Goal: Task Accomplishment & Management: Manage account settings

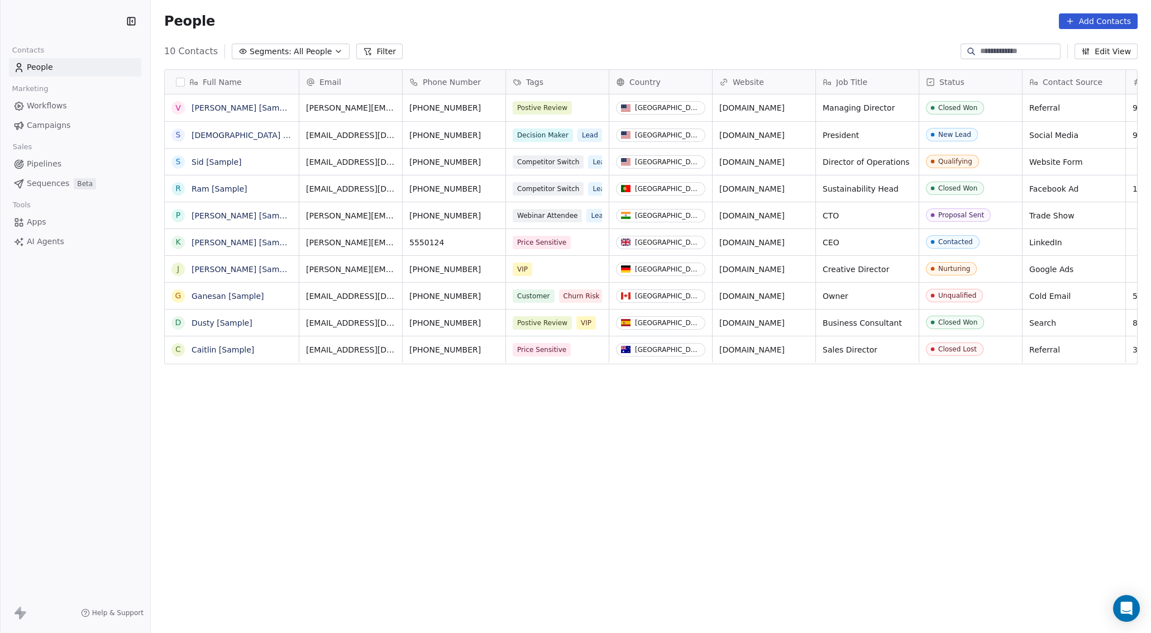
scroll to position [549, 993]
click at [61, 24] on html "T Test co Contacts People Marketing Workflows Campaigns Sales Pipelines Sequenc…" at bounding box center [575, 316] width 1151 height 633
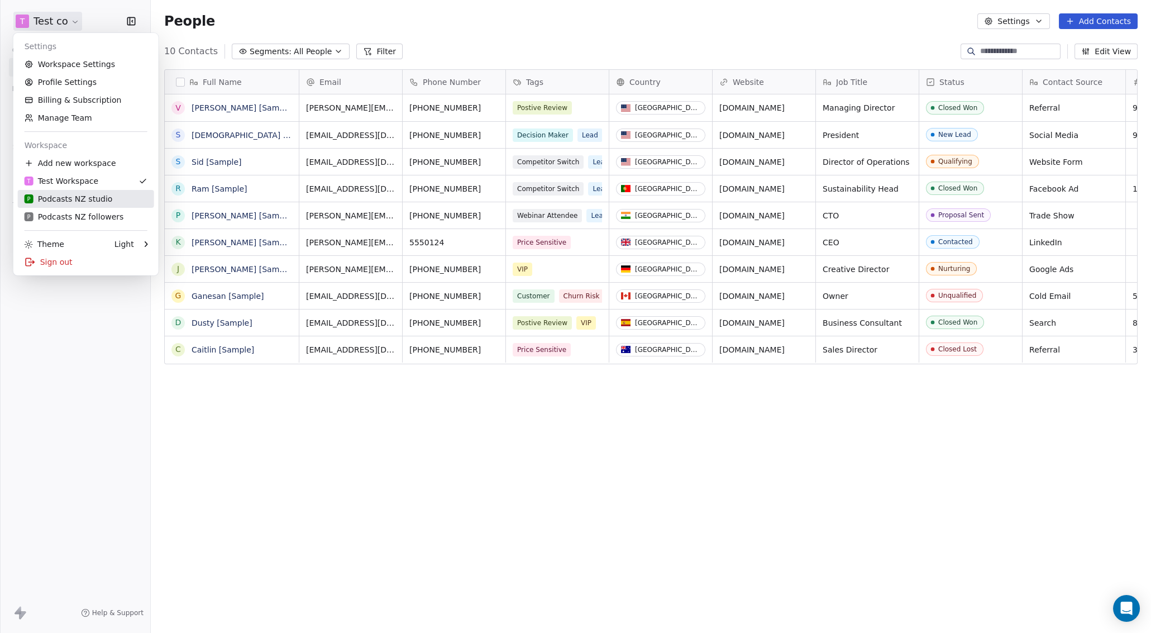
click at [81, 196] on div "P Podcasts NZ studio" at bounding box center [69, 198] width 88 height 11
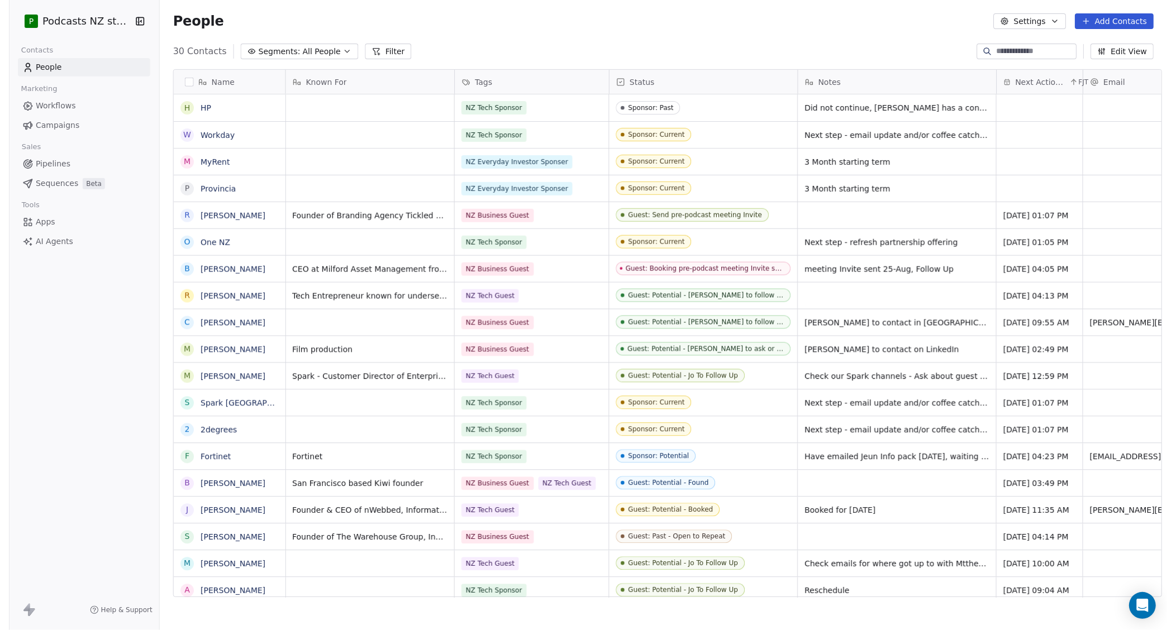
scroll to position [547, 1015]
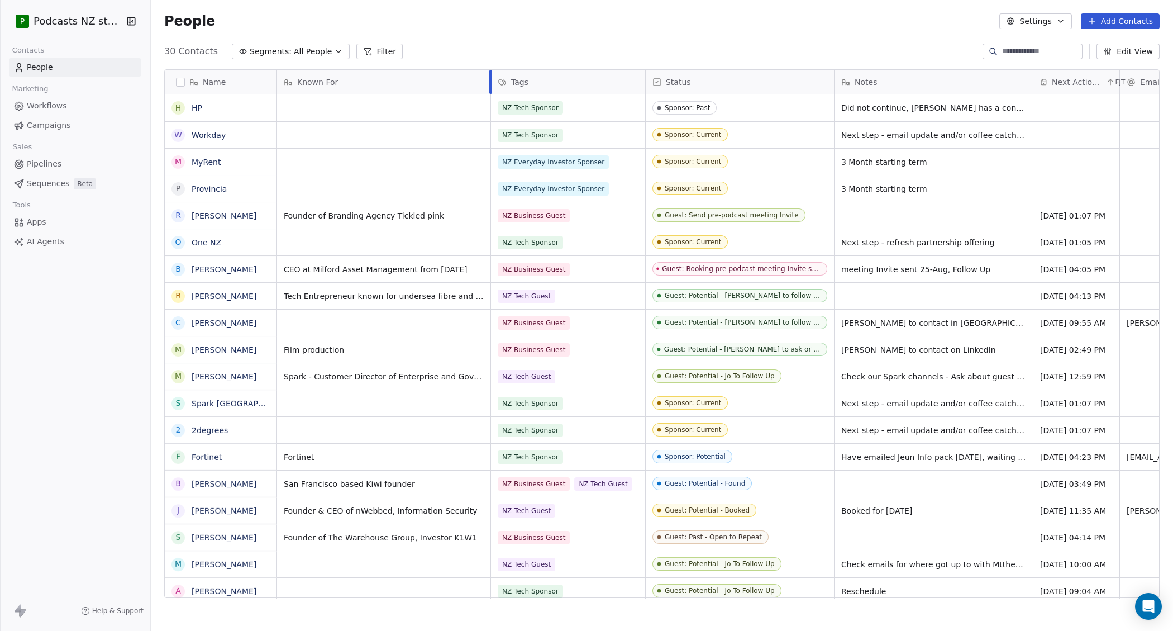
drag, startPoint x: 445, startPoint y: 79, endPoint x: 489, endPoint y: 80, distance: 44.7
click at [489, 80] on div at bounding box center [490, 82] width 3 height 24
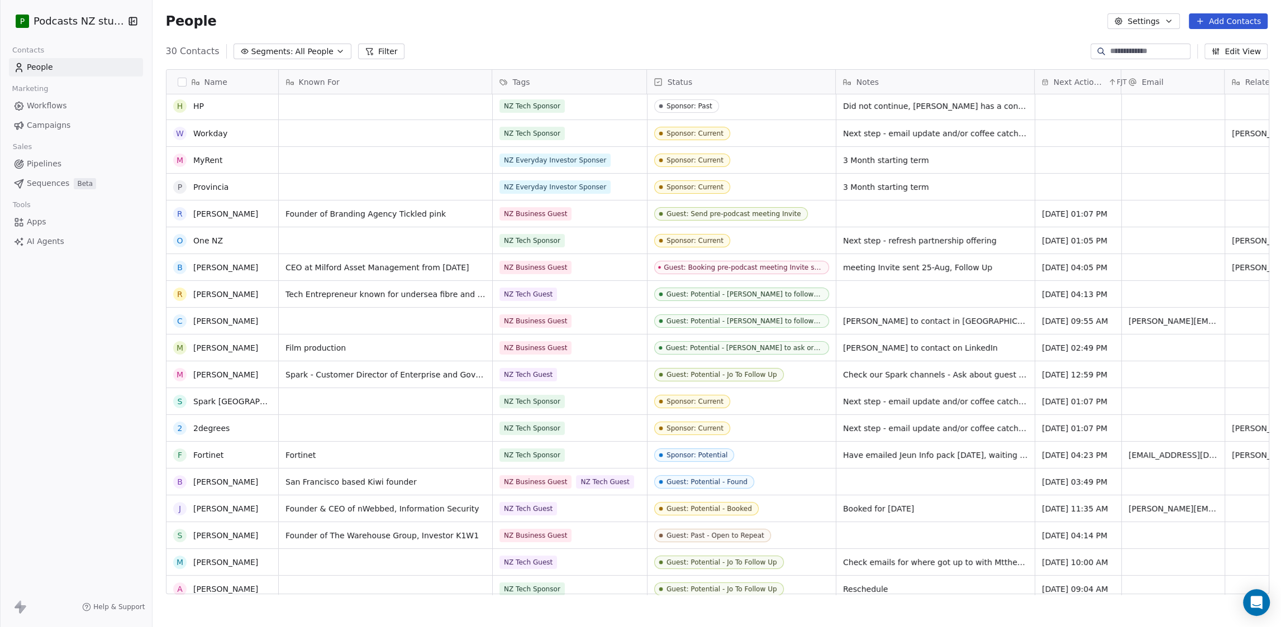
scroll to position [0, 0]
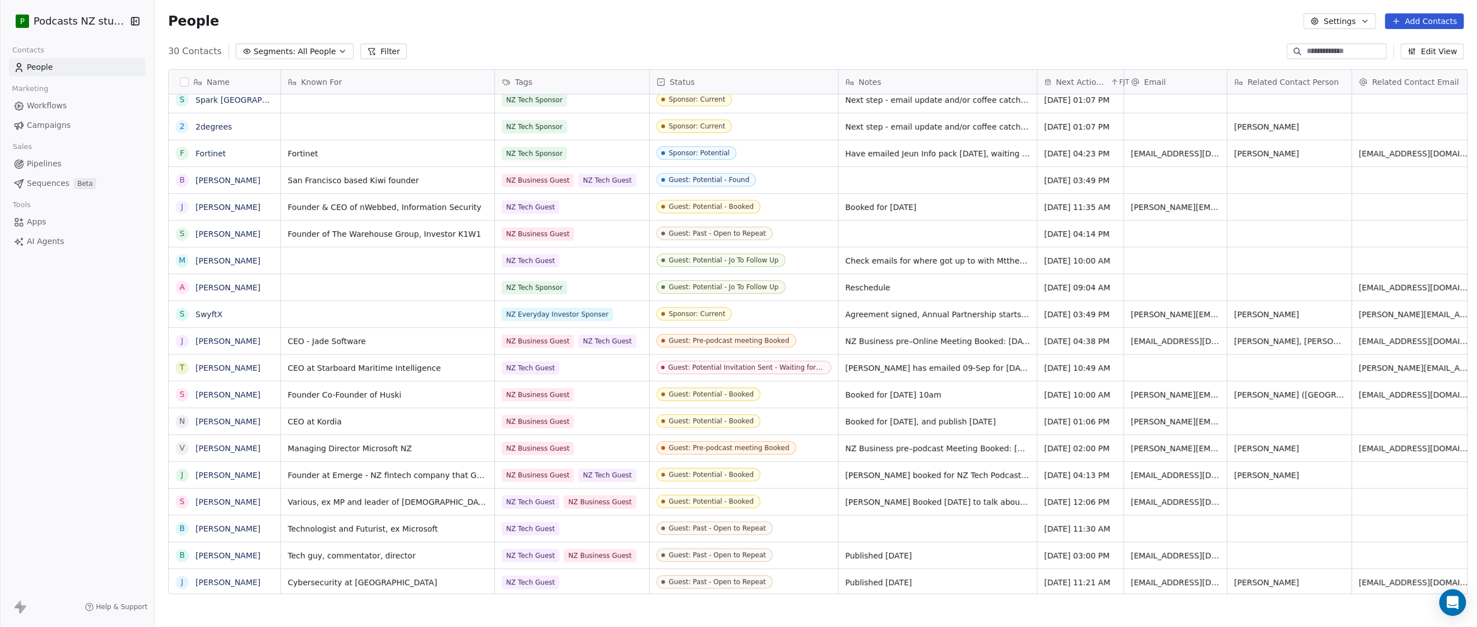
click at [1151, 50] on icon "button" at bounding box center [1411, 51] width 9 height 9
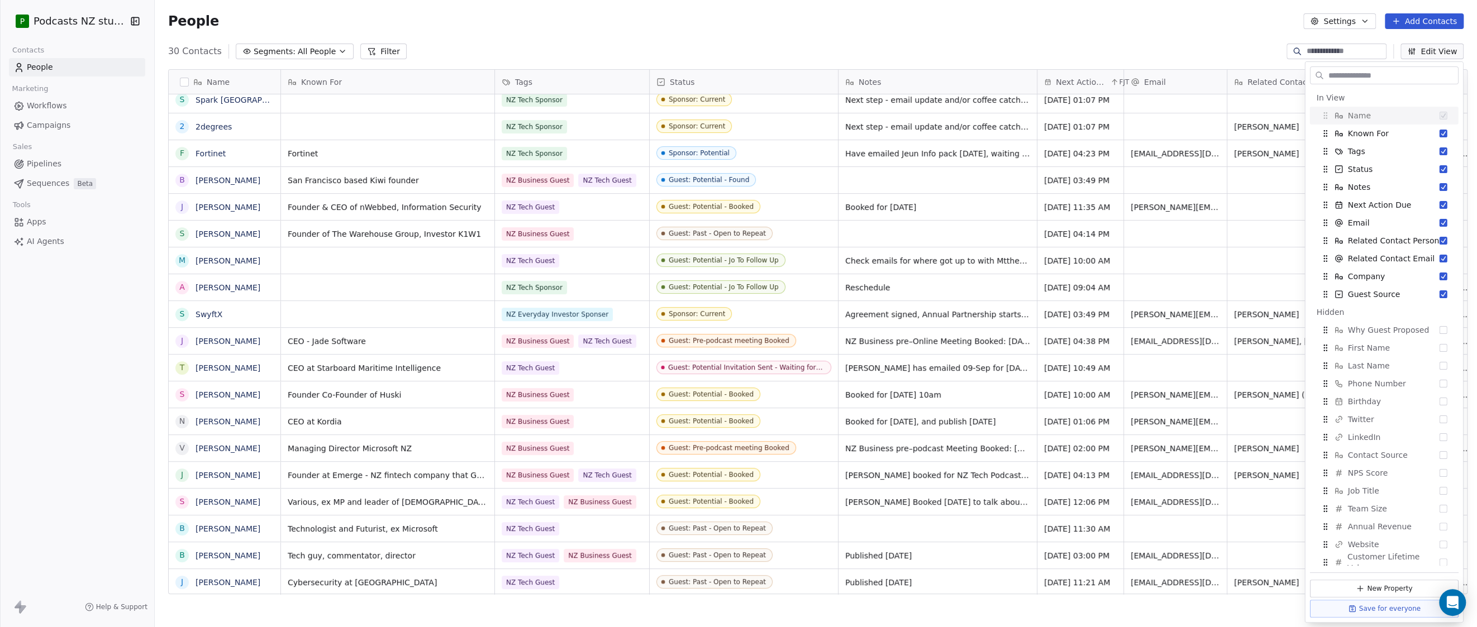
click at [1151, 44] on div "30 Contacts Segments: All People Filter Edit View" at bounding box center [816, 51] width 1322 height 18
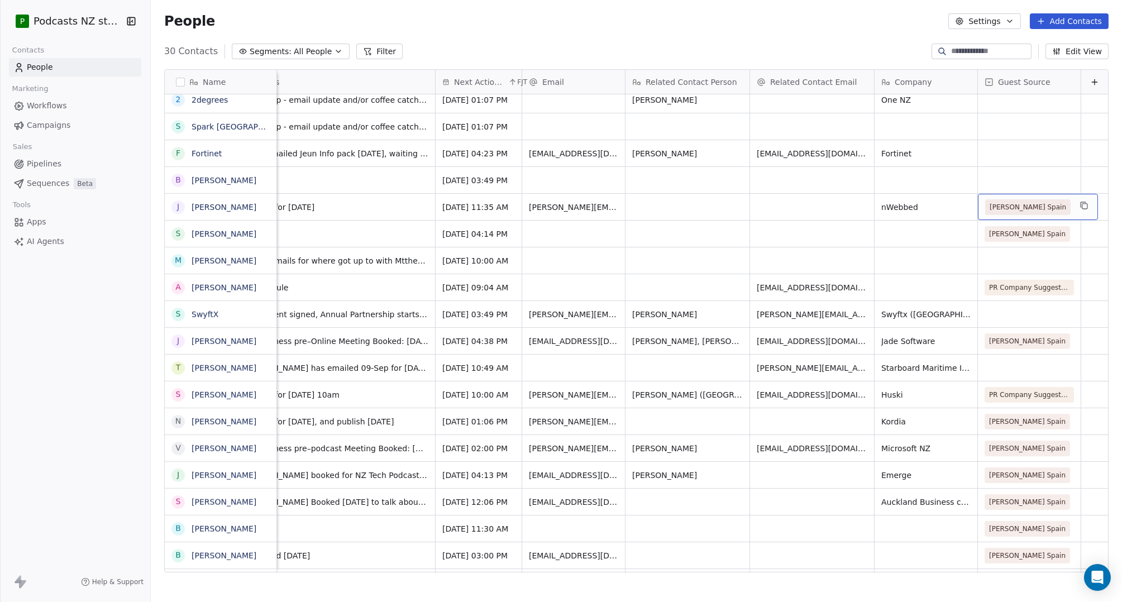
click at [1037, 206] on span "Paul Spain" at bounding box center [1027, 207] width 85 height 16
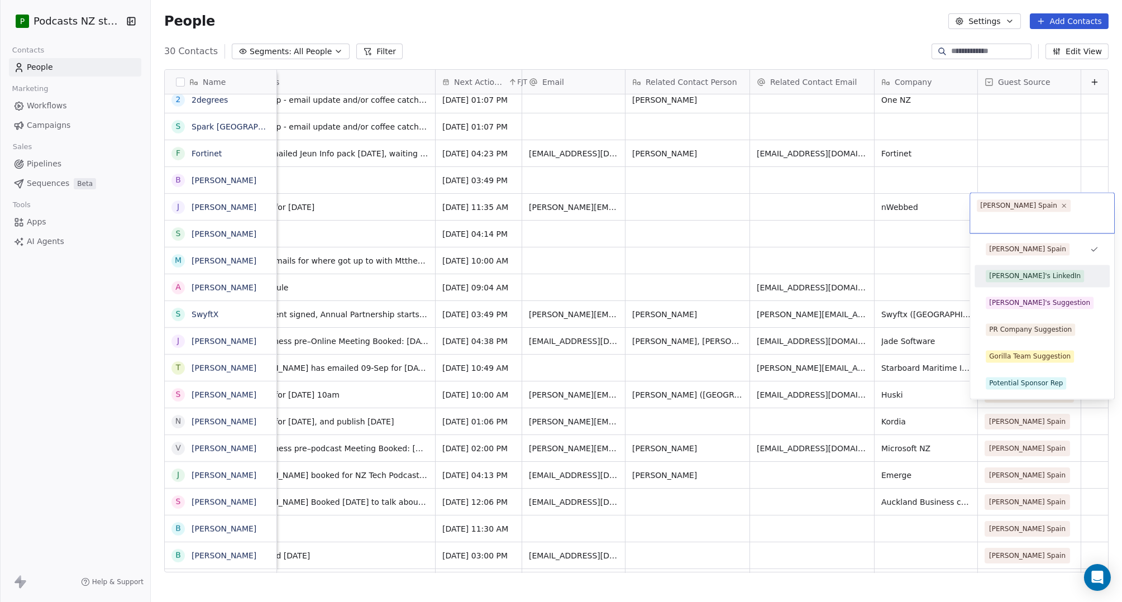
click at [1057, 270] on div "Paul's LinkedIn" at bounding box center [1042, 276] width 113 height 12
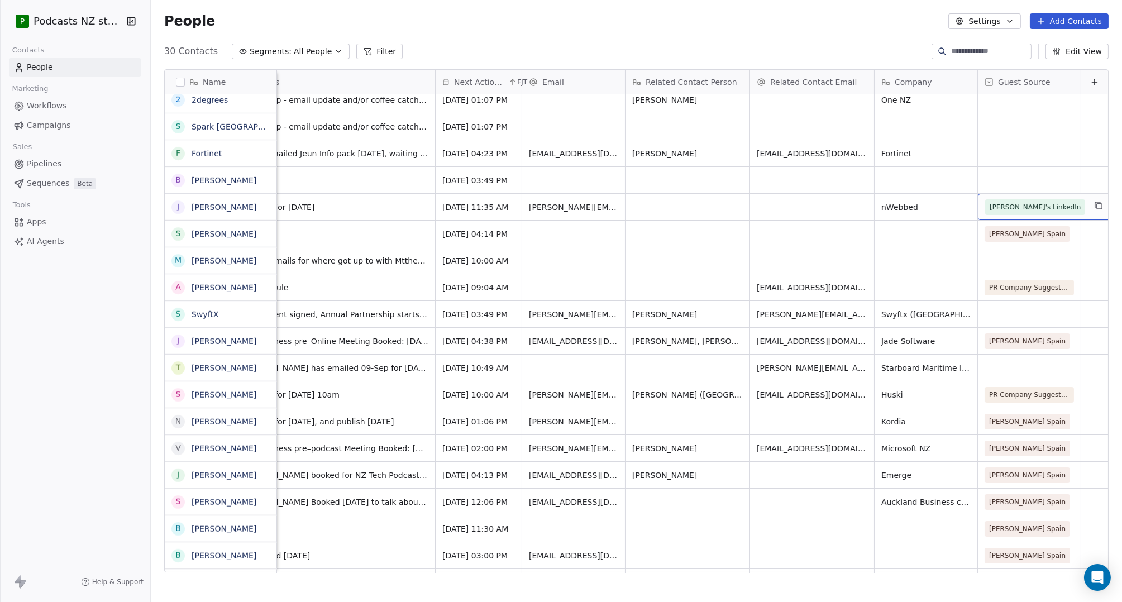
click at [1039, 205] on span "Paul's LinkedIn" at bounding box center [1035, 207] width 100 height 16
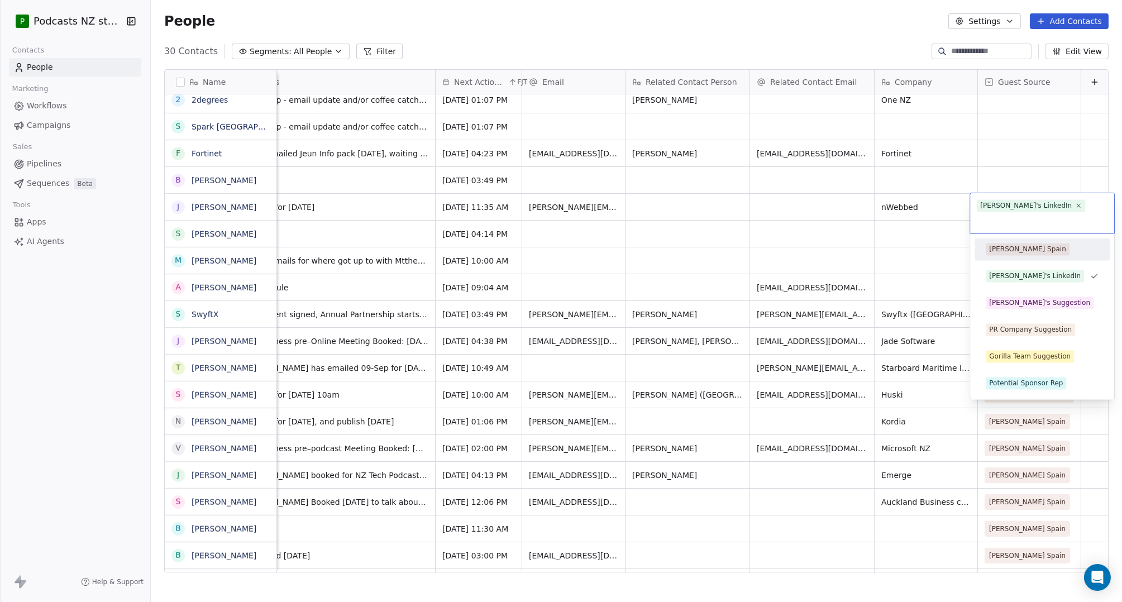
click at [1046, 243] on div "Paul Spain" at bounding box center [1042, 249] width 113 height 12
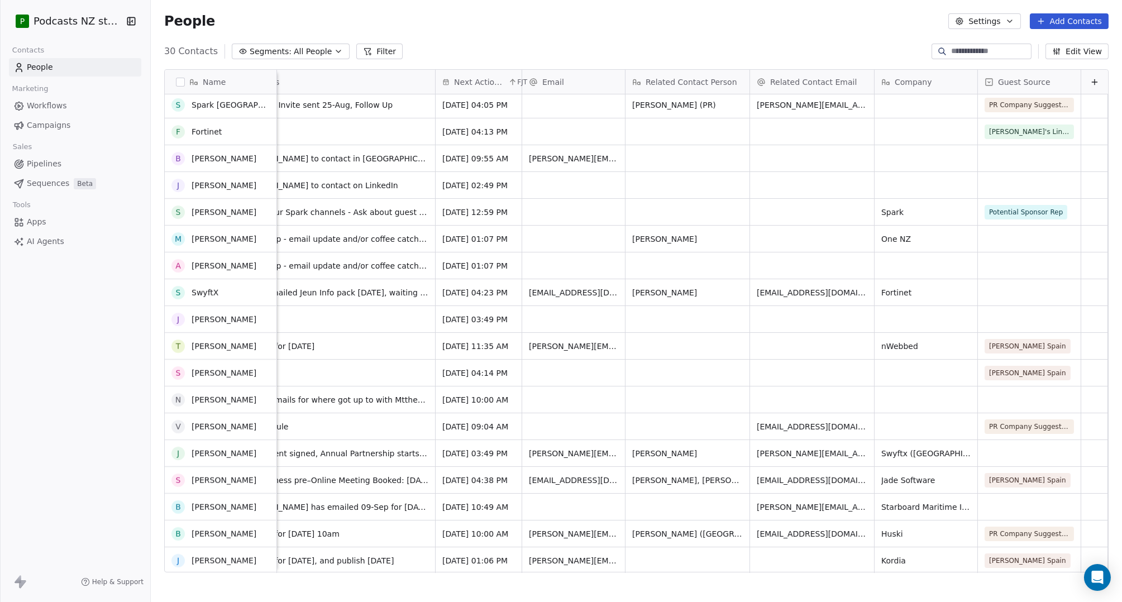
scroll to position [164, 0]
click at [1031, 341] on span "Paul Spain" at bounding box center [1027, 347] width 85 height 16
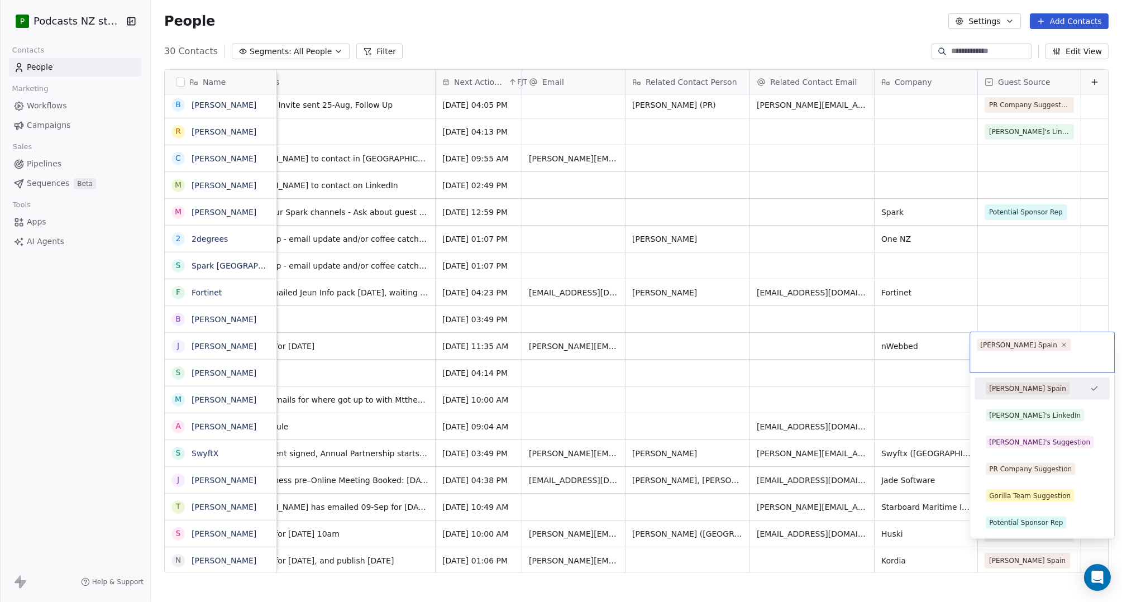
click at [1050, 315] on html "P Podcasts NZ studio Contacts People Marketing Workflows Campaigns Sales Pipeli…" at bounding box center [561, 301] width 1122 height 602
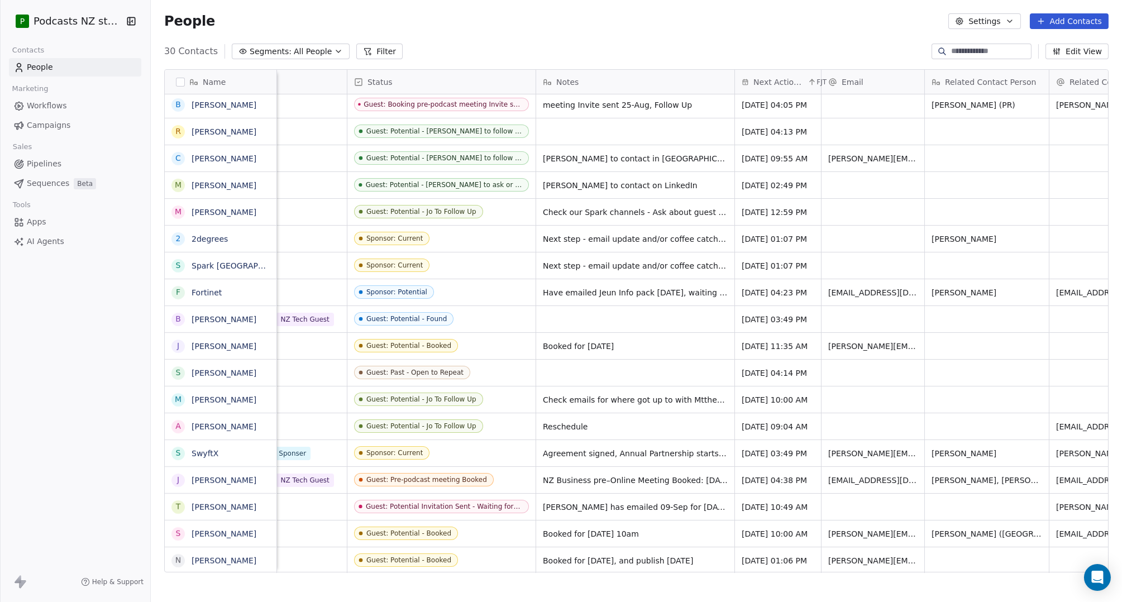
scroll to position [0, 0]
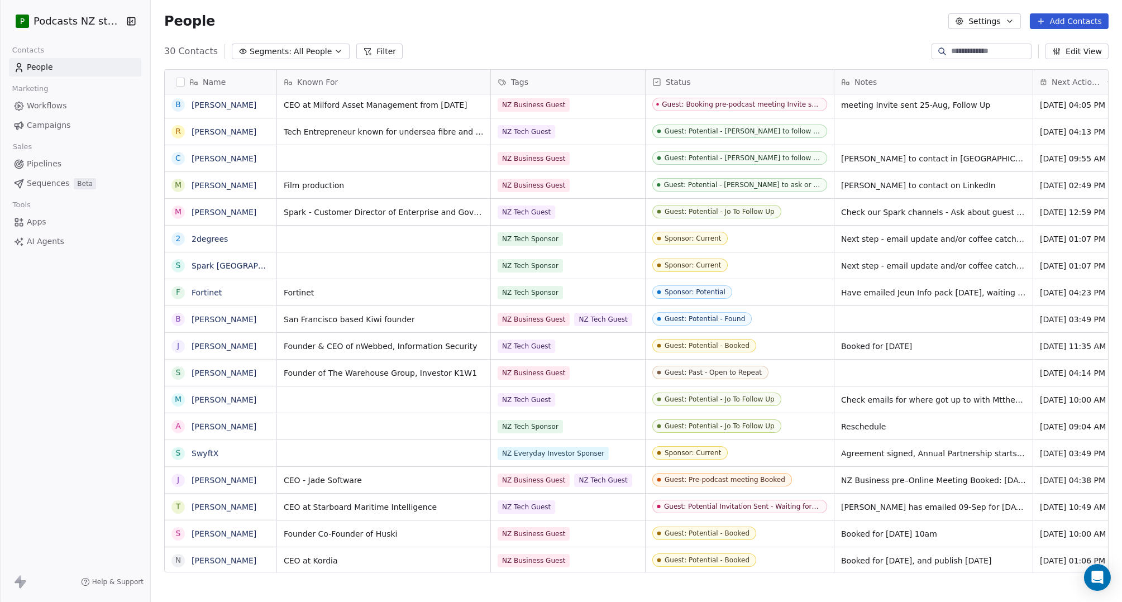
click at [985, 18] on button "Settings" at bounding box center [985, 21] width 72 height 16
click at [983, 45] on span "Contact Properties" at bounding box center [1015, 46] width 73 height 12
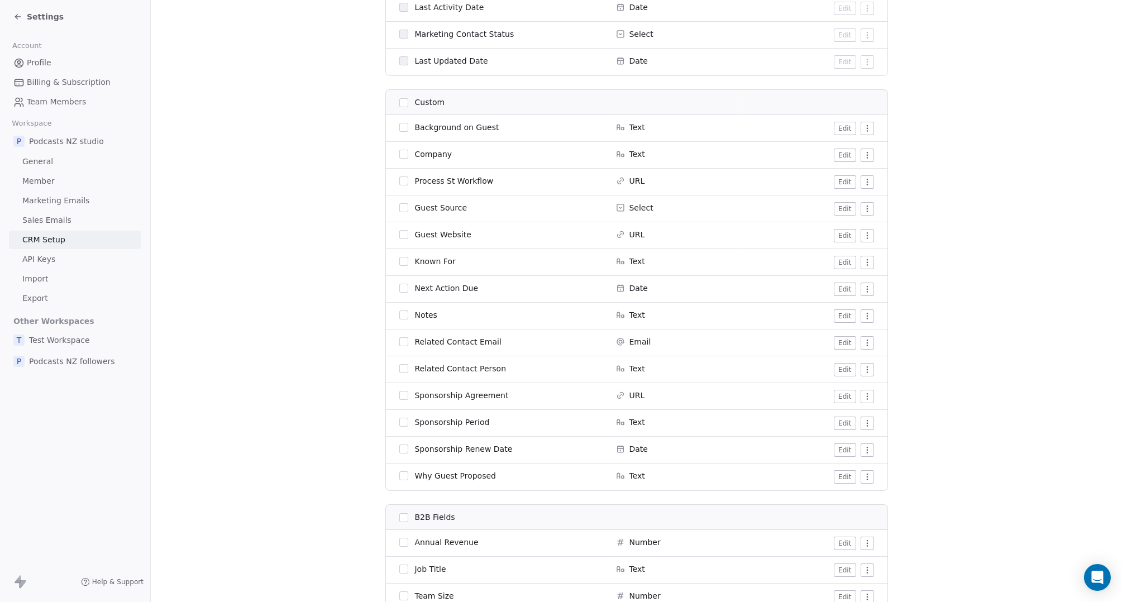
scroll to position [812, 0]
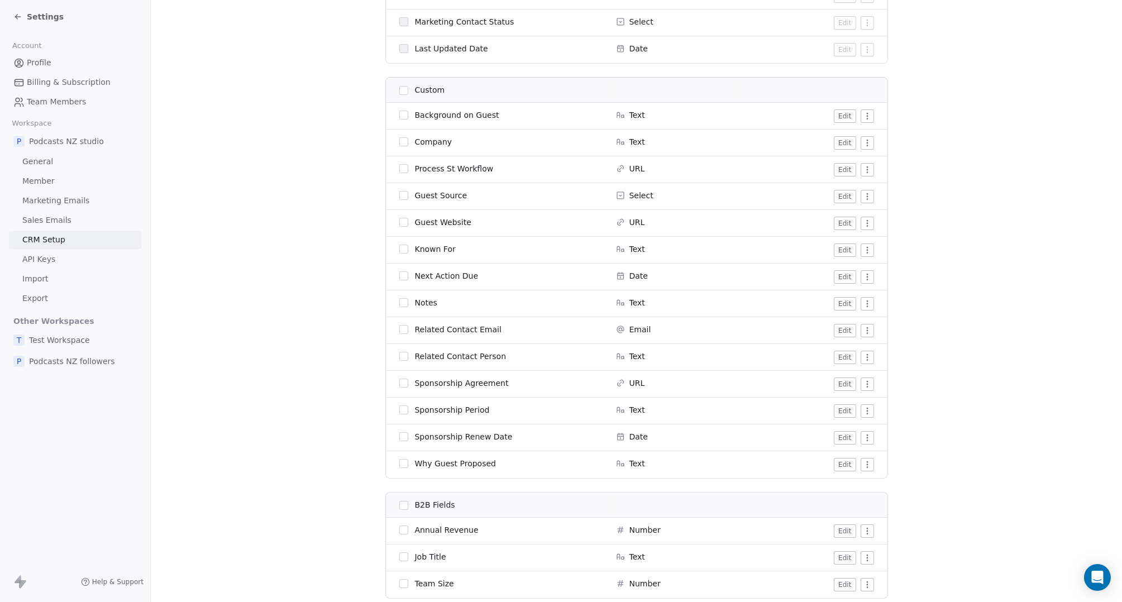
click at [844, 191] on button "Edit" at bounding box center [845, 196] width 22 height 13
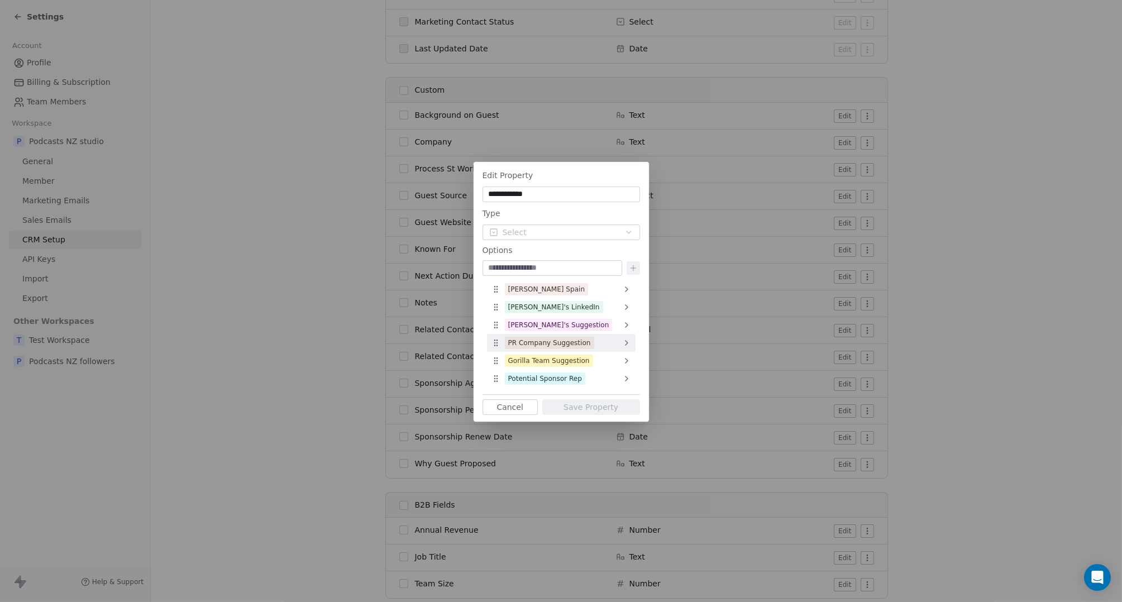
click at [620, 343] on div "PR Company Suggestion" at bounding box center [561, 343] width 149 height 18
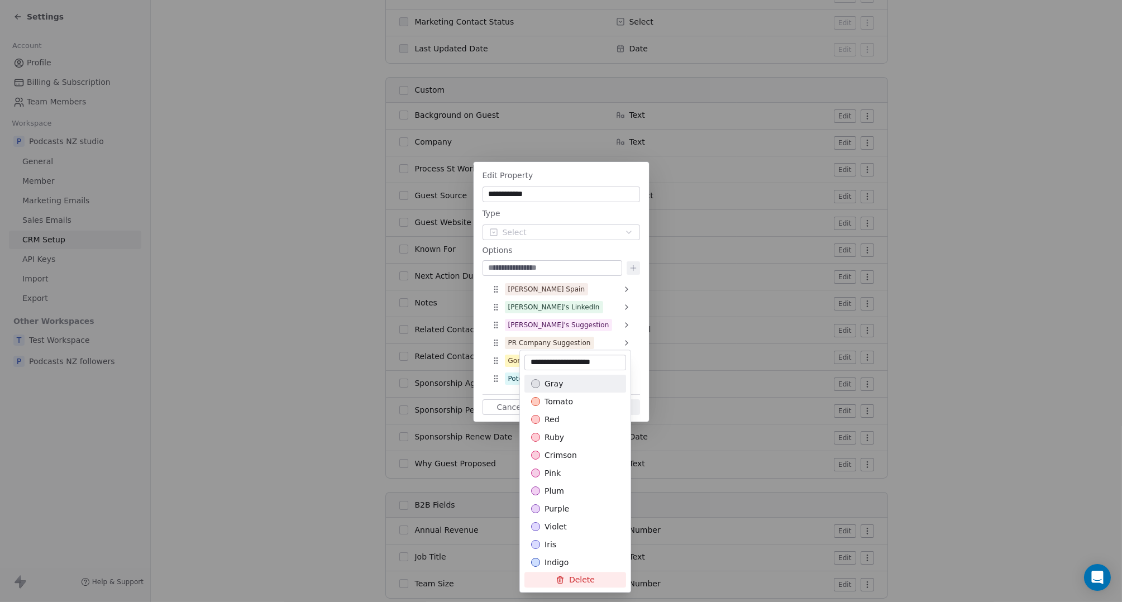
click at [588, 369] on div "**********" at bounding box center [576, 363] width 102 height 16
paste input "**********"
type input "**********"
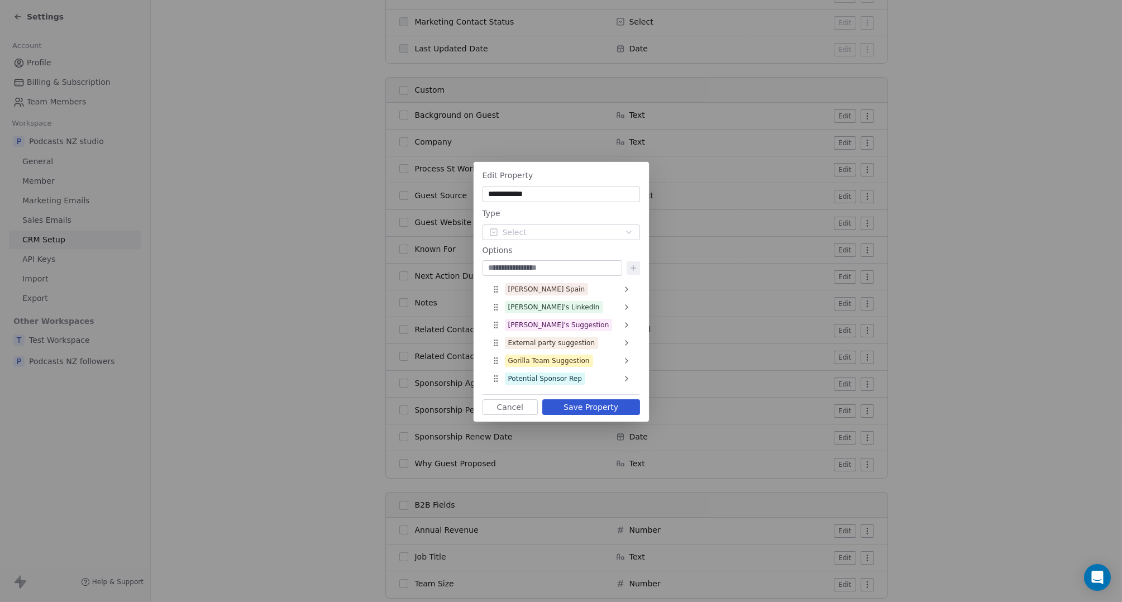
click at [546, 267] on input at bounding box center [552, 268] width 135 height 11
type input "*"
type input "**********"
click at [631, 271] on icon at bounding box center [633, 268] width 9 height 9
click at [581, 411] on button "Save Property" at bounding box center [591, 410] width 98 height 16
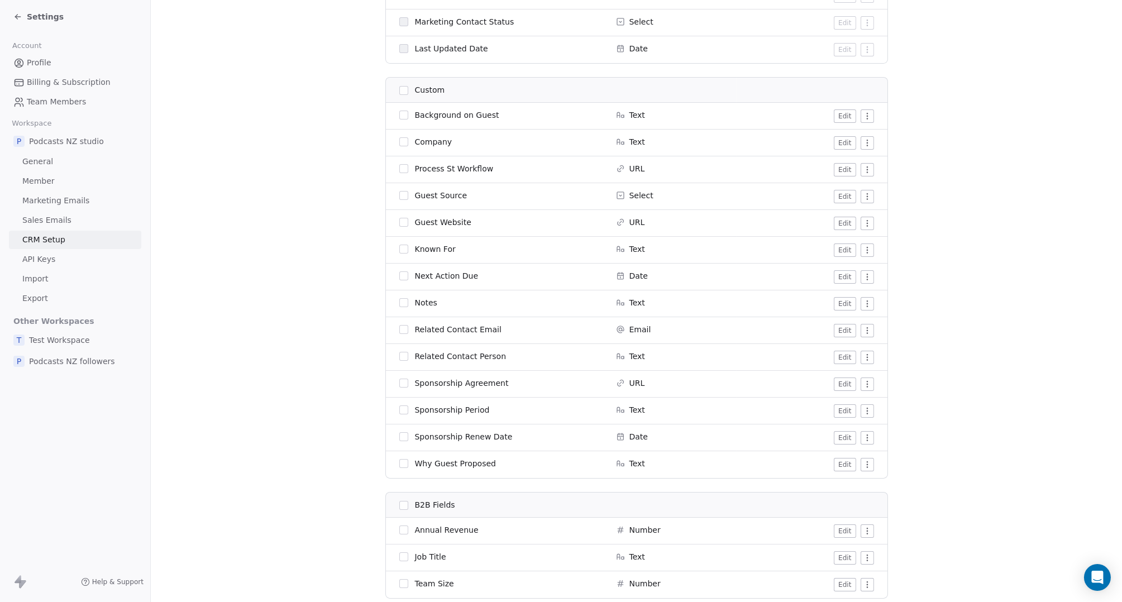
click at [462, 193] on div "Guest Source" at bounding box center [500, 195] width 203 height 11
click at [849, 194] on button "Edit" at bounding box center [845, 196] width 22 height 13
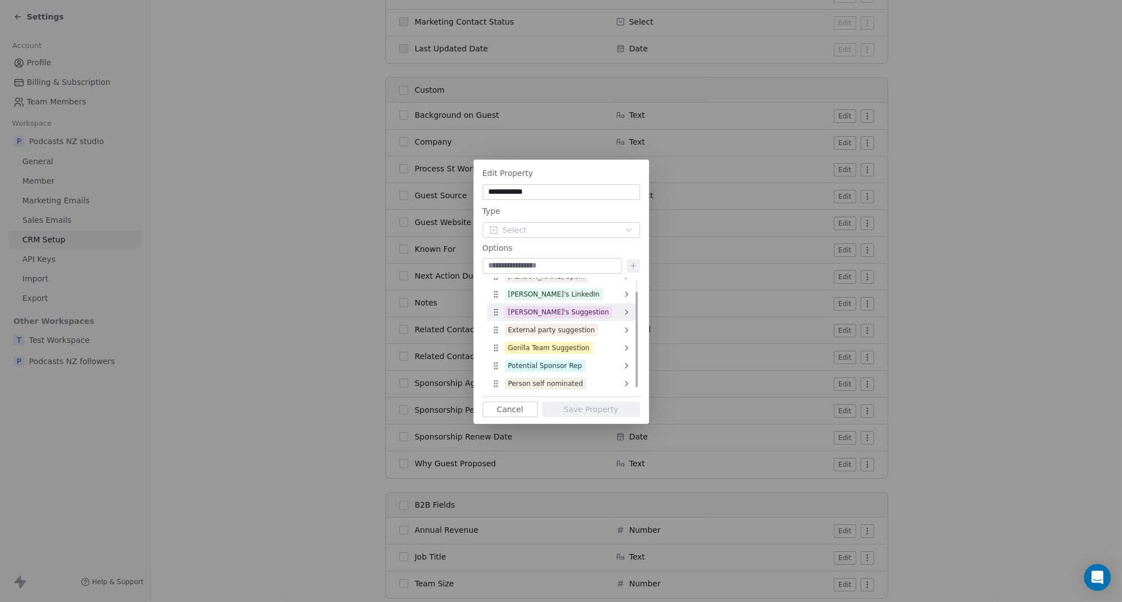
scroll to position [13, 0]
click at [620, 362] on div "Potential Sponsor Rep" at bounding box center [561, 364] width 149 height 18
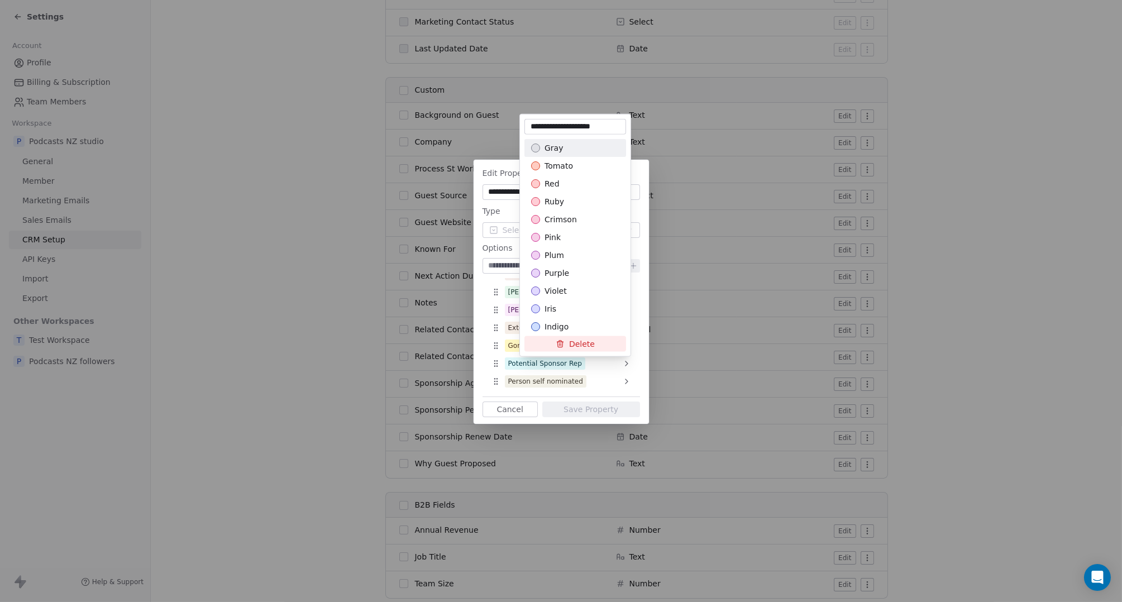
click at [612, 127] on input "**********" at bounding box center [575, 126] width 97 height 11
type input "**********"
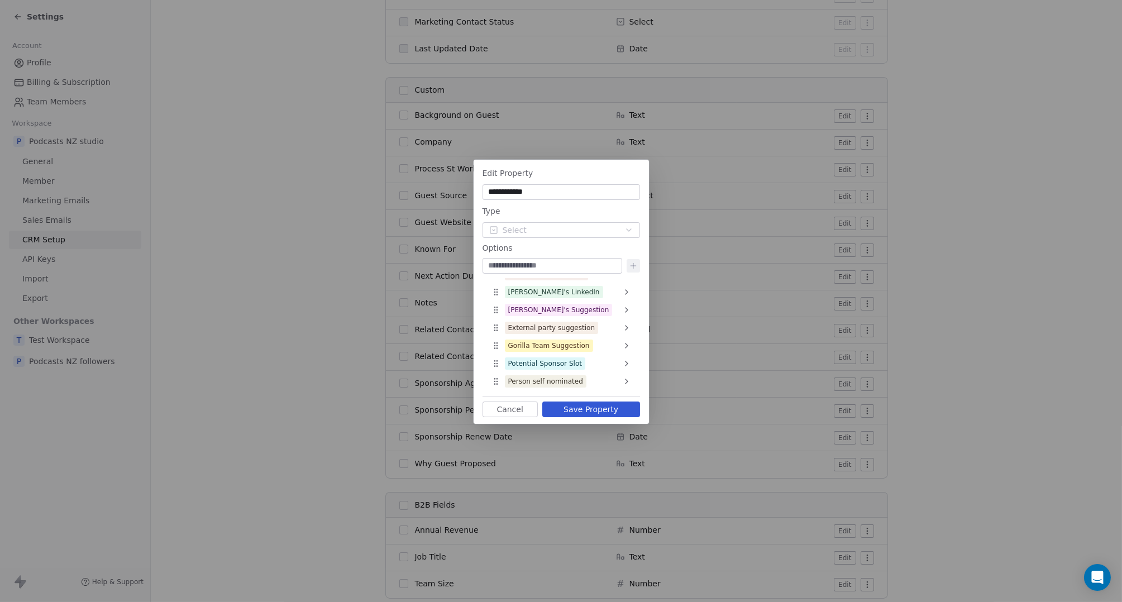
click at [598, 414] on button "Save Property" at bounding box center [591, 410] width 98 height 16
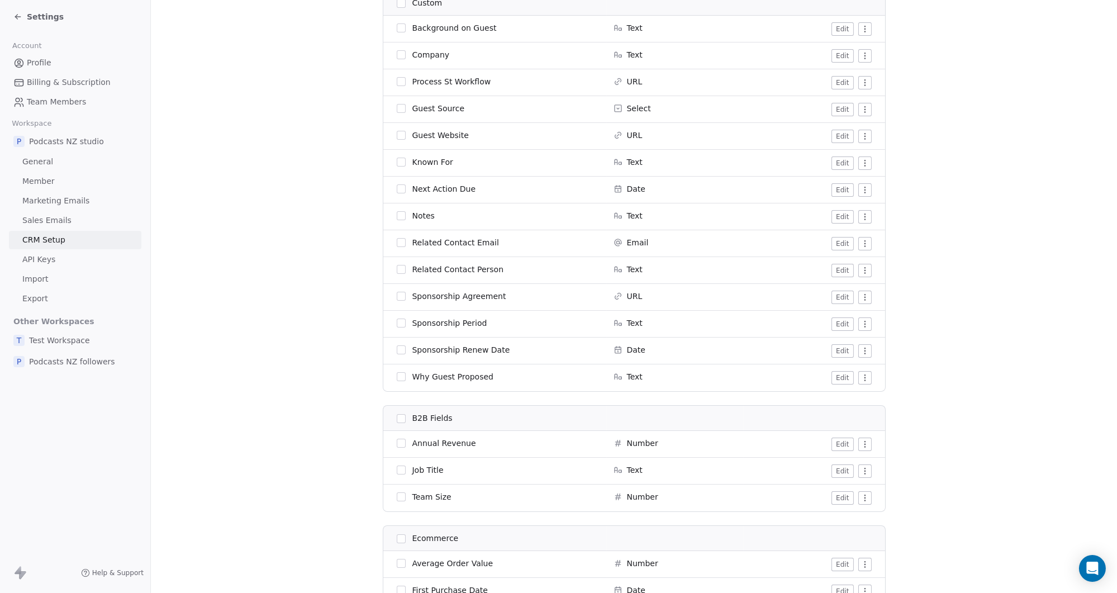
scroll to position [1267, 0]
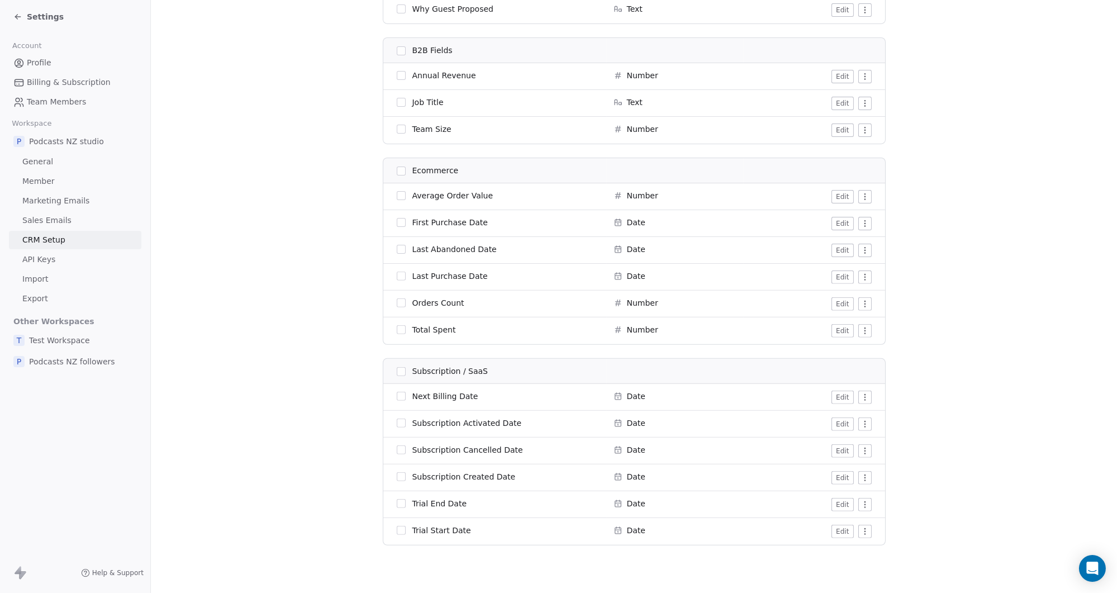
click at [460, 369] on span "Subscription / SaaS" at bounding box center [450, 371] width 76 height 12
click at [859, 396] on html "Settings Account Profile Billing & Subscription Team Members Workspace P Podcas…" at bounding box center [558, 296] width 1117 height 593
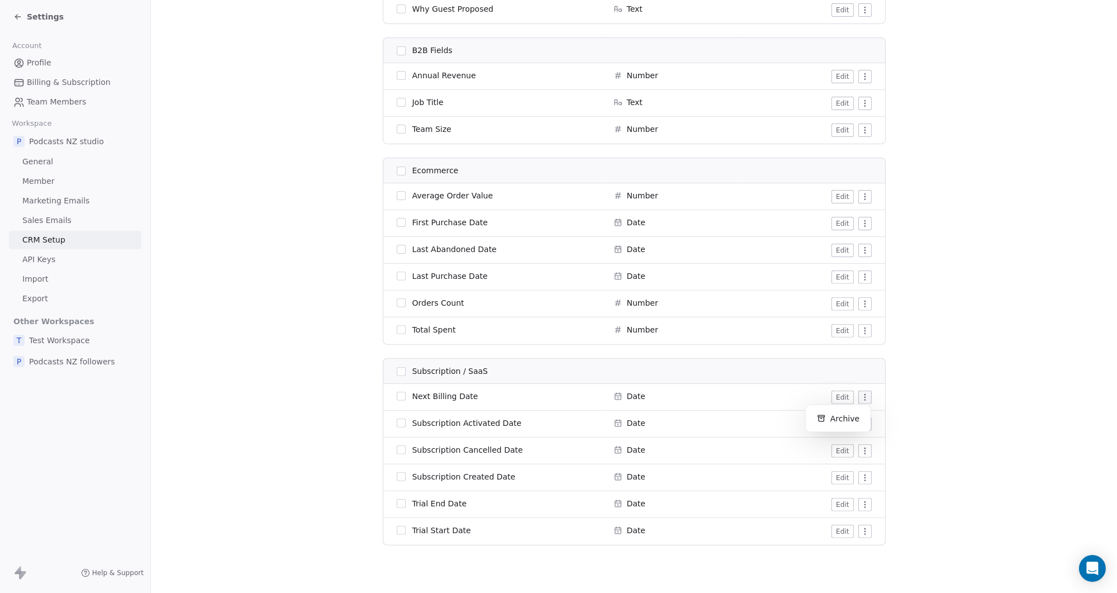
click at [497, 396] on html "Settings Account Profile Billing & Subscription Team Members Workspace P Podcas…" at bounding box center [558, 296] width 1117 height 593
click at [861, 530] on html "Settings Account Profile Billing & Subscription Team Members Workspace P Podcas…" at bounding box center [558, 296] width 1117 height 593
click at [851, 551] on div "Archive" at bounding box center [838, 552] width 56 height 18
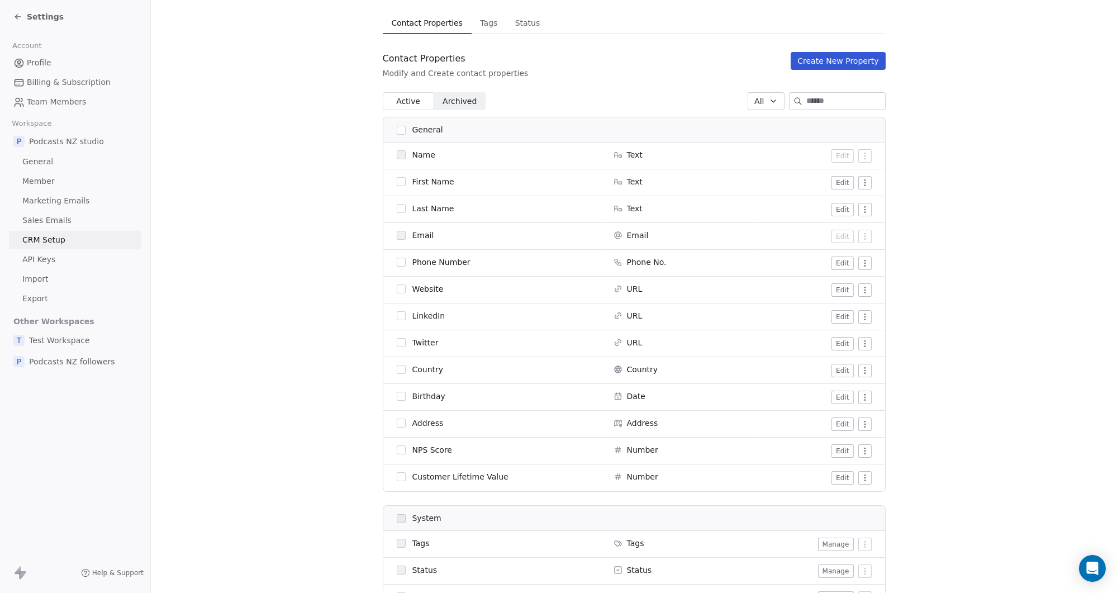
scroll to position [0, 0]
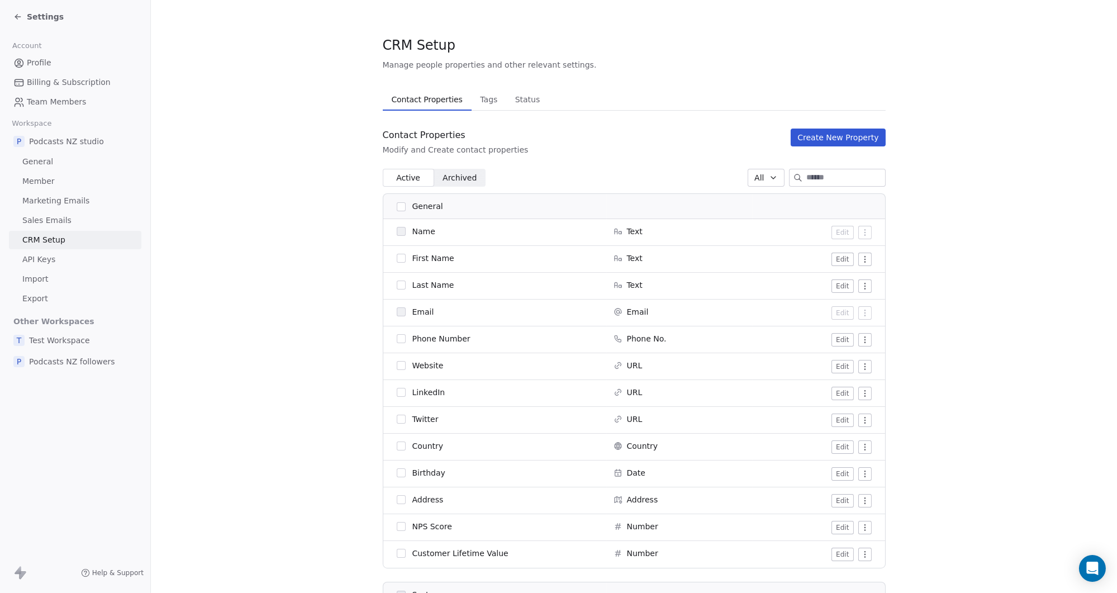
click at [460, 184] on span "Archived Archived" at bounding box center [459, 178] width 51 height 18
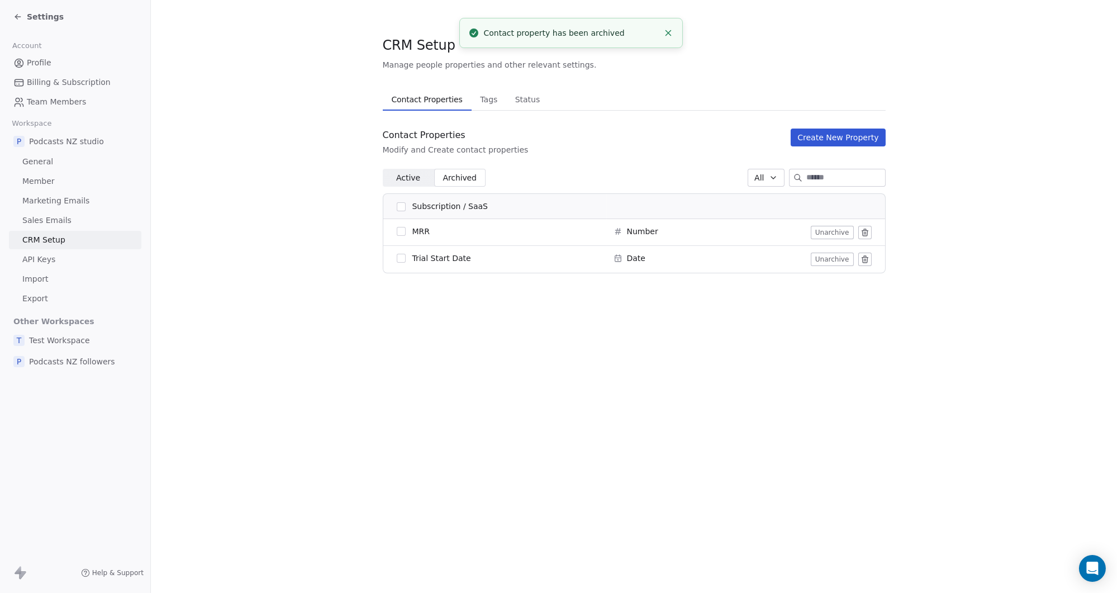
click at [412, 177] on span "Active" at bounding box center [408, 178] width 24 height 12
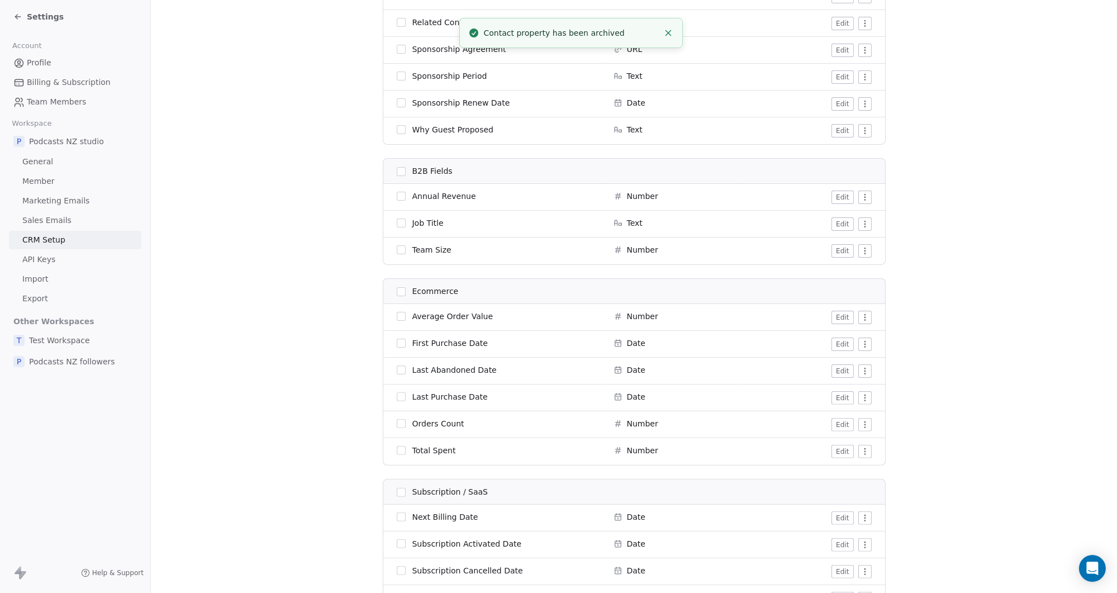
scroll to position [1240, 0]
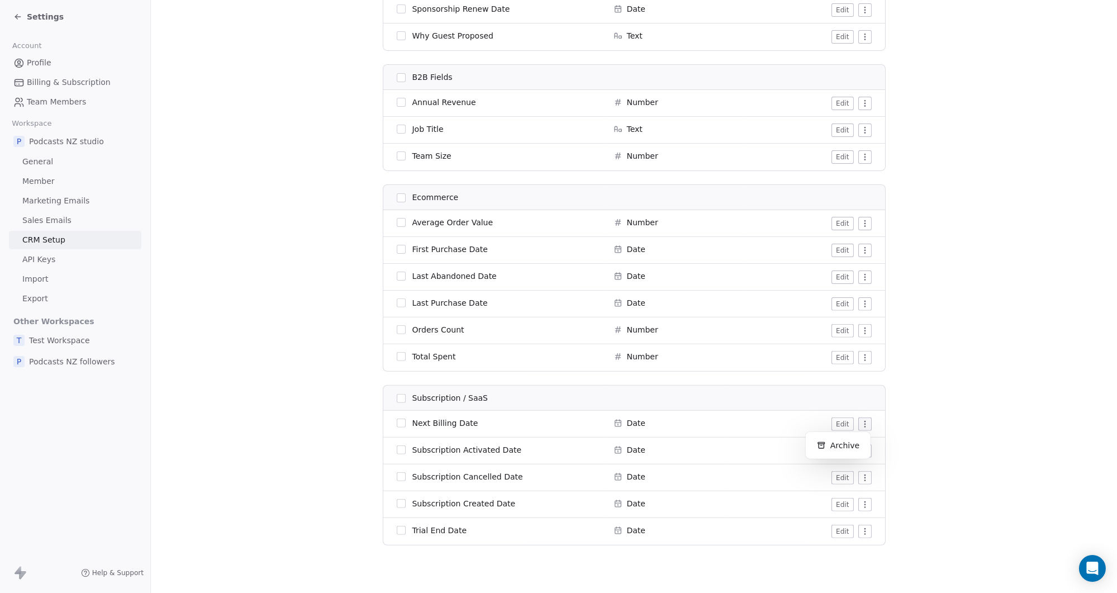
click at [864, 424] on html "Settings Account Profile Billing & Subscription Team Members Workspace P Podcas…" at bounding box center [558, 296] width 1117 height 593
click at [853, 445] on div "Archive" at bounding box center [838, 445] width 56 height 18
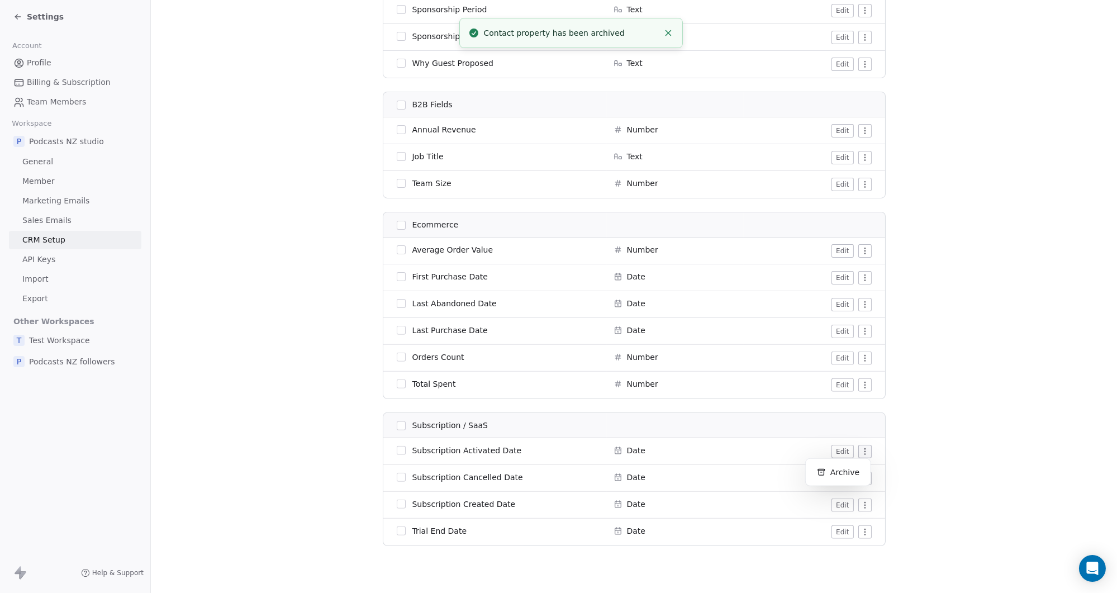
click at [863, 453] on html "Settings Account Profile Billing & Subscription Team Members Workspace P Podcas…" at bounding box center [558, 296] width 1117 height 593
click at [855, 472] on div "Archive" at bounding box center [838, 472] width 56 height 18
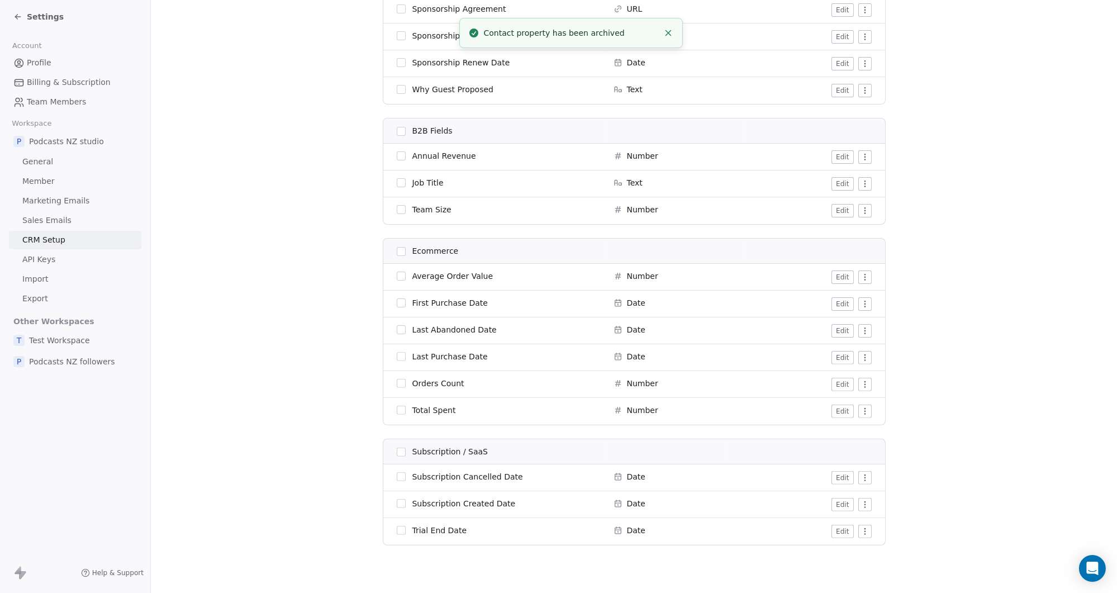
click at [860, 529] on html "Settings Account Profile Billing & Subscription Team Members Workspace P Podcas…" at bounding box center [558, 296] width 1117 height 593
click at [853, 552] on div "Archive" at bounding box center [838, 552] width 56 height 18
click at [861, 503] on html "Settings Account Profile Billing & Subscription Team Members Workspace P Podcas…" at bounding box center [558, 296] width 1117 height 593
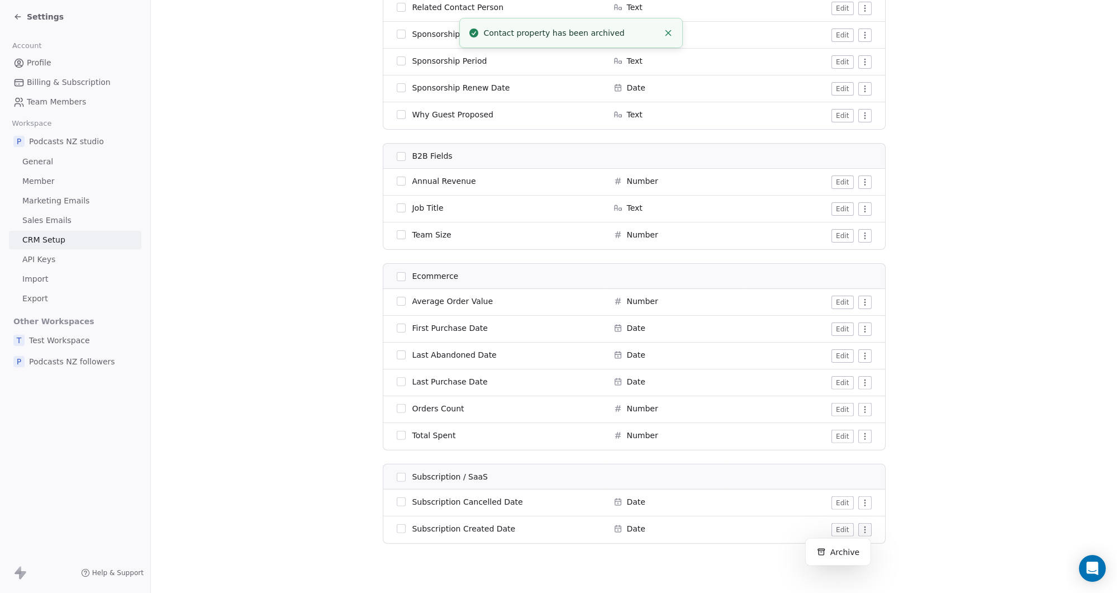
scroll to position [1160, 0]
click at [848, 551] on div "Archive" at bounding box center [838, 552] width 56 height 18
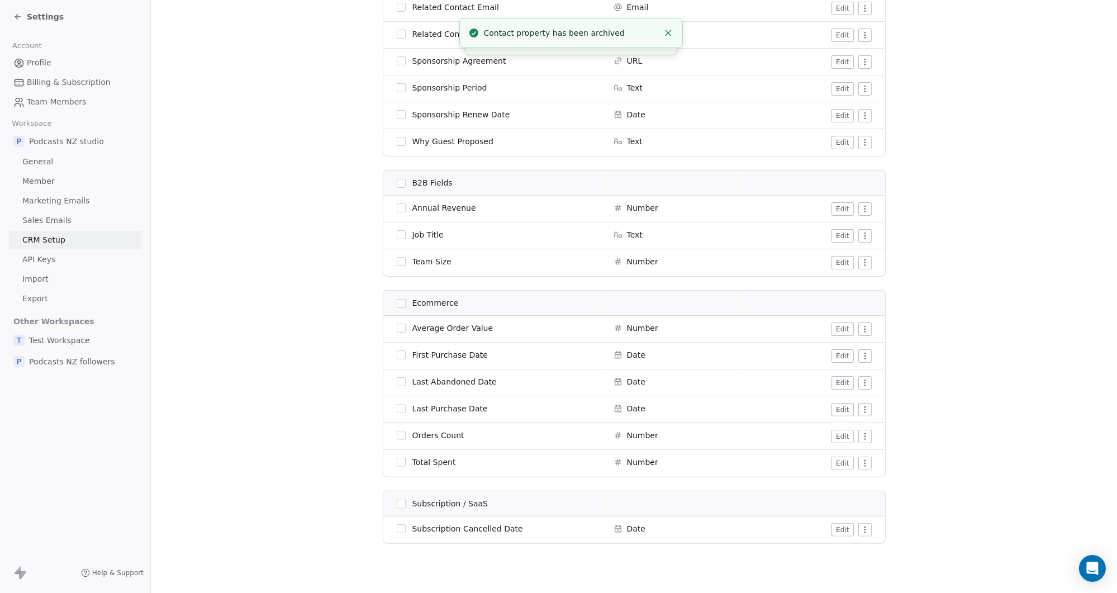
scroll to position [1133, 0]
click at [859, 527] on html "Settings Account Profile Billing & Subscription Team Members Workspace P Podcas…" at bounding box center [558, 296] width 1117 height 593
click at [850, 549] on div "Archive" at bounding box center [838, 553] width 56 height 18
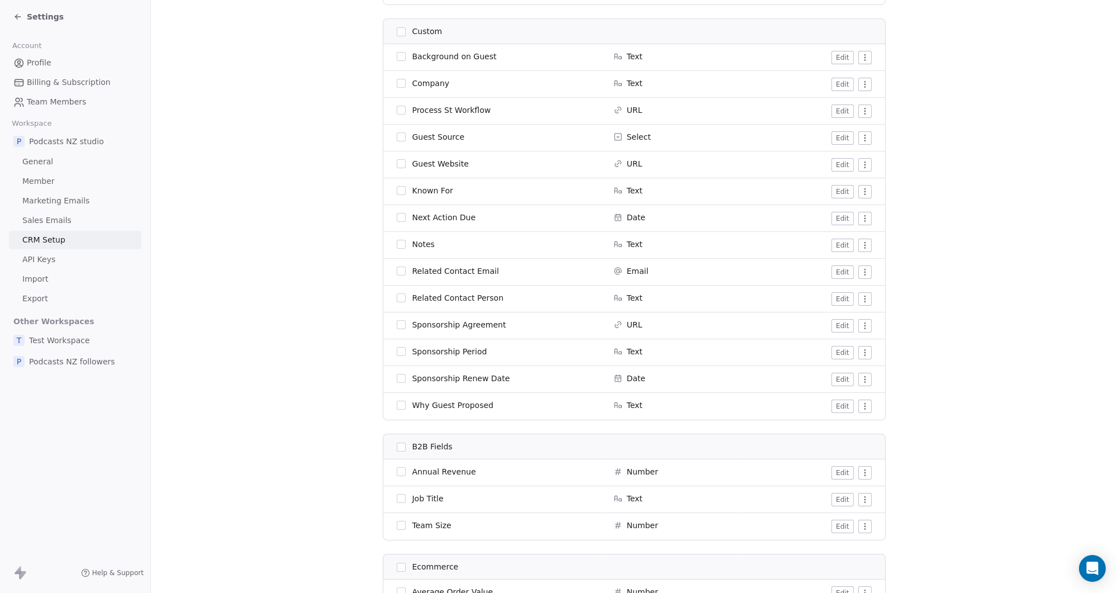
scroll to position [1066, 0]
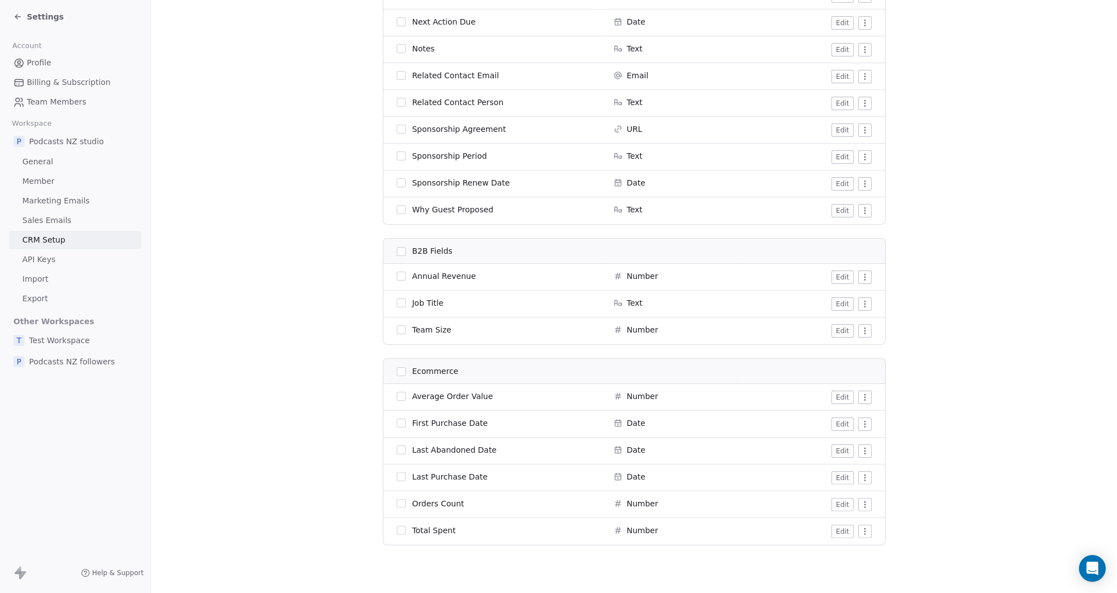
click at [859, 396] on html "Settings Account Profile Billing & Subscription Team Members Workspace P Podcas…" at bounding box center [558, 296] width 1117 height 593
click at [844, 417] on div "Archive" at bounding box center [838, 419] width 56 height 18
click at [861, 426] on html "Settings Account Profile Billing & Subscription Team Members Workspace P Podcas…" at bounding box center [558, 296] width 1117 height 593
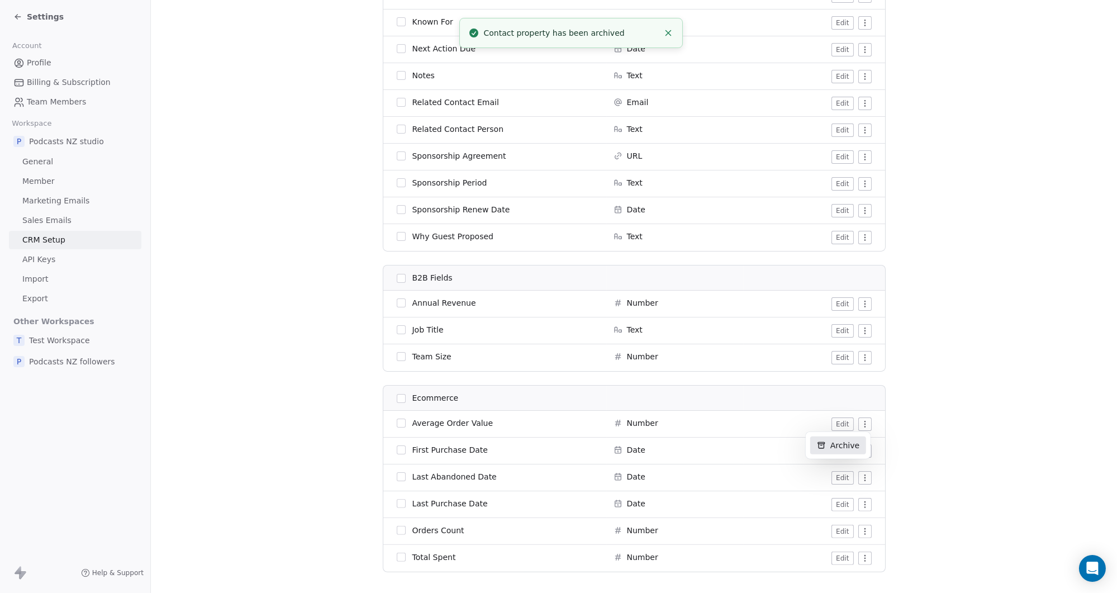
click at [851, 446] on div "Archive" at bounding box center [838, 445] width 56 height 18
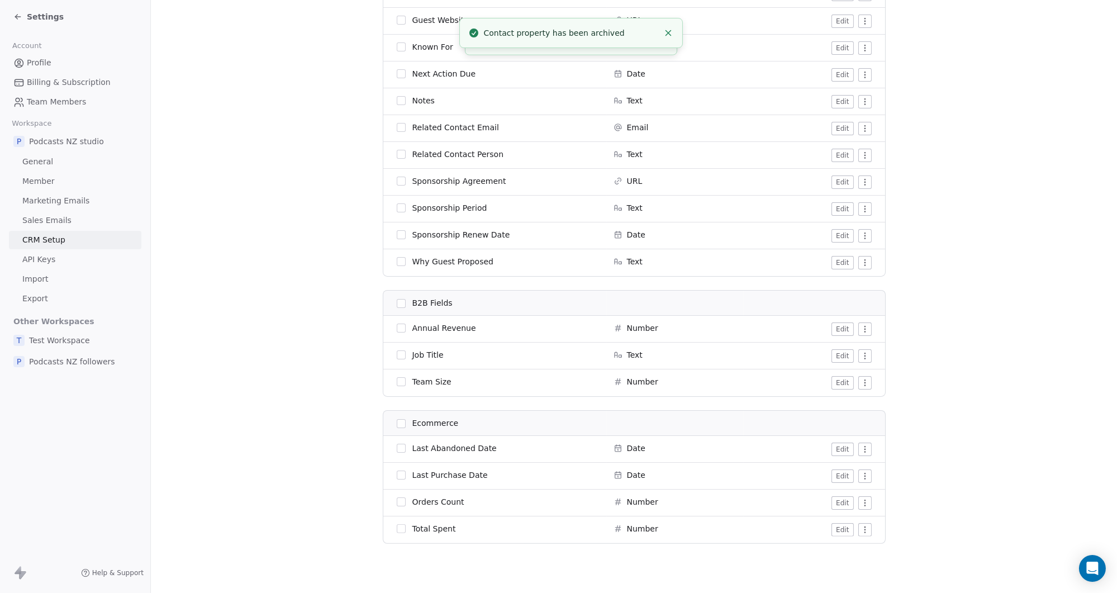
scroll to position [1013, 0]
click at [862, 481] on html "Settings Account Profile Billing & Subscription Team Members Workspace P Podcas…" at bounding box center [558, 296] width 1117 height 593
click at [856, 499] on div "Archive" at bounding box center [838, 498] width 56 height 18
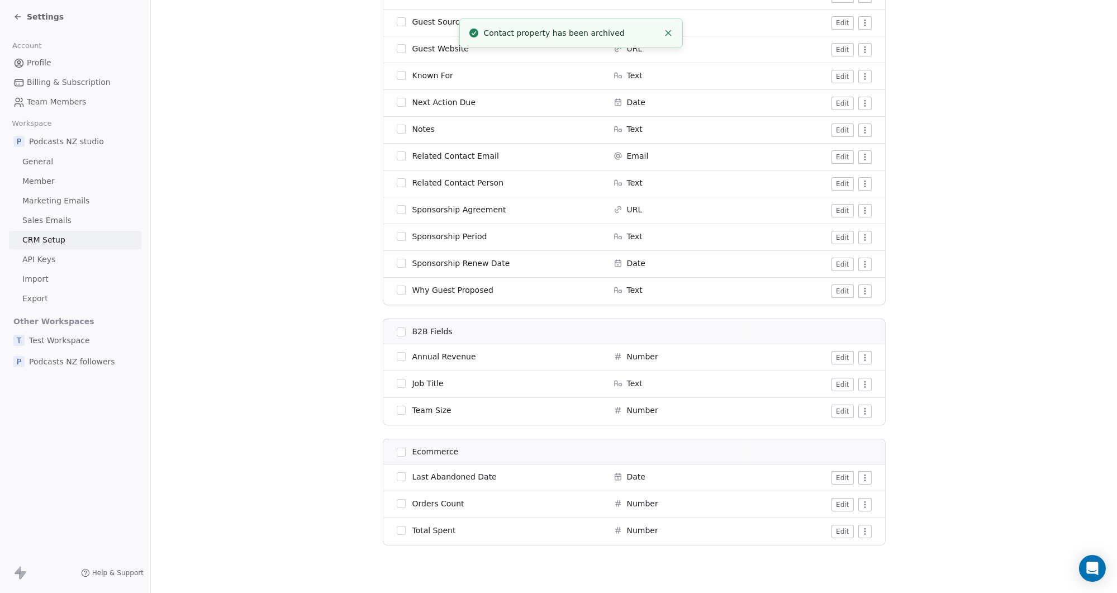
click at [861, 475] on html "Settings Account Profile Billing & Subscription Team Members Workspace P Podcas…" at bounding box center [558, 296] width 1117 height 593
click at [856, 494] on div "Archive" at bounding box center [838, 498] width 56 height 18
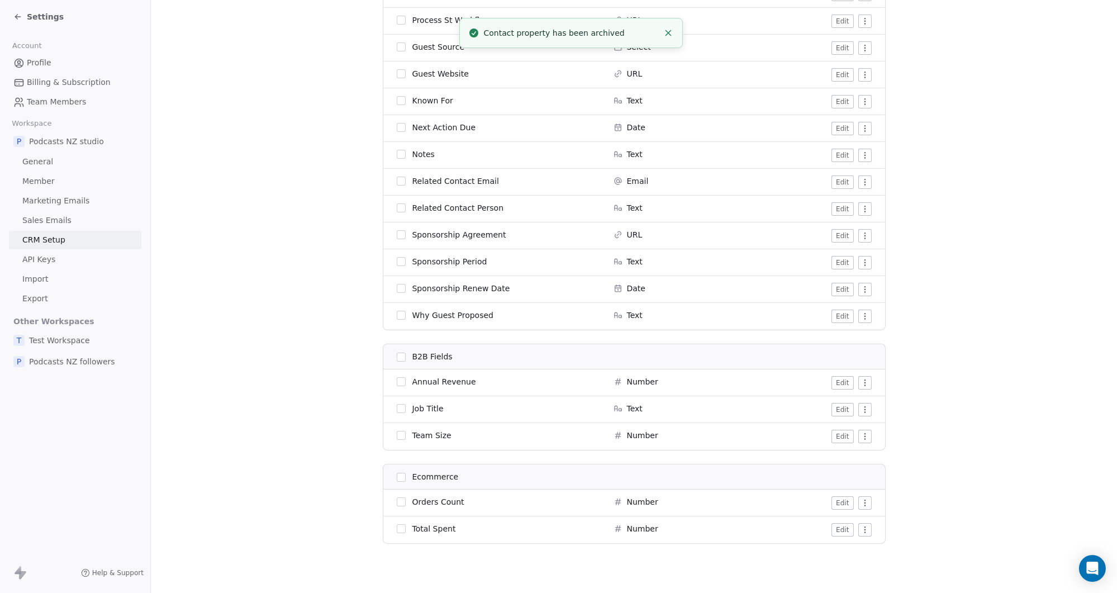
scroll to position [959, 0]
click at [863, 500] on html "Settings Account Profile Billing & Subscription Team Members Workspace P Podcas…" at bounding box center [558, 296] width 1117 height 593
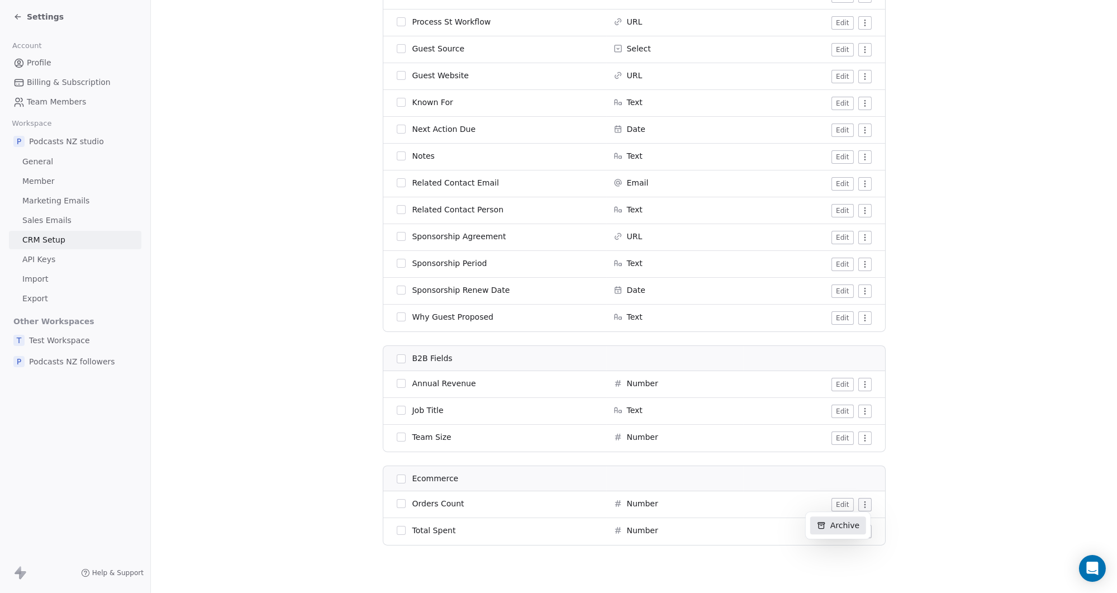
click at [854, 525] on div "Archive" at bounding box center [838, 525] width 56 height 18
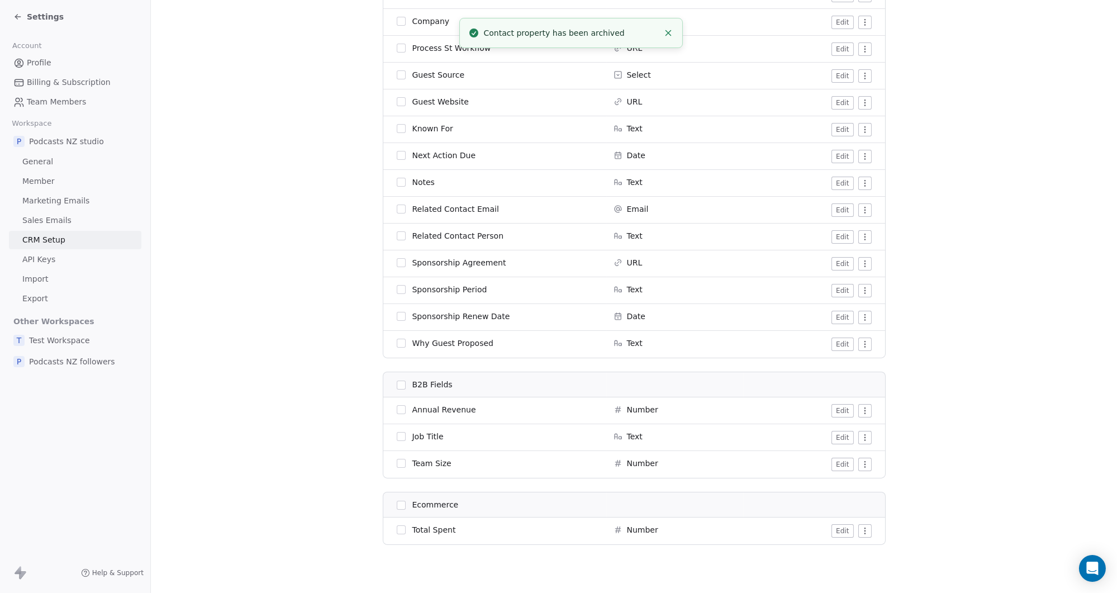
click at [864, 526] on html "Settings Account Profile Billing & Subscription Team Members Workspace P Podcas…" at bounding box center [558, 296] width 1117 height 593
click at [844, 550] on div "Archive" at bounding box center [838, 552] width 56 height 18
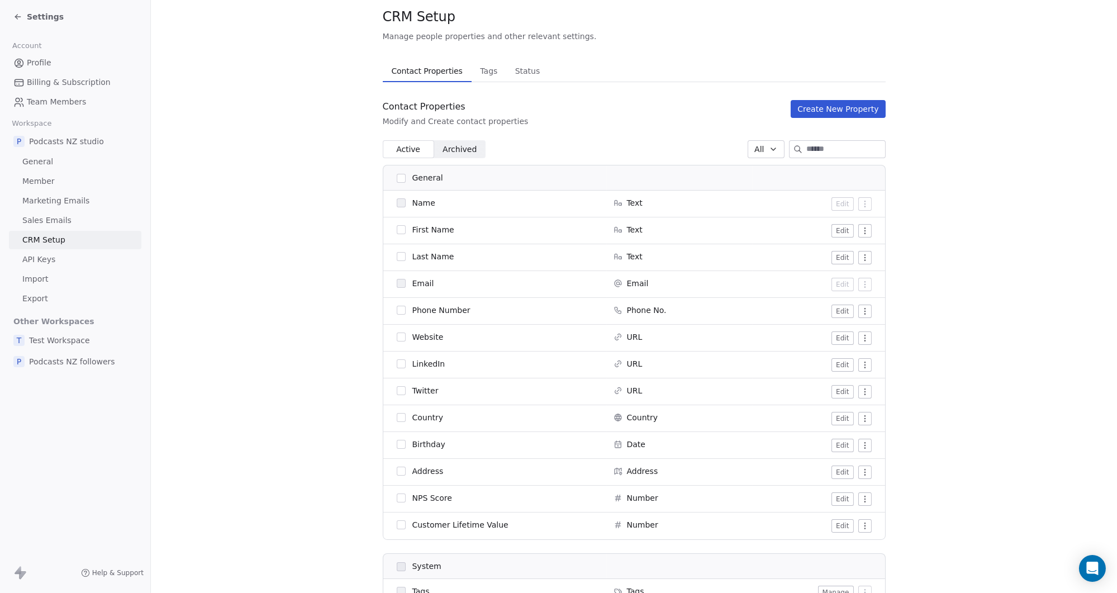
scroll to position [0, 0]
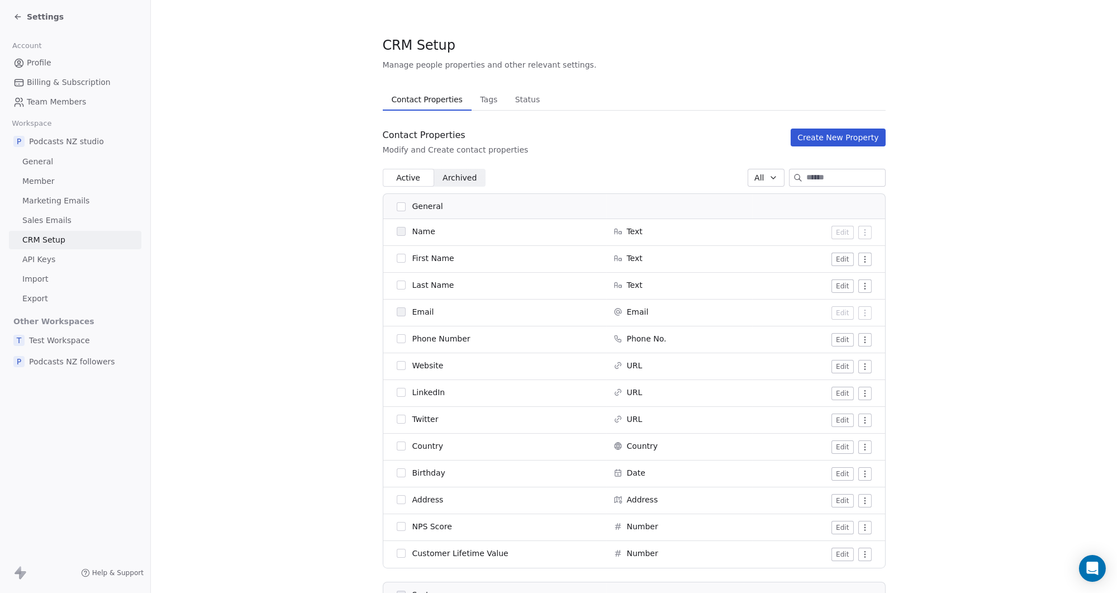
click at [36, 11] on span "Settings" at bounding box center [45, 16] width 37 height 11
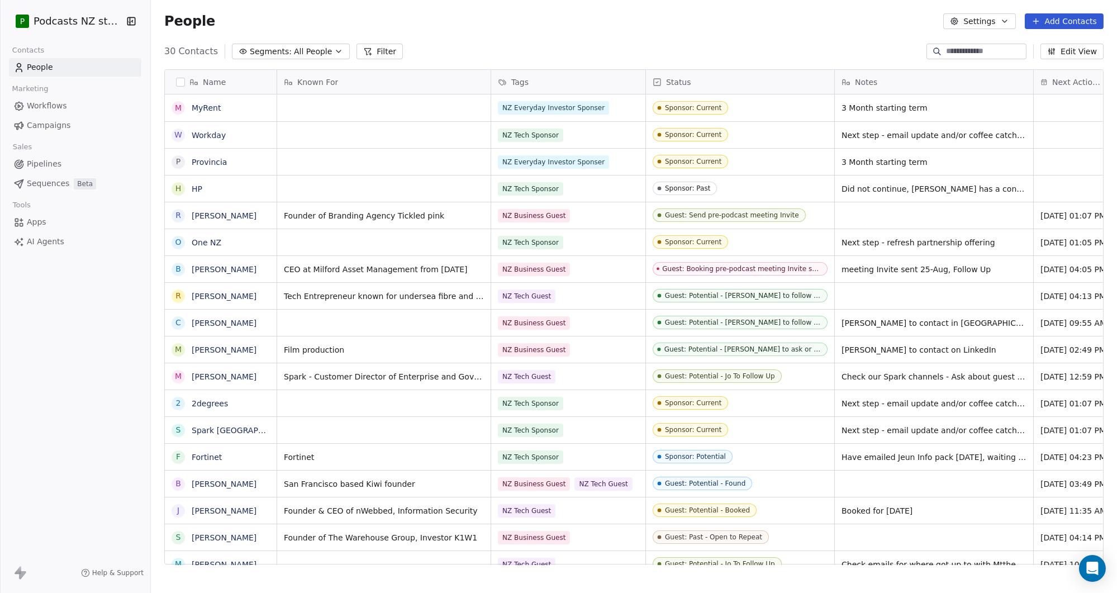
scroll to position [514, 958]
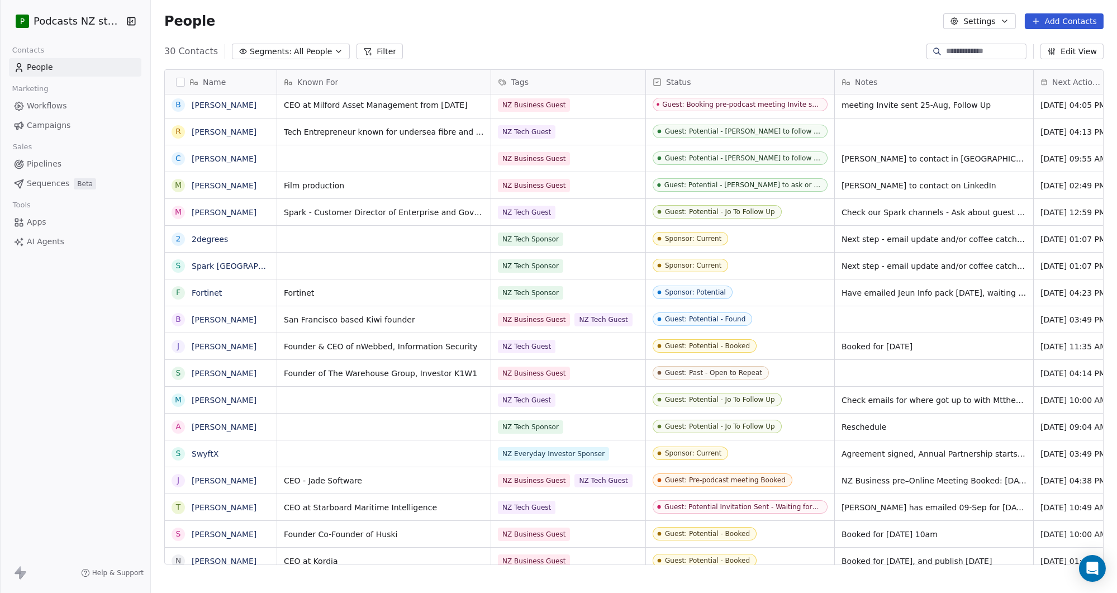
click at [979, 22] on button "Settings" at bounding box center [979, 21] width 72 height 16
click at [1006, 46] on span "Contact Properties" at bounding box center [1010, 46] width 73 height 12
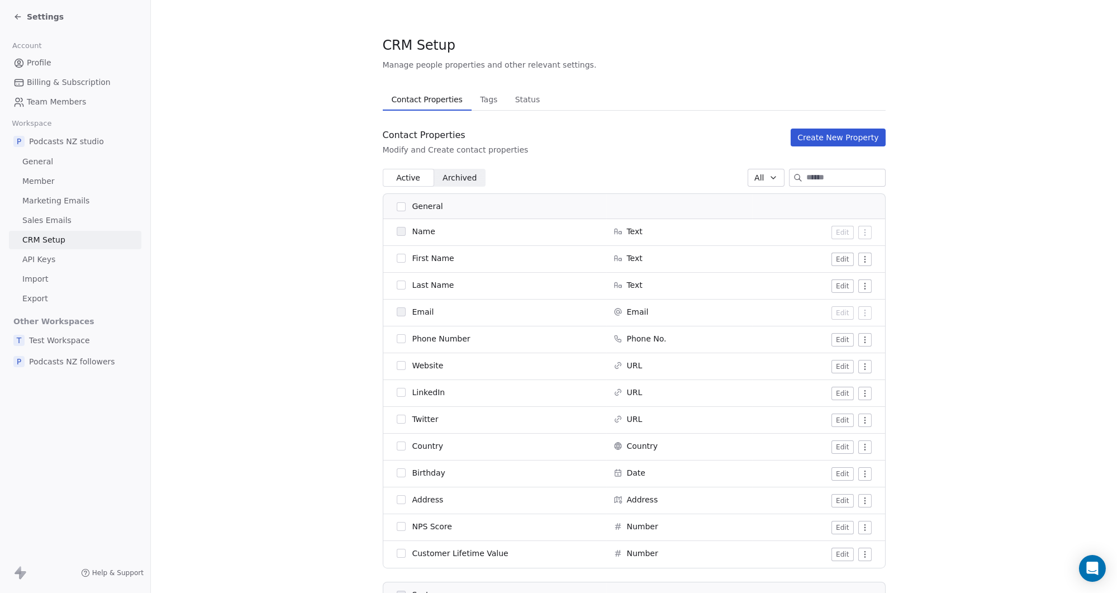
click at [812, 139] on button "Create New Property" at bounding box center [838, 137] width 94 height 18
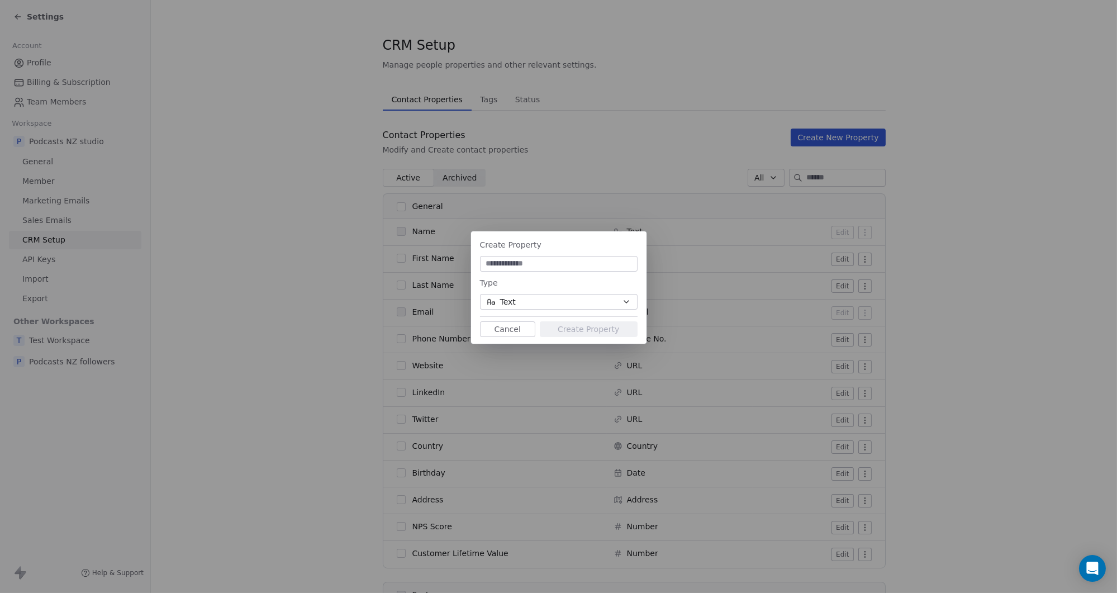
click at [527, 302] on button "Text" at bounding box center [559, 302] width 158 height 16
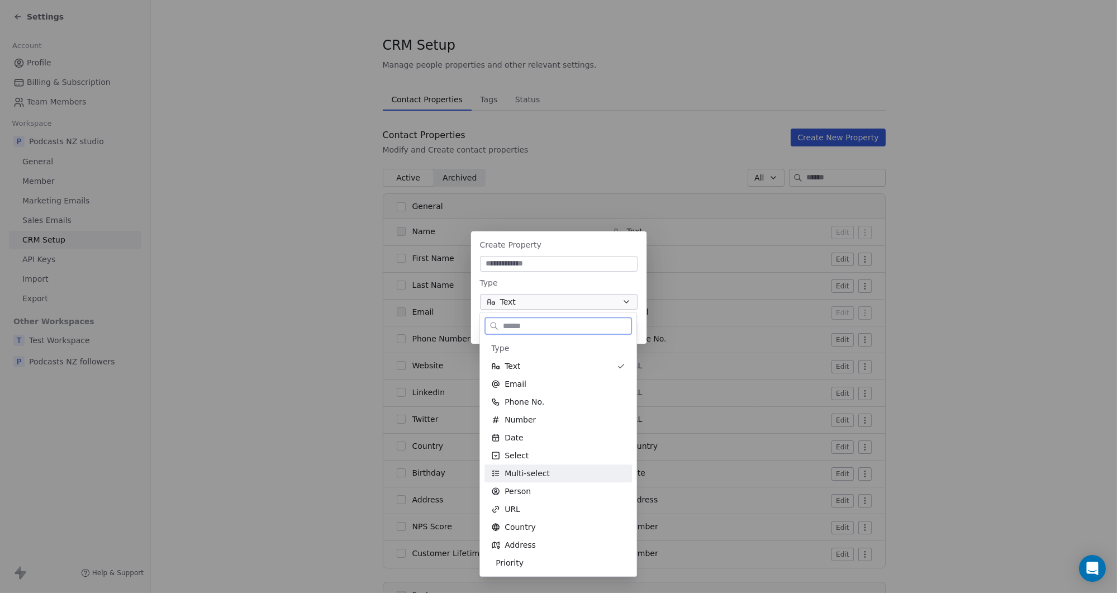
click at [542, 476] on span "Multi-select" at bounding box center [526, 473] width 45 height 11
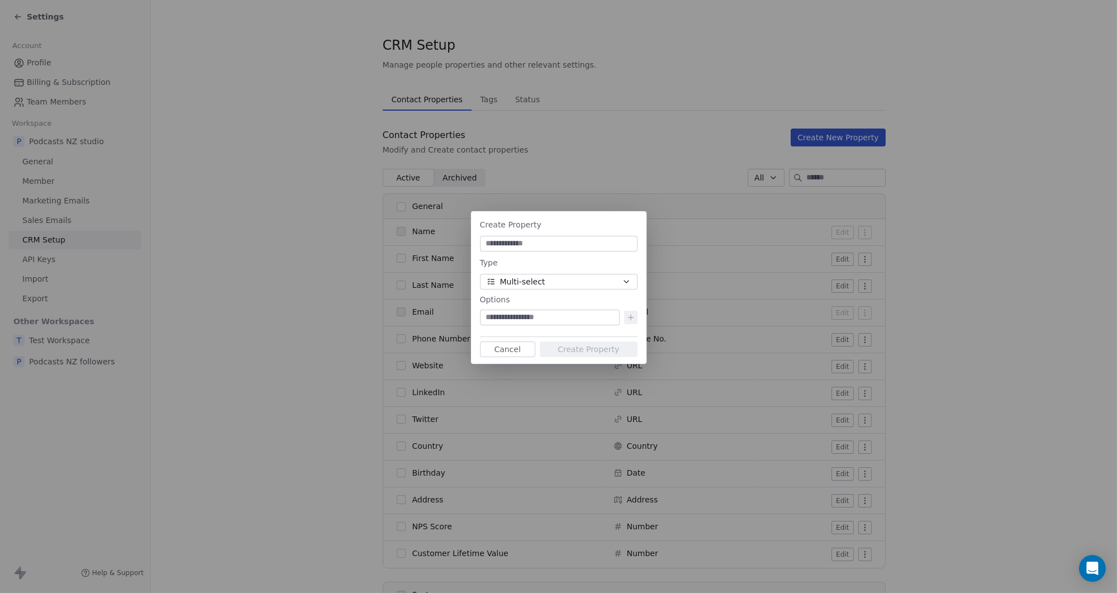
click at [510, 242] on input at bounding box center [558, 243] width 153 height 11
type input "*"
click at [492, 245] on input "**********" at bounding box center [558, 243] width 153 height 11
click at [511, 246] on input "******" at bounding box center [558, 243] width 153 height 11
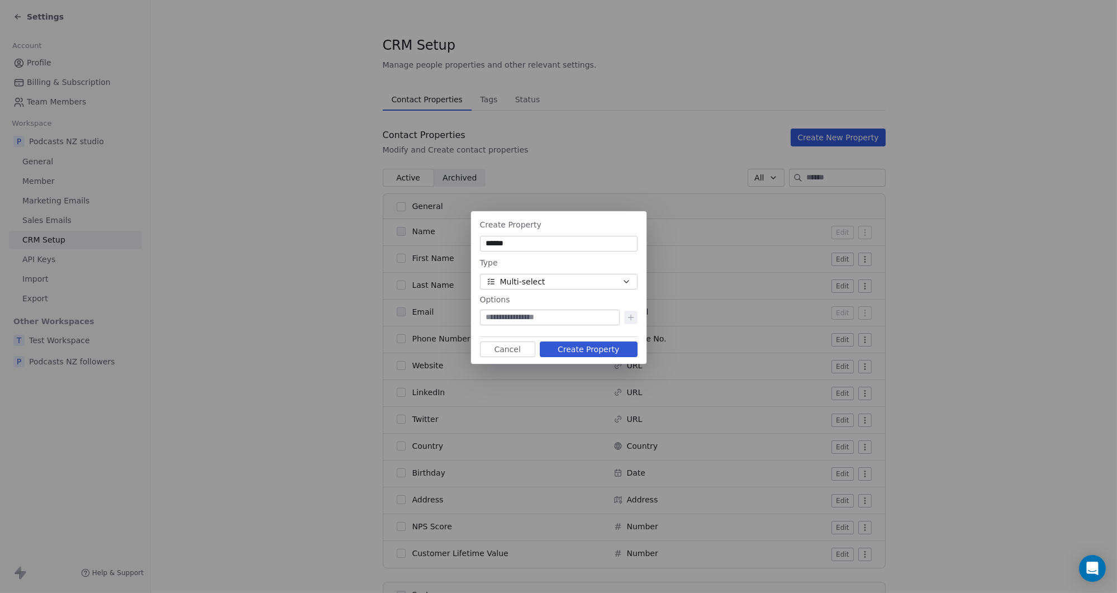
click at [512, 245] on input "******" at bounding box center [558, 243] width 153 height 11
drag, startPoint x: 519, startPoint y: 244, endPoint x: 444, endPoint y: 234, distance: 76.1
click at [442, 234] on div "Create Property ******* Type Multi-select Options To pick up a draggable item, …" at bounding box center [558, 296] width 1117 height 206
click at [527, 244] on input "*******" at bounding box center [558, 243] width 153 height 11
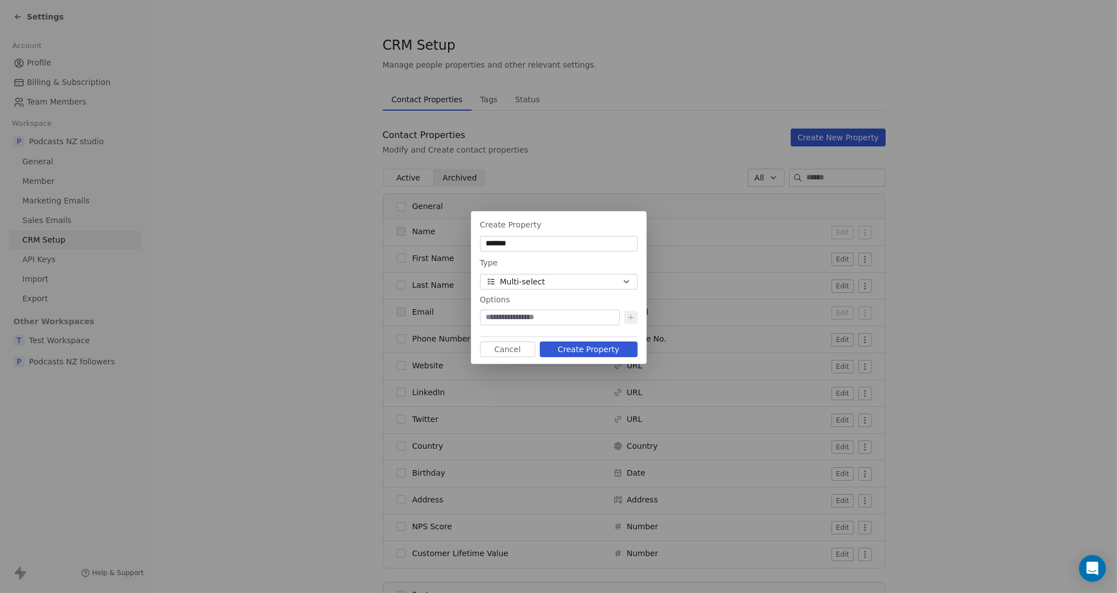
click at [527, 243] on input "*******" at bounding box center [558, 243] width 153 height 11
click at [527, 243] on input "******" at bounding box center [558, 243] width 153 height 11
click at [527, 244] on input "******" at bounding box center [558, 243] width 153 height 11
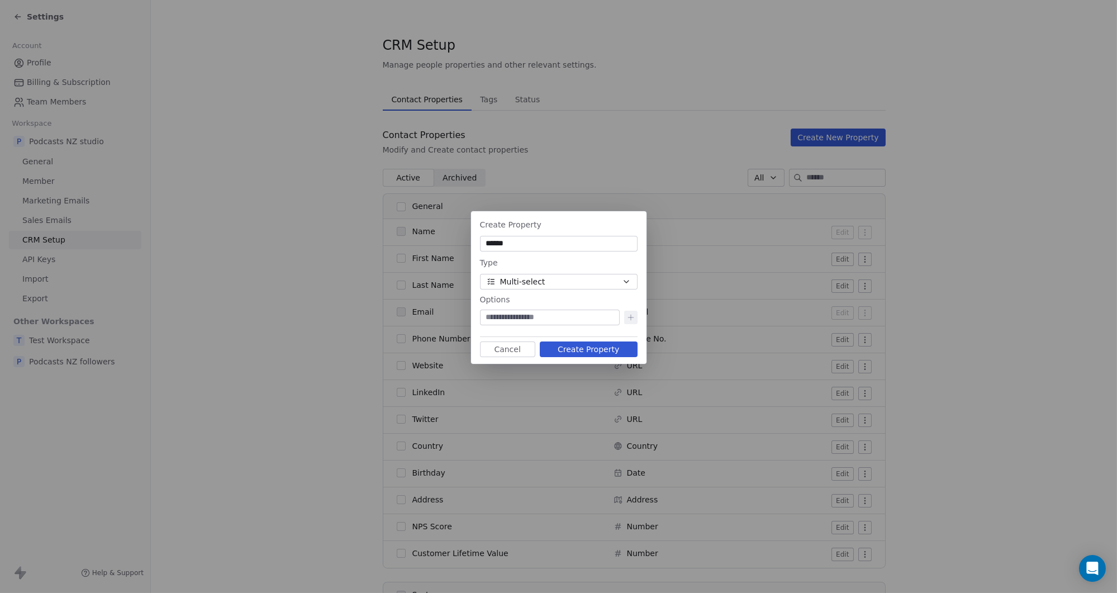
click at [527, 244] on input "******" at bounding box center [558, 243] width 153 height 11
click at [523, 245] on input "******" at bounding box center [558, 243] width 153 height 11
drag, startPoint x: 506, startPoint y: 245, endPoint x: 516, endPoint y: 242, distance: 10.4
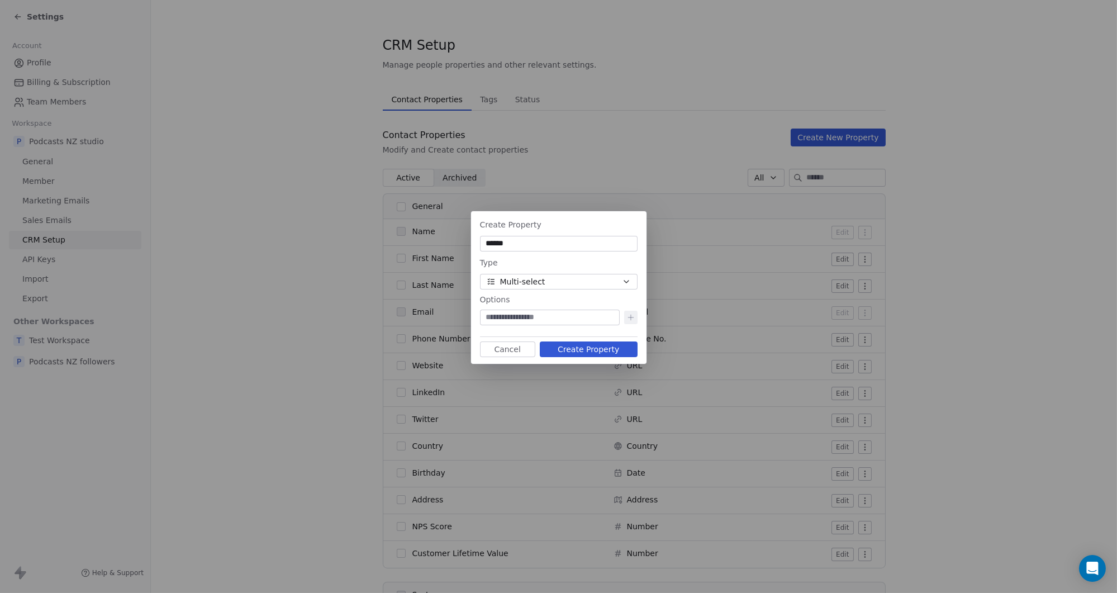
click at [506, 245] on input "******" at bounding box center [558, 243] width 153 height 11
type input "*******"
click at [559, 318] on input at bounding box center [549, 317] width 135 height 11
click at [553, 318] on input at bounding box center [549, 317] width 135 height 11
type input "*"
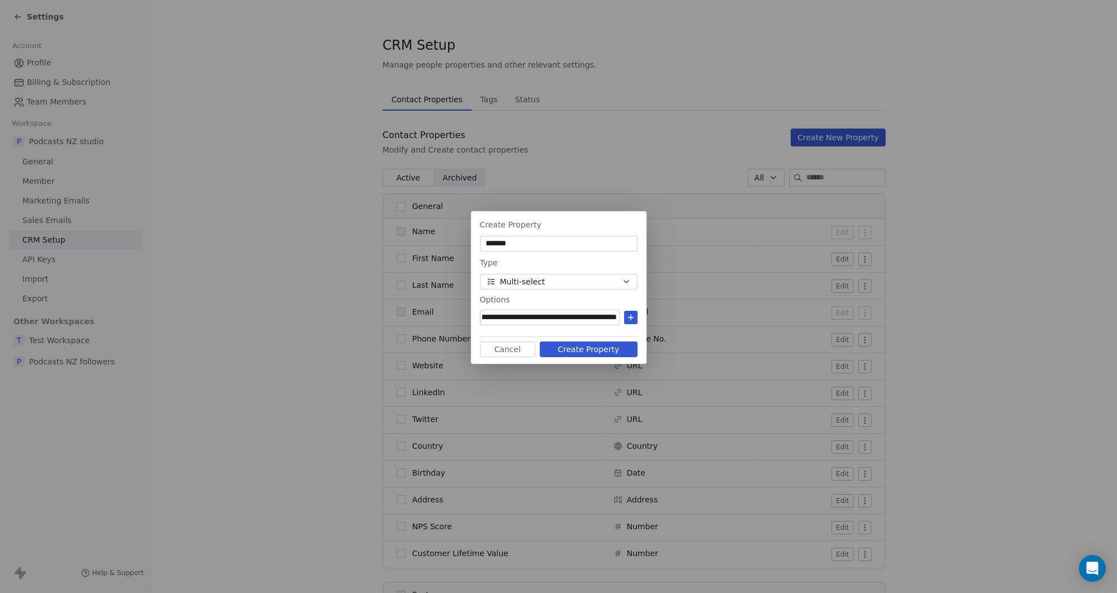
scroll to position [0, 51]
type input "**********"
click at [632, 317] on icon at bounding box center [630, 317] width 9 height 9
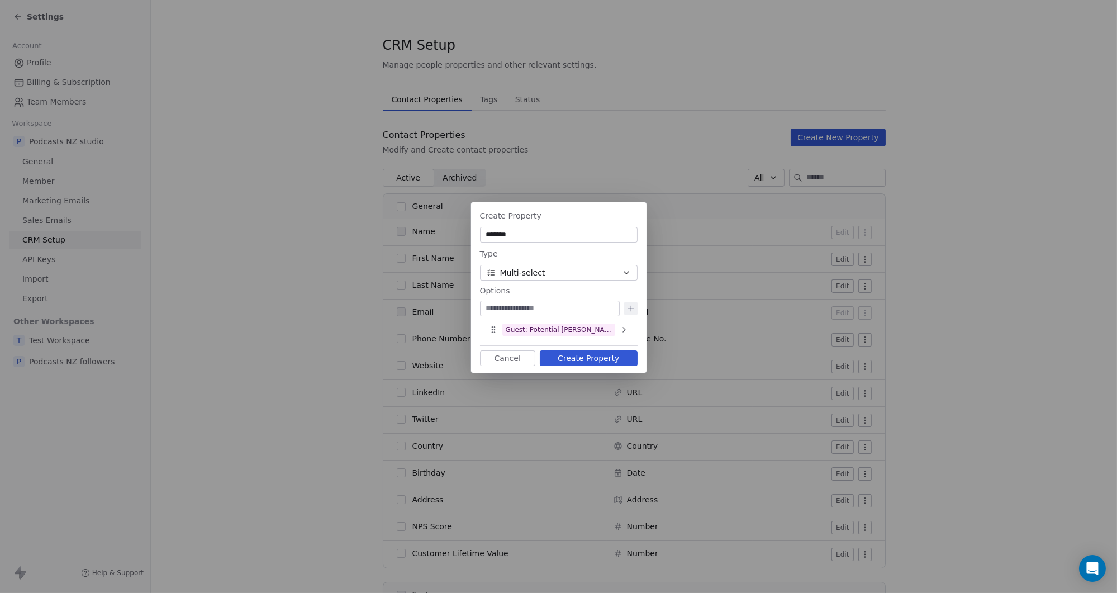
paste input "**********"
click at [574, 308] on input "**********" at bounding box center [549, 308] width 135 height 11
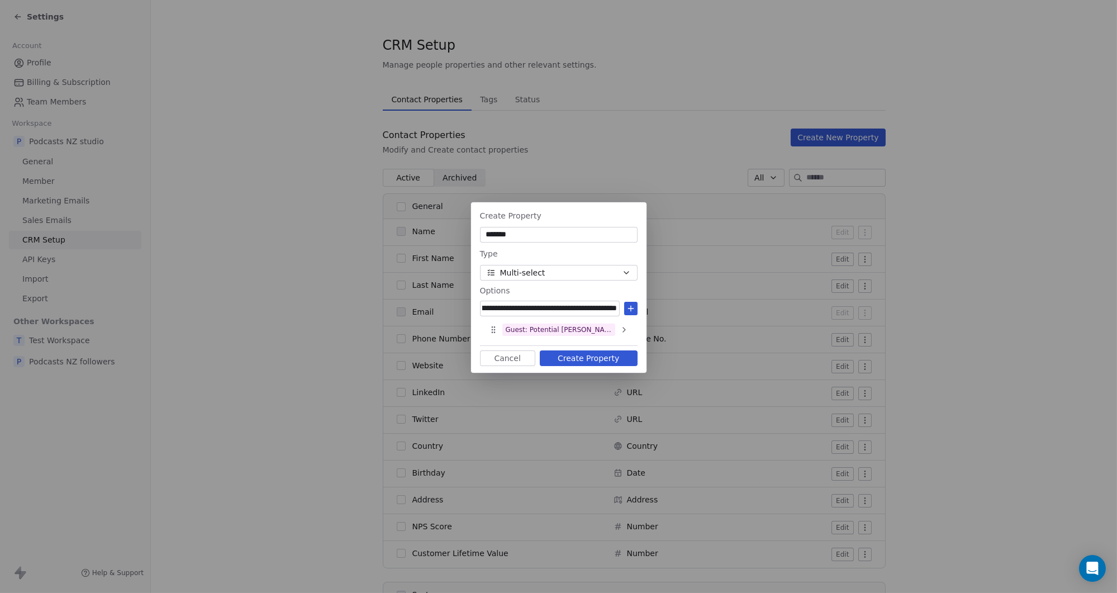
type input "**********"
click at [632, 311] on icon at bounding box center [630, 308] width 9 height 9
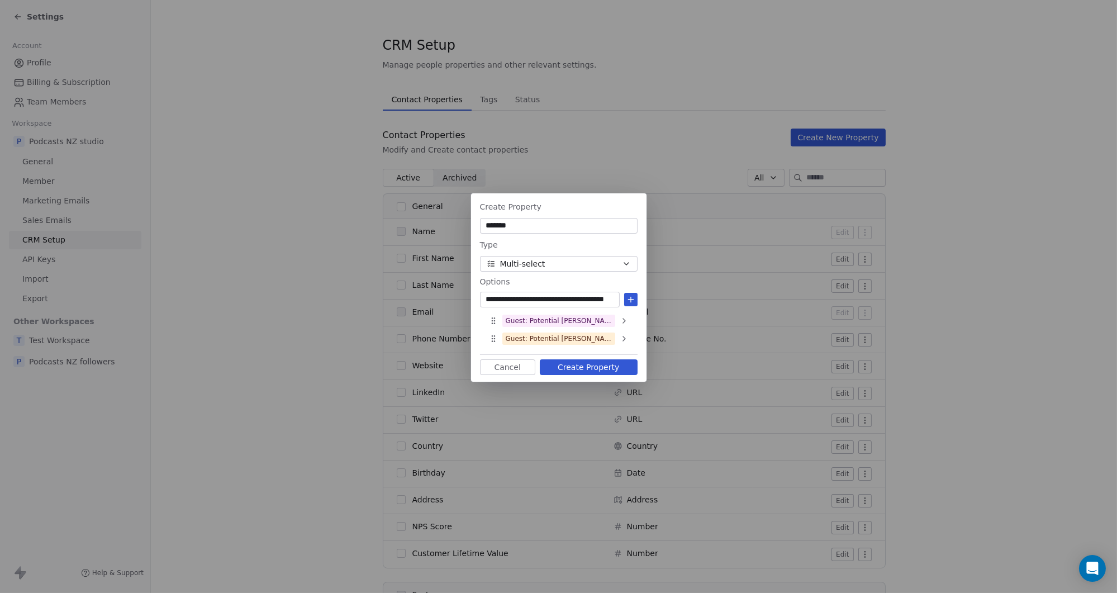
scroll to position [0, 21]
type input "**********"
click at [632, 298] on icon at bounding box center [630, 299] width 9 height 9
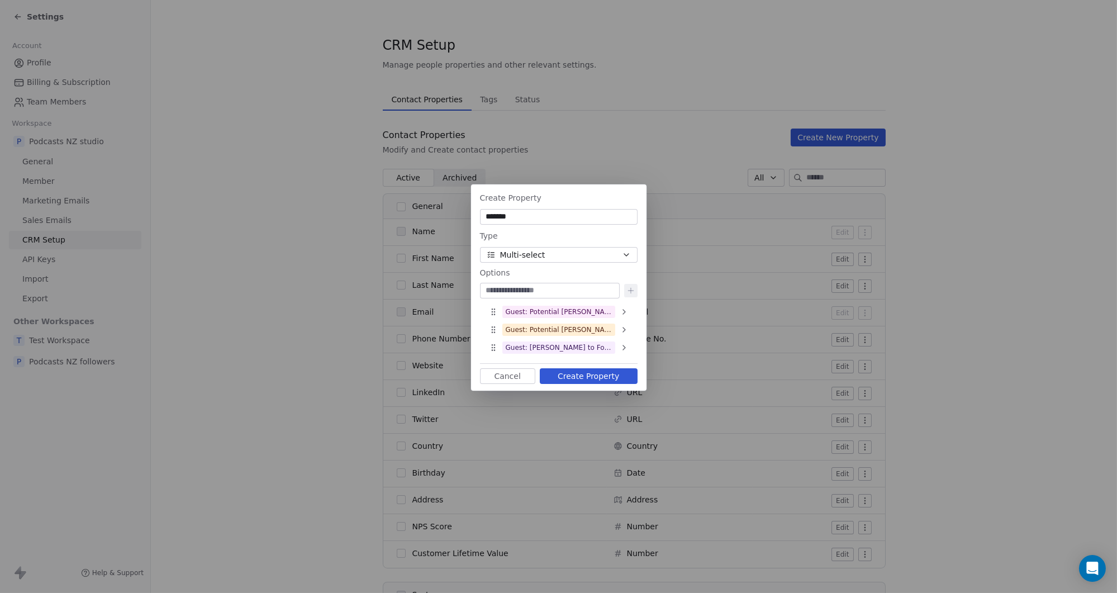
paste input "**********"
drag, startPoint x: 521, startPoint y: 289, endPoint x: 436, endPoint y: 285, distance: 85.6
click at [436, 285] on div "**********" at bounding box center [558, 296] width 1117 height 260
type input "**********"
click at [632, 290] on icon at bounding box center [630, 290] width 9 height 9
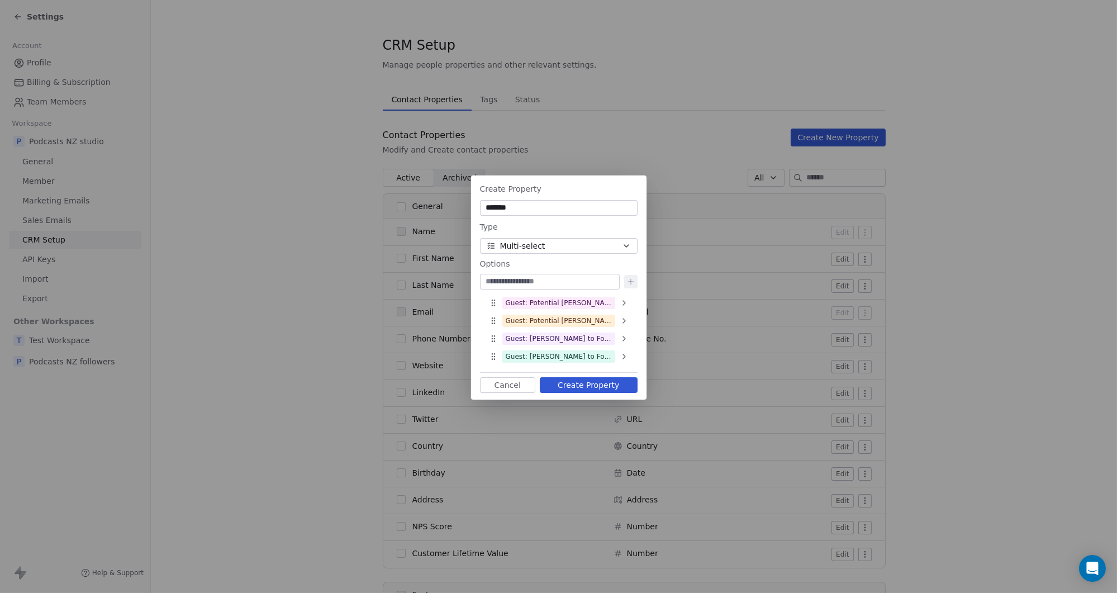
click at [539, 279] on input at bounding box center [549, 281] width 135 height 11
paste input "**********"
click at [577, 284] on input "**********" at bounding box center [549, 281] width 135 height 11
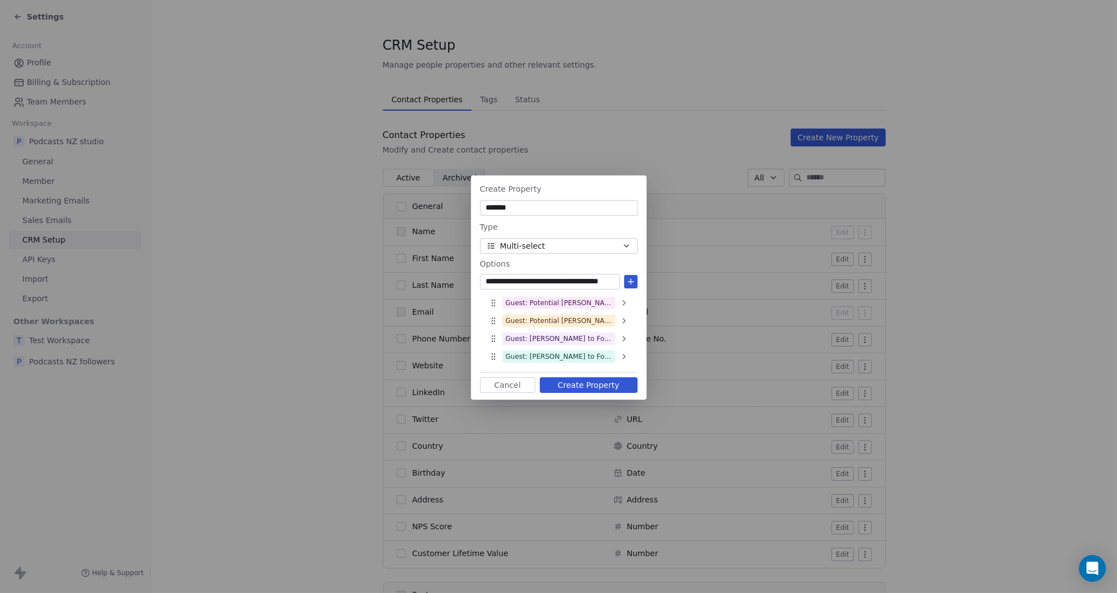
click at [577, 284] on input "**********" at bounding box center [549, 281] width 135 height 11
type input "**********"
click at [631, 280] on icon at bounding box center [630, 281] width 9 height 9
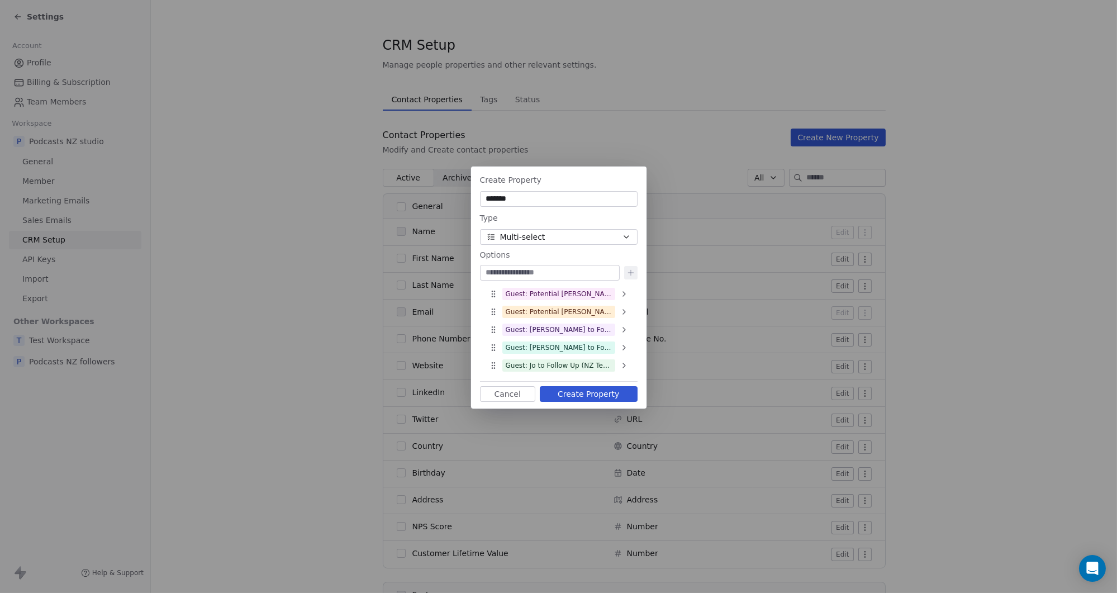
click at [535, 273] on input at bounding box center [549, 272] width 135 height 11
paste input "**********"
type input "**********"
click at [632, 274] on icon at bounding box center [630, 272] width 9 height 9
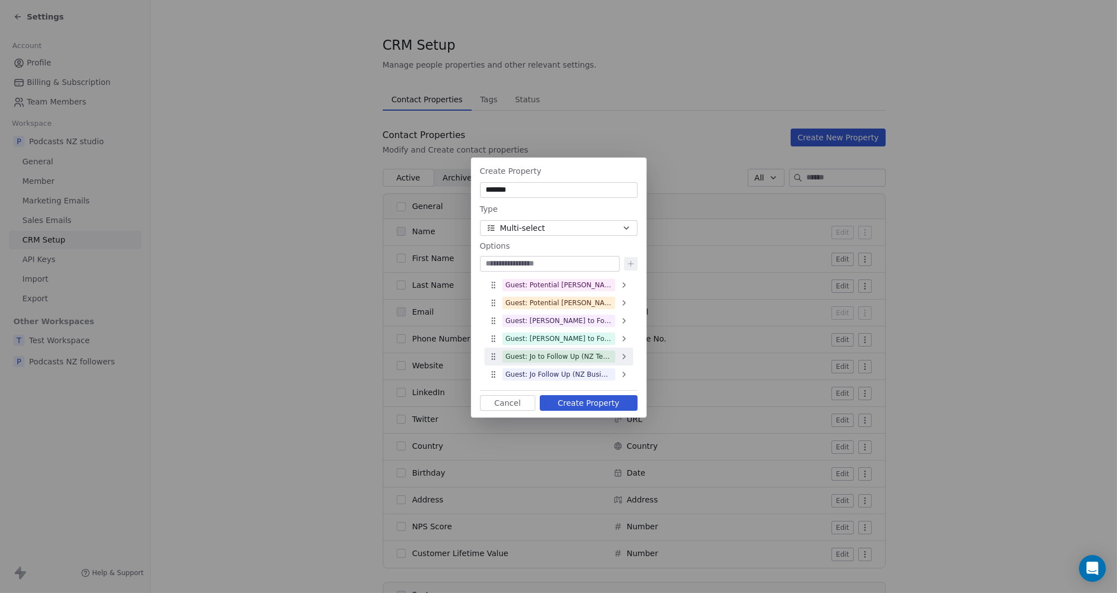
click at [626, 356] on icon at bounding box center [624, 356] width 9 height 9
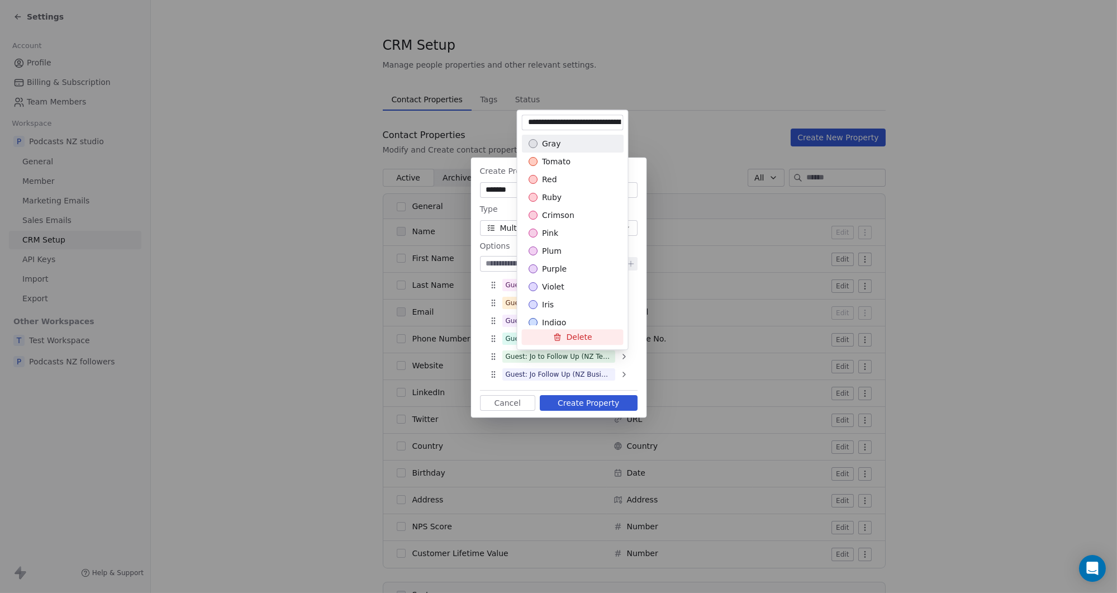
click at [566, 119] on input "**********" at bounding box center [572, 122] width 97 height 11
type input "**********"
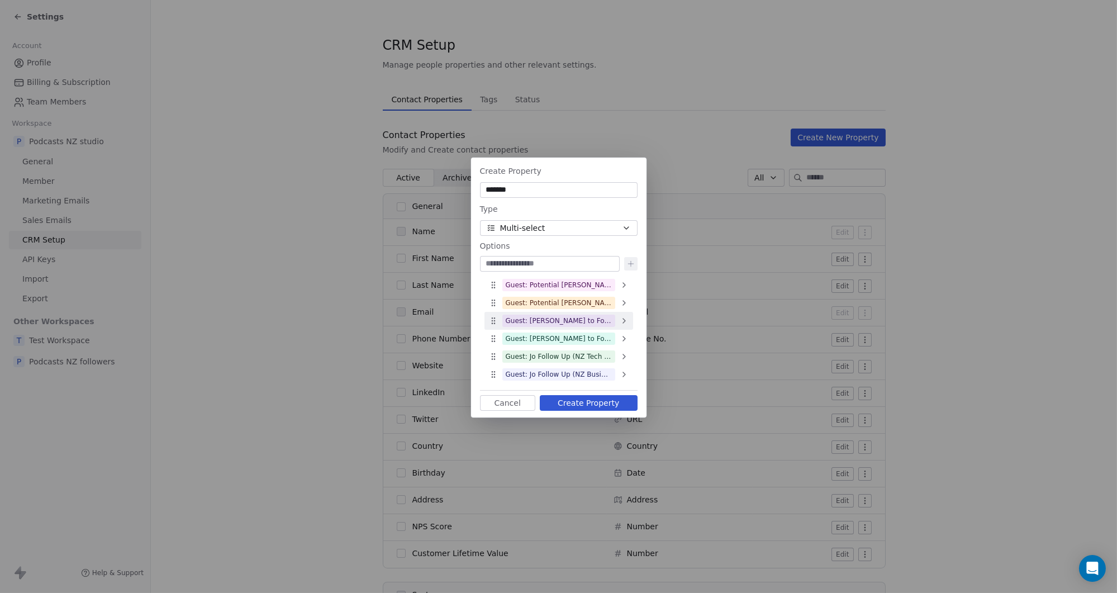
click at [620, 318] on icon at bounding box center [624, 320] width 9 height 9
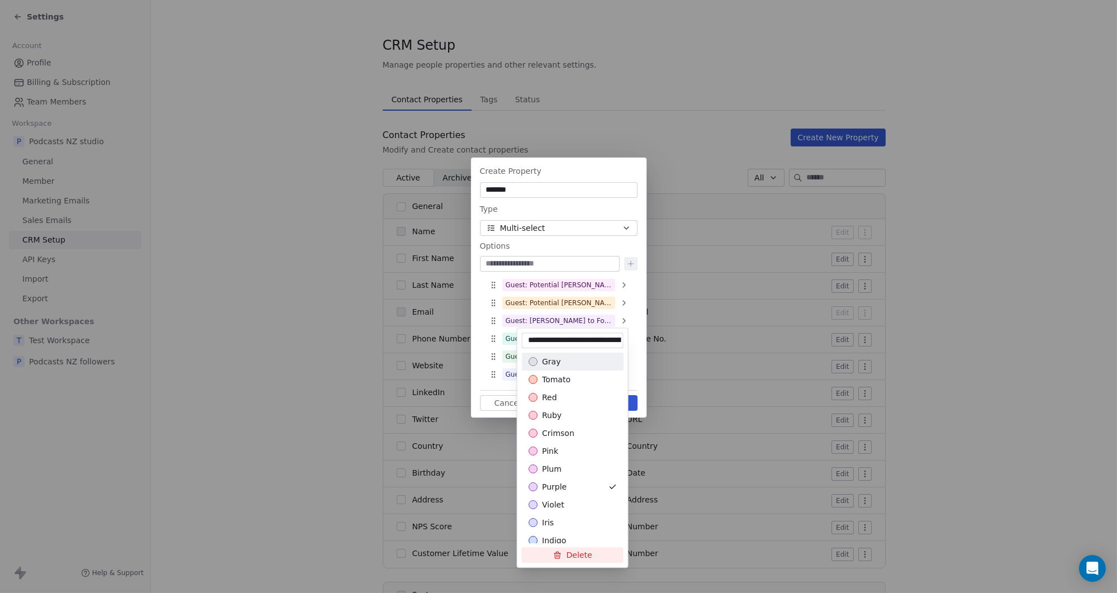
click at [575, 341] on input "**********" at bounding box center [572, 340] width 97 height 11
click at [571, 340] on input "**********" at bounding box center [572, 340] width 97 height 11
type input "**********"
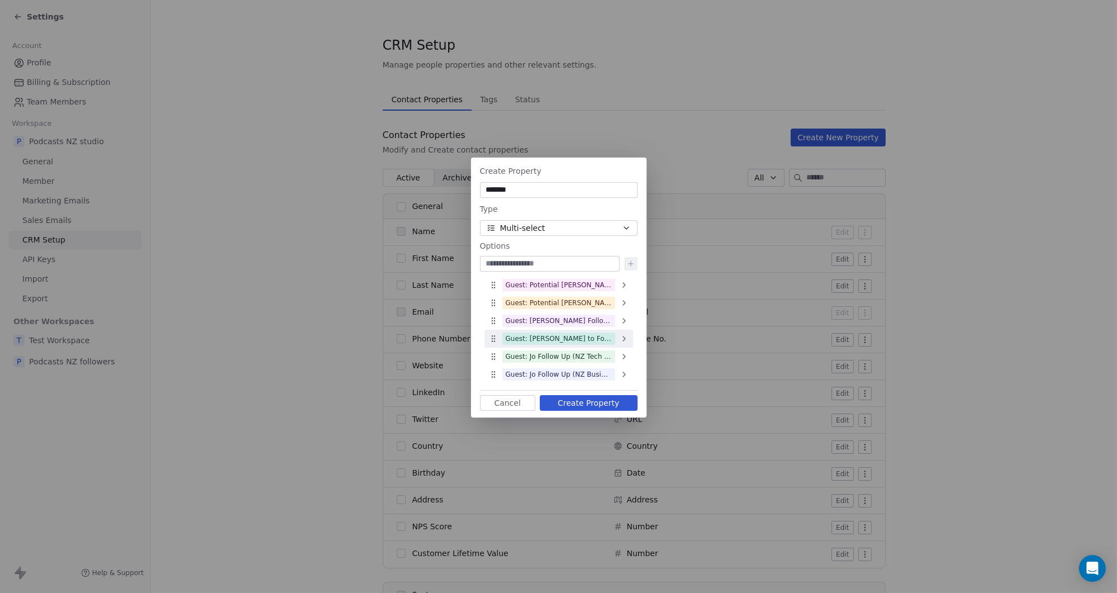
click at [620, 337] on icon at bounding box center [624, 338] width 9 height 9
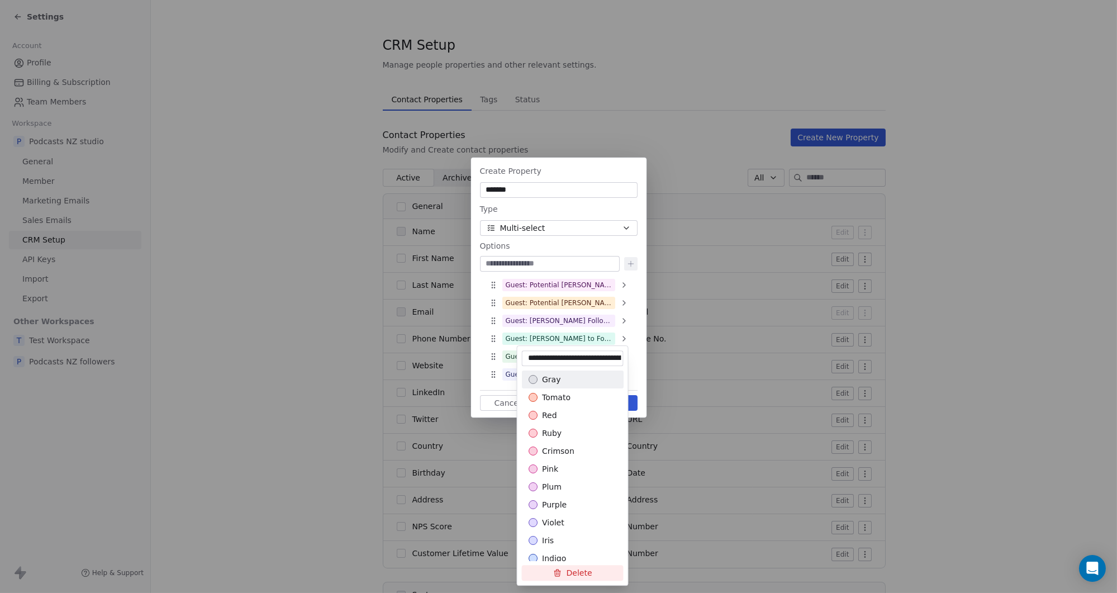
click at [571, 358] on input "**********" at bounding box center [572, 358] width 97 height 11
drag, startPoint x: 571, startPoint y: 358, endPoint x: 582, endPoint y: 348, distance: 14.7
click at [571, 358] on input "**********" at bounding box center [572, 358] width 97 height 11
type input "**********"
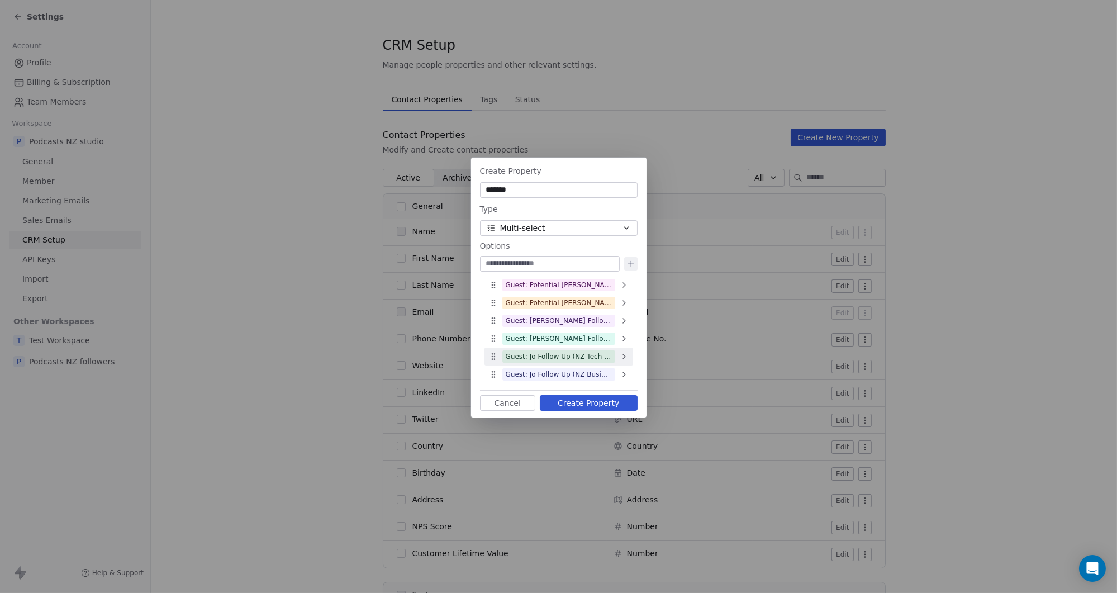
click at [622, 359] on icon at bounding box center [624, 356] width 9 height 9
click at [620, 285] on icon at bounding box center [624, 284] width 9 height 9
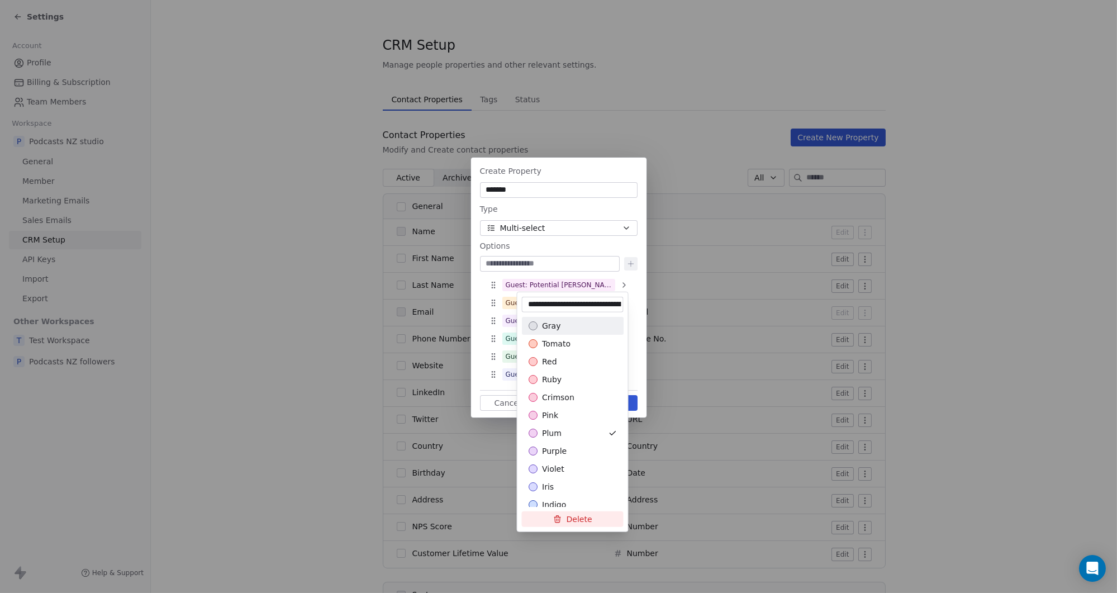
click at [604, 304] on input "**********" at bounding box center [572, 304] width 97 height 11
drag, startPoint x: 604, startPoint y: 304, endPoint x: 608, endPoint y: 296, distance: 9.0
click at [604, 304] on input "**********" at bounding box center [572, 304] width 97 height 11
type input "**********"
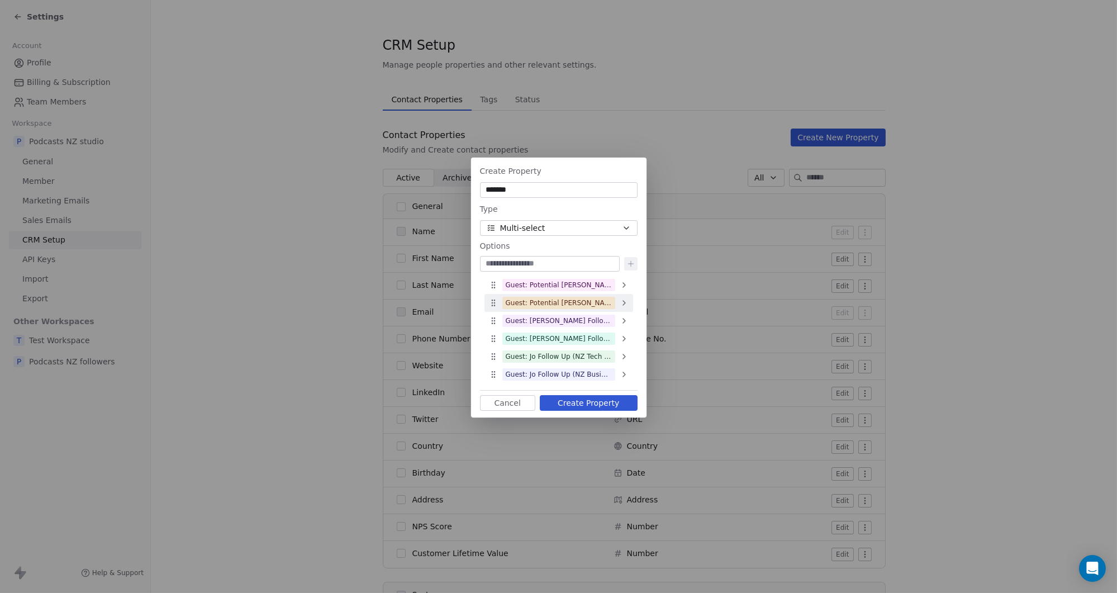
click at [626, 304] on icon at bounding box center [624, 302] width 9 height 9
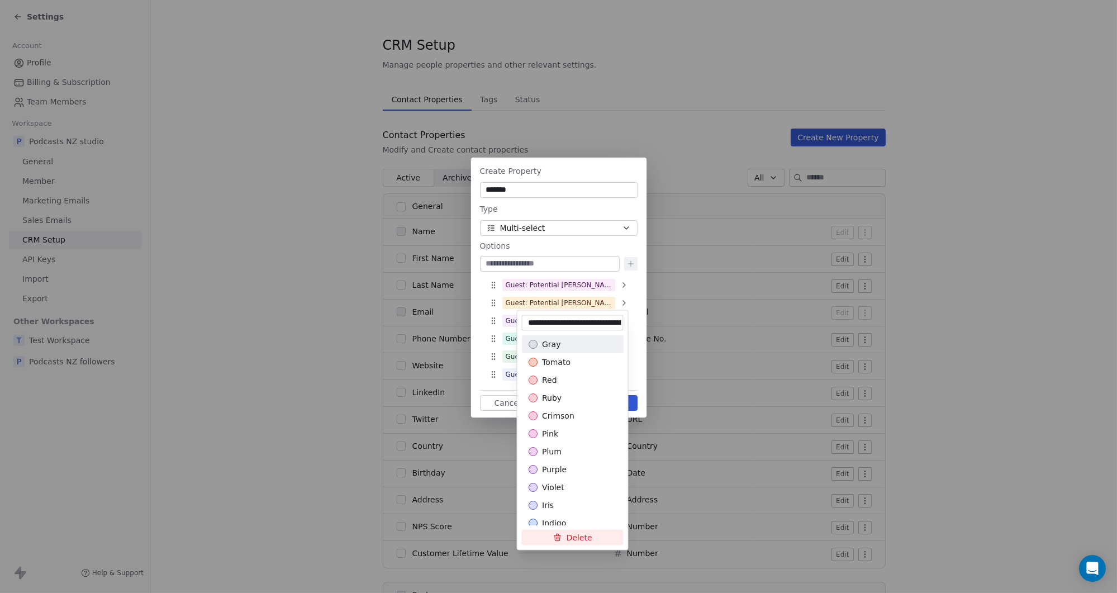
click at [603, 319] on input "**********" at bounding box center [572, 322] width 97 height 11
type input "**********"
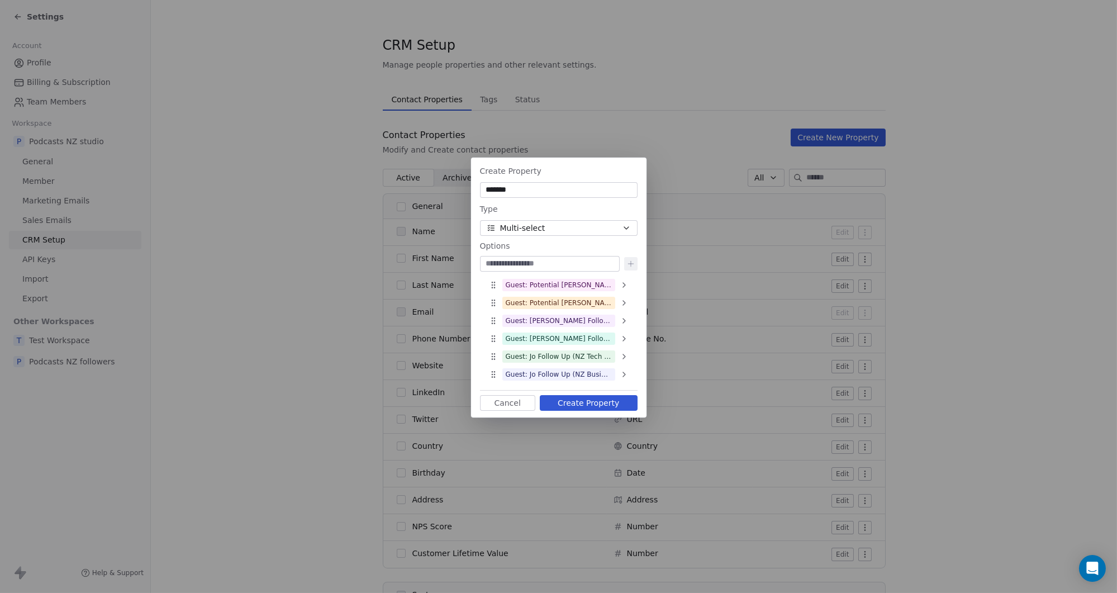
click at [564, 399] on button "Create Property" at bounding box center [589, 403] width 98 height 16
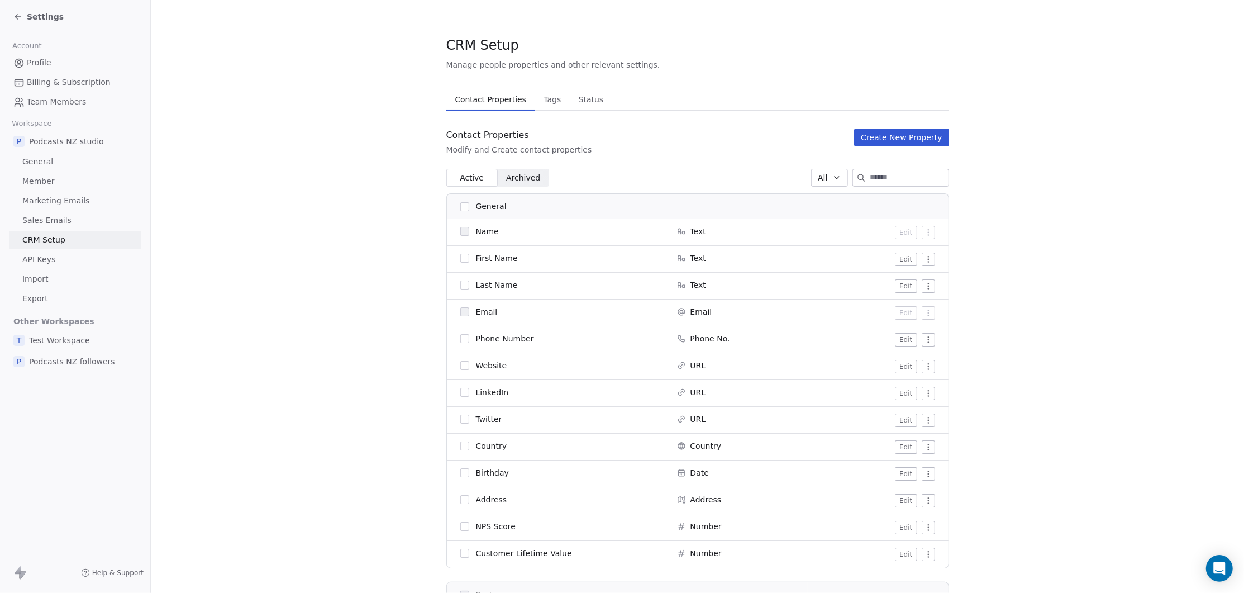
click at [12, 16] on div "Settings" at bounding box center [75, 17] width 150 height 34
click at [17, 16] on icon at bounding box center [17, 16] width 9 height 9
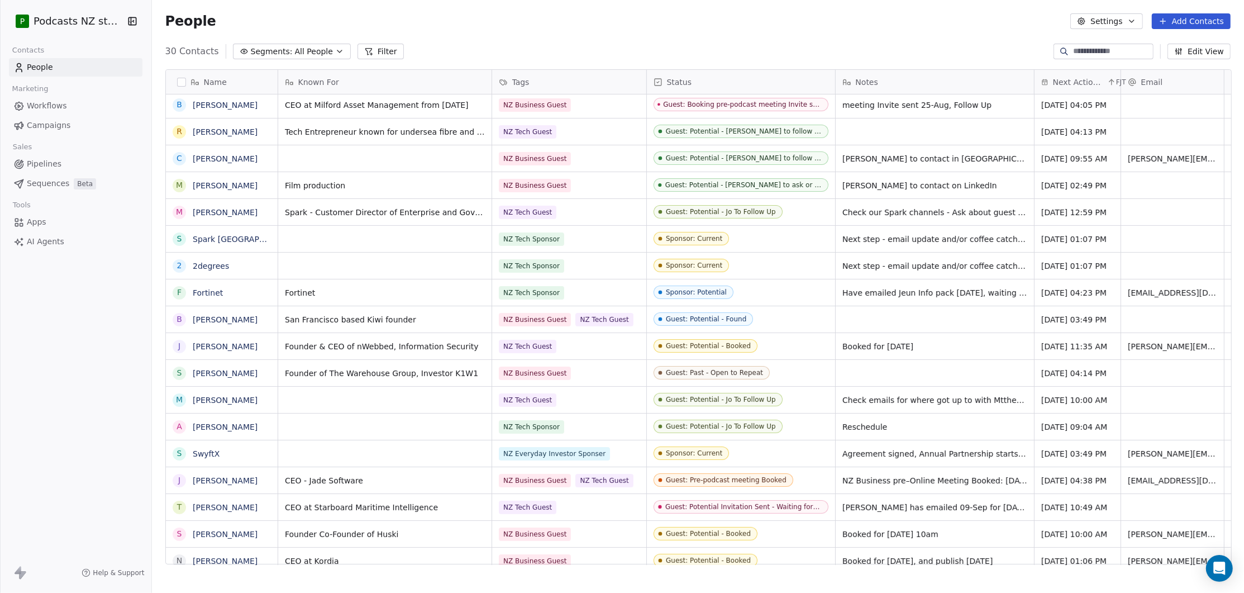
click at [1151, 53] on button "Edit View" at bounding box center [1199, 52] width 63 height 16
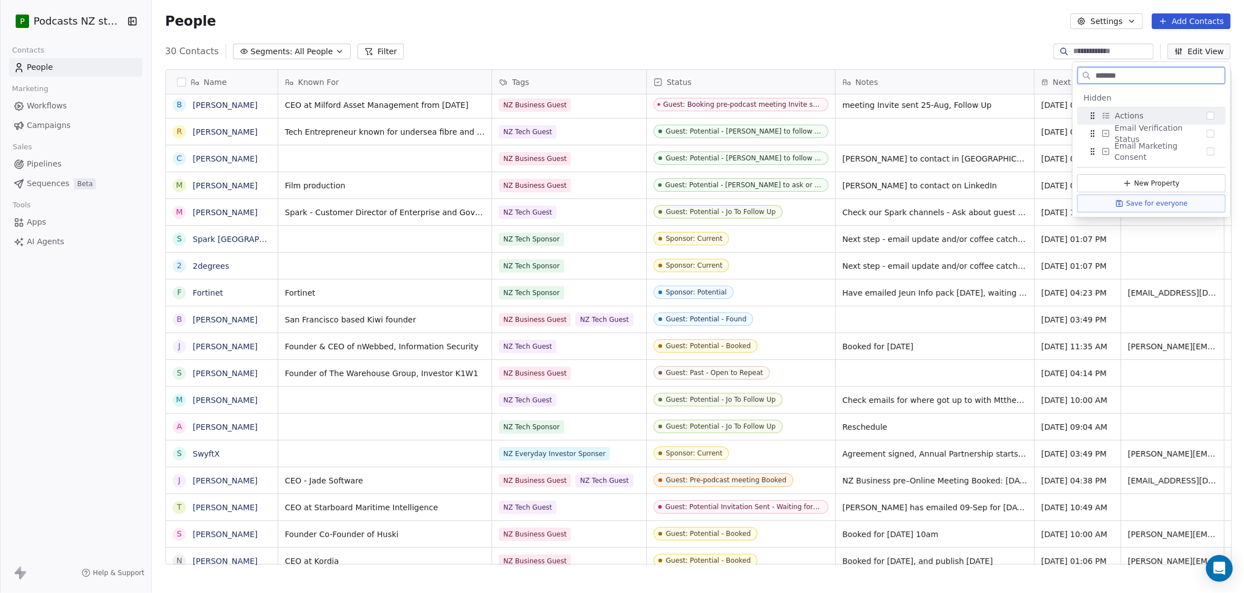
type input "*******"
click at [1151, 114] on button "Suggestions" at bounding box center [1211, 116] width 8 height 8
click at [1151, 184] on button "Save for everyone" at bounding box center [1151, 186] width 149 height 18
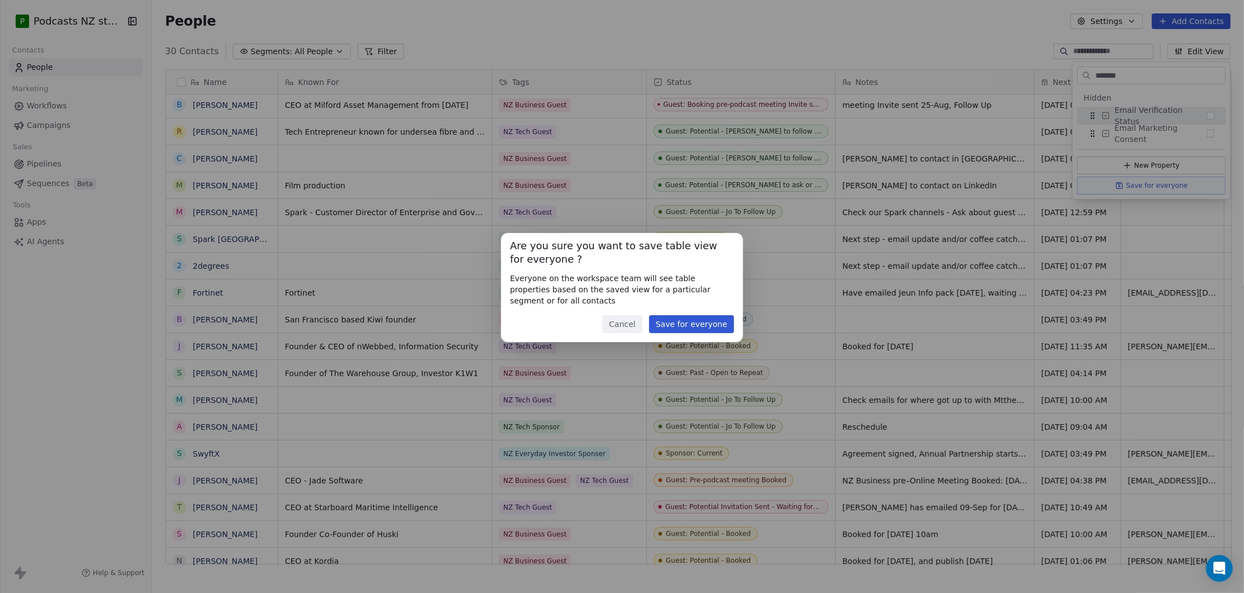
click at [692, 324] on button "Save for everyone" at bounding box center [691, 324] width 85 height 18
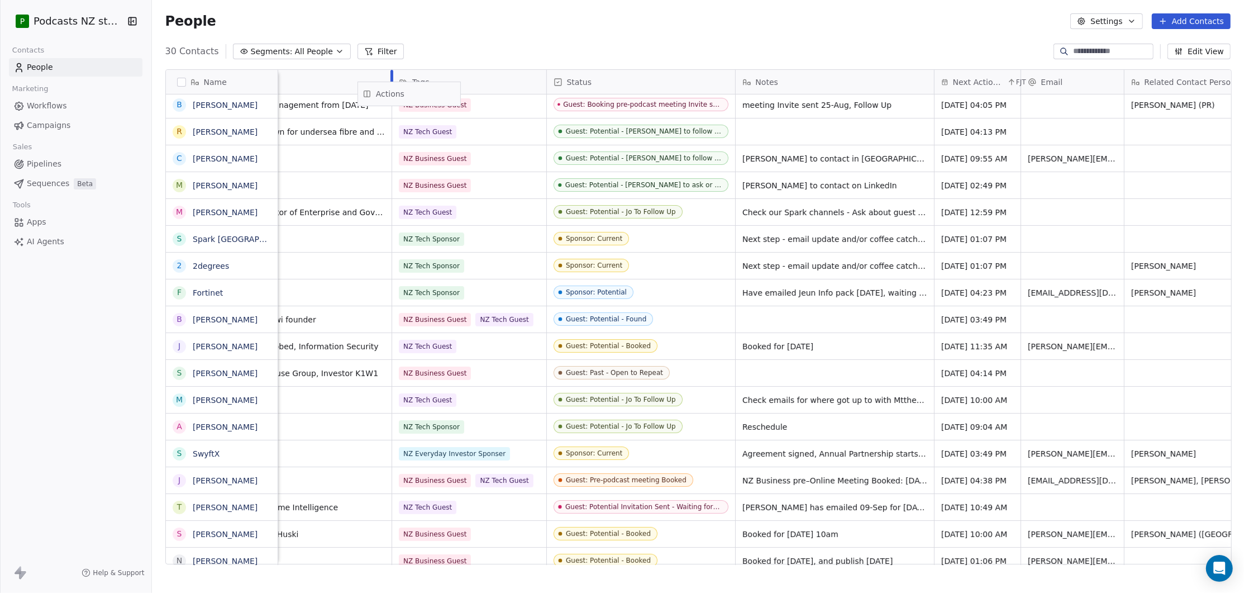
scroll to position [0, 95]
drag, startPoint x: 1140, startPoint y: 84, endPoint x: 604, endPoint y: 89, distance: 535.2
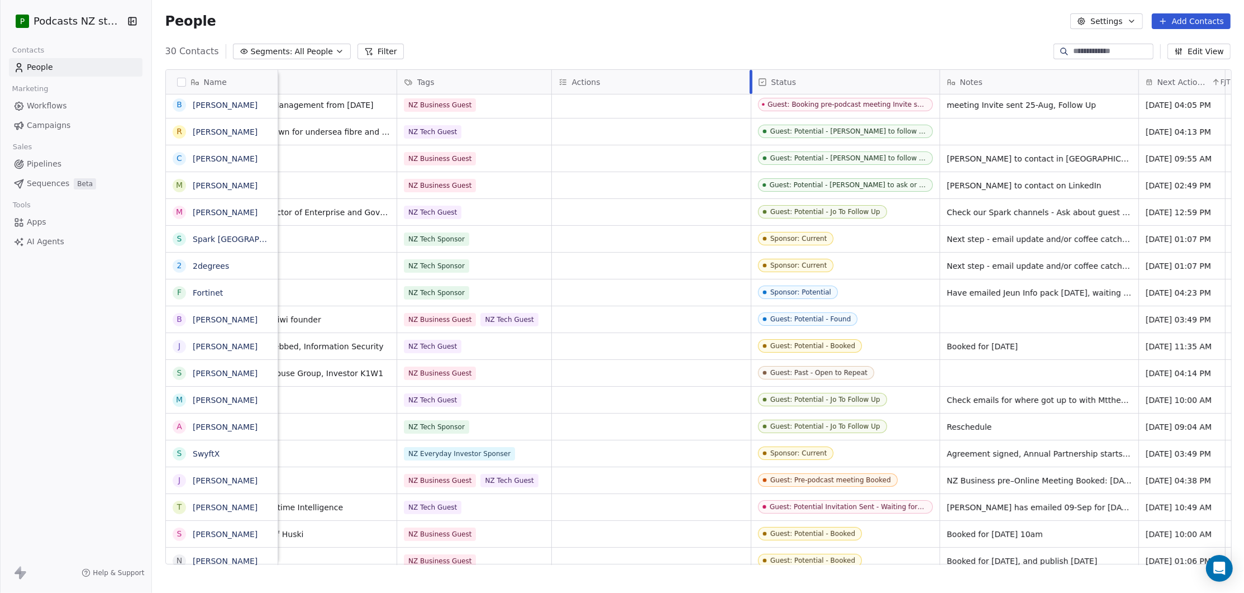
drag, startPoint x: 653, startPoint y: 84, endPoint x: 749, endPoint y: 83, distance: 96.1
click at [750, 83] on div at bounding box center [751, 82] width 3 height 24
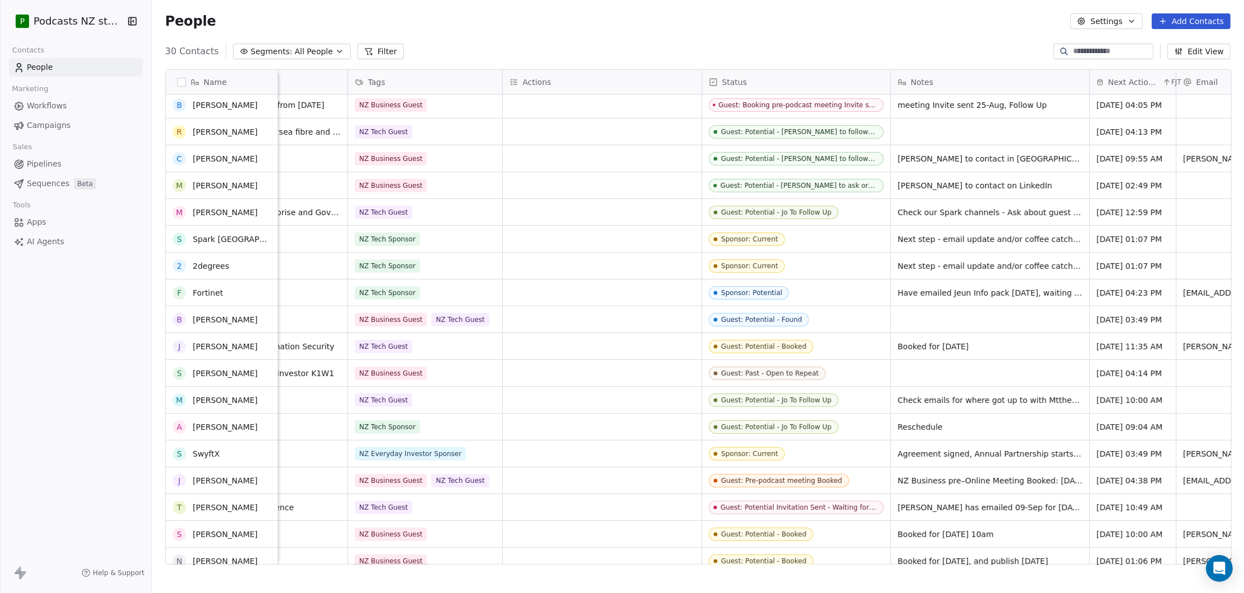
scroll to position [161, 0]
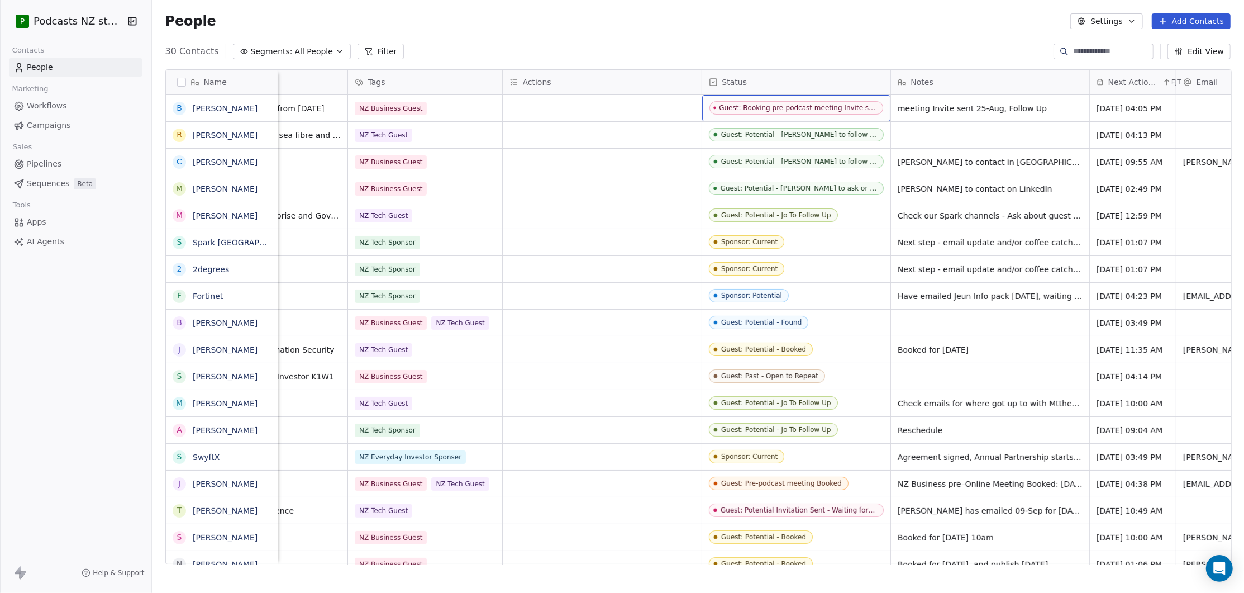
click at [726, 106] on div "Guest: Booking pre-podcast meeting Invite sent - Waiting for Reply" at bounding box center [798, 108] width 158 height 8
drag, startPoint x: 726, startPoint y: 106, endPoint x: 827, endPoint y: 105, distance: 100.6
click at [827, 105] on div "Guest: Booking pre-podcast meeting Invite sent - Waiting for Reply" at bounding box center [798, 108] width 158 height 8
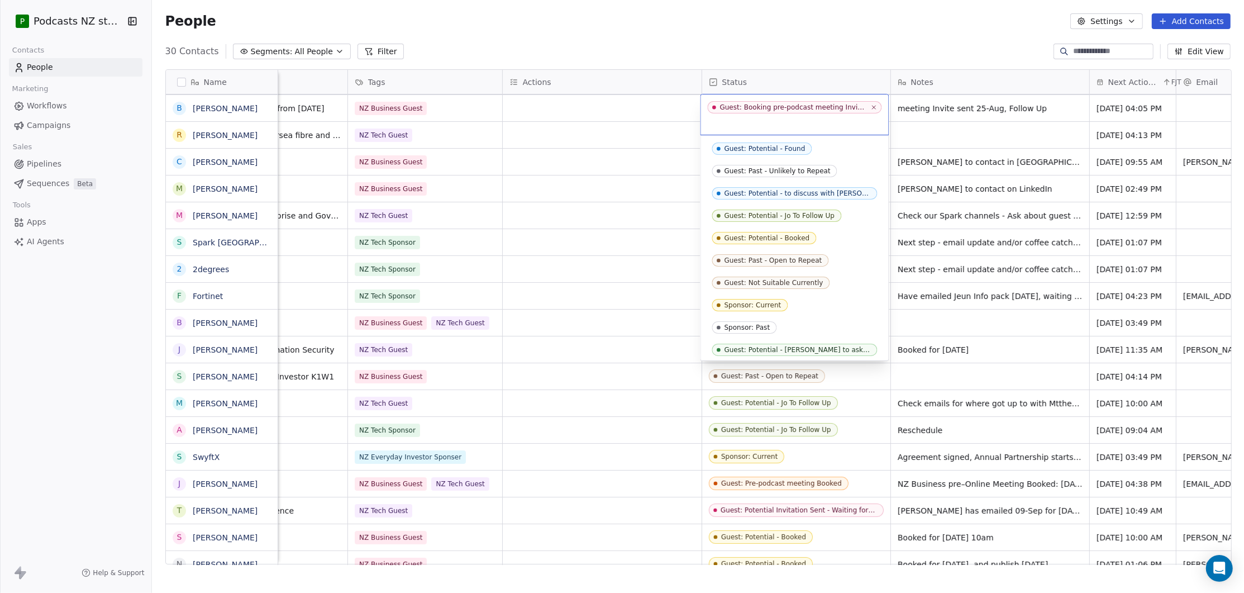
scroll to position [47, 0]
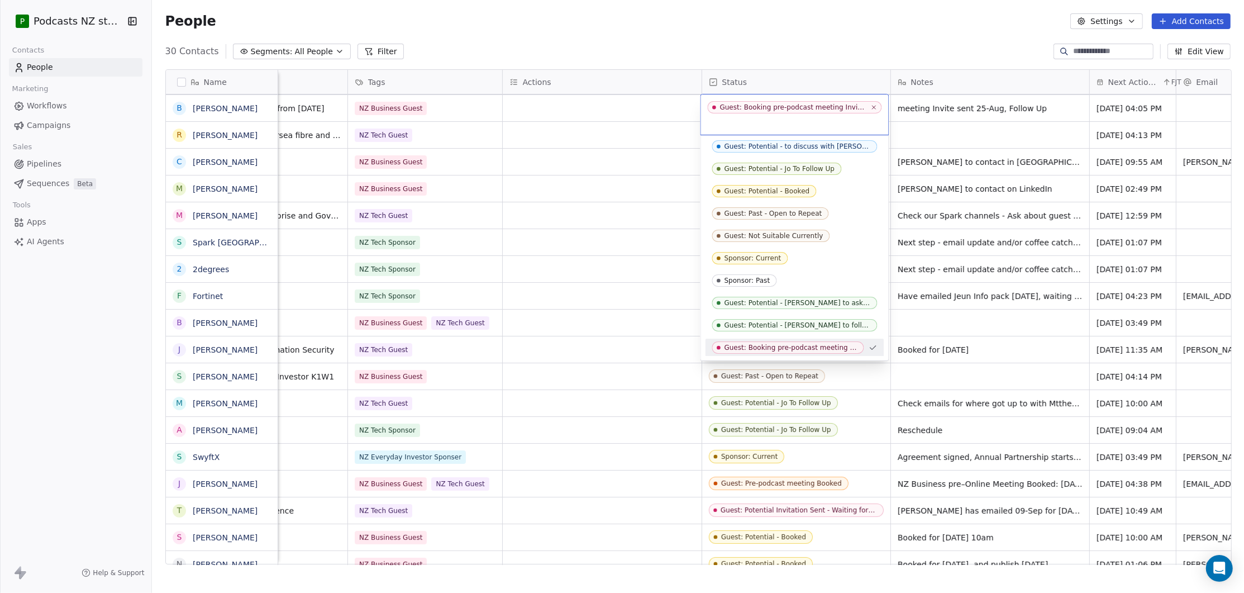
click at [746, 107] on div "Guest: Booking pre-podcast meeting Invite sent - Waiting for Reply" at bounding box center [792, 107] width 145 height 8
copy span
click at [787, 44] on html "P Podcasts NZ studio Contacts People Marketing Workflows Campaigns Sales Pipeli…" at bounding box center [622, 296] width 1244 height 593
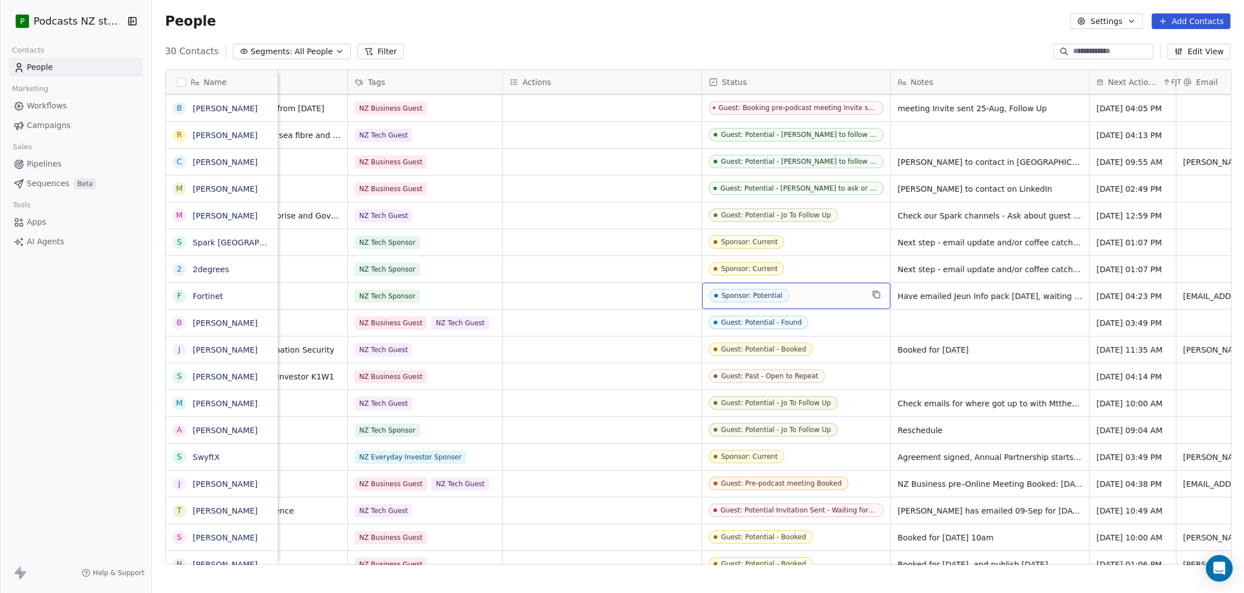
click at [732, 294] on div "Sponsor: Potential" at bounding box center [752, 296] width 61 height 8
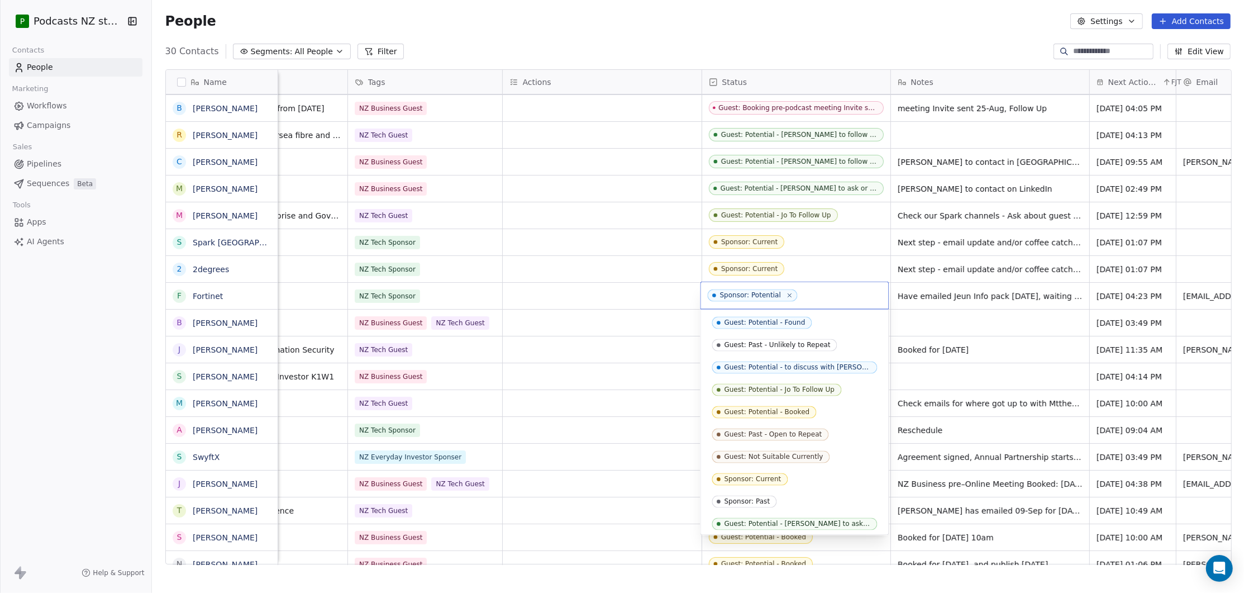
scroll to position [69, 0]
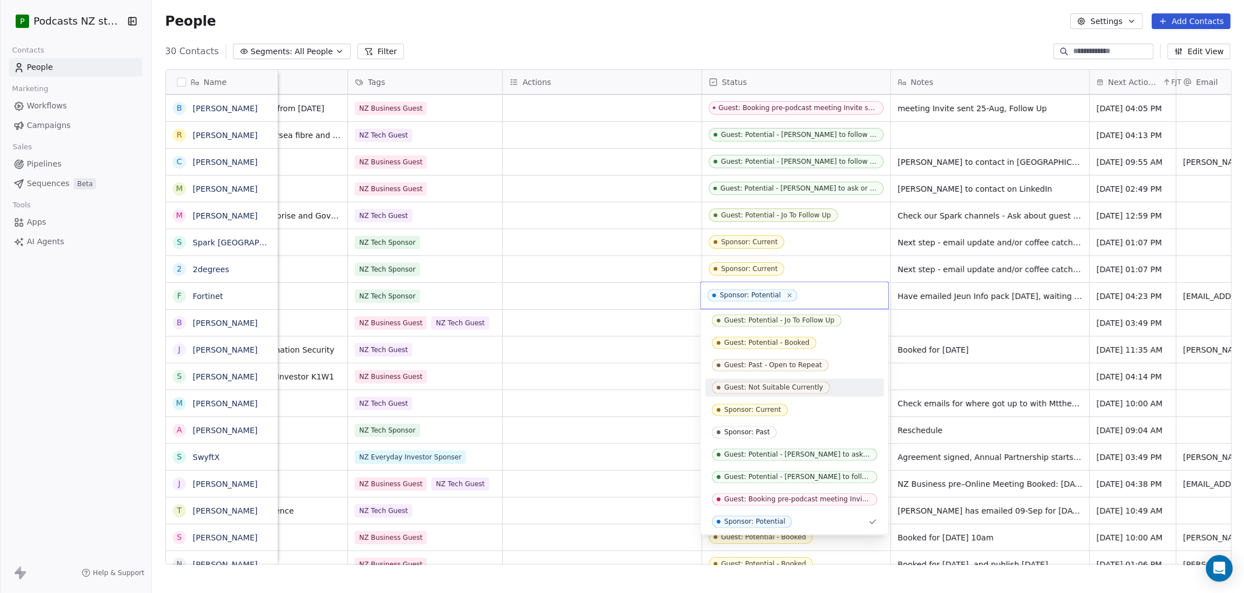
click at [625, 107] on html "P Podcasts NZ studio Contacts People Marketing Workflows Campaigns Sales Pipeli…" at bounding box center [622, 296] width 1244 height 593
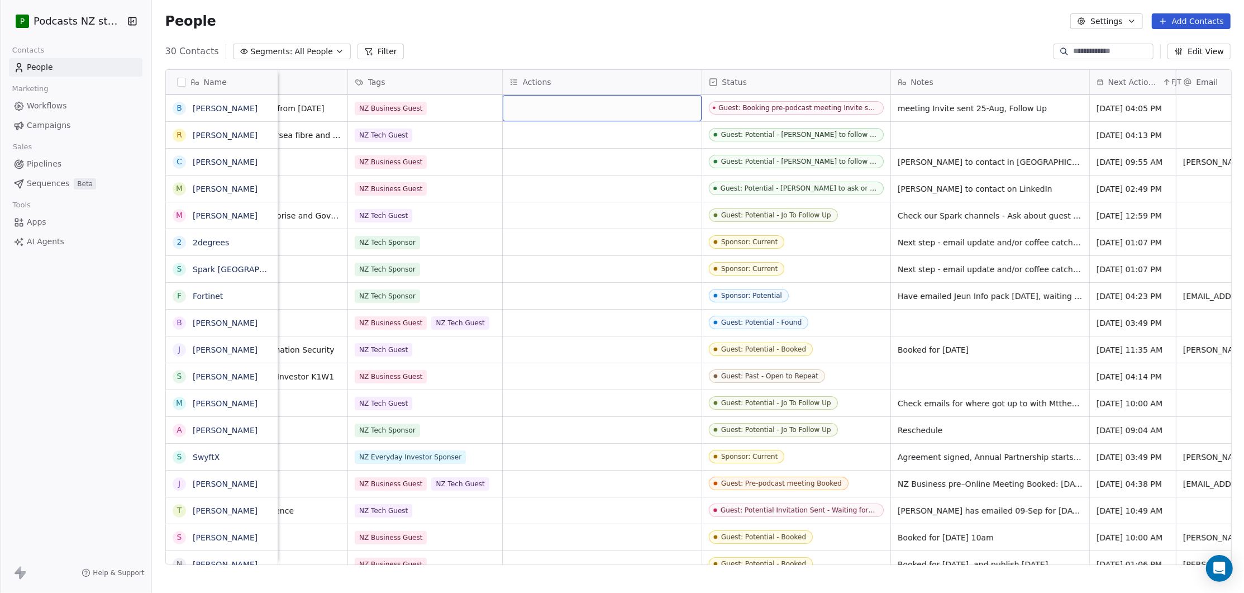
click at [622, 107] on div "grid" at bounding box center [602, 108] width 199 height 26
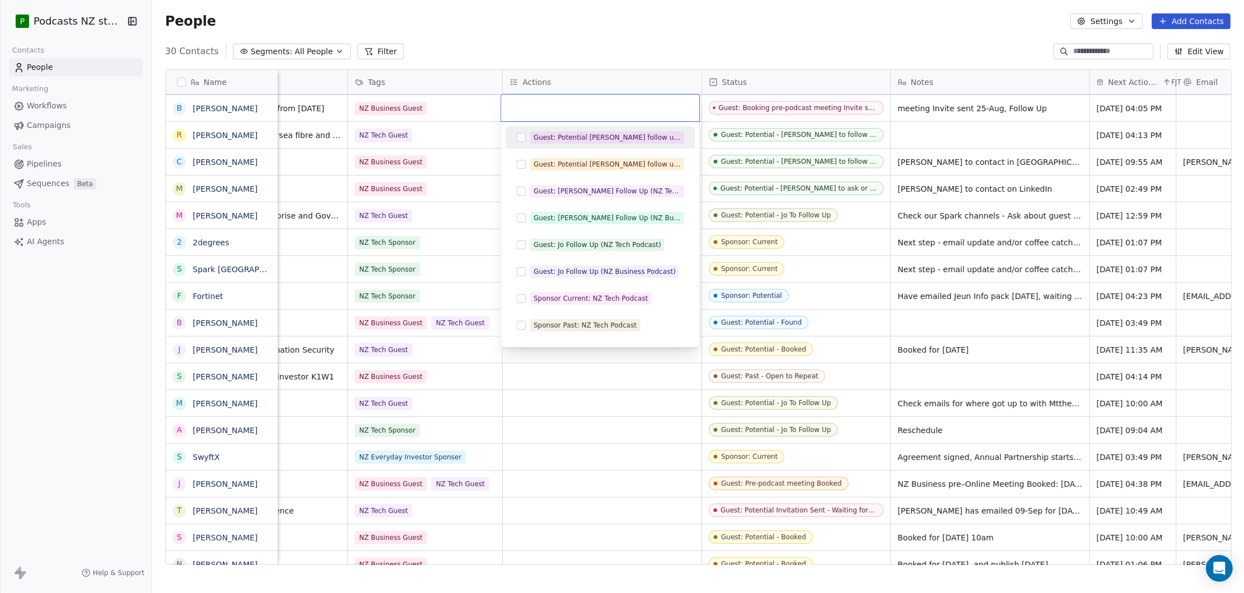
click at [688, 54] on html "P Podcasts NZ studio Contacts People Marketing Workflows Campaigns Sales Pipeli…" at bounding box center [622, 296] width 1244 height 593
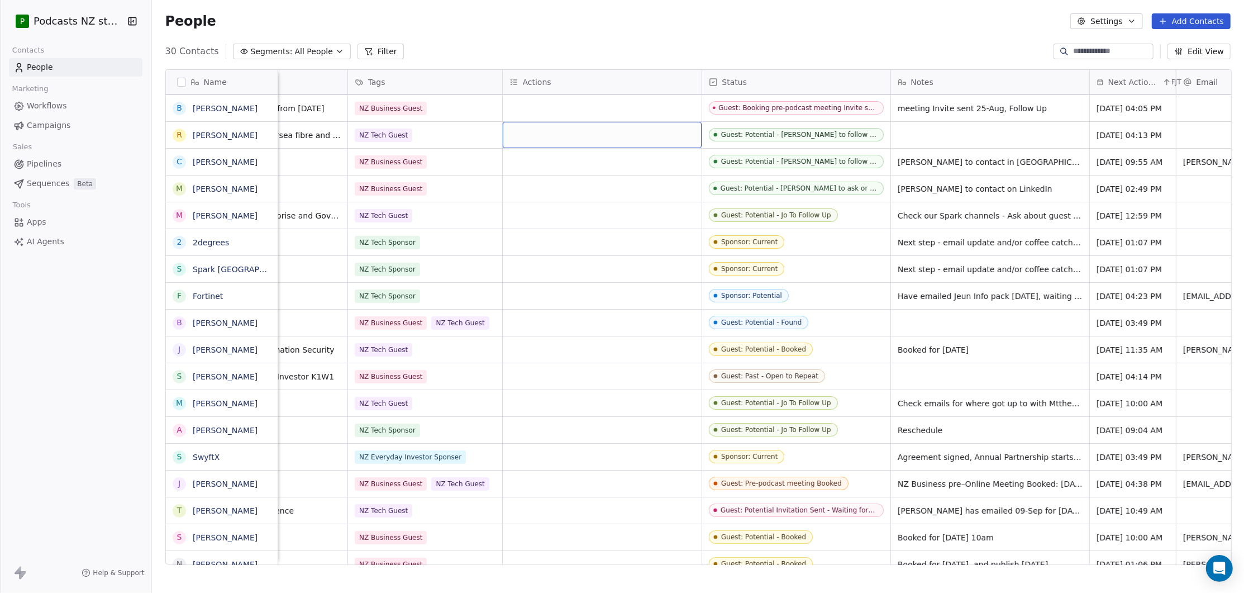
click at [587, 137] on div "grid" at bounding box center [602, 135] width 199 height 26
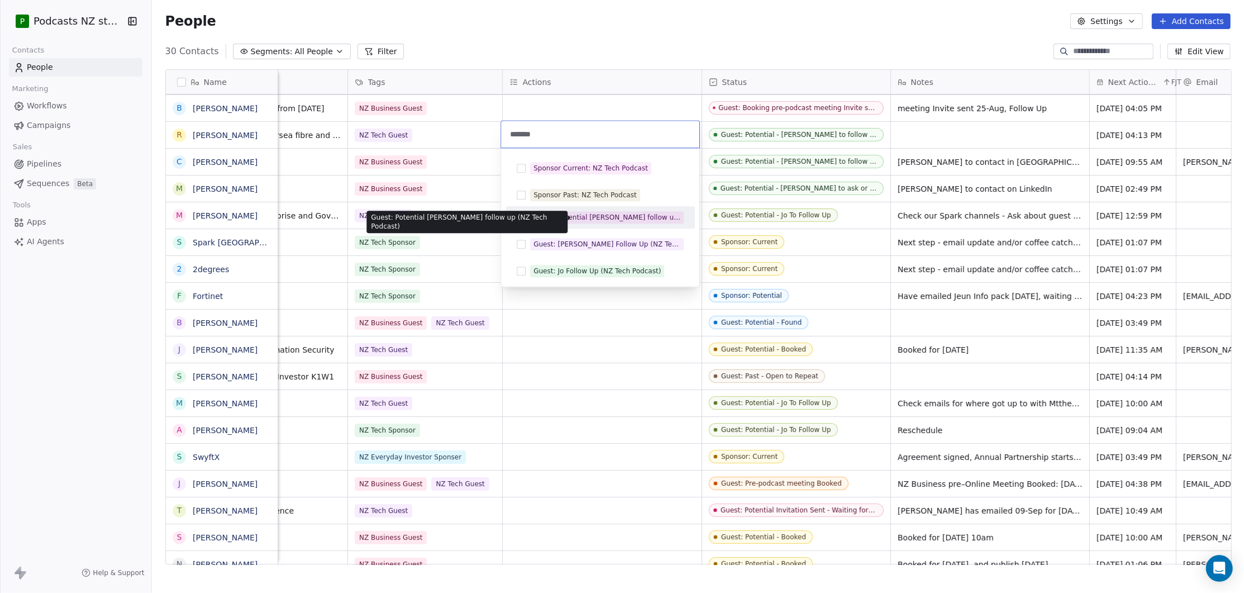
type input "*******"
click at [531, 217] on span "Guest: Potential [PERSON_NAME] follow up (NZ Tech Podcast)" at bounding box center [607, 217] width 154 height 12
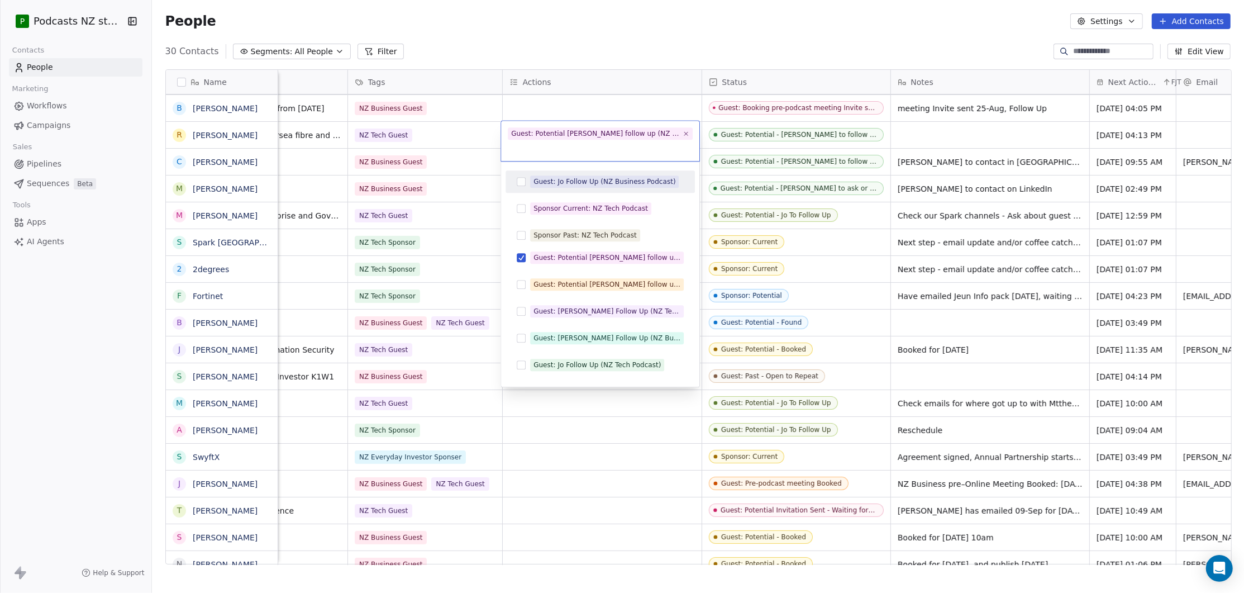
click at [654, 52] on html "P Podcasts NZ studio Contacts People Marketing Workflows Campaigns Sales Pipeli…" at bounding box center [622, 296] width 1244 height 593
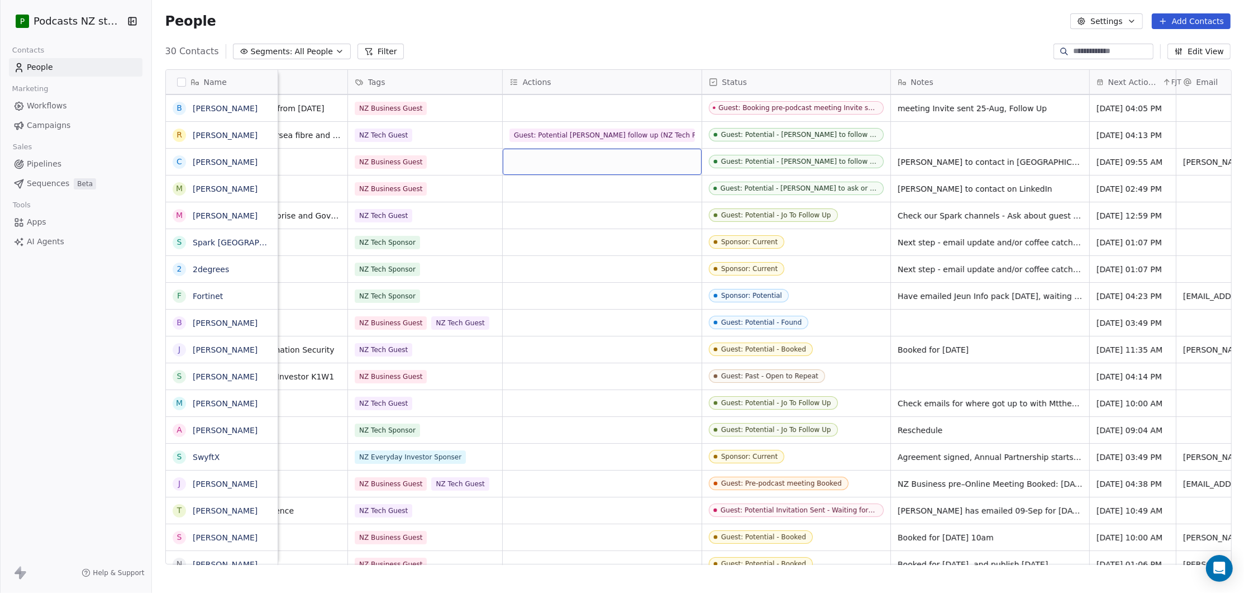
click at [613, 164] on div "grid" at bounding box center [602, 162] width 199 height 26
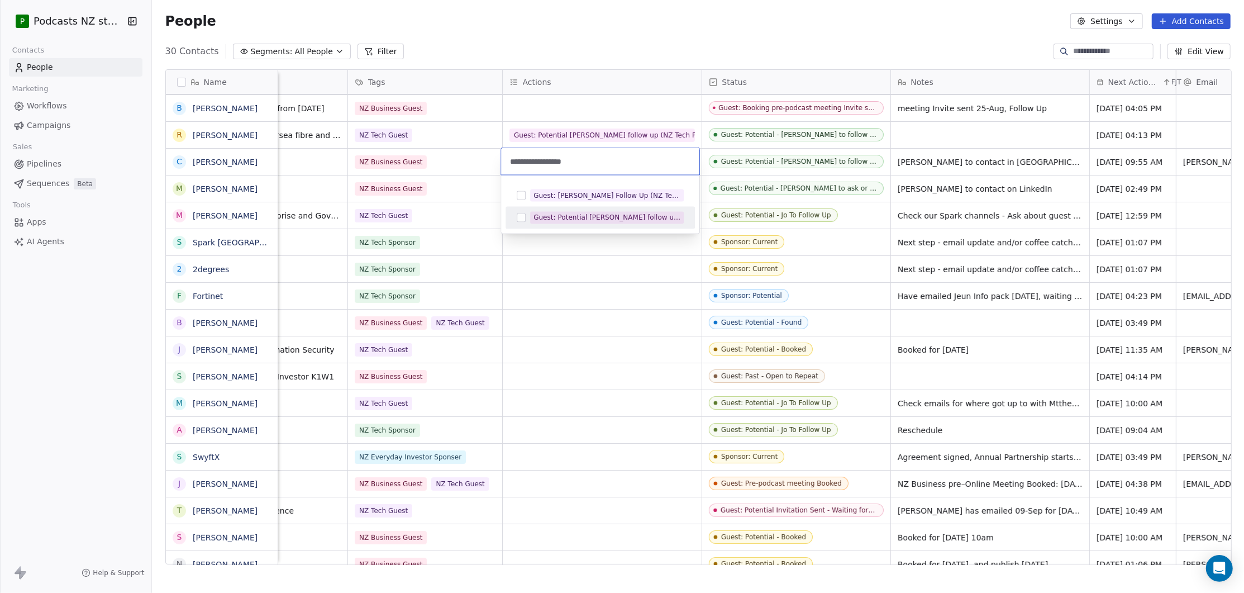
type input "**********"
click at [520, 217] on button "Suggestions" at bounding box center [521, 217] width 9 height 9
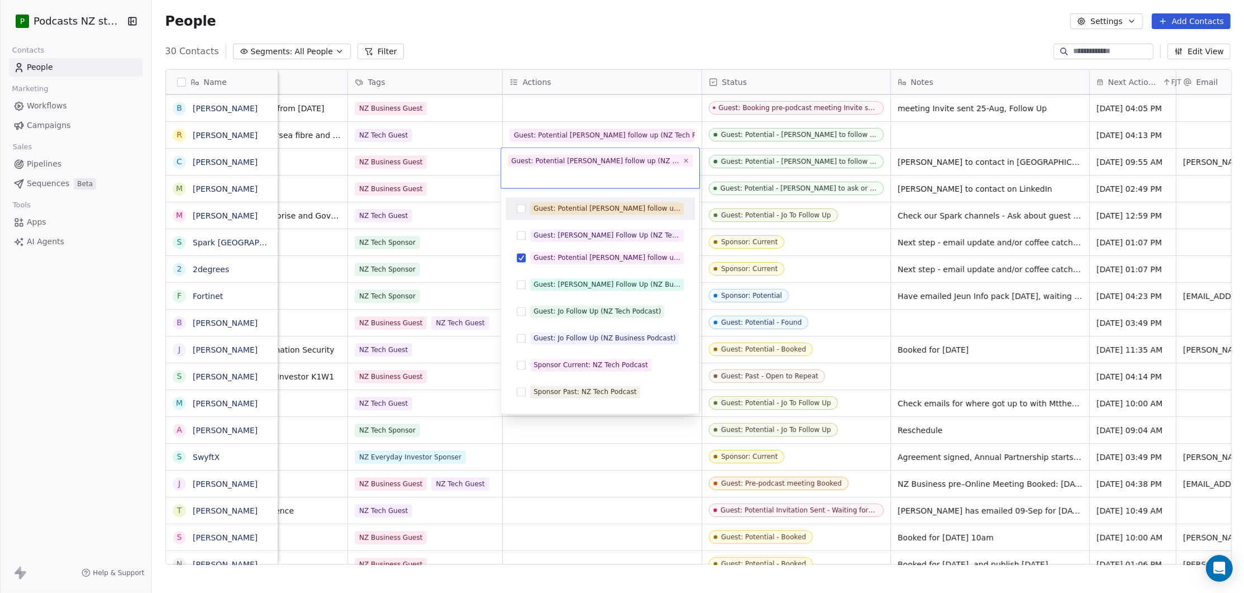
drag, startPoint x: 622, startPoint y: 178, endPoint x: 628, endPoint y: 175, distance: 7.5
click at [622, 177] on input "text" at bounding box center [600, 175] width 185 height 12
click at [847, 216] on html "P Podcasts NZ studio Contacts People Marketing Workflows Campaigns Sales Pipeli…" at bounding box center [622, 296] width 1244 height 593
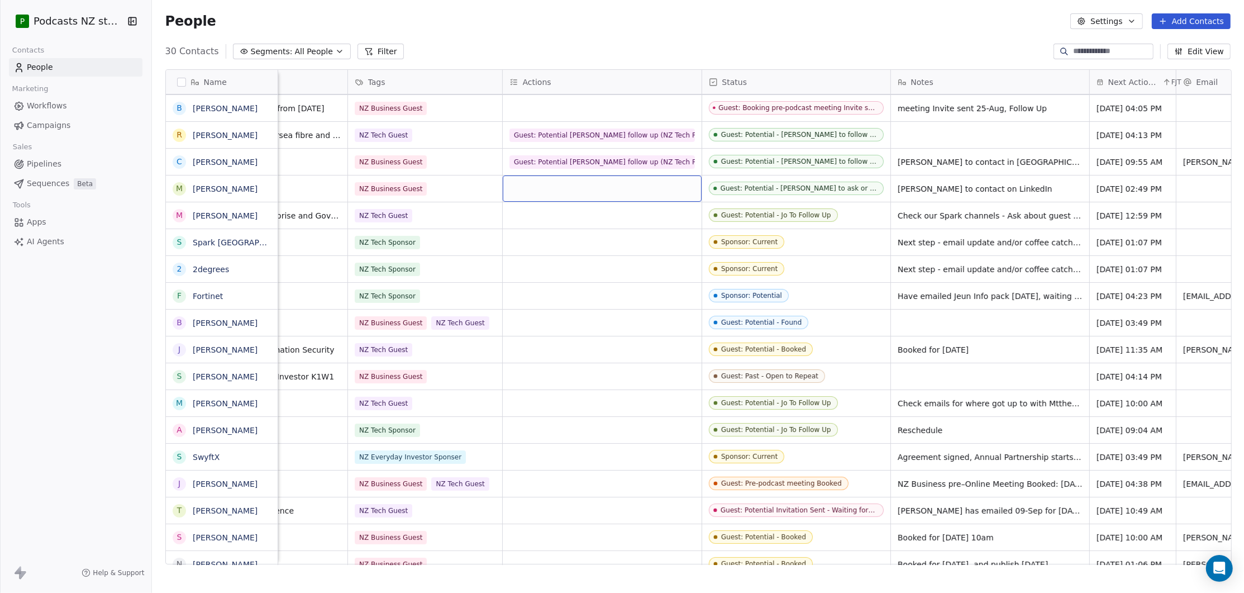
click at [588, 189] on div "grid" at bounding box center [602, 188] width 199 height 26
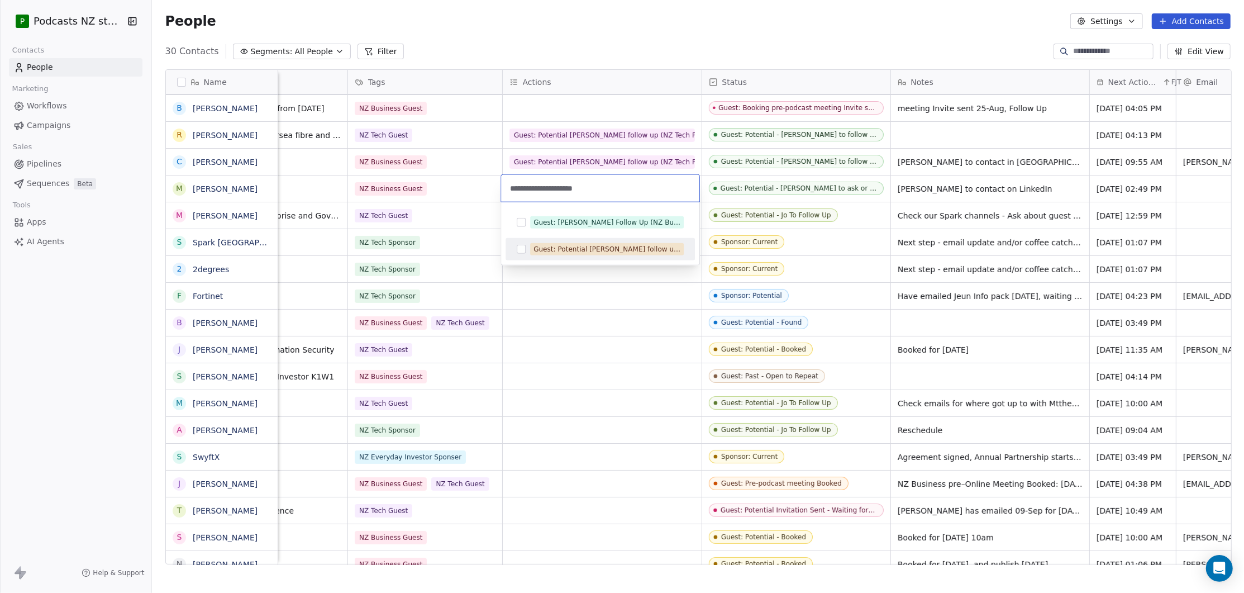
type input "**********"
click at [521, 250] on button "Suggestions" at bounding box center [521, 249] width 9 height 9
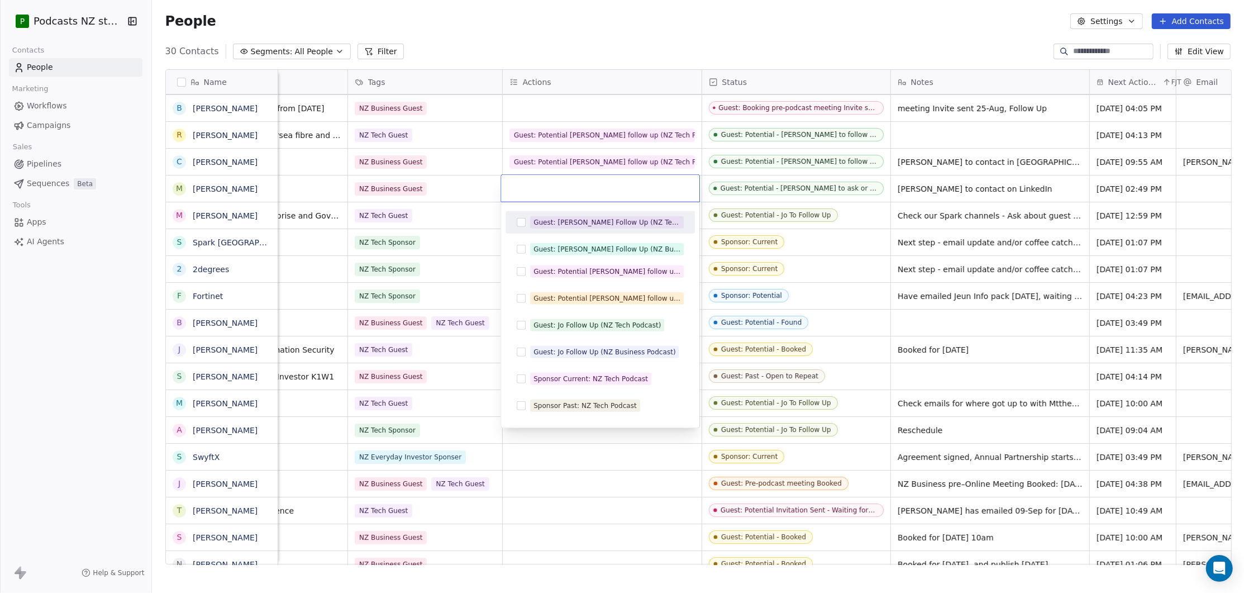
paste input "**********"
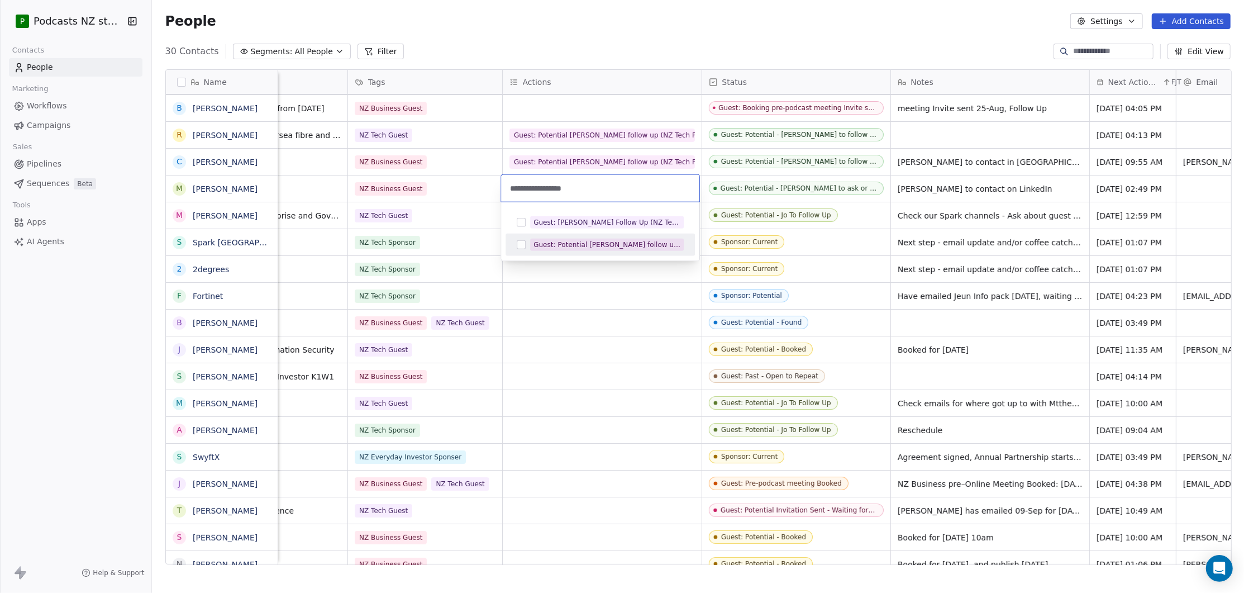
type input "**********"
click at [521, 245] on button "Suggestions" at bounding box center [521, 244] width 9 height 9
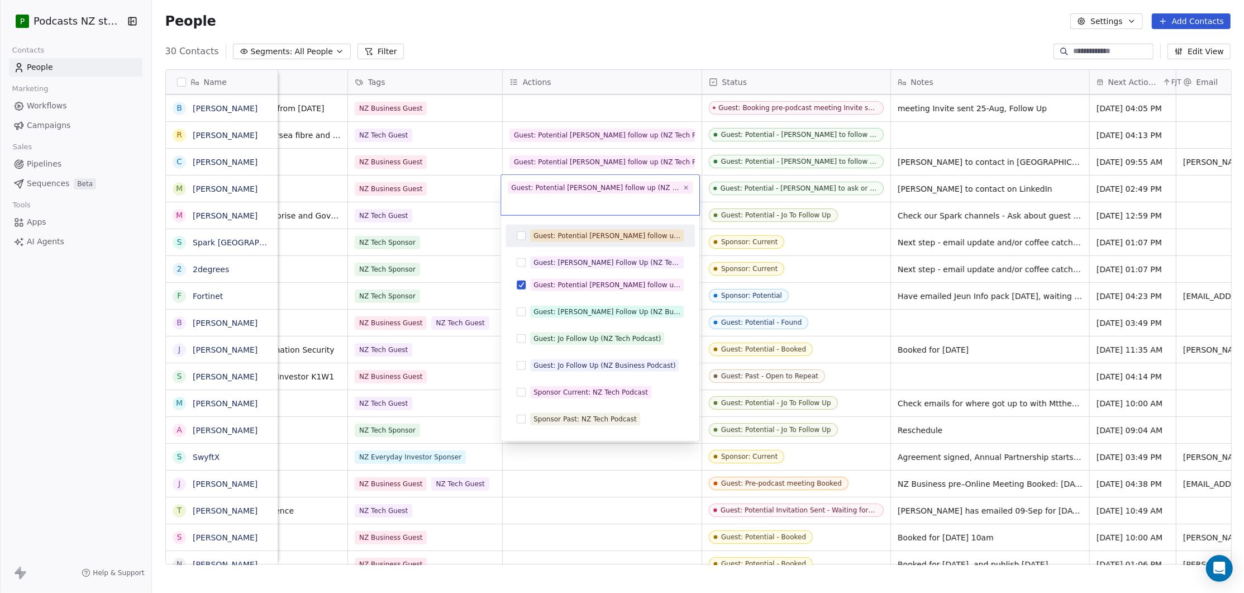
click at [668, 47] on html "P Podcasts NZ studio Contacts People Marketing Workflows Campaigns Sales Pipeli…" at bounding box center [622, 296] width 1244 height 593
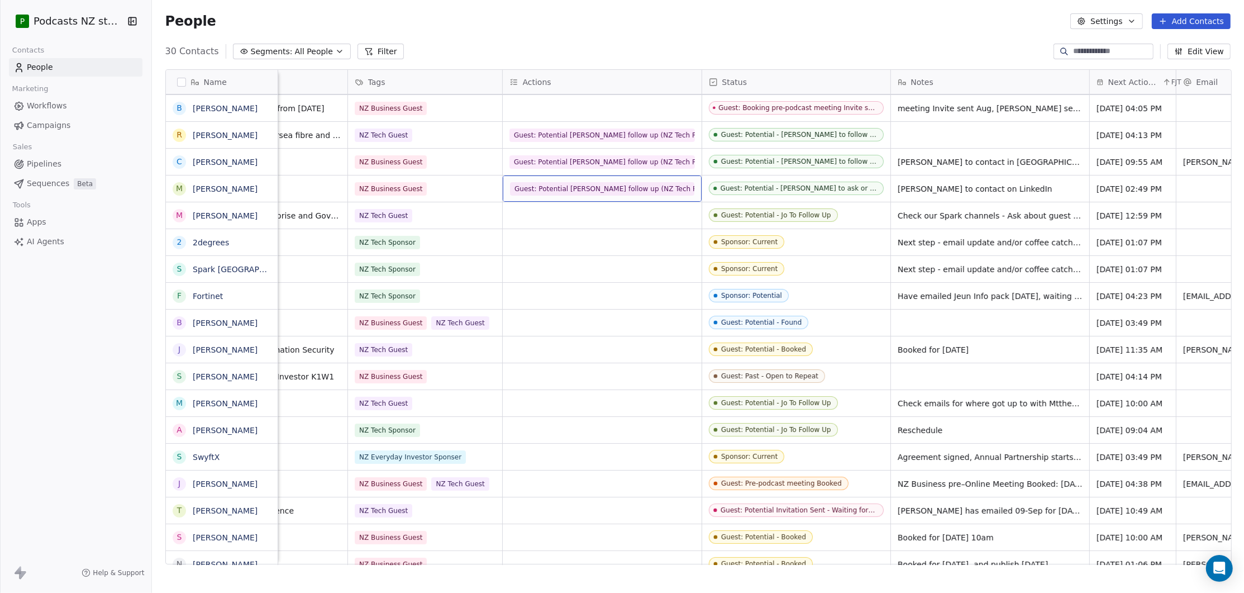
click at [664, 187] on span "Guest: Potential [PERSON_NAME] follow up (NZ Tech Podcast)" at bounding box center [602, 188] width 184 height 13
click at [655, 188] on span "Guest: Potential [PERSON_NAME] follow up (NZ Tech Podcast)" at bounding box center [602, 188] width 184 height 13
click at [673, 190] on div "Guest: Potential [PERSON_NAME] follow up (NZ Tech Podcast)" at bounding box center [602, 188] width 199 height 26
click at [673, 189] on div "Guest: Potential [PERSON_NAME] follow up (NZ Tech Podcast)" at bounding box center [602, 188] width 199 height 26
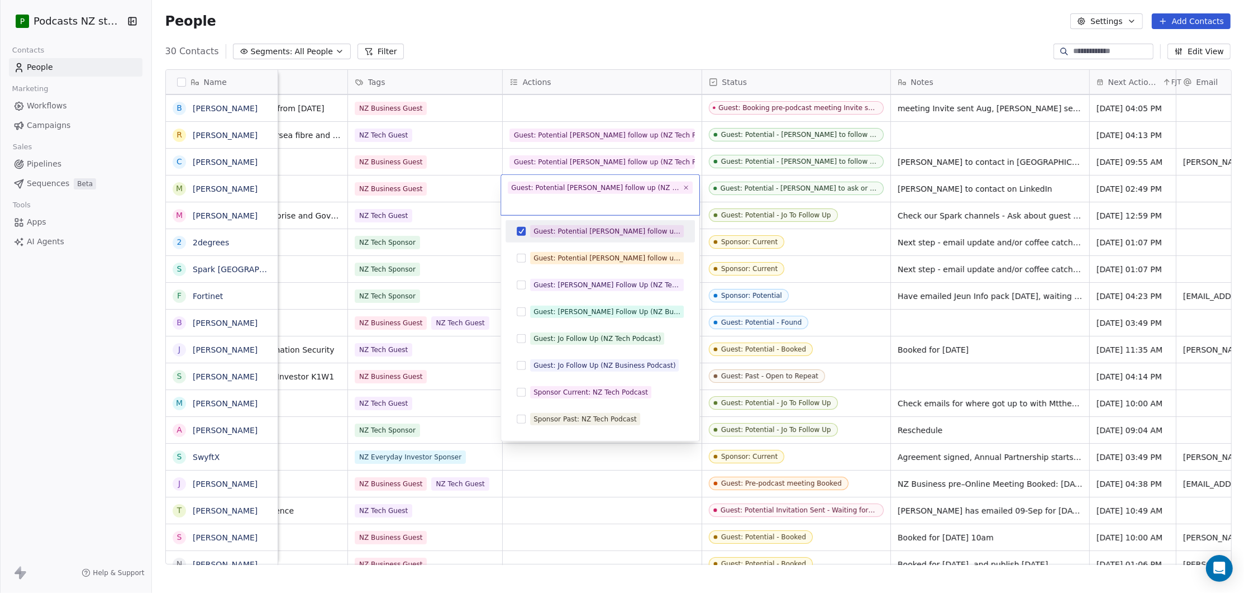
drag, startPoint x: 673, startPoint y: 189, endPoint x: 650, endPoint y: 189, distance: 22.9
drag, startPoint x: 650, startPoint y: 189, endPoint x: 521, endPoint y: 232, distance: 135.9
click at [521, 232] on button "Suggestions" at bounding box center [521, 231] width 9 height 9
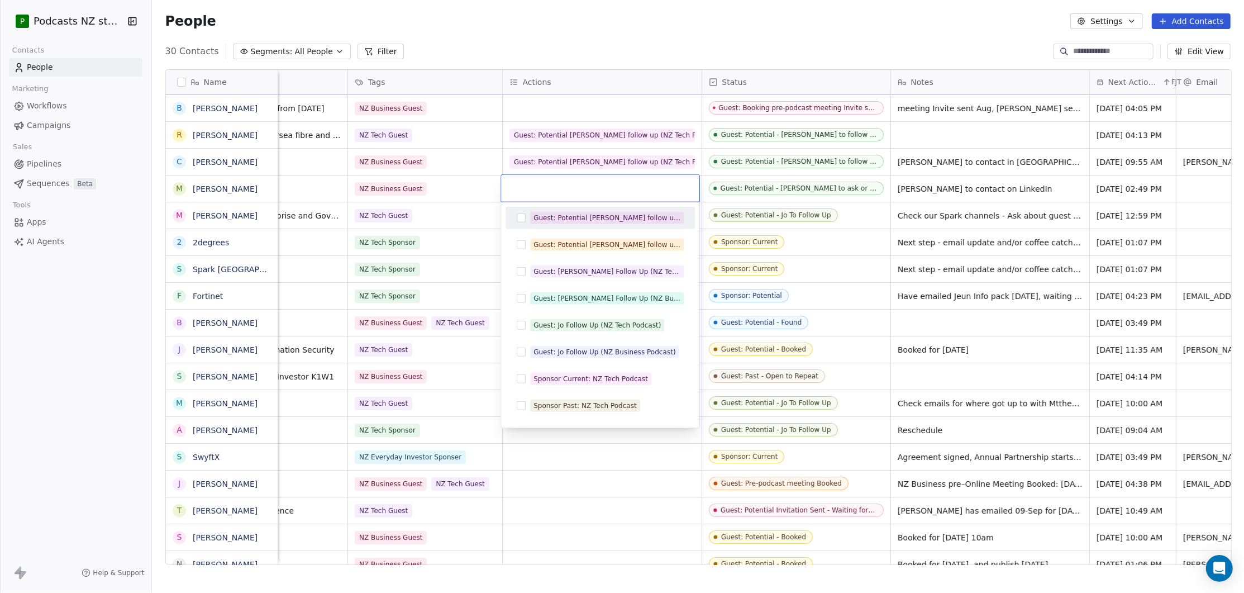
paste input "**********"
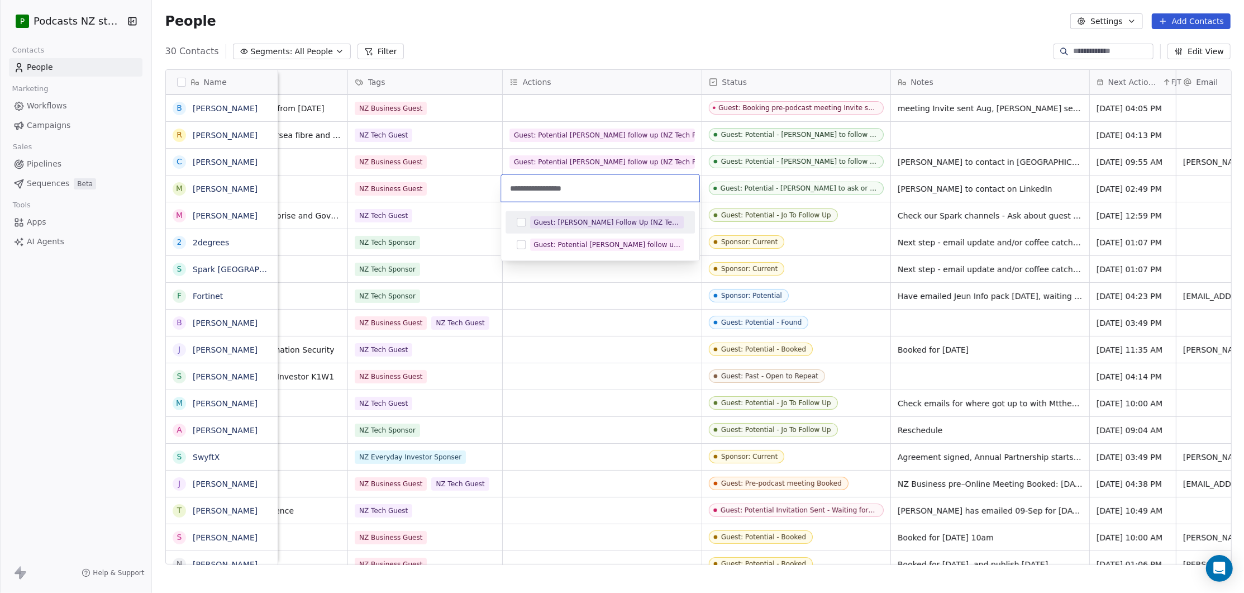
click at [564, 188] on input "**********" at bounding box center [600, 188] width 185 height 12
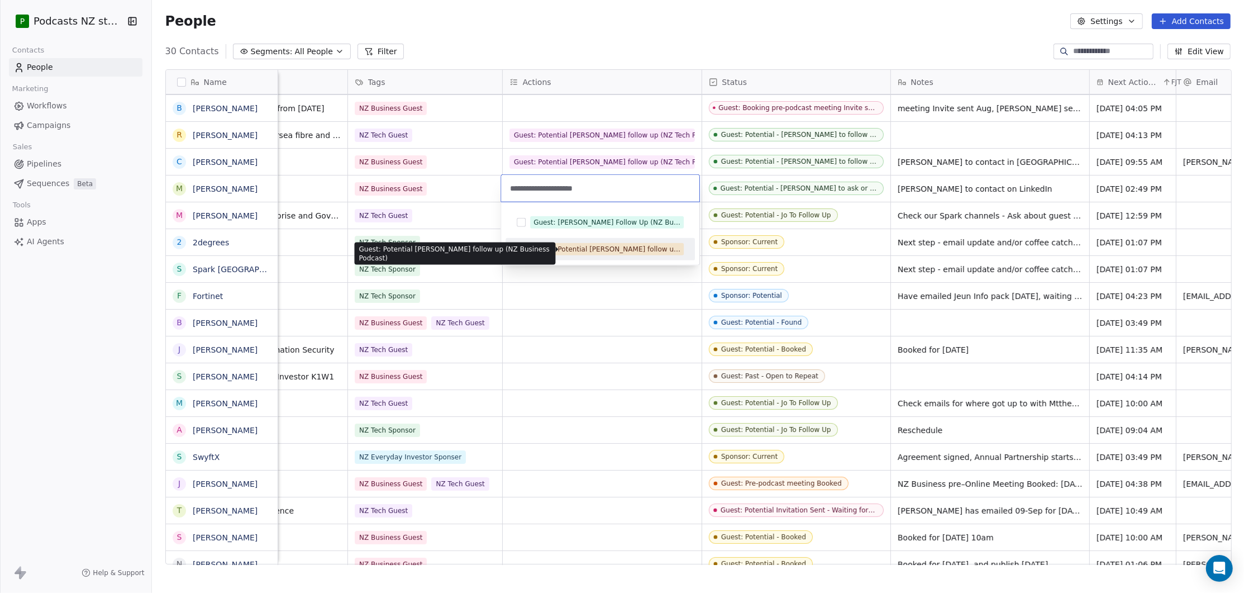
type input "**********"
click at [529, 251] on div "Guest: Potential [PERSON_NAME] follow up (NZ Business Podcast)" at bounding box center [600, 249] width 180 height 18
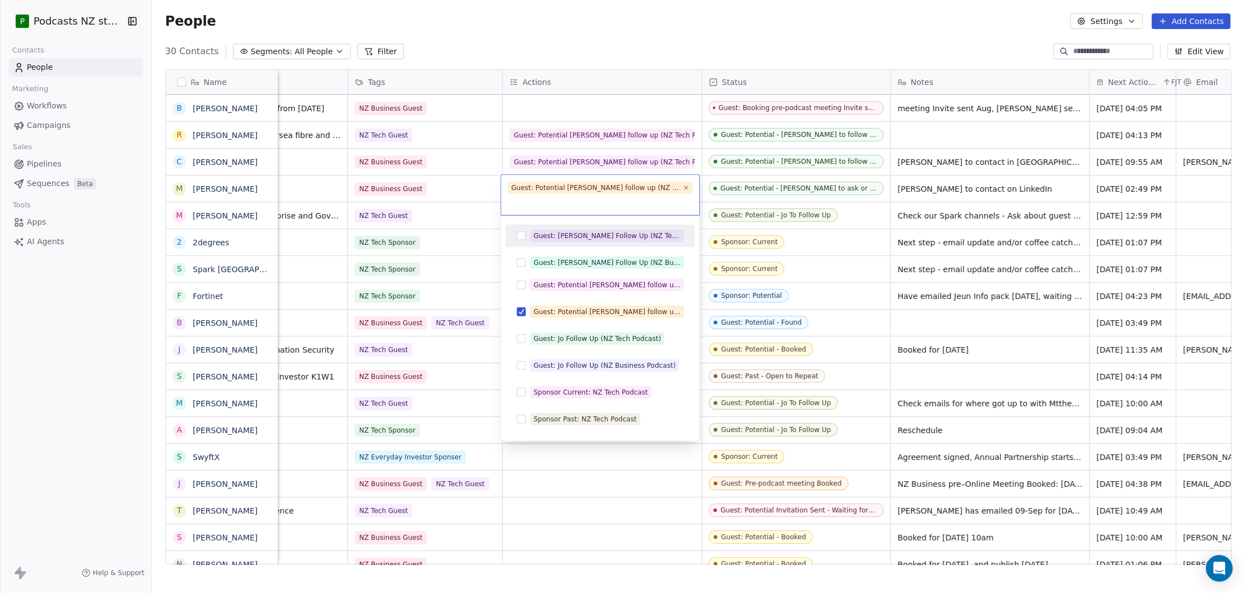
click at [588, 37] on html "P Podcasts NZ studio Contacts People Marketing Workflows Campaigns Sales Pipeli…" at bounding box center [622, 296] width 1244 height 593
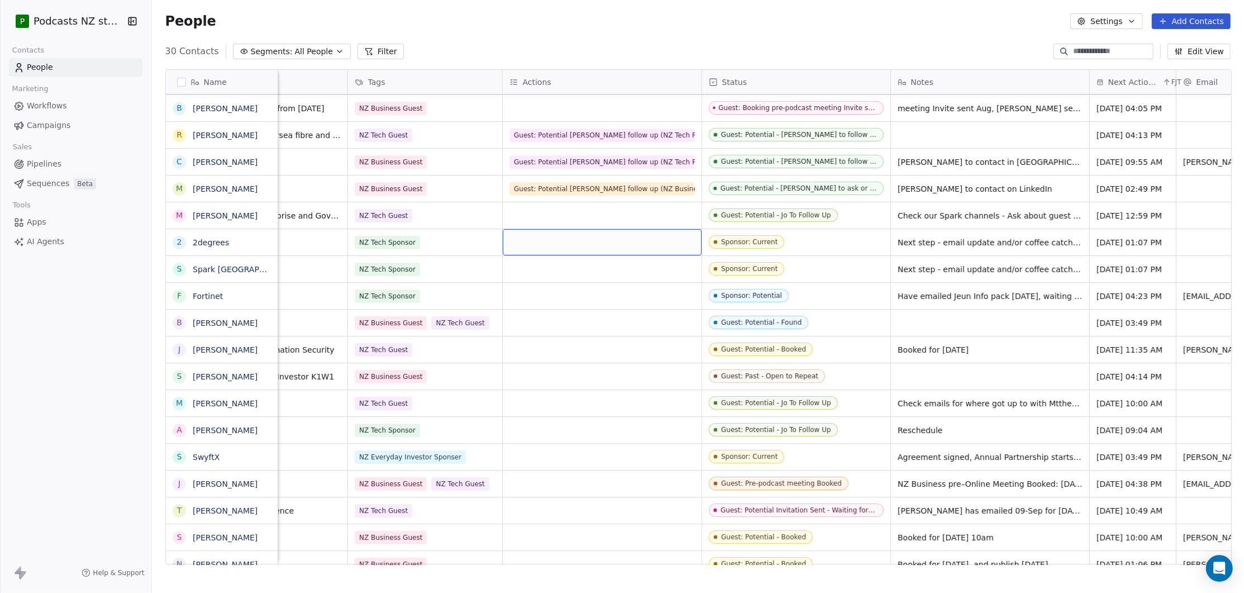
click at [609, 244] on div "grid" at bounding box center [602, 242] width 199 height 26
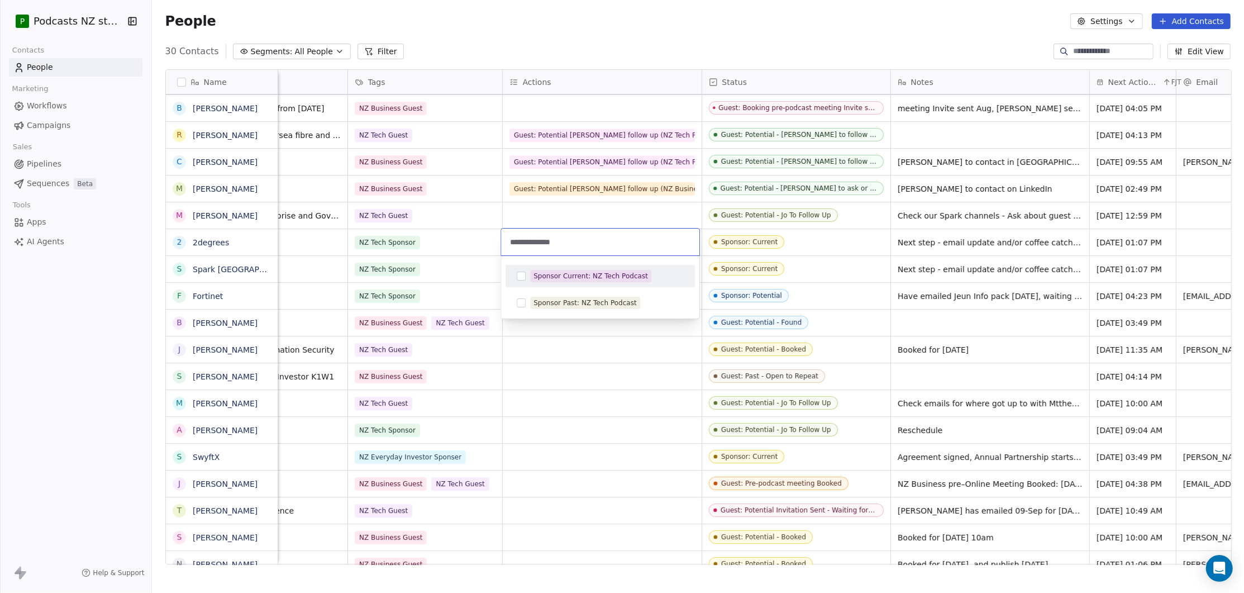
type input "**********"
click at [520, 277] on button "Suggestions" at bounding box center [521, 276] width 9 height 9
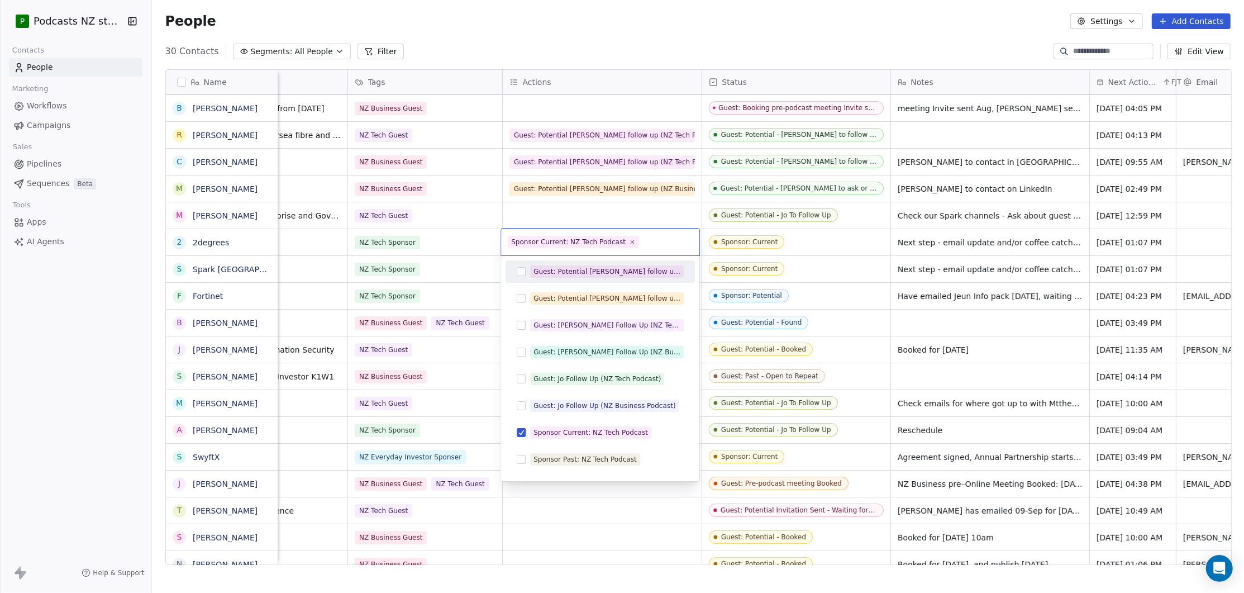
click at [656, 214] on html "P Podcasts NZ studio Contacts People Marketing Workflows Campaigns Sales Pipeli…" at bounding box center [622, 296] width 1244 height 593
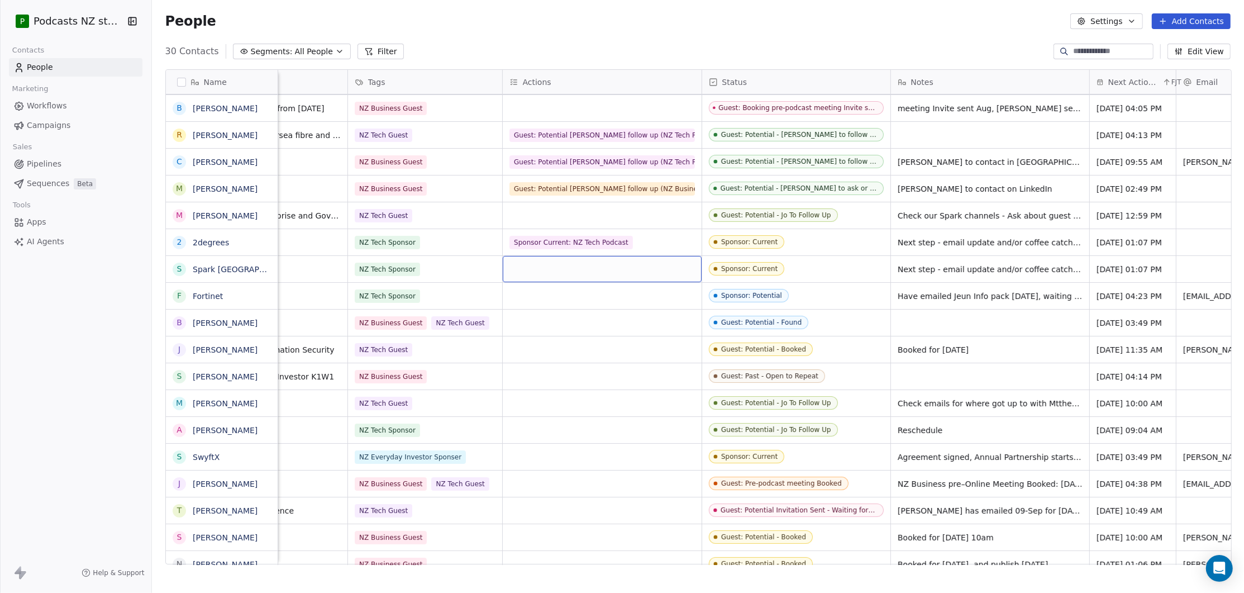
click at [603, 266] on div "grid" at bounding box center [602, 269] width 199 height 26
type input "**********"
click at [520, 301] on button "Suggestions" at bounding box center [521, 302] width 9 height 9
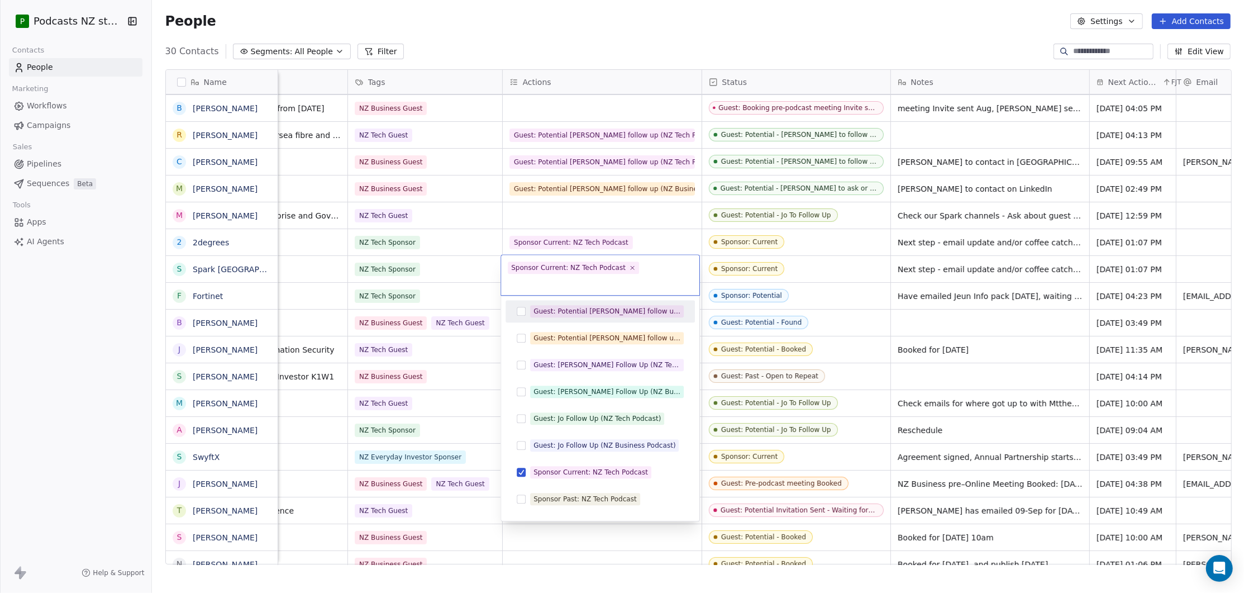
click at [646, 223] on html "P Podcasts NZ studio Contacts People Marketing Workflows Campaigns Sales Pipeli…" at bounding box center [622, 296] width 1244 height 593
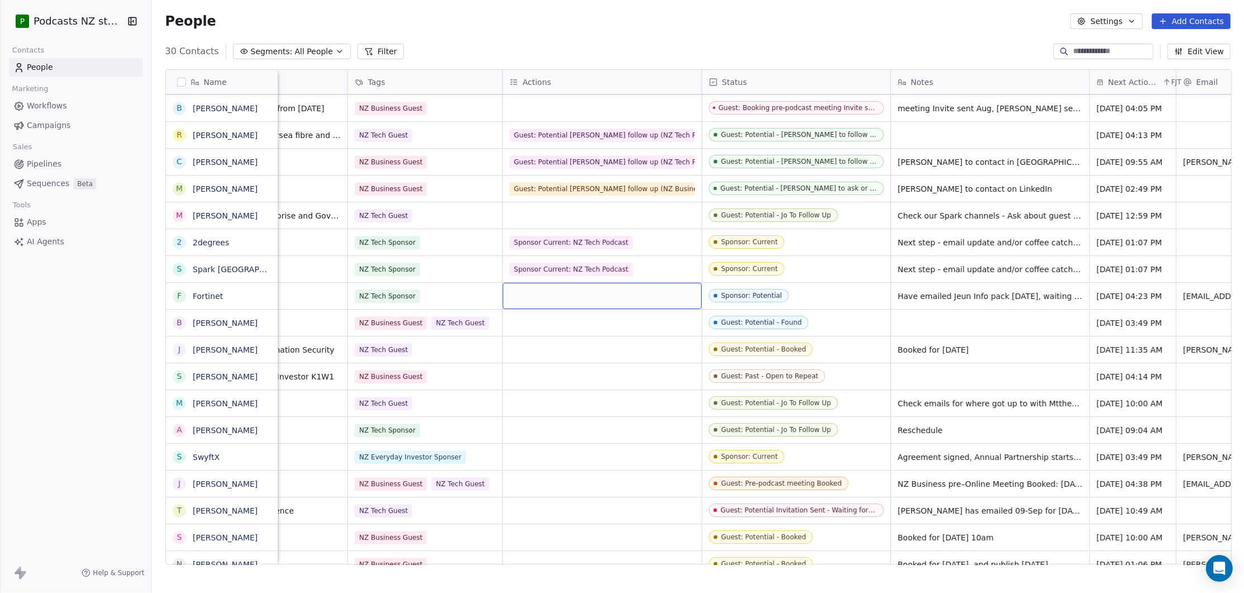
click at [525, 298] on div "grid" at bounding box center [602, 296] width 199 height 26
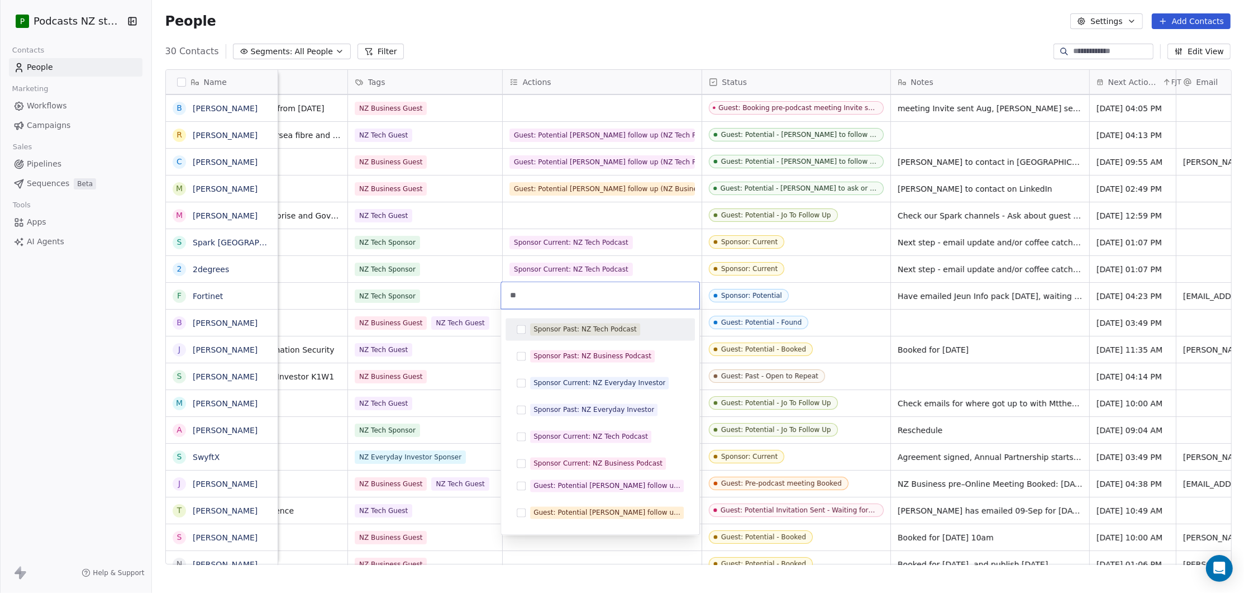
type input "*"
click at [540, 293] on input "text" at bounding box center [600, 295] width 185 height 12
type input "*"
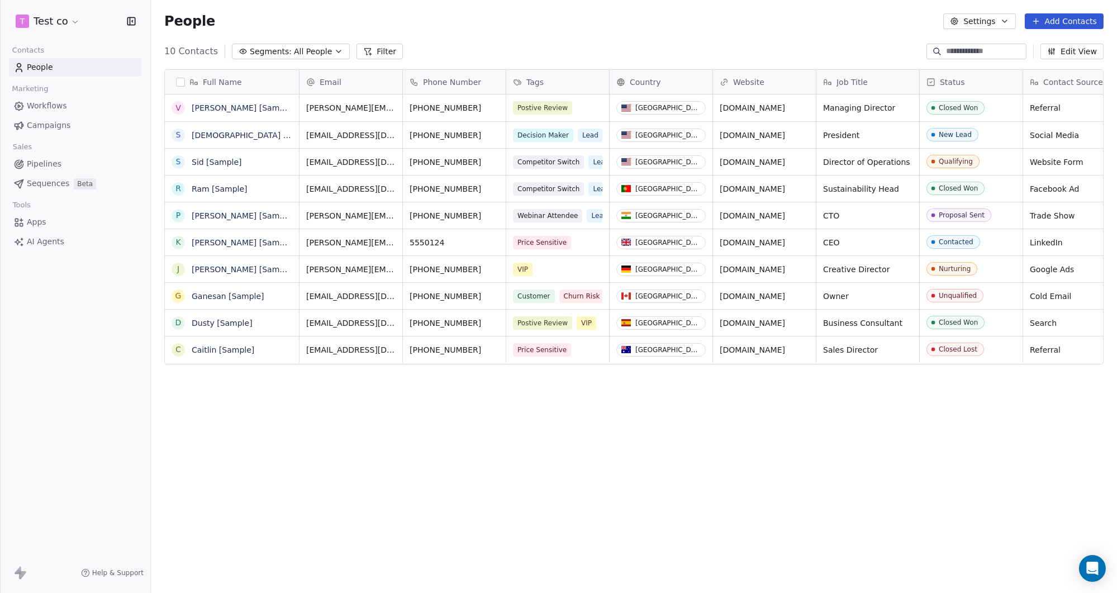
scroll to position [514, 958]
click at [66, 22] on html "T Test co Contacts People Marketing Workflows Campaigns Sales Pipelines Sequenc…" at bounding box center [558, 296] width 1117 height 593
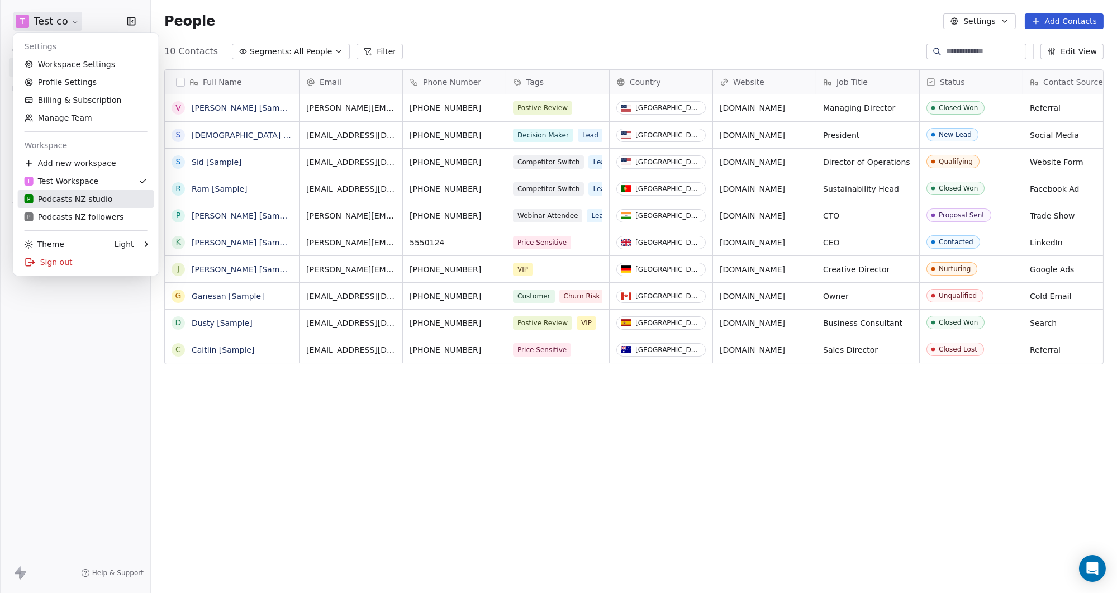
click at [64, 197] on div "P Podcasts NZ studio" at bounding box center [69, 198] width 88 height 11
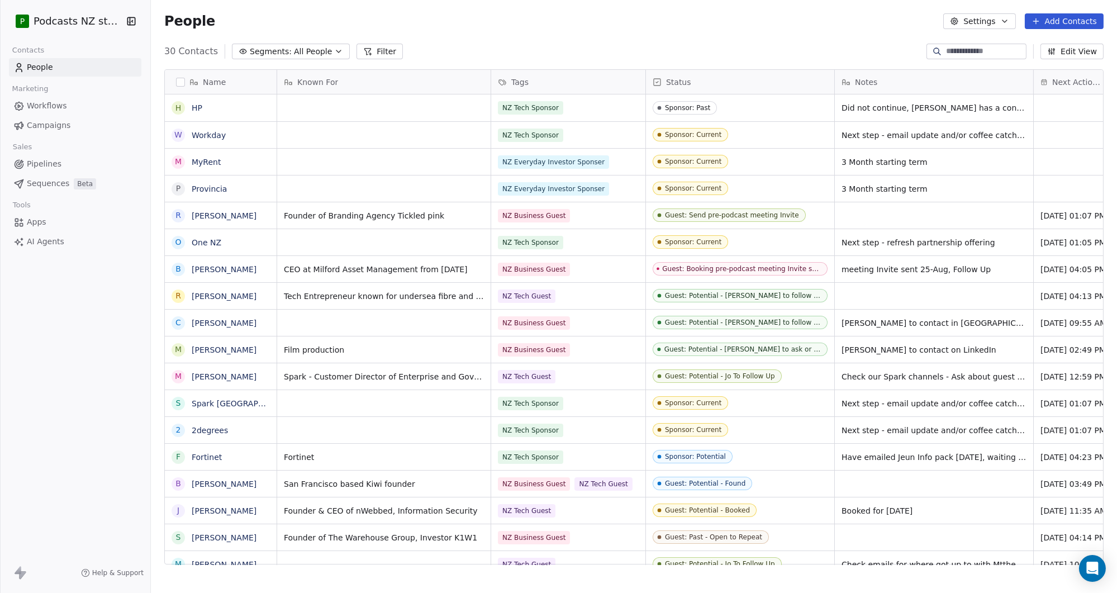
scroll to position [514, 958]
drag, startPoint x: 674, startPoint y: 134, endPoint x: 710, endPoint y: 134, distance: 35.2
click at [710, 134] on div "Sponsor: Current" at bounding box center [693, 135] width 56 height 8
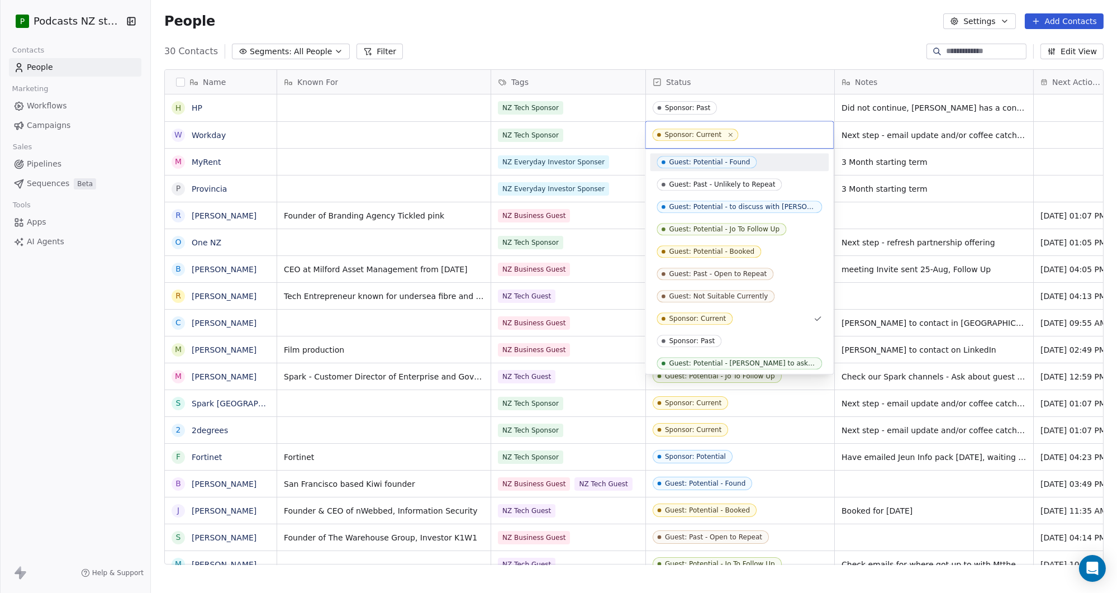
click at [764, 33] on html "P Podcasts NZ studio Contacts People Marketing Workflows Campaigns Sales Pipeli…" at bounding box center [558, 296] width 1117 height 593
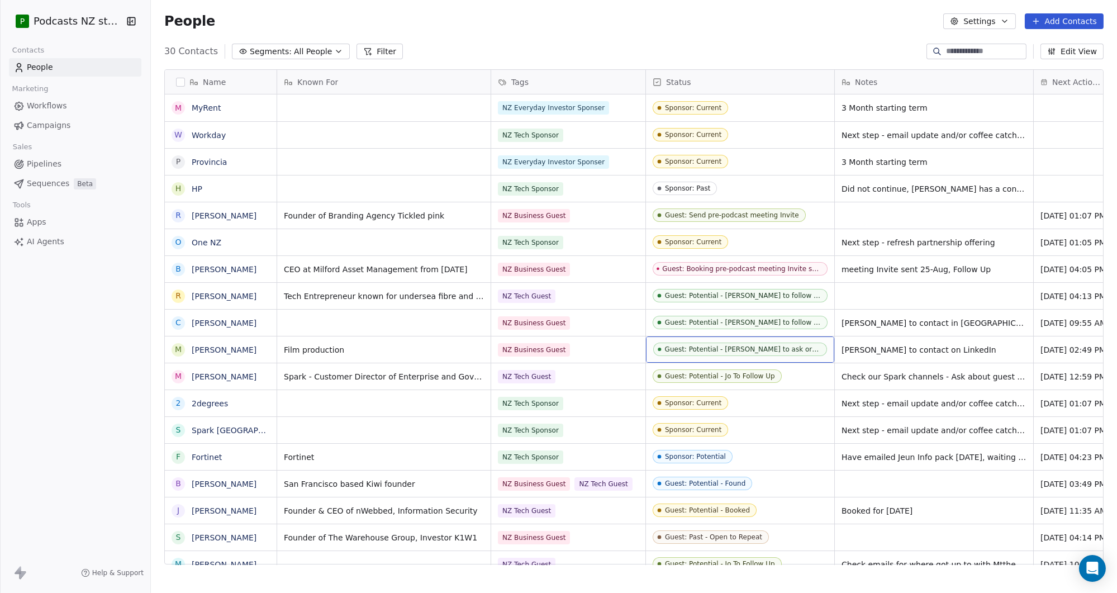
drag, startPoint x: 783, startPoint y: 349, endPoint x: 742, endPoint y: 349, distance: 40.8
click at [742, 349] on div "Guest: Potential - [PERSON_NAME] to ask or action" at bounding box center [742, 349] width 155 height 8
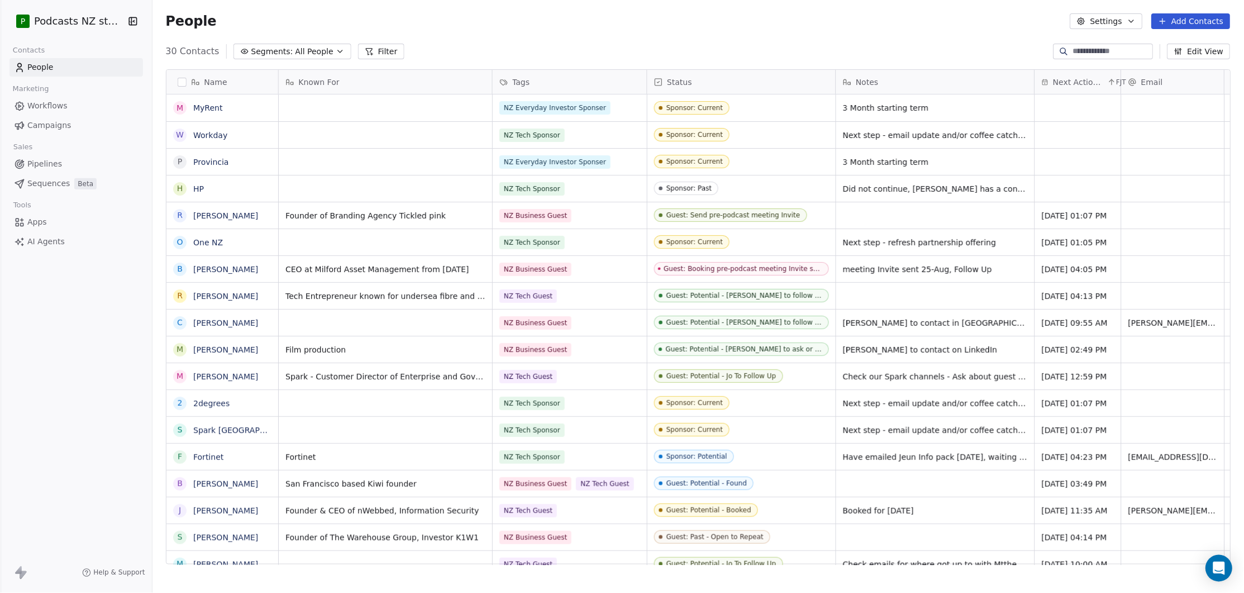
scroll to position [514, 1085]
click at [1116, 53] on icon "button" at bounding box center [1178, 51] width 9 height 9
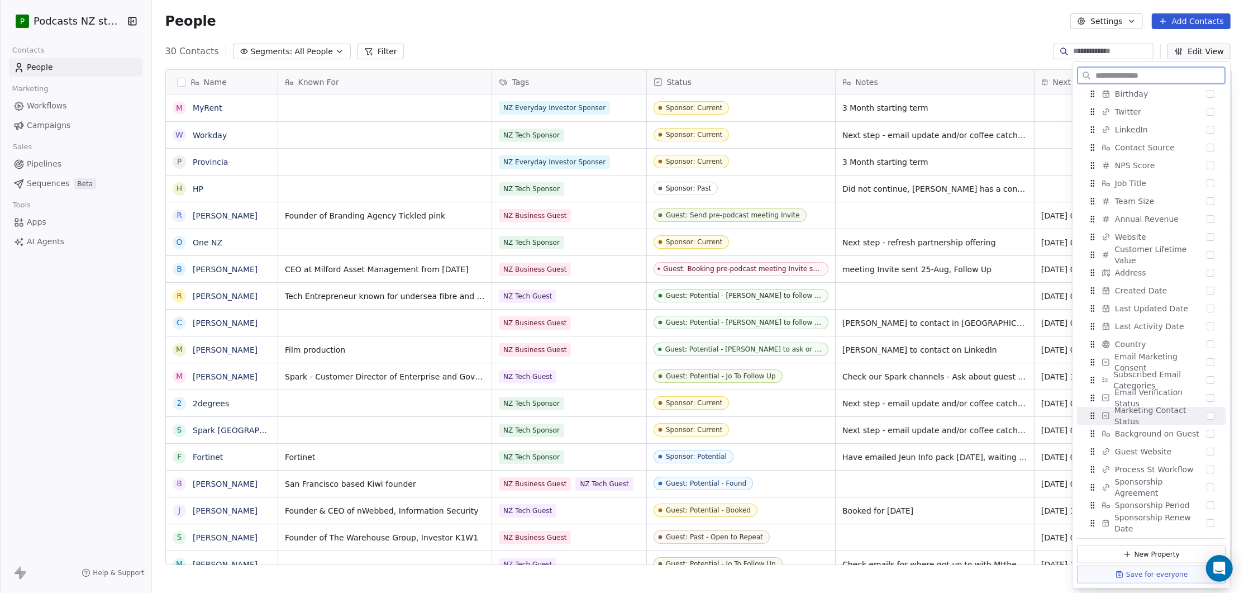
scroll to position [0, 0]
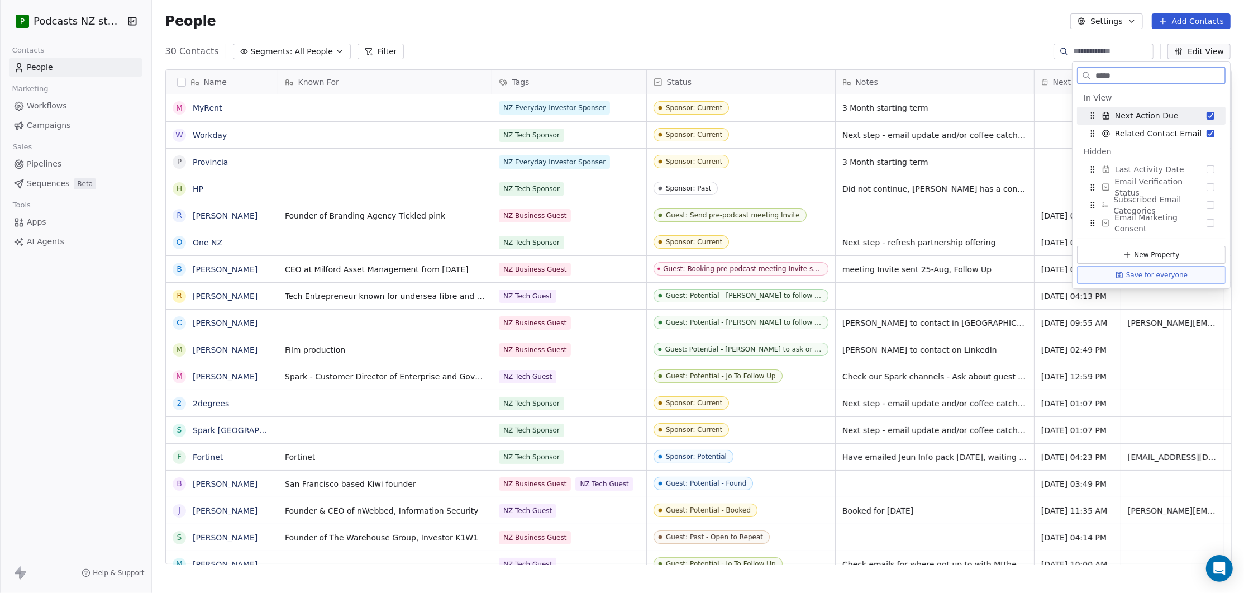
type input "******"
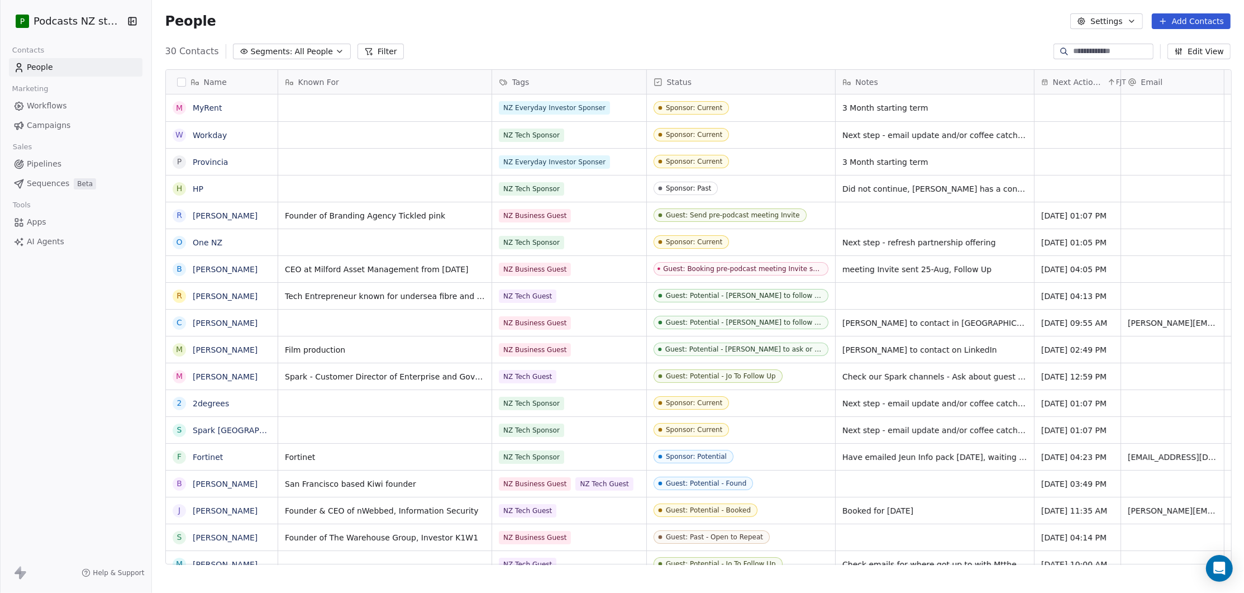
click at [726, 32] on div "People Settings Add Contacts" at bounding box center [698, 21] width 1092 height 42
click at [1116, 23] on button "Settings" at bounding box center [1106, 21] width 72 height 16
click at [1116, 45] on span "Contact Properties" at bounding box center [1137, 46] width 73 height 12
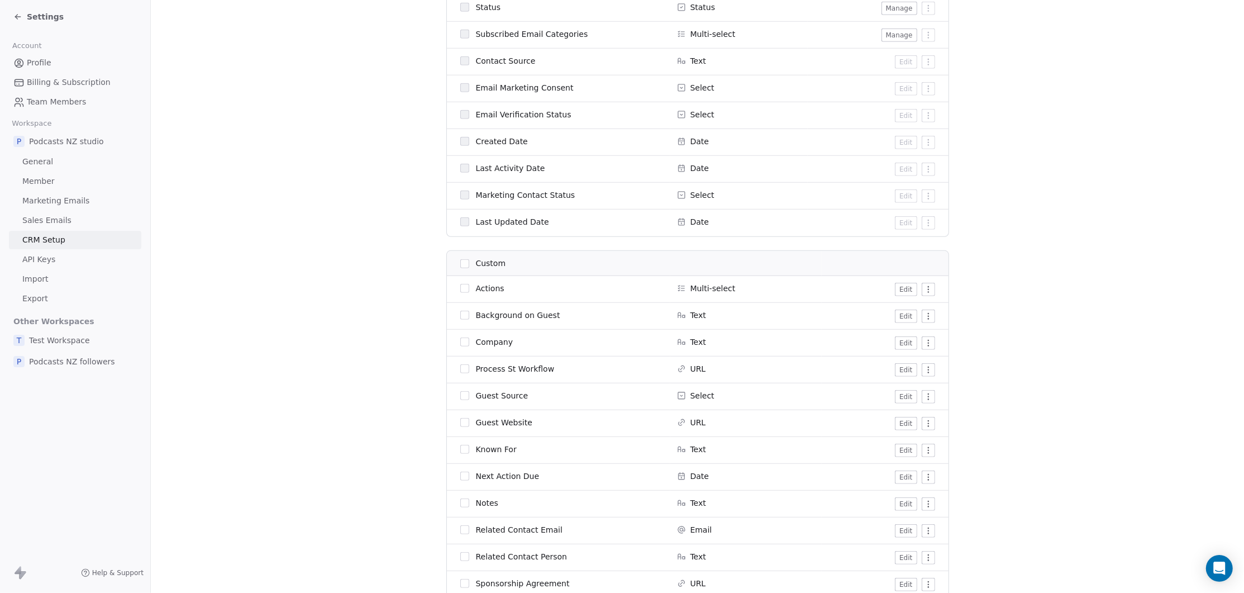
scroll to position [711, 0]
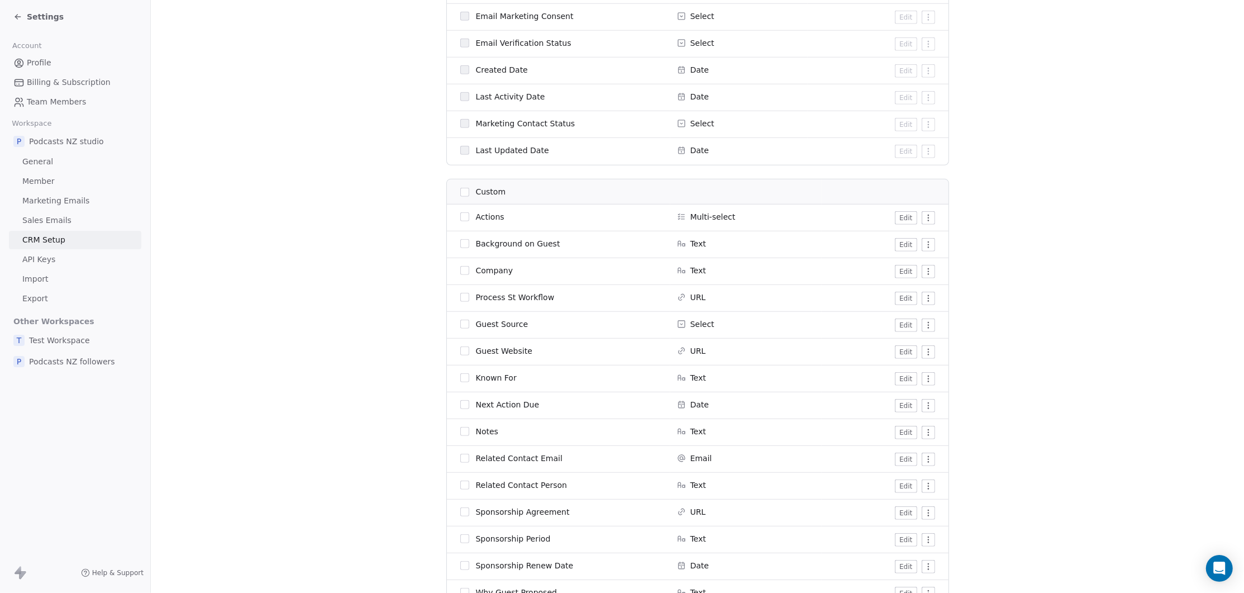
click at [910, 218] on button "Edit" at bounding box center [906, 217] width 22 height 13
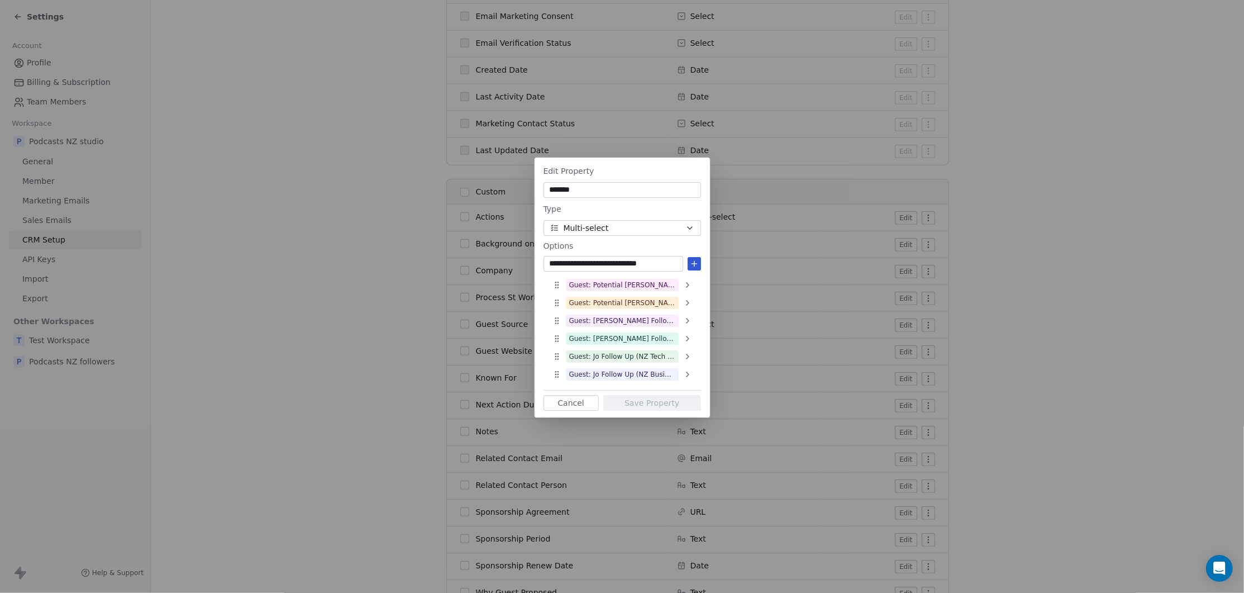
type input "**********"
click at [692, 260] on icon at bounding box center [694, 261] width 9 height 9
drag, startPoint x: 598, startPoint y: 262, endPoint x: 613, endPoint y: 260, distance: 15.2
click at [598, 262] on input at bounding box center [613, 261] width 135 height 11
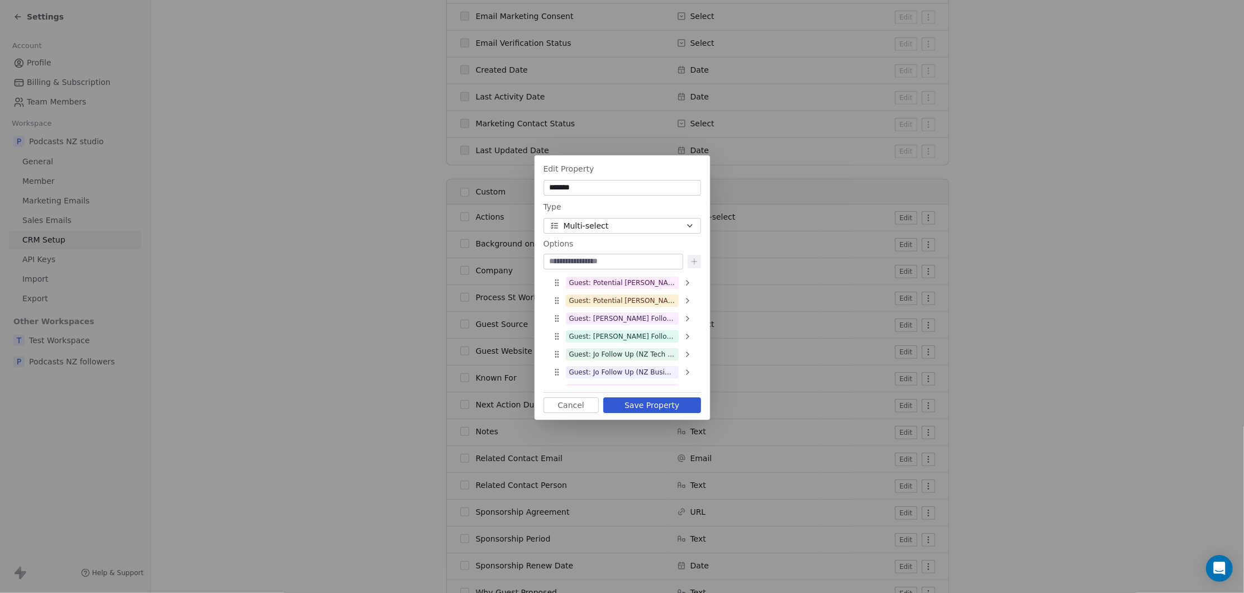
paste input "**********"
type input "**********"
paste input "**********"
type input "**********"
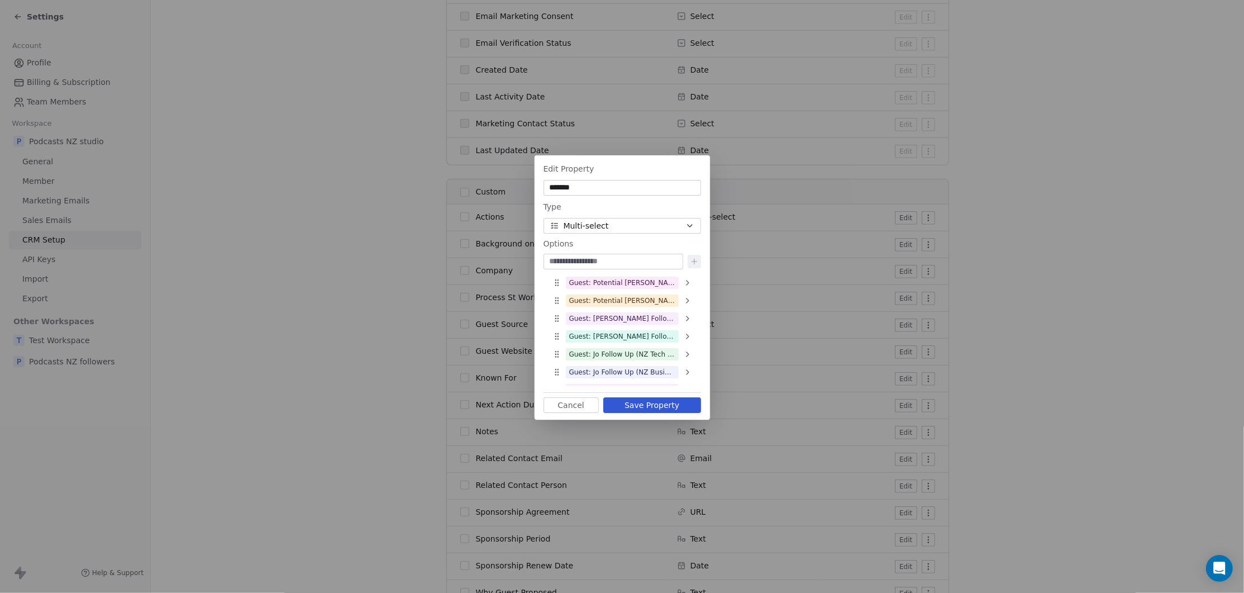
paste input "**********"
type input "**********"
paste input "**********"
type input "**********"
click at [637, 406] on button "Save Property" at bounding box center [652, 405] width 98 height 16
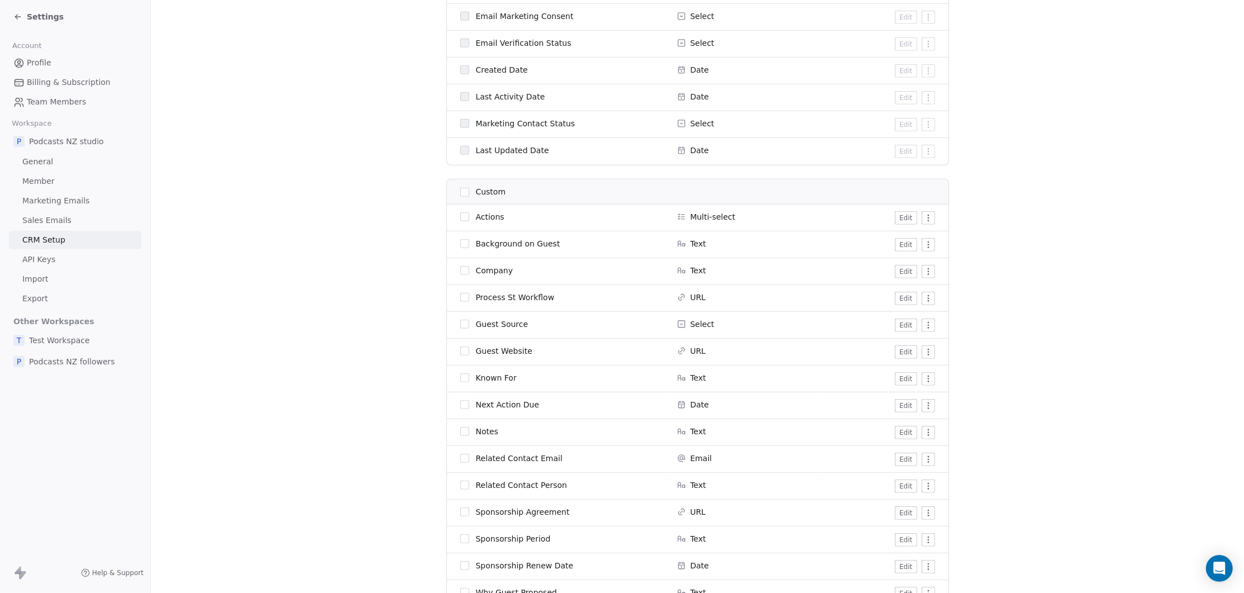
click at [906, 216] on button "Edit" at bounding box center [906, 217] width 22 height 13
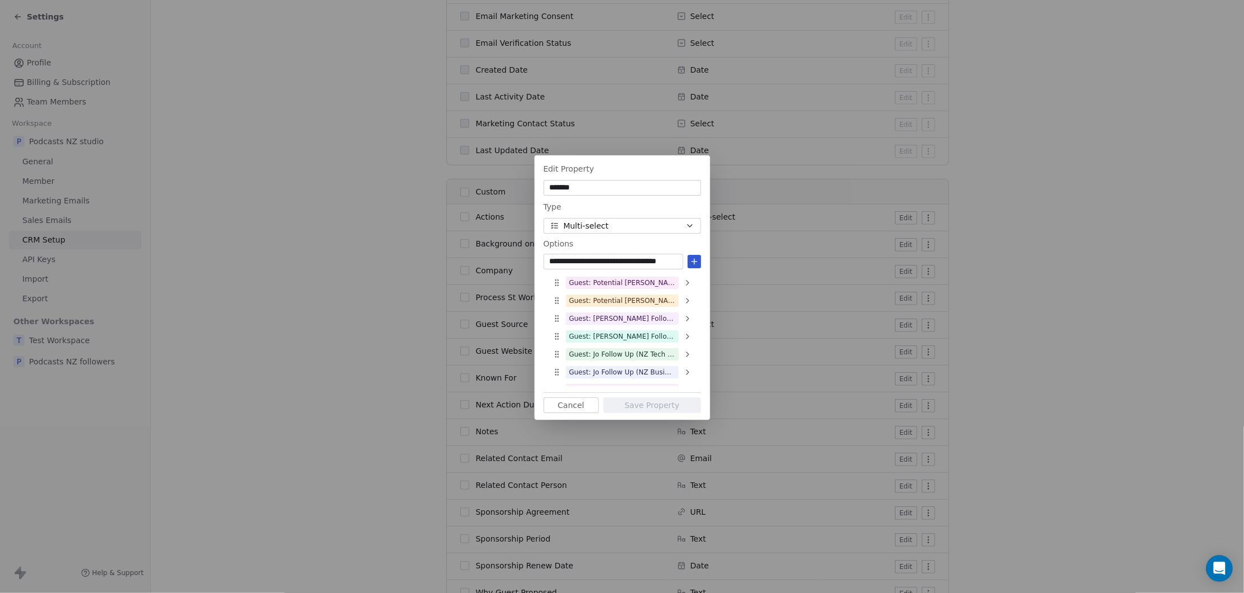
type input "**********"
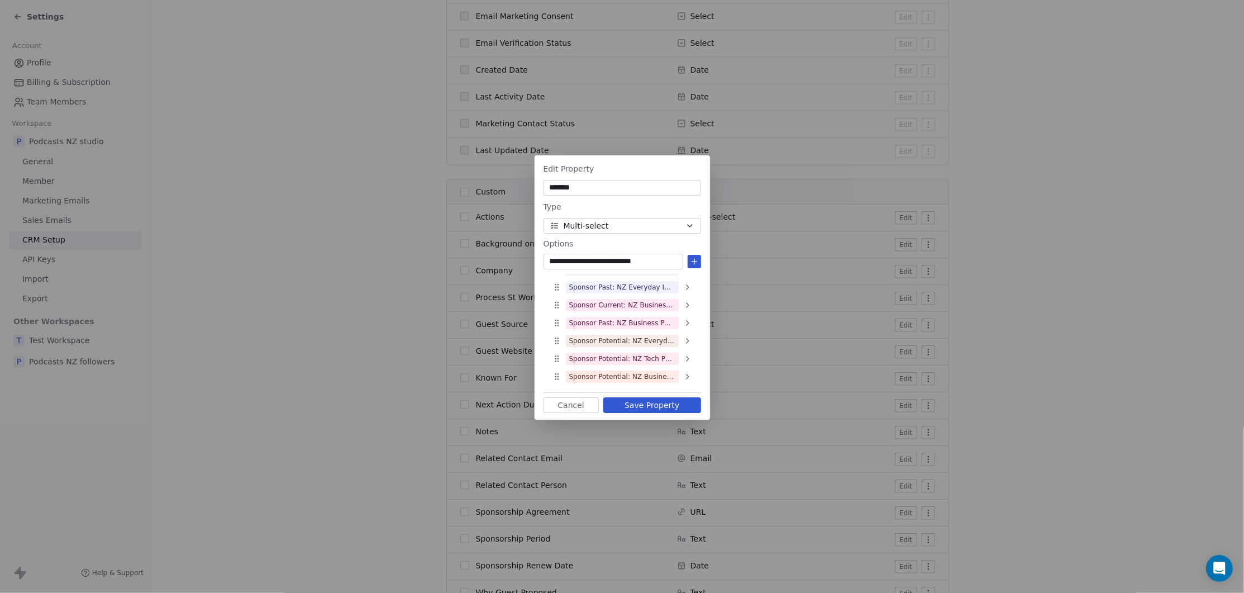
type input "**********"
click at [668, 262] on input "**********" at bounding box center [613, 261] width 135 height 11
click at [626, 406] on button "Save Property" at bounding box center [652, 405] width 98 height 16
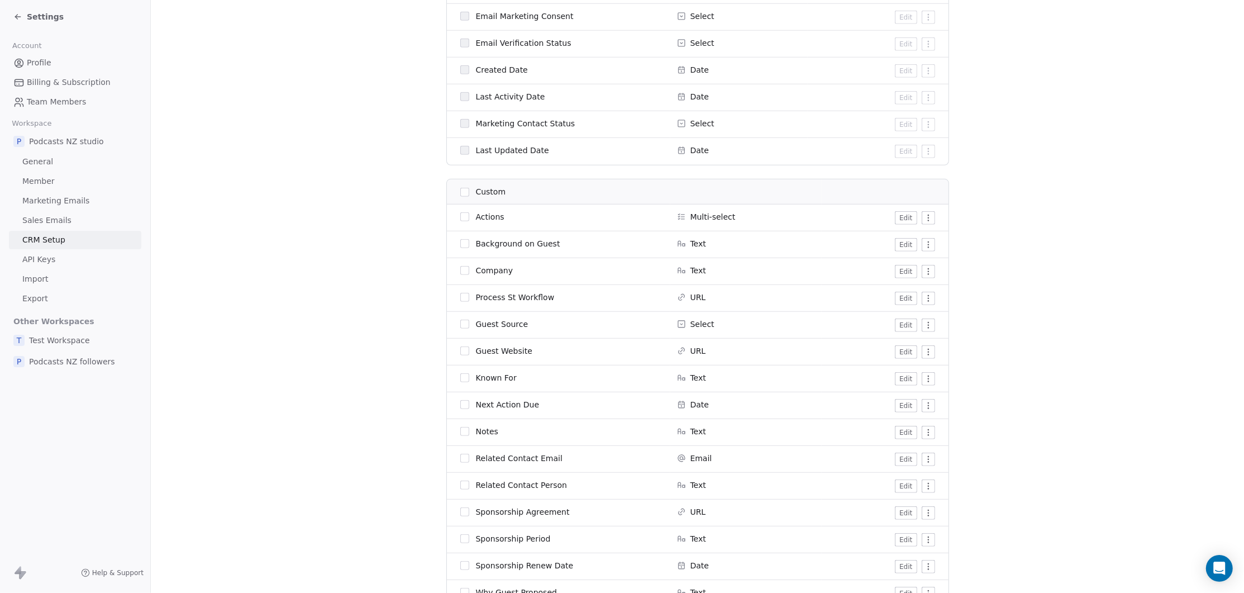
click at [906, 218] on button "Edit" at bounding box center [906, 217] width 22 height 13
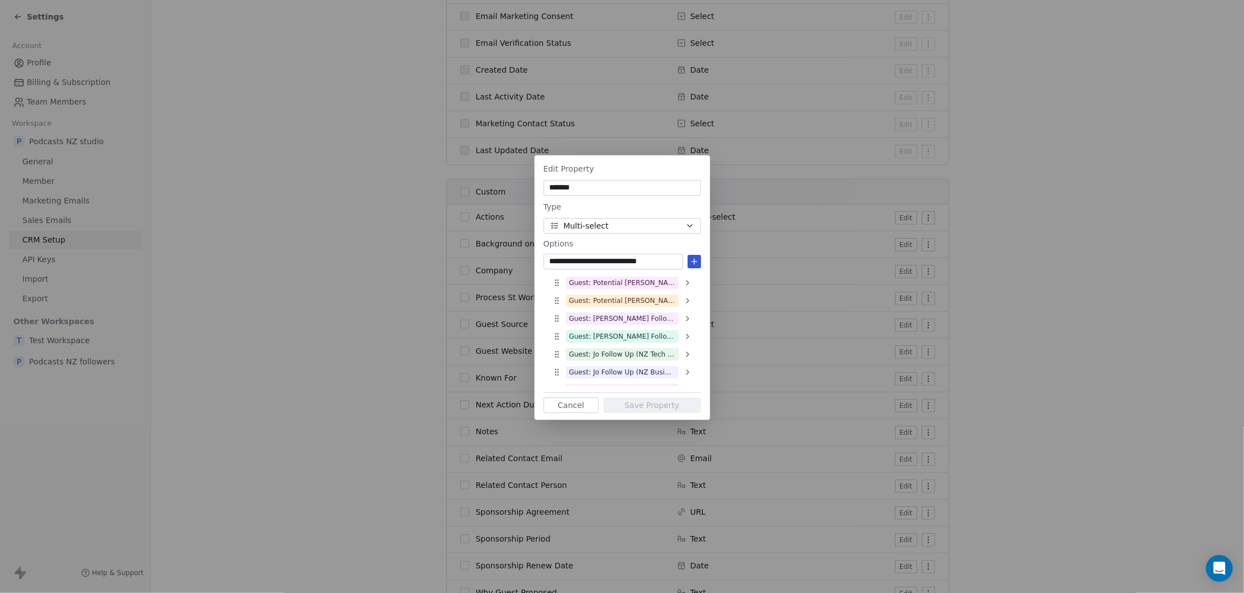
type input "**********"
click at [673, 402] on button "Save Property" at bounding box center [652, 405] width 98 height 16
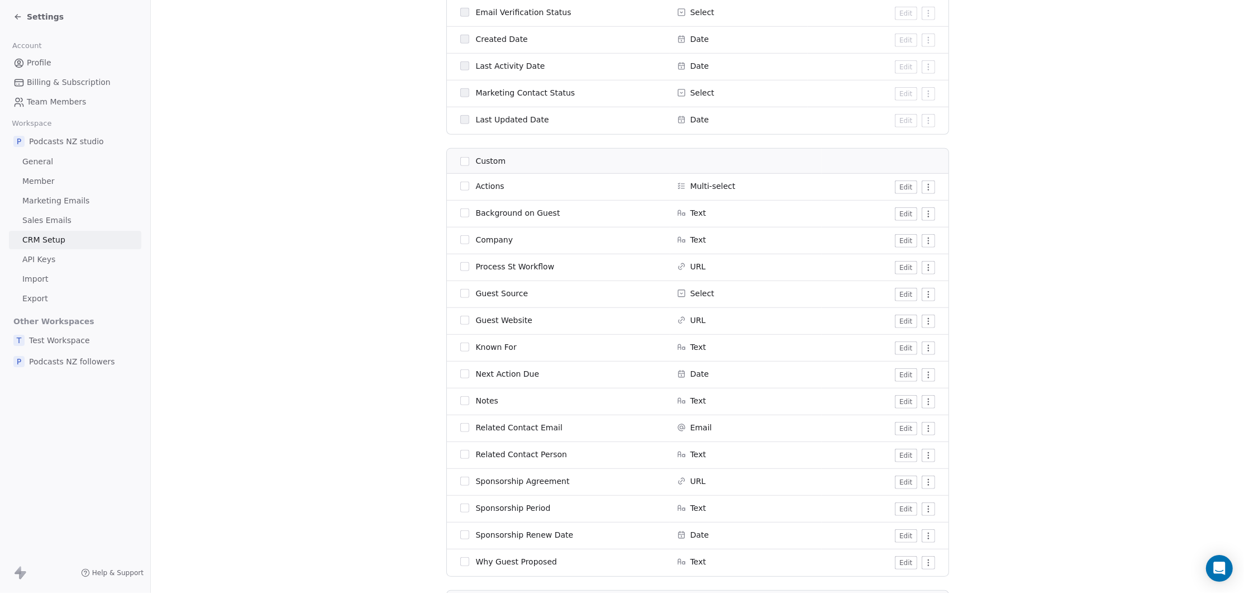
scroll to position [741, 0]
click at [903, 185] on button "Edit" at bounding box center [906, 187] width 22 height 13
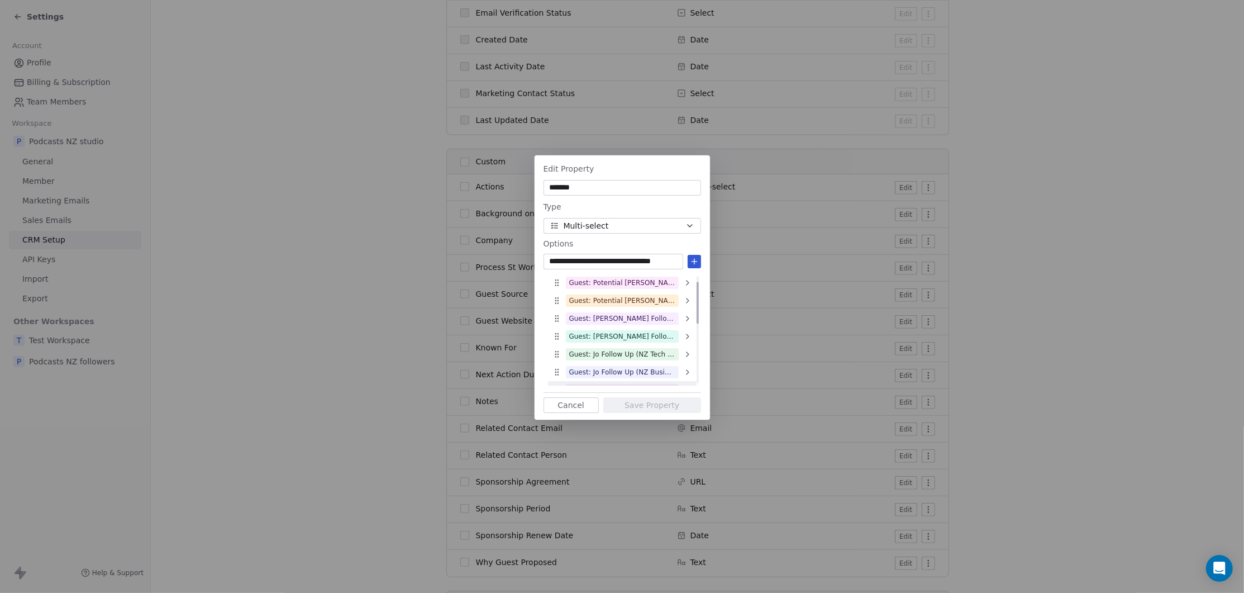
scroll to position [152, 0]
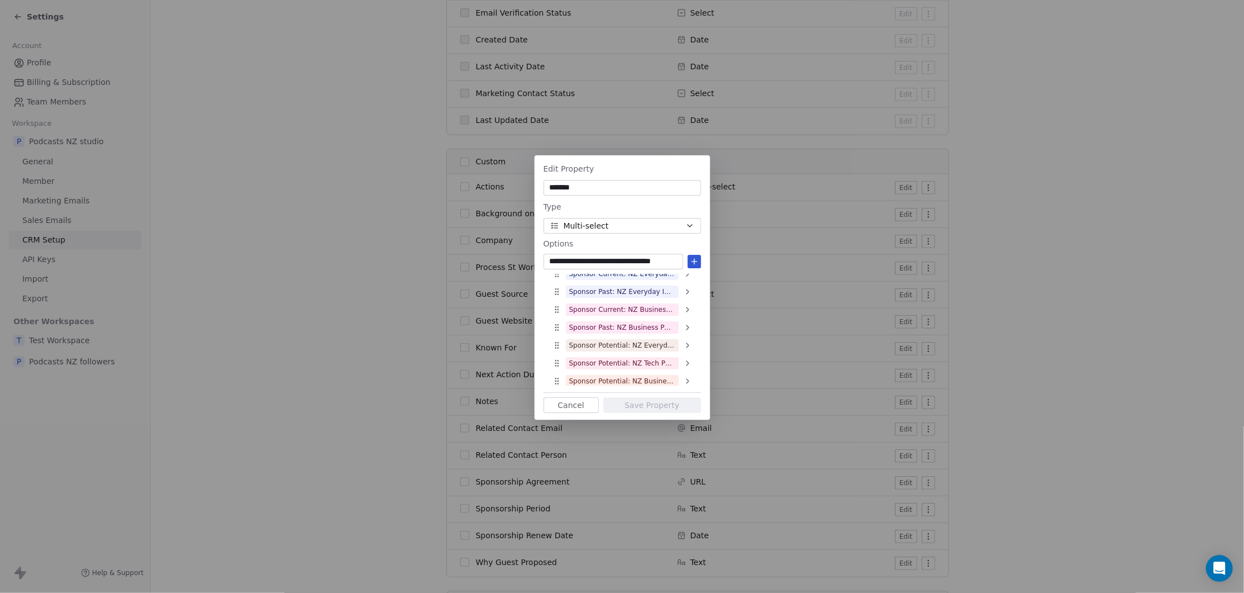
type input "**********"
click at [599, 261] on input "**********" at bounding box center [613, 261] width 135 height 11
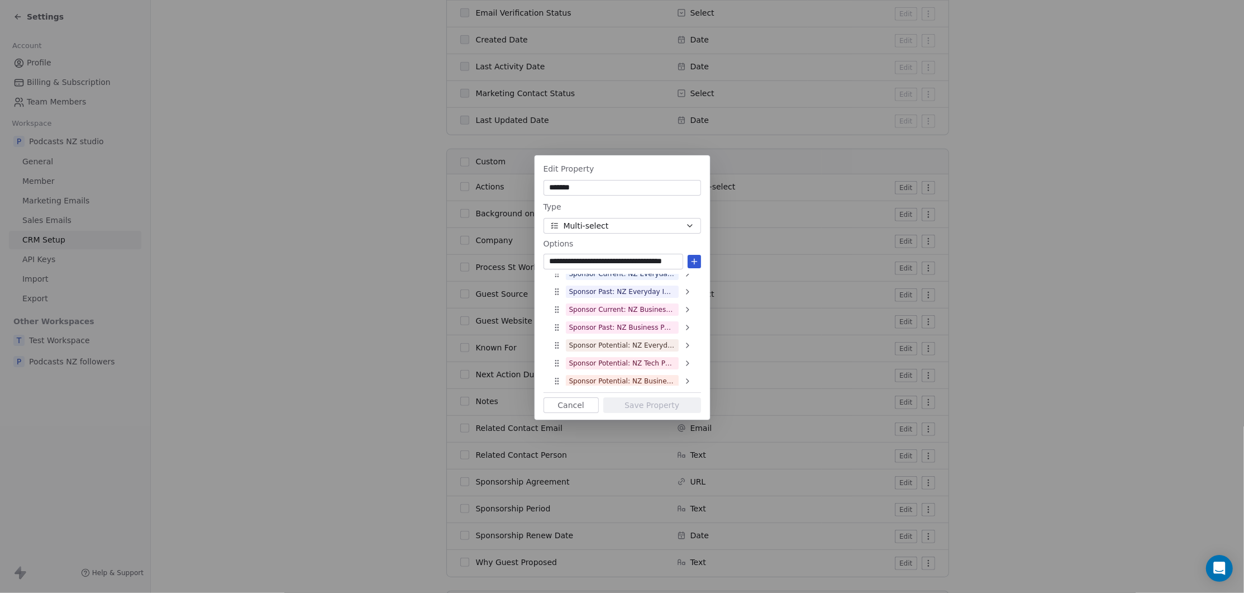
click at [564, 261] on input "**********" at bounding box center [613, 261] width 135 height 11
type input "**********"
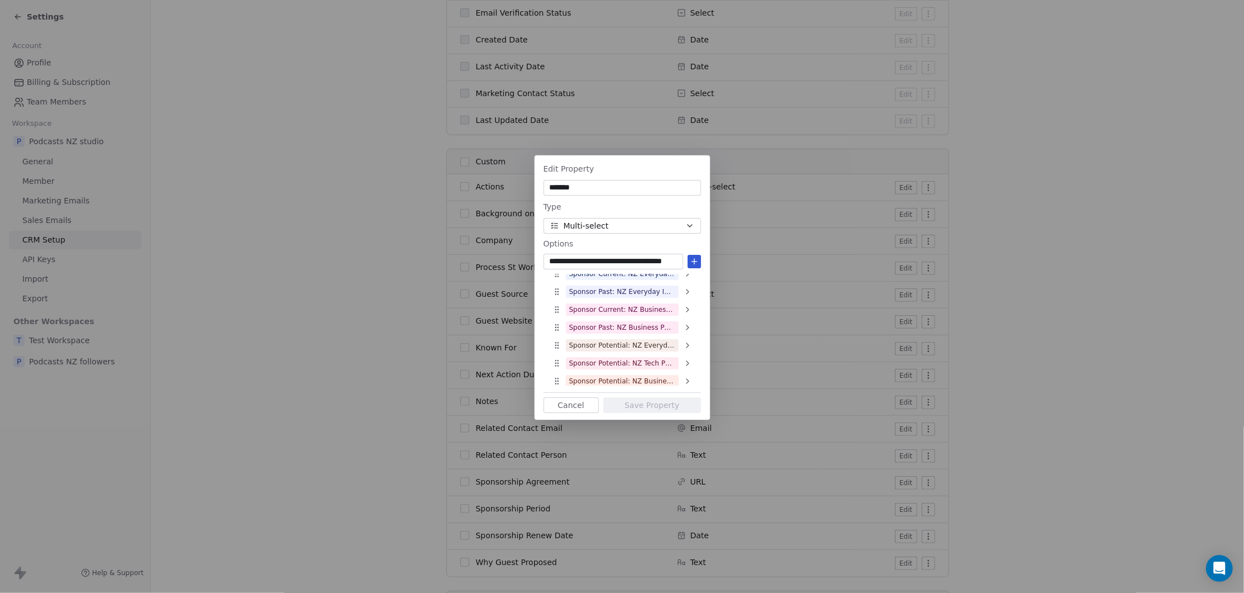
click at [693, 263] on icon at bounding box center [694, 261] width 9 height 9
click at [579, 260] on input at bounding box center [613, 261] width 135 height 11
paste input "**********"
type input "**********"
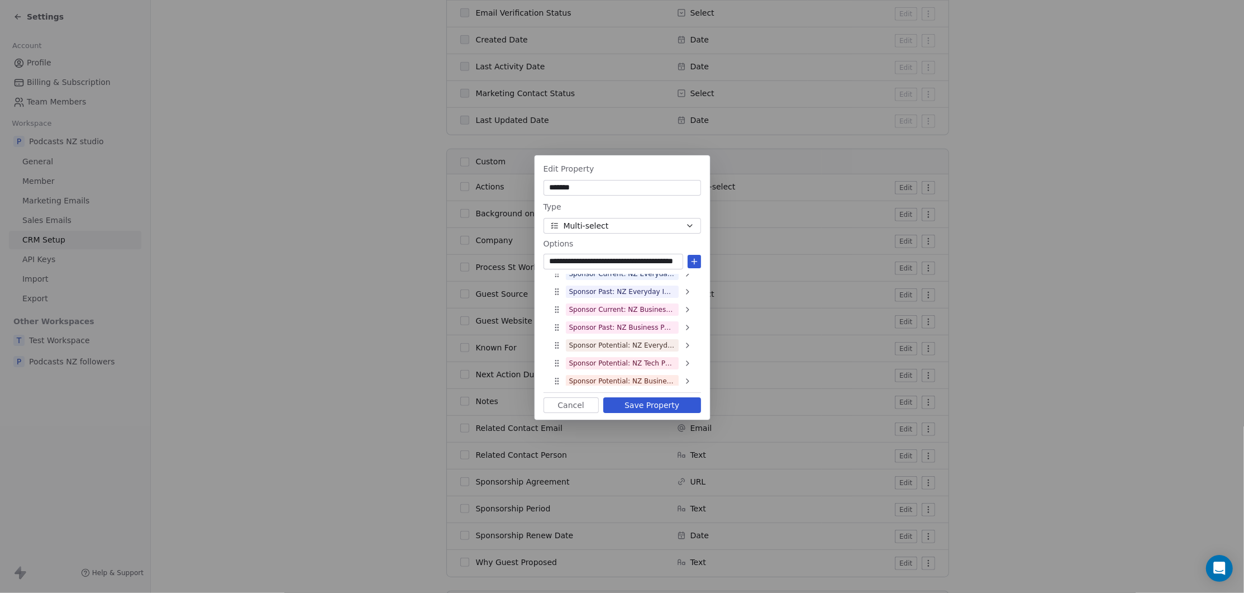
click at [696, 262] on icon at bounding box center [694, 261] width 9 height 9
click at [661, 405] on button "Save Property" at bounding box center [652, 405] width 98 height 16
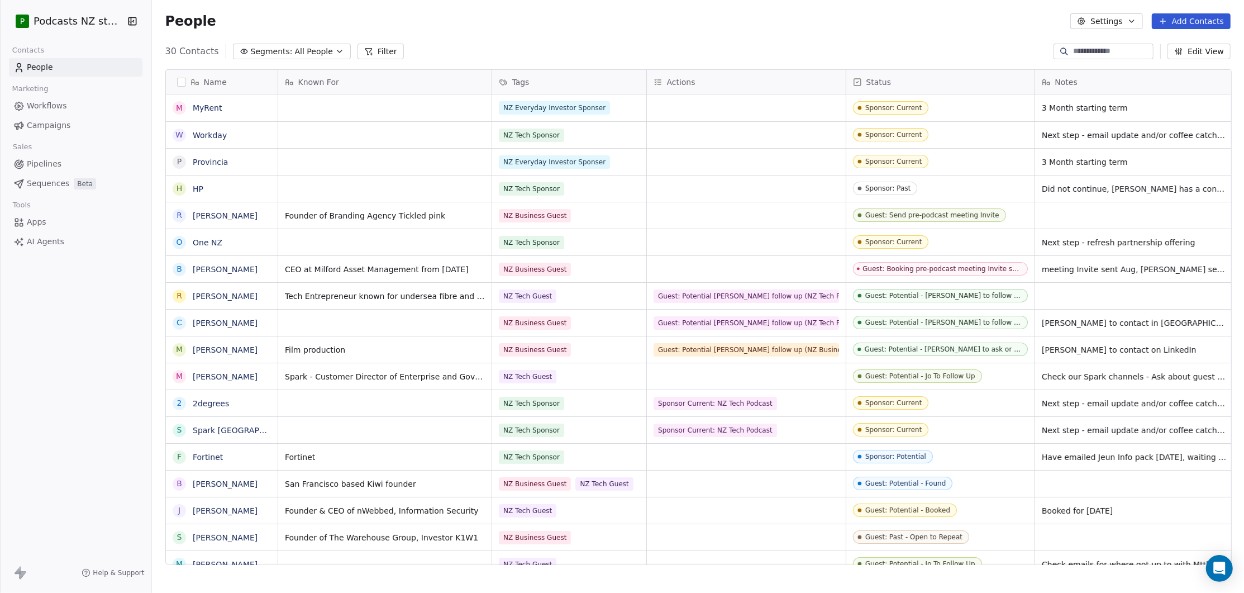
scroll to position [514, 1085]
click at [702, 111] on div "grid" at bounding box center [746, 107] width 199 height 27
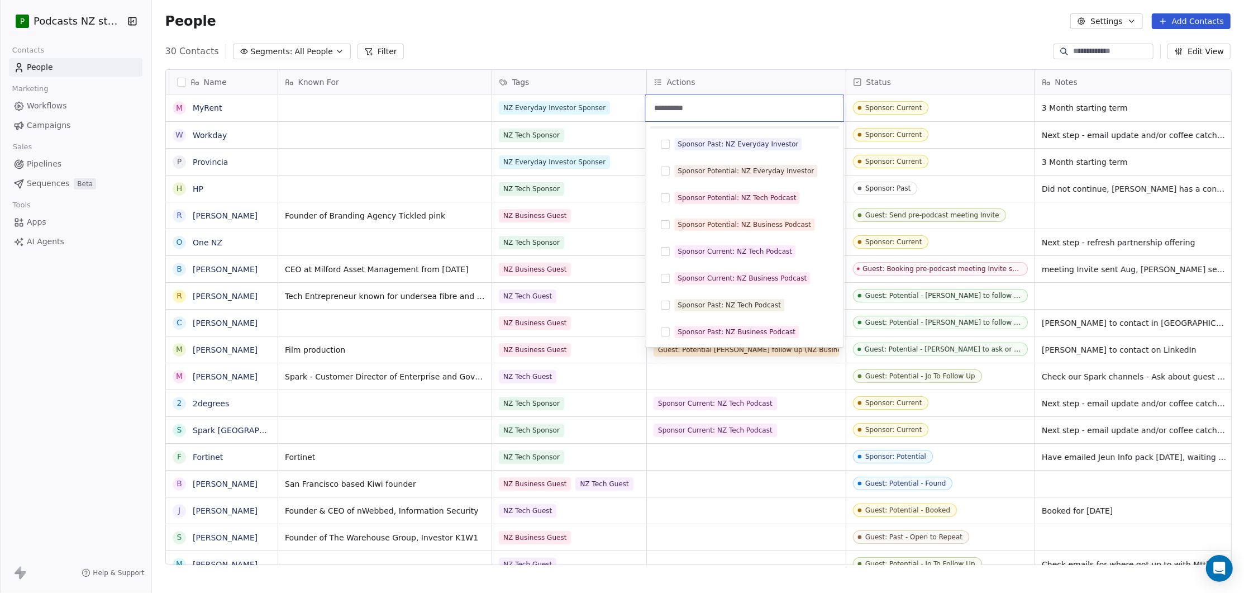
scroll to position [0, 0]
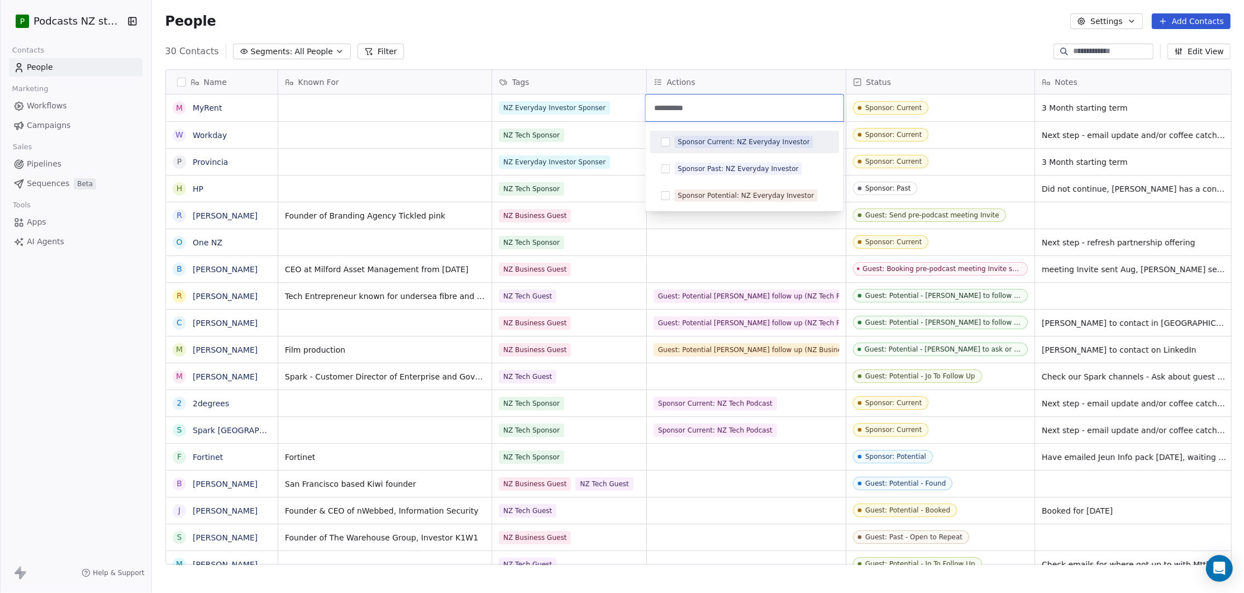
type input "**********"
click at [668, 139] on button "Suggestions" at bounding box center [665, 141] width 9 height 9
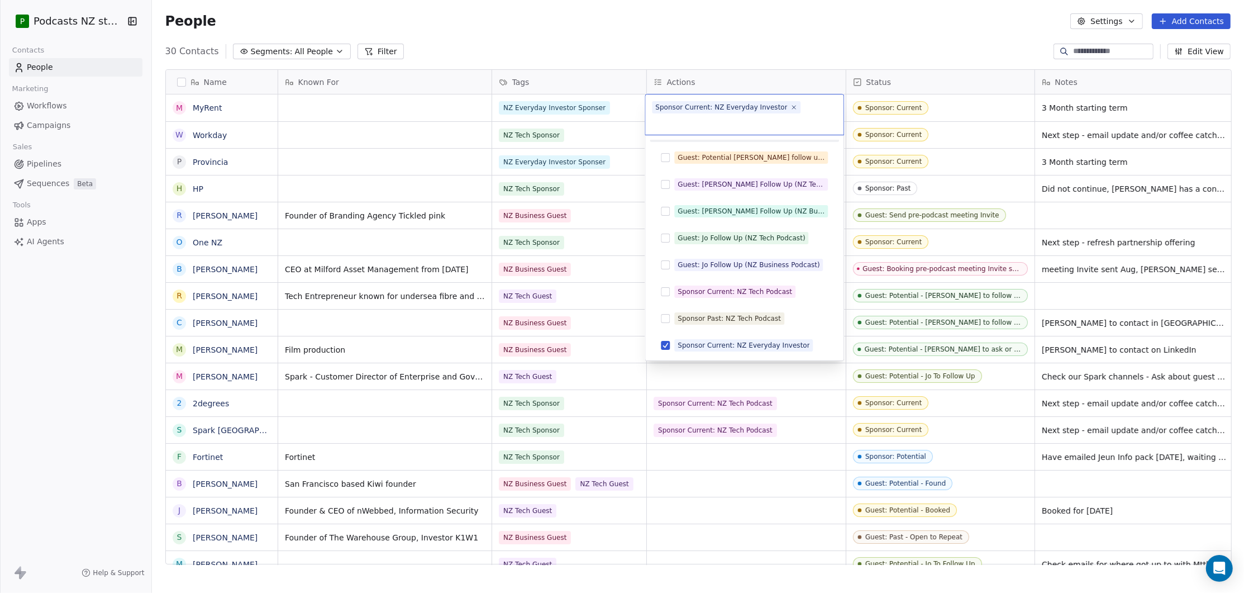
click at [765, 45] on html "P Podcasts NZ studio Contacts People Marketing Workflows Campaigns Sales Pipeli…" at bounding box center [622, 296] width 1244 height 593
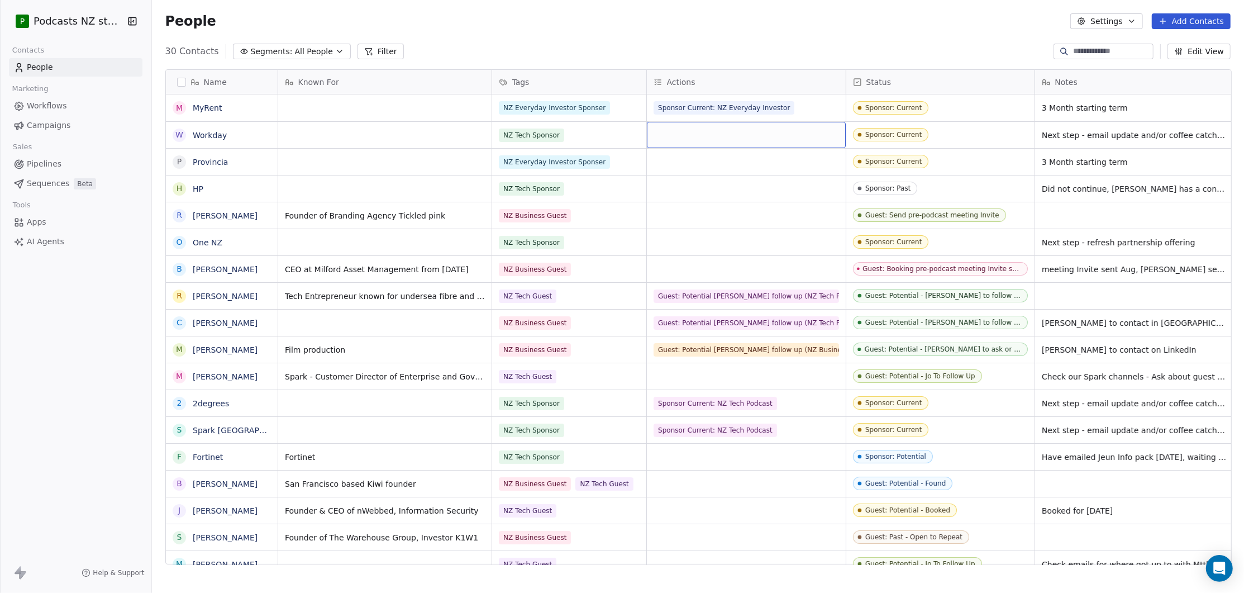
click at [687, 136] on div "grid" at bounding box center [746, 135] width 199 height 26
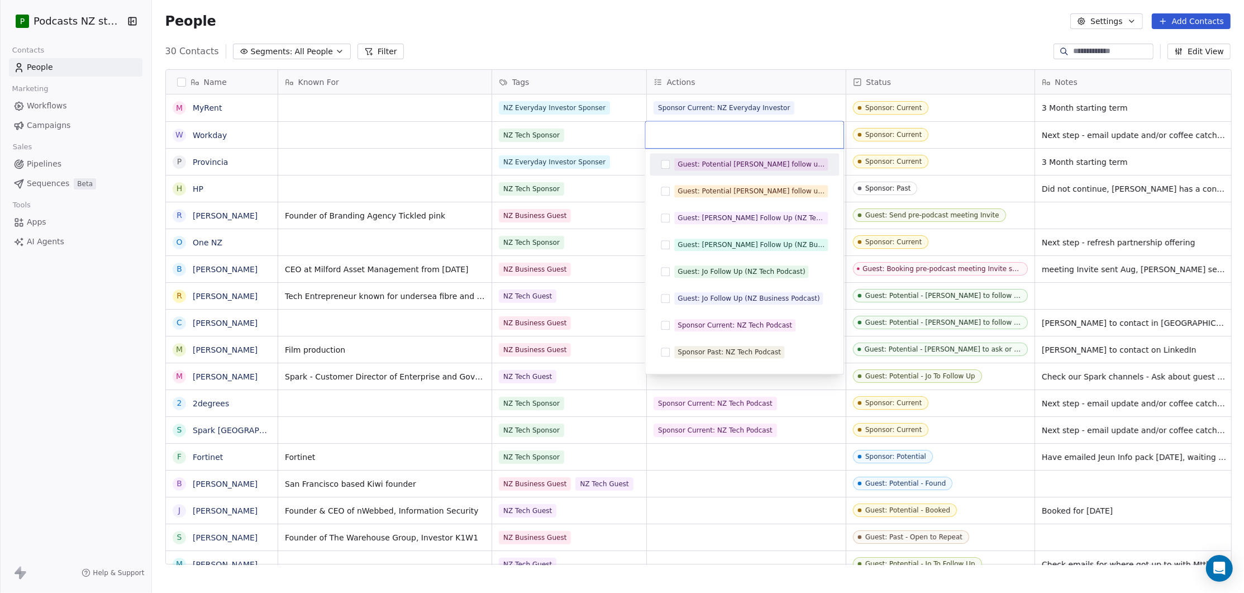
type input "*"
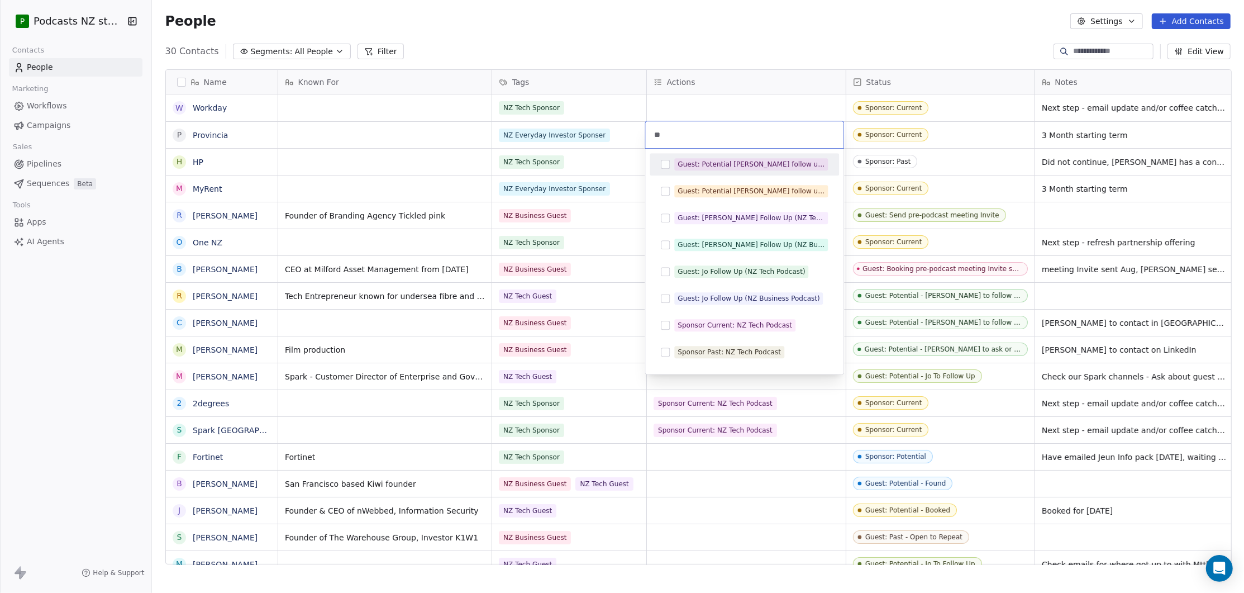
type input "*"
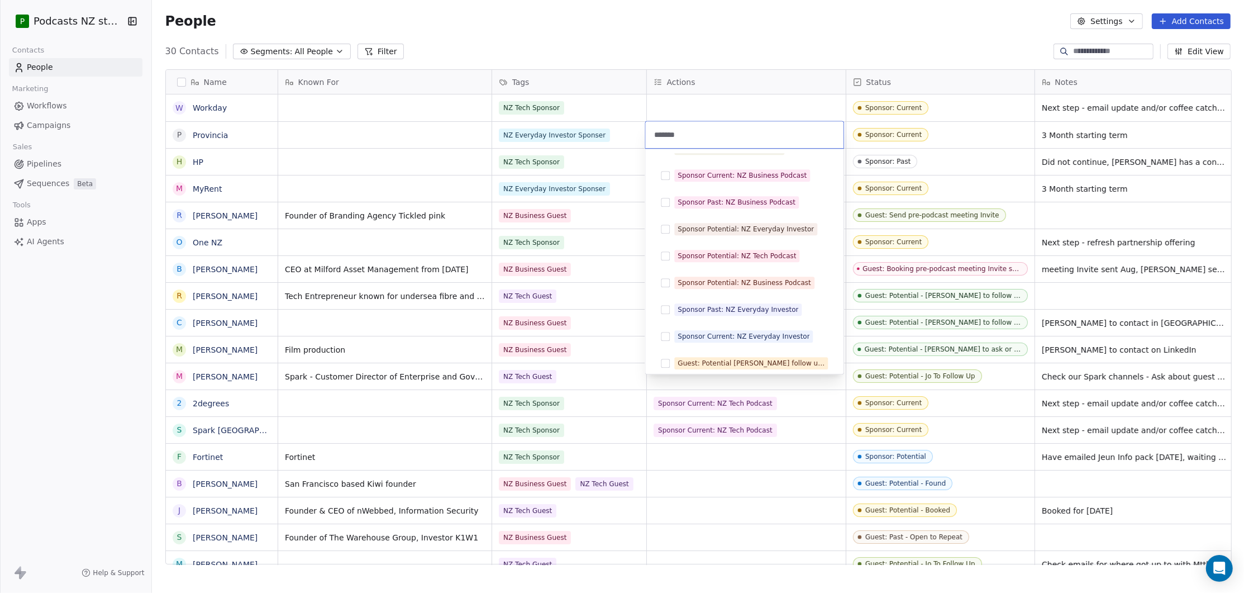
scroll to position [25, 0]
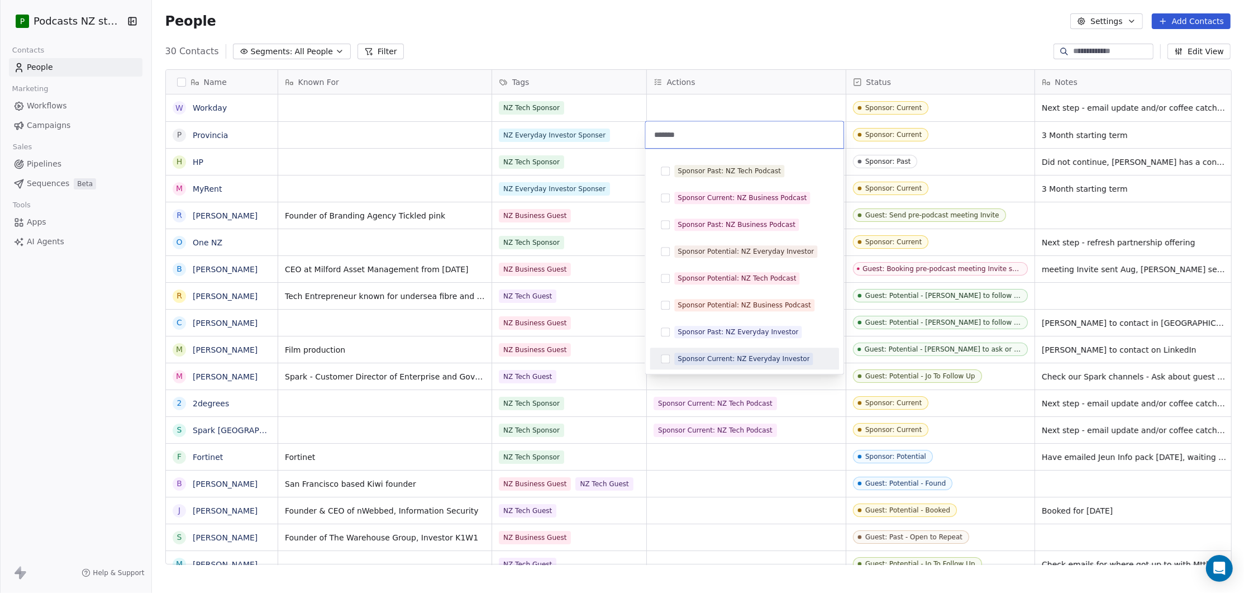
type input "*******"
click at [665, 360] on button "Suggestions" at bounding box center [665, 358] width 9 height 9
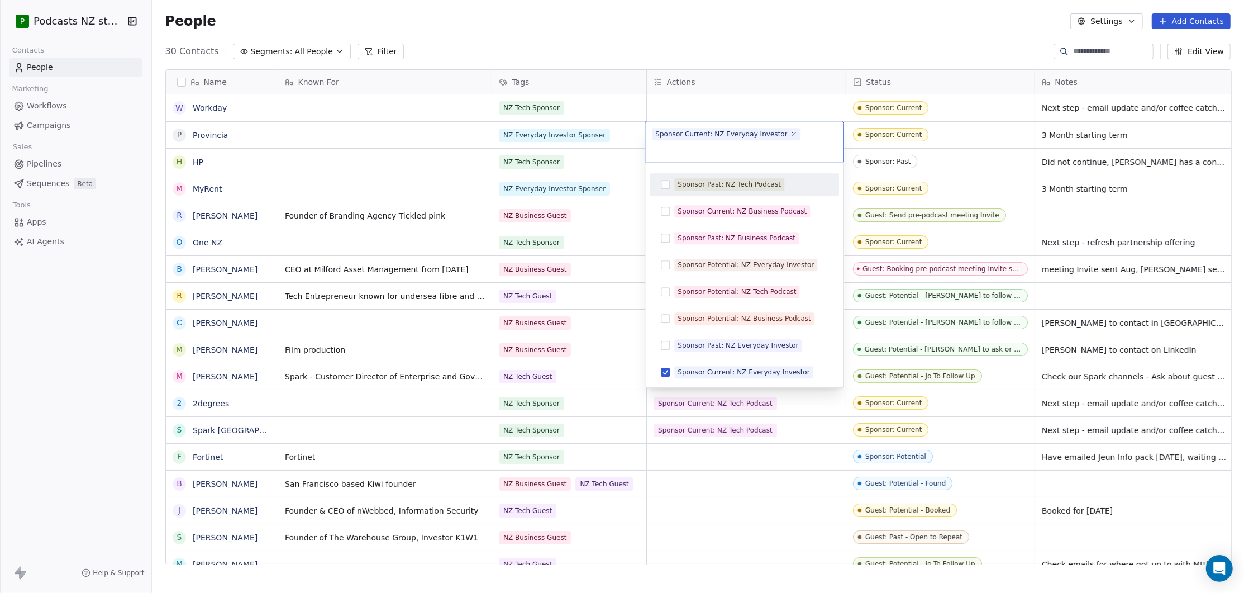
click at [739, 44] on html "P Podcasts NZ studio Contacts People Marketing Workflows Campaigns Sales Pipeli…" at bounding box center [622, 296] width 1244 height 593
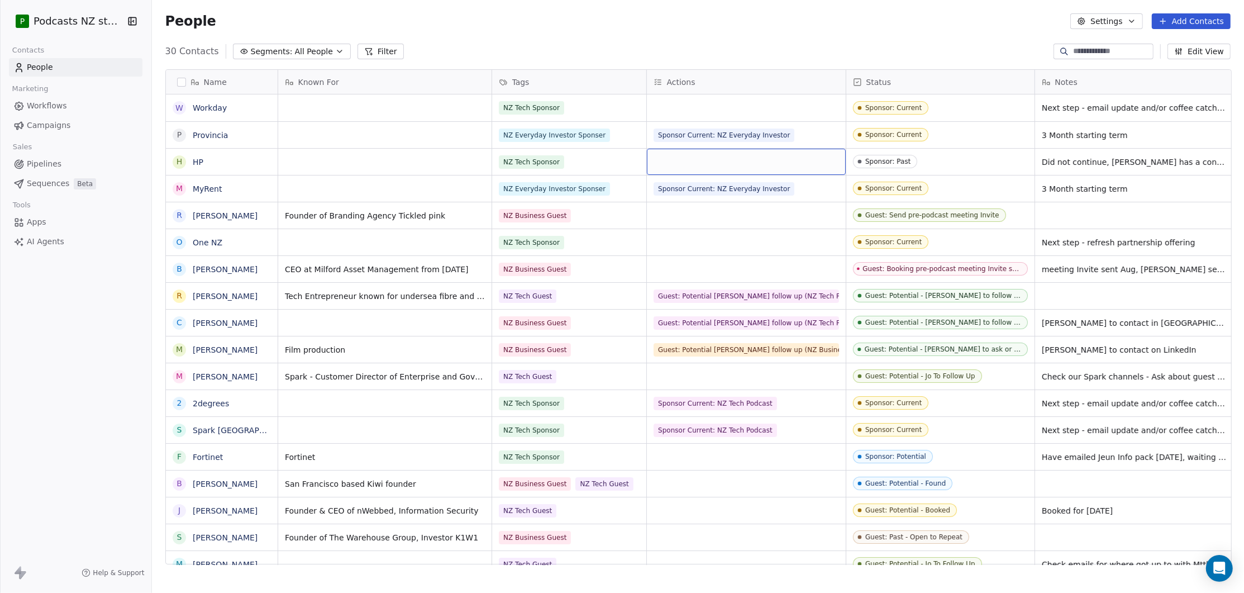
click at [722, 169] on div "grid" at bounding box center [746, 162] width 199 height 26
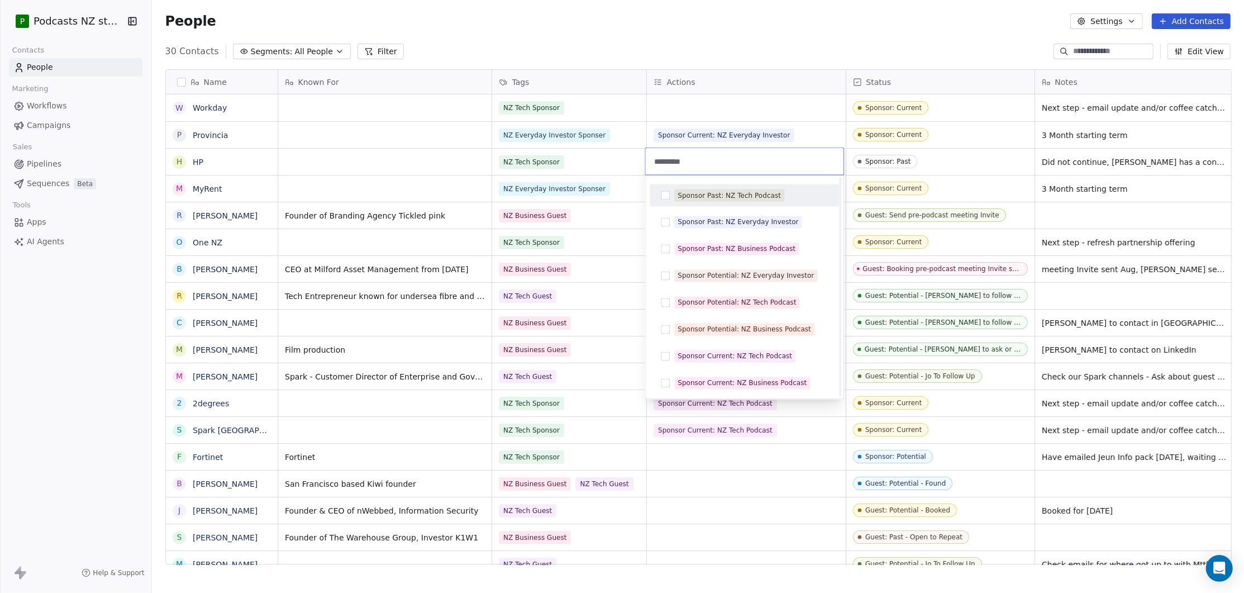
scroll to position [0, 0]
type input "**********"
click at [666, 192] on button "Suggestions" at bounding box center [665, 195] width 9 height 9
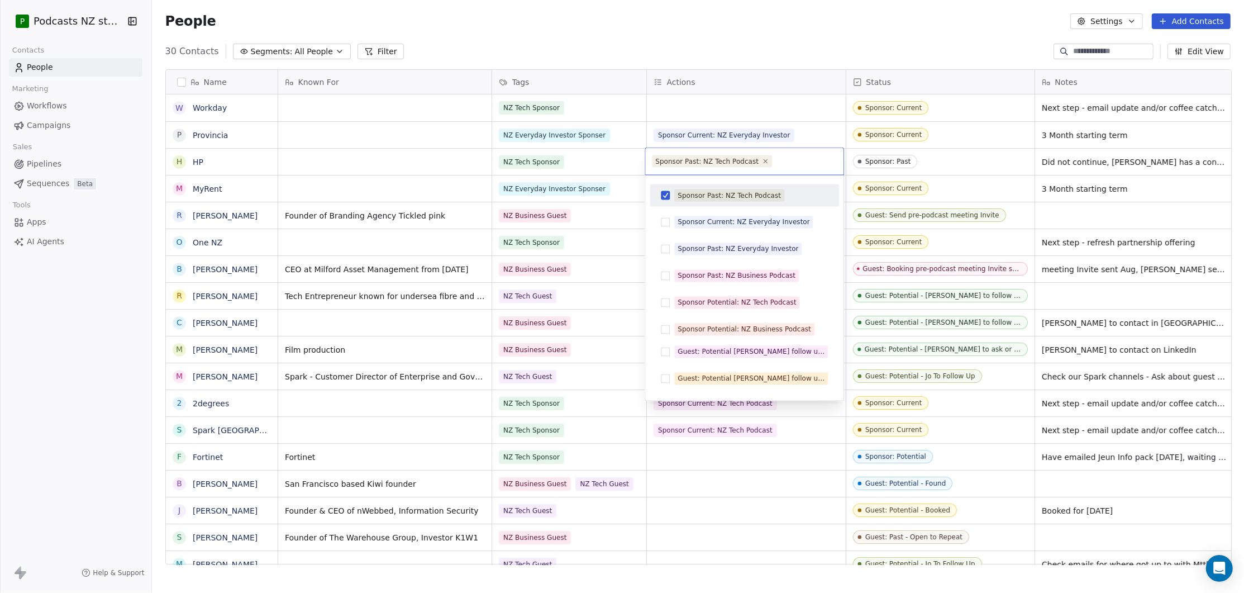
click at [769, 32] on html "P Podcasts NZ studio Contacts People Marketing Workflows Campaigns Sales Pipeli…" at bounding box center [622, 296] width 1244 height 593
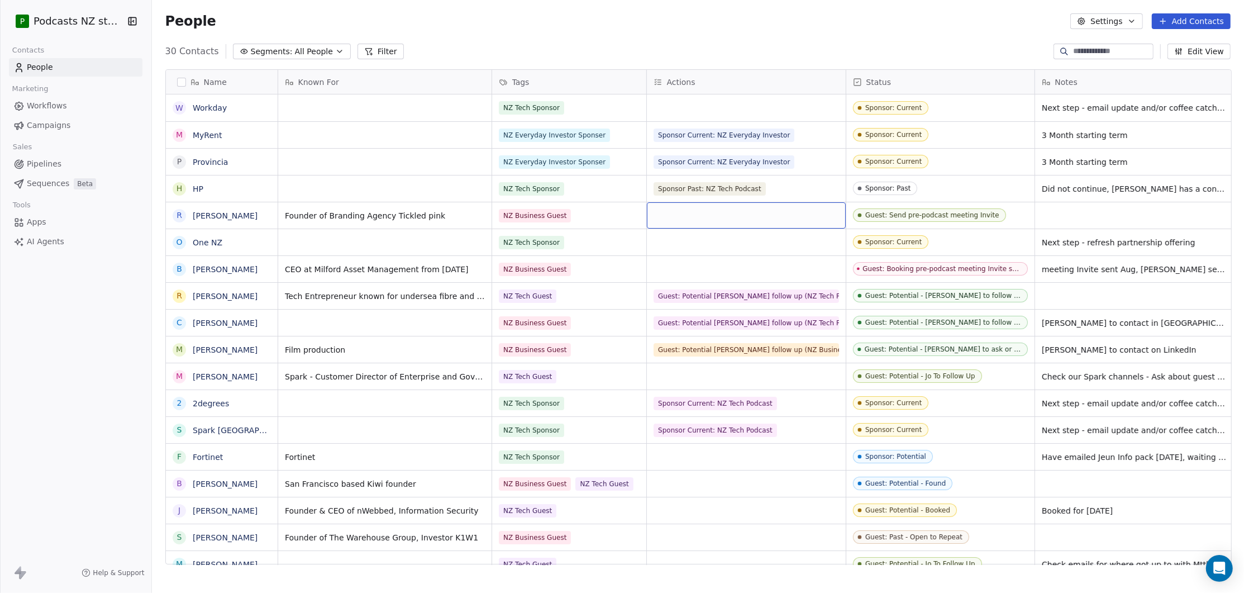
click at [745, 217] on div "grid" at bounding box center [746, 215] width 199 height 26
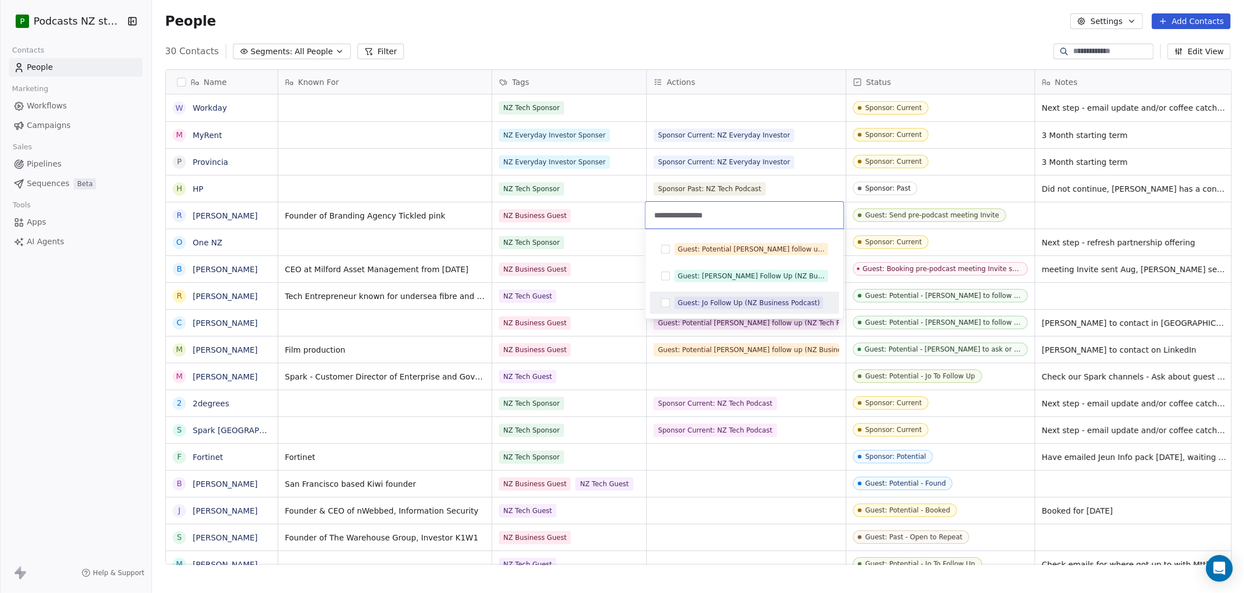
type input "**********"
click at [665, 301] on button "Suggestions" at bounding box center [665, 302] width 9 height 9
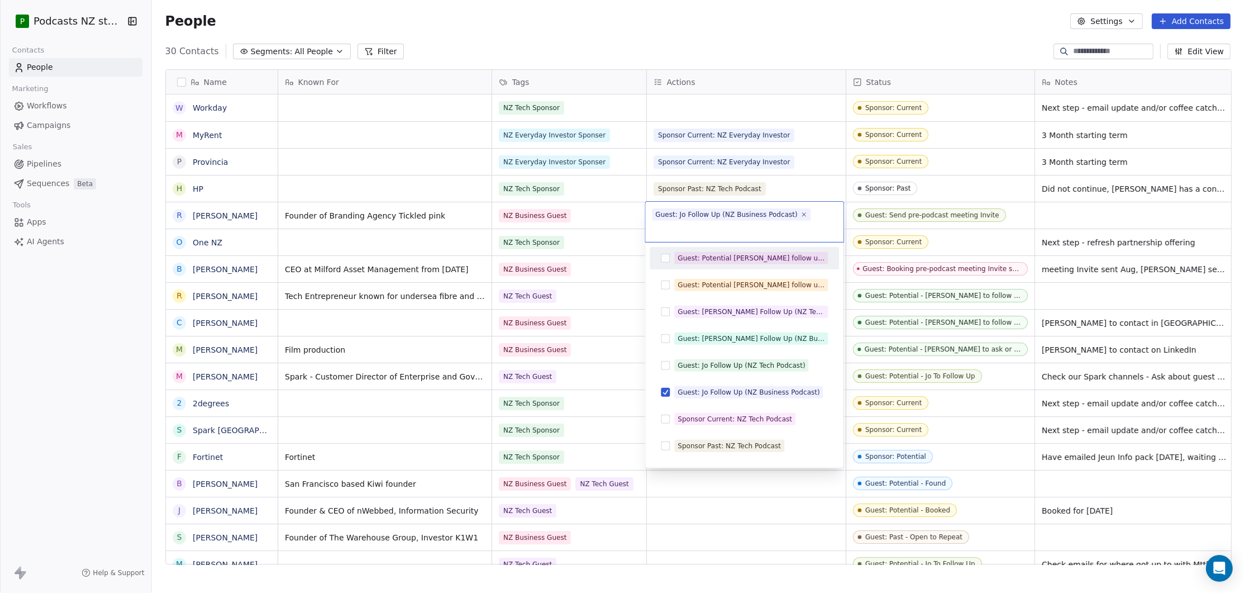
click at [749, 43] on html "P Podcasts NZ studio Contacts People Marketing Workflows Campaigns Sales Pipeli…" at bounding box center [622, 296] width 1244 height 593
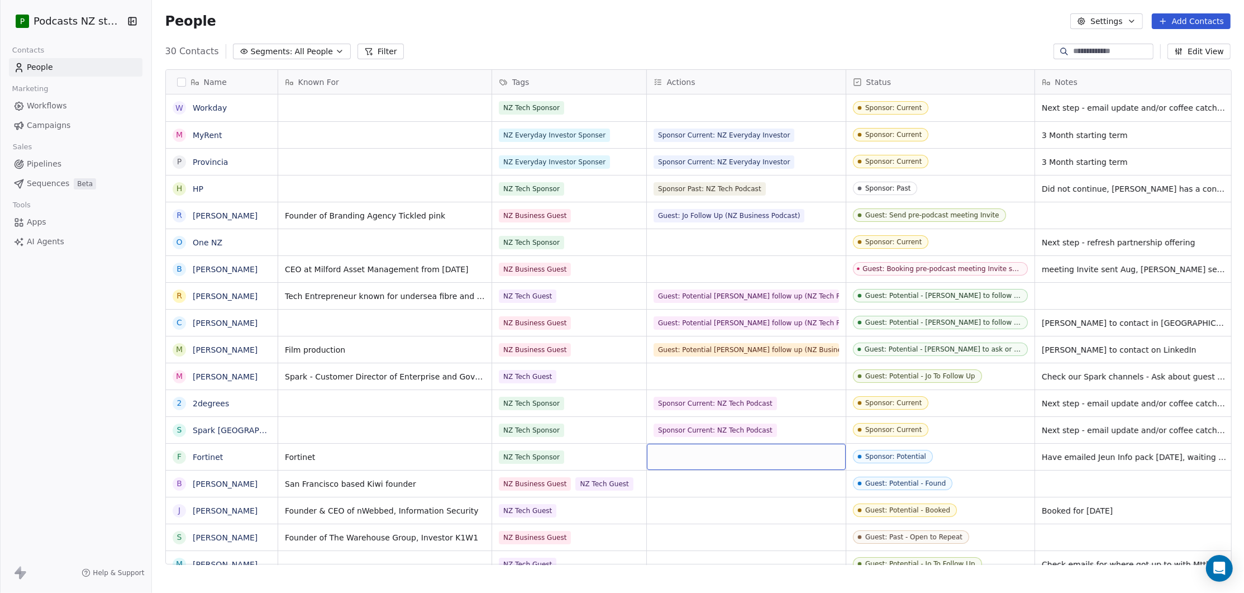
click at [710, 458] on div "grid" at bounding box center [746, 457] width 199 height 26
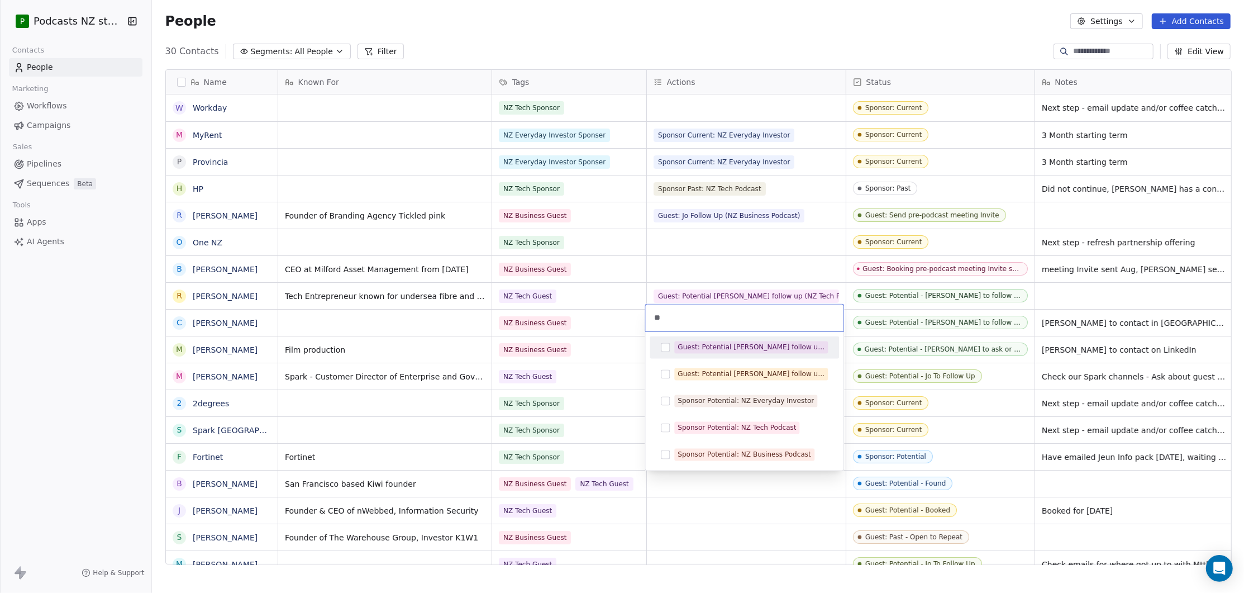
type input "*"
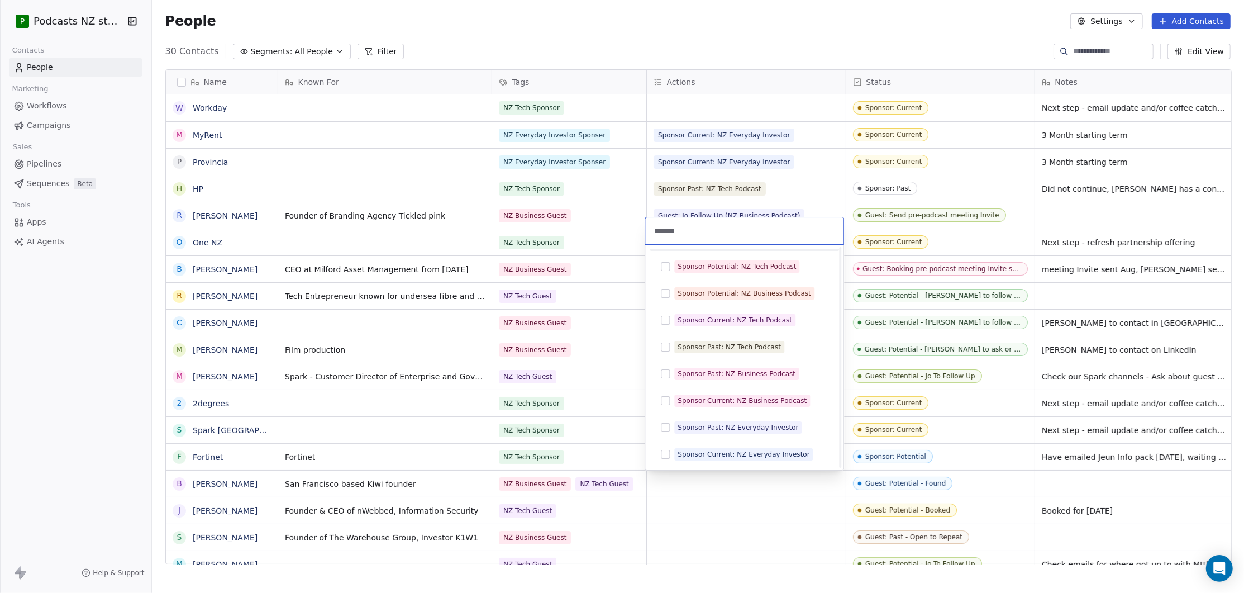
scroll to position [25, 0]
type input "*******"
click at [665, 267] on button "Suggestions" at bounding box center [665, 267] width 9 height 9
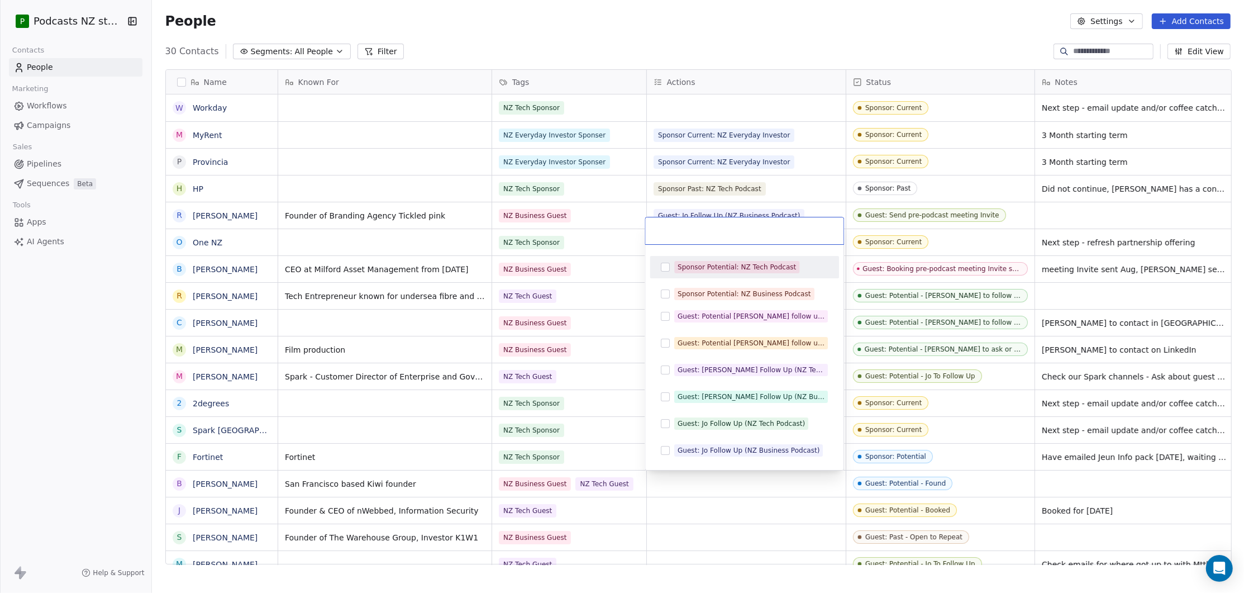
click at [665, 267] on button "Suggestions" at bounding box center [665, 267] width 9 height 9
click at [714, 39] on html "P Podcasts NZ studio Contacts People Marketing Workflows Campaigns Sales Pipeli…" at bounding box center [622, 296] width 1244 height 593
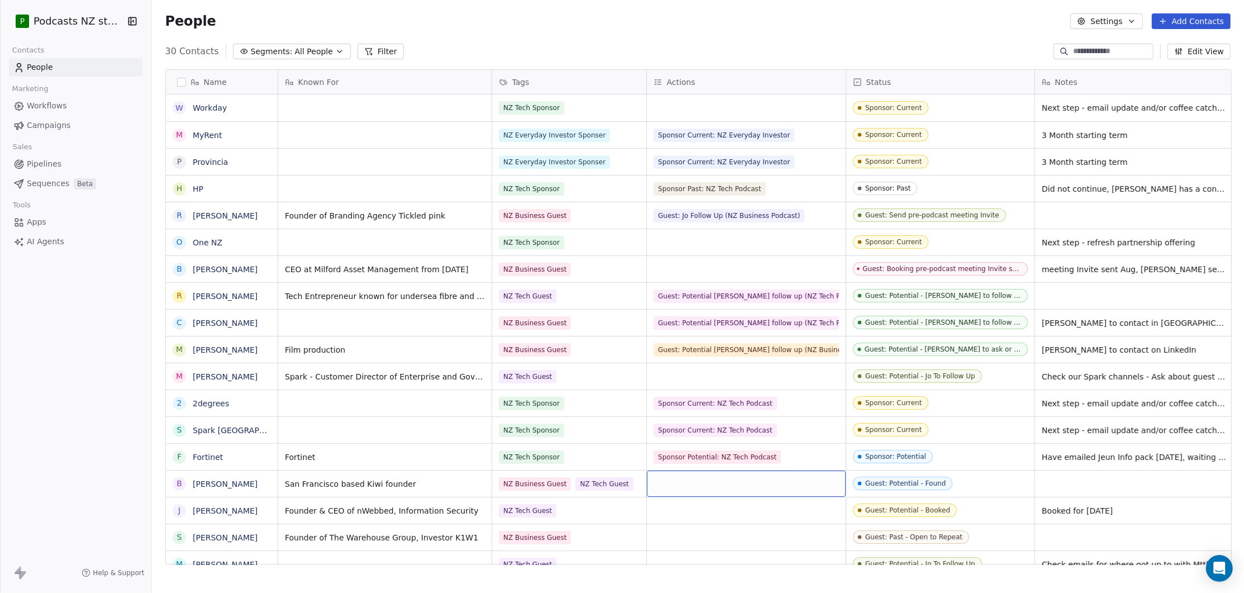
click at [723, 484] on div "grid" at bounding box center [746, 483] width 199 height 26
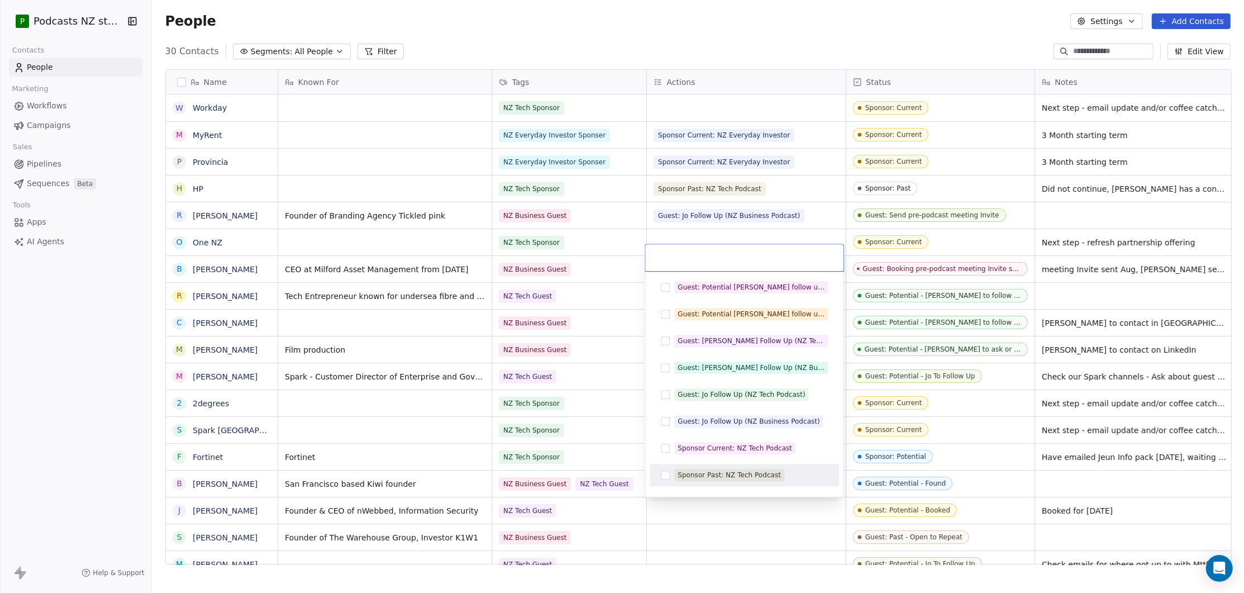
click at [726, 42] on html "P Podcasts NZ studio Contacts People Marketing Workflows Campaigns Sales Pipeli…" at bounding box center [622, 296] width 1244 height 593
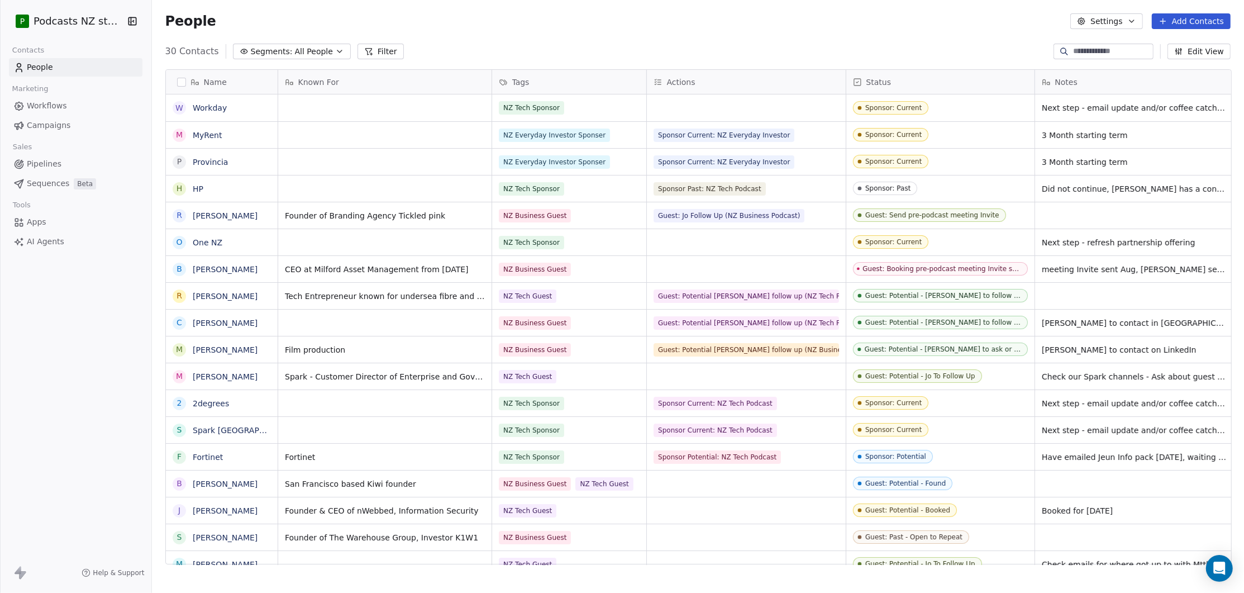
click at [726, 42] on div "30 Contacts Segments: All People Filter Edit View" at bounding box center [698, 51] width 1092 height 18
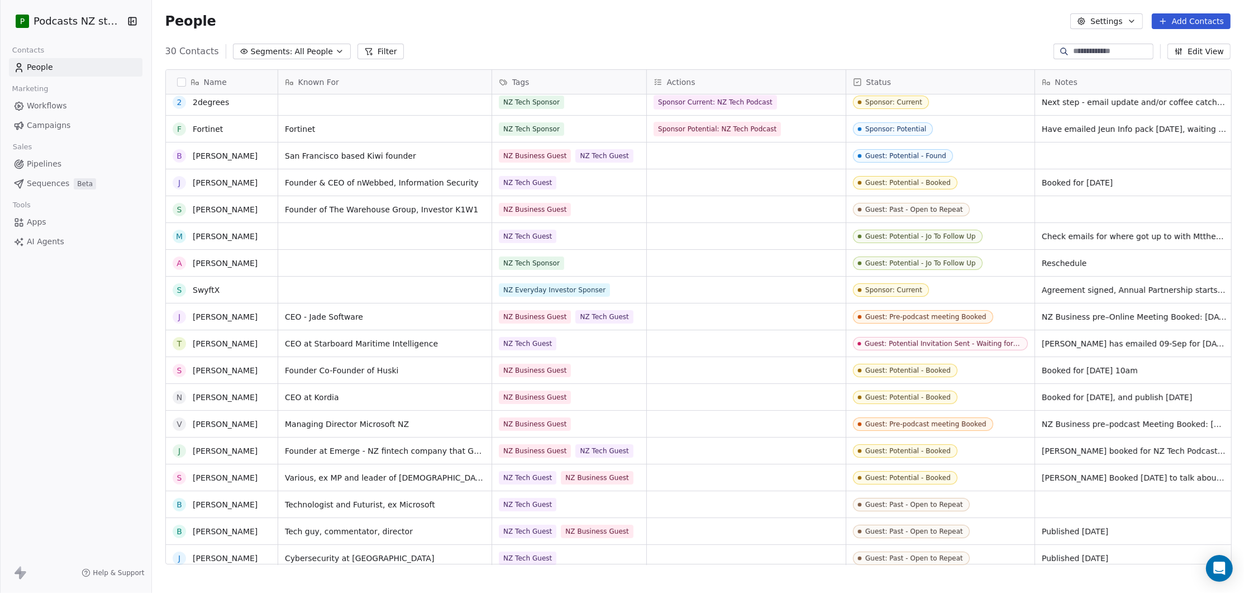
scroll to position [334, 0]
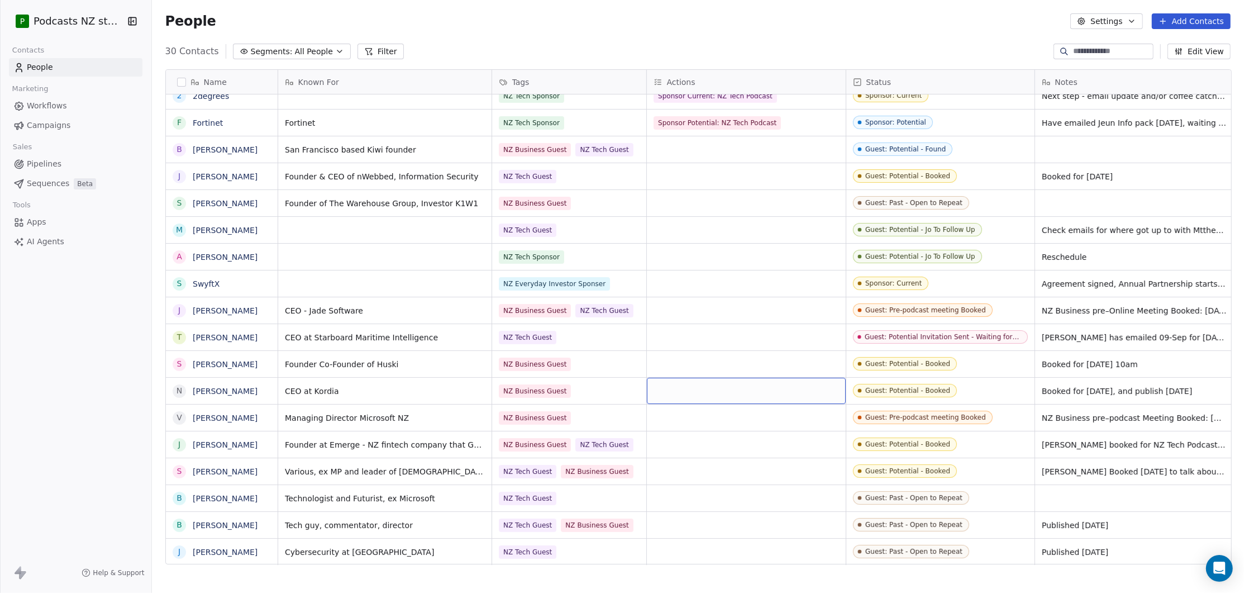
click at [777, 390] on div "grid" at bounding box center [746, 391] width 199 height 26
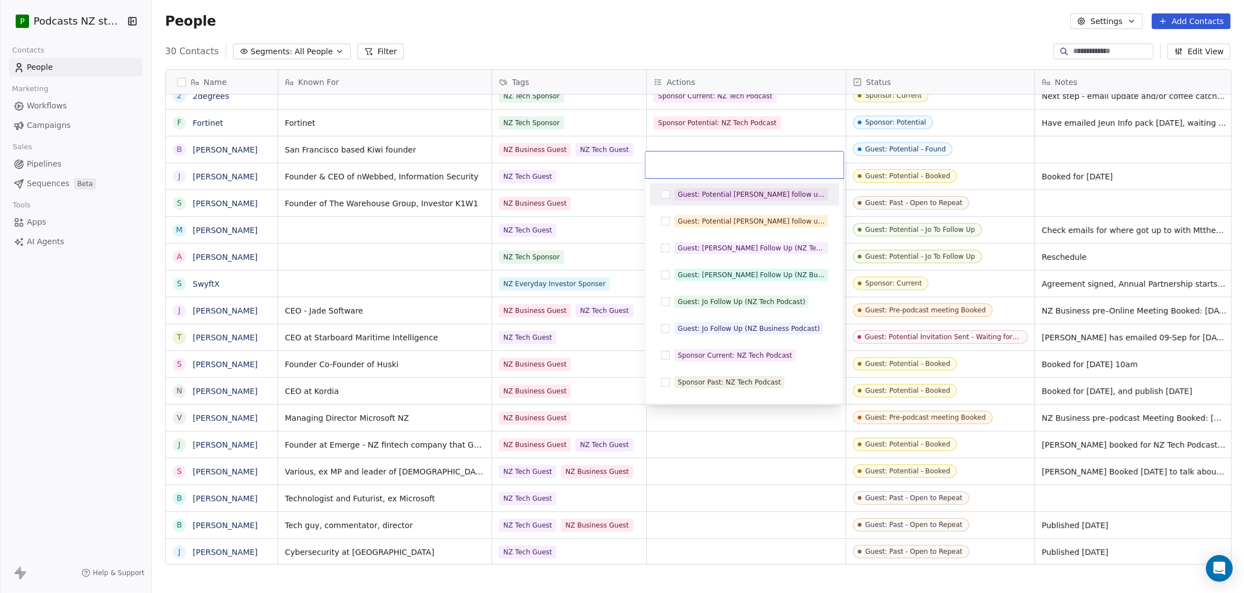
drag, startPoint x: 485, startPoint y: 20, endPoint x: 470, endPoint y: 22, distance: 15.2
click at [485, 20] on html "P Podcasts NZ studio Contacts People Marketing Workflows Campaigns Sales Pipeli…" at bounding box center [622, 296] width 1244 height 593
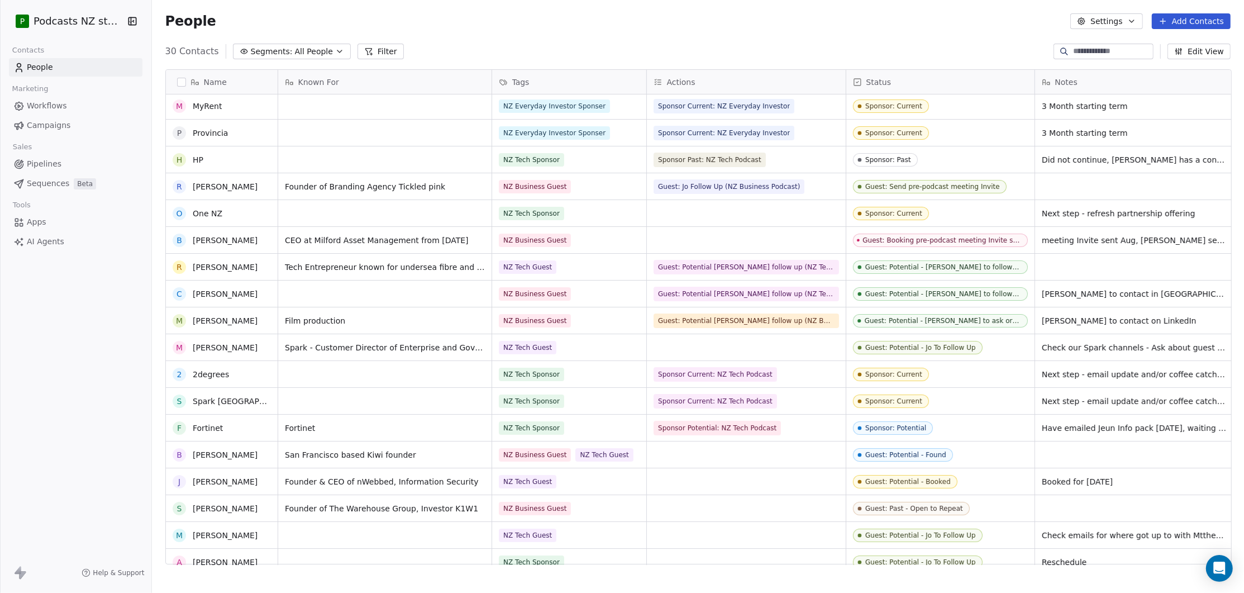
scroll to position [194, 0]
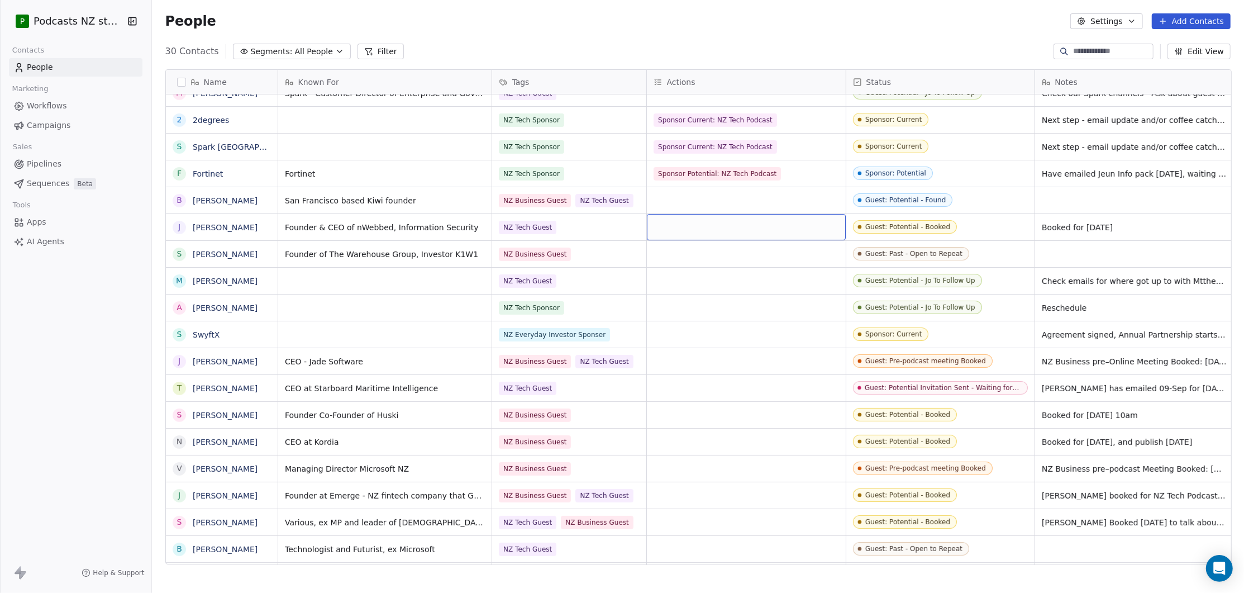
click at [716, 223] on div "grid" at bounding box center [746, 227] width 199 height 26
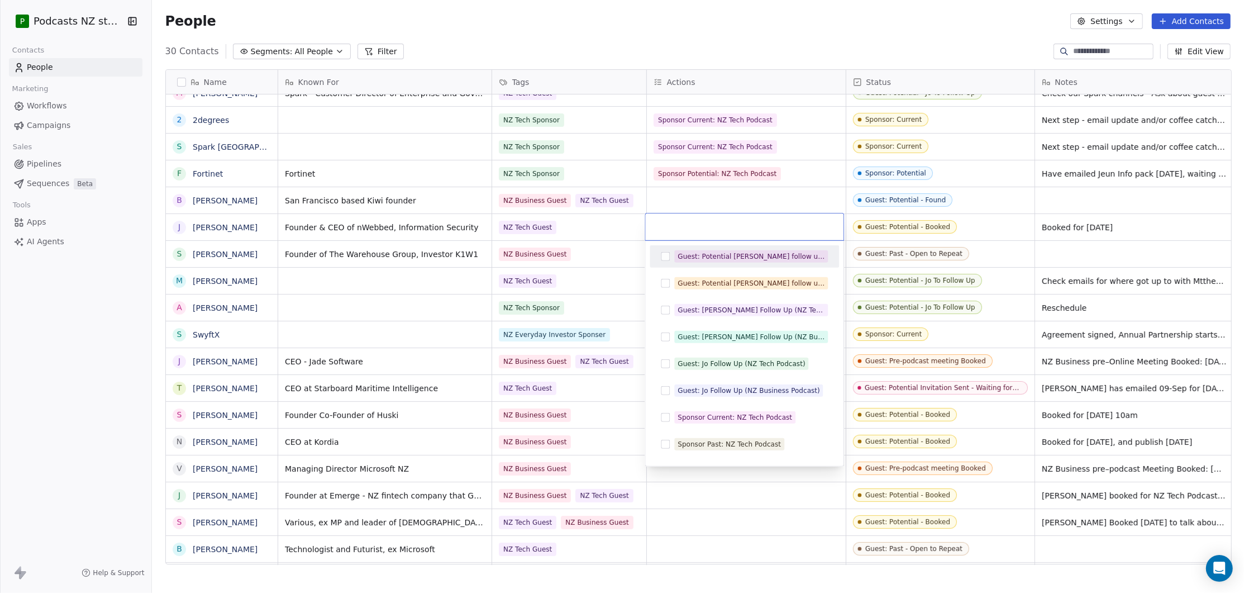
click at [793, 41] on html "P Podcasts NZ studio Contacts People Marketing Workflows Campaigns Sales Pipeli…" at bounding box center [622, 296] width 1244 height 593
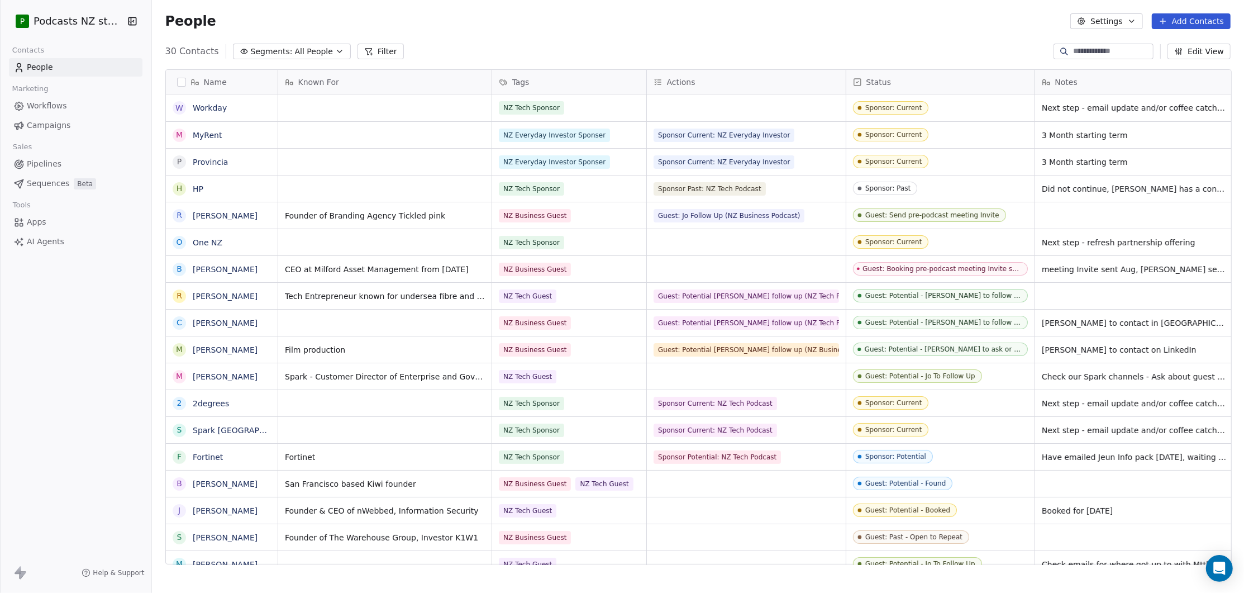
click at [571, 38] on div "People Settings Add Contacts" at bounding box center [698, 21] width 1092 height 42
click at [335, 49] on icon "button" at bounding box center [339, 51] width 9 height 9
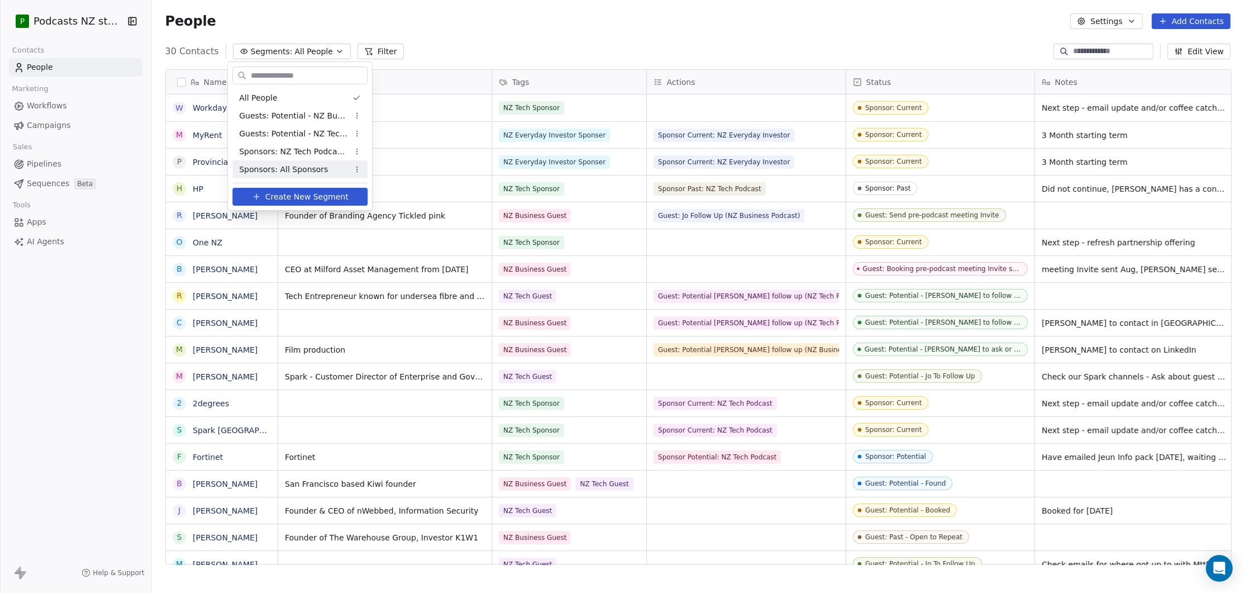
click at [420, 41] on html "P Podcasts NZ studio Contacts People Marketing Workflows Campaigns Sales Pipeli…" at bounding box center [622, 296] width 1244 height 593
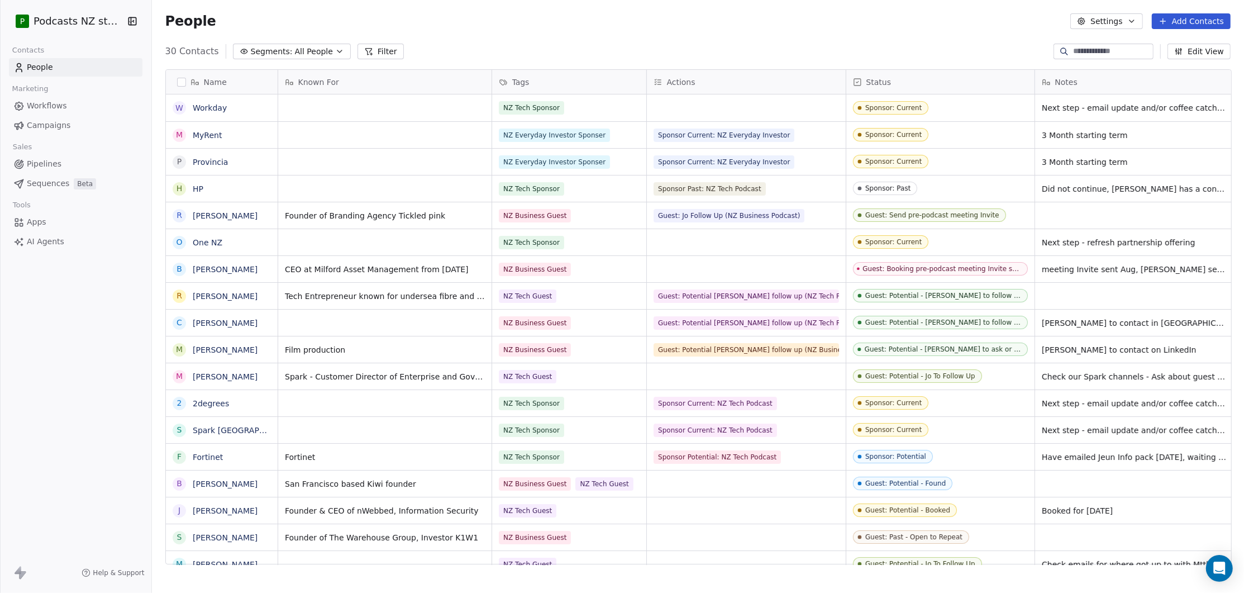
click at [316, 55] on span "All People" at bounding box center [314, 52] width 38 height 12
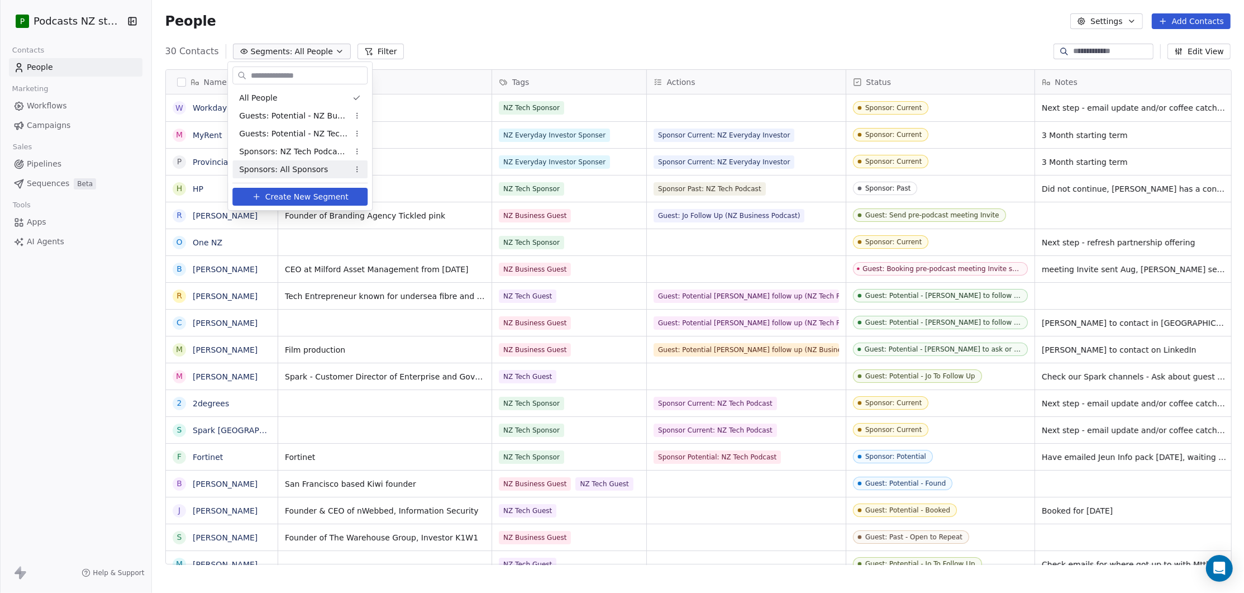
click at [296, 198] on span "Create New Segment" at bounding box center [306, 197] width 83 height 12
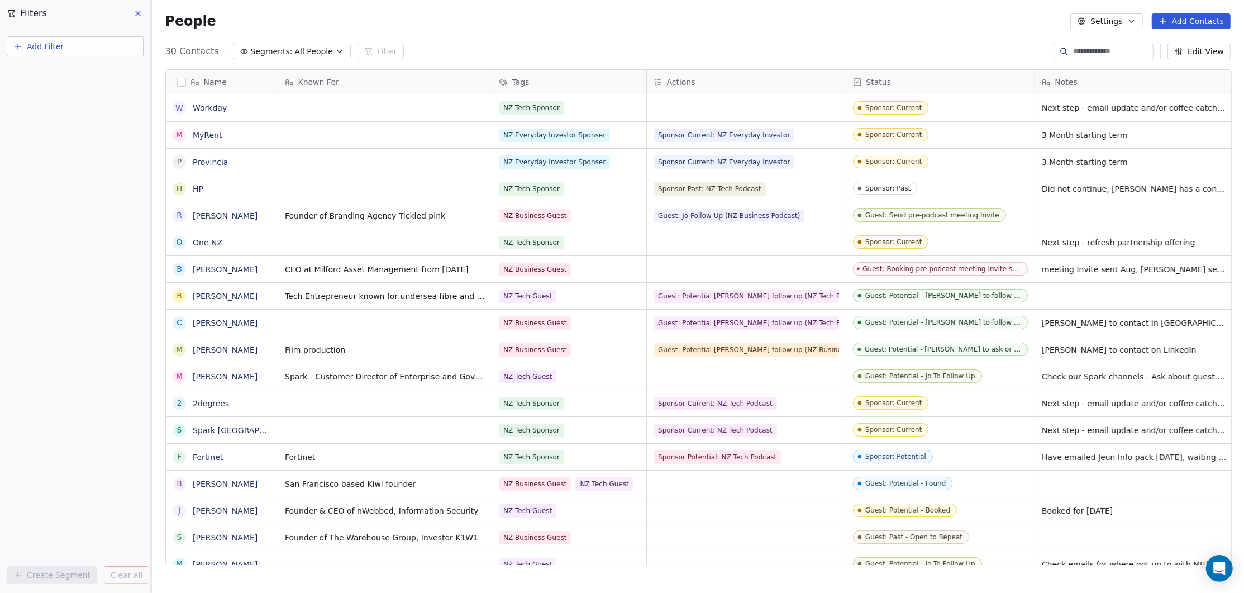
click at [85, 47] on button "Add Filter" at bounding box center [75, 46] width 137 height 20
click at [89, 74] on div "Contact properties" at bounding box center [74, 72] width 113 height 12
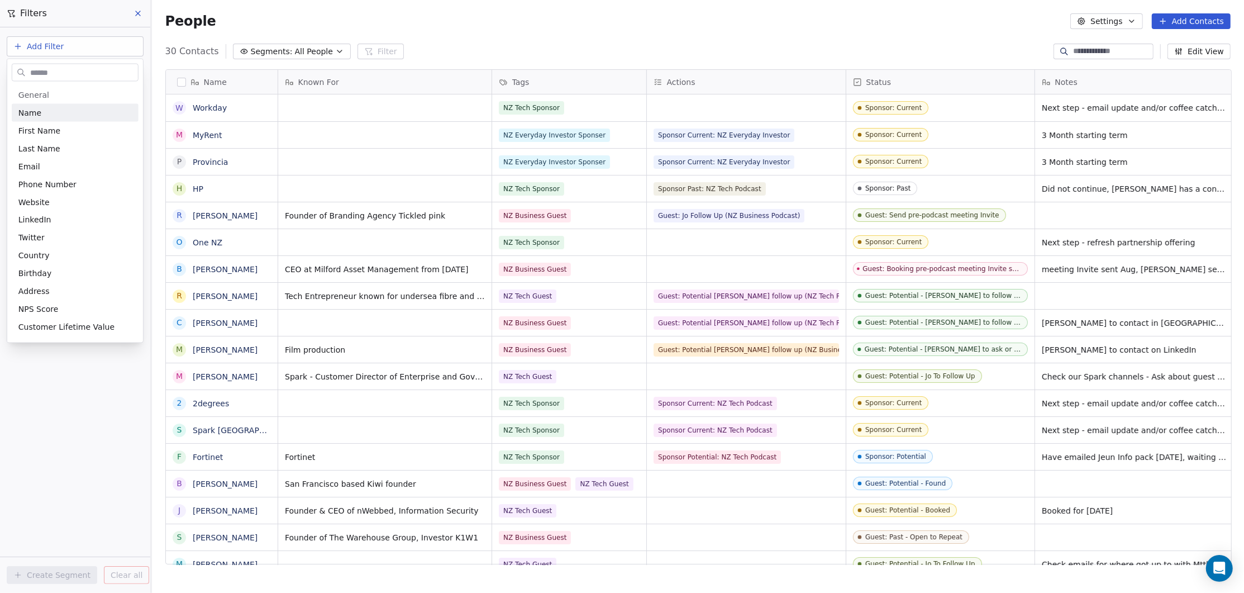
click at [69, 74] on input "text" at bounding box center [83, 72] width 110 height 16
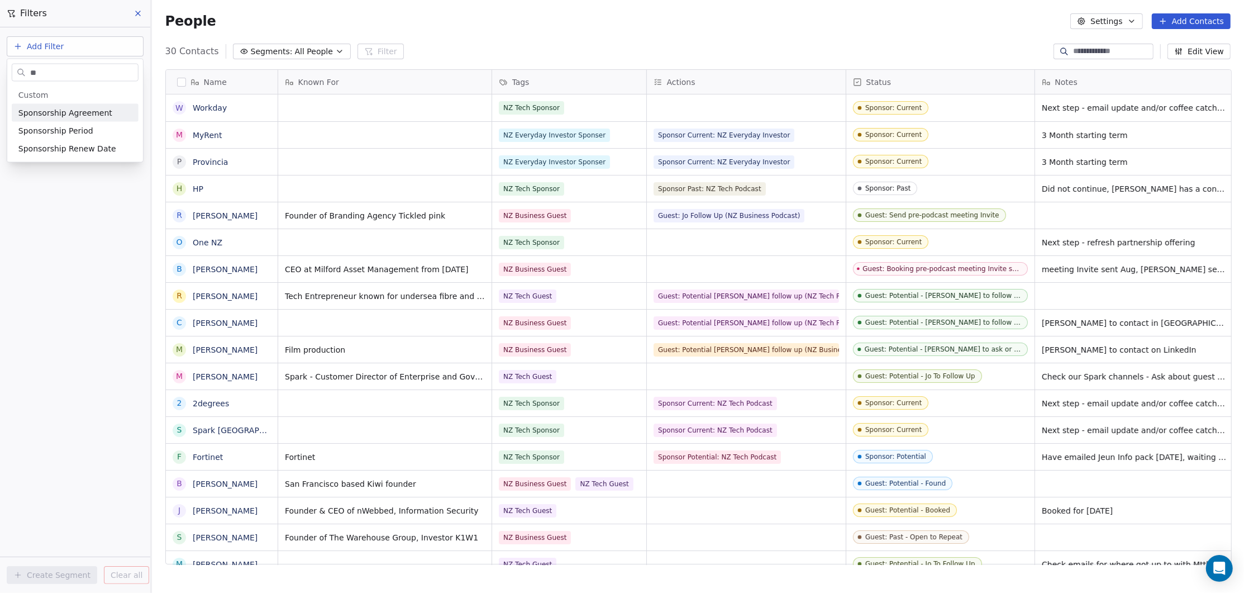
type input "*"
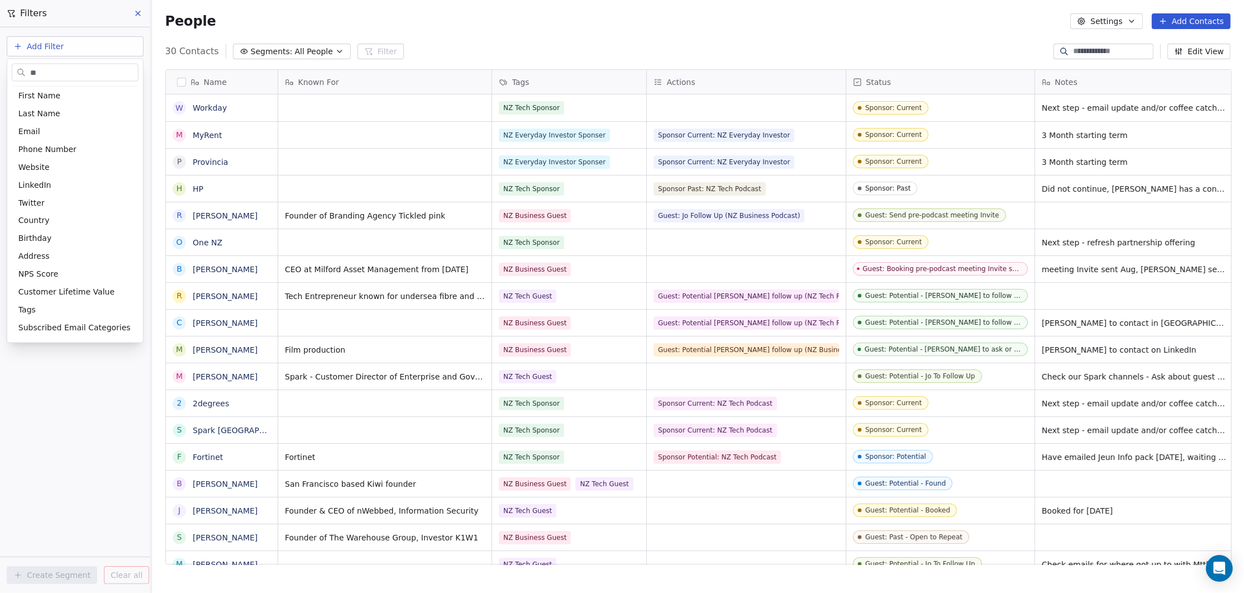
scroll to position [0, 0]
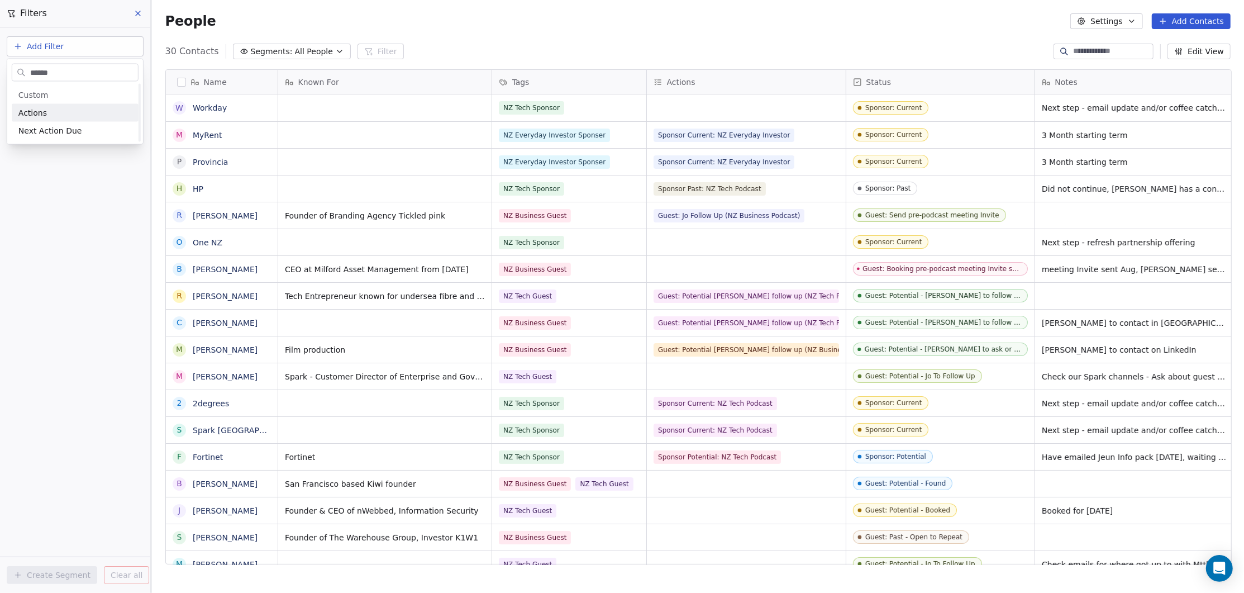
type input "*******"
click at [87, 121] on div "Includes" at bounding box center [75, 119] width 117 height 18
click at [41, 112] on body "P Podcasts NZ studio Contacts People Marketing Workflows Campaigns Sales Pipeli…" at bounding box center [622, 296] width 1244 height 593
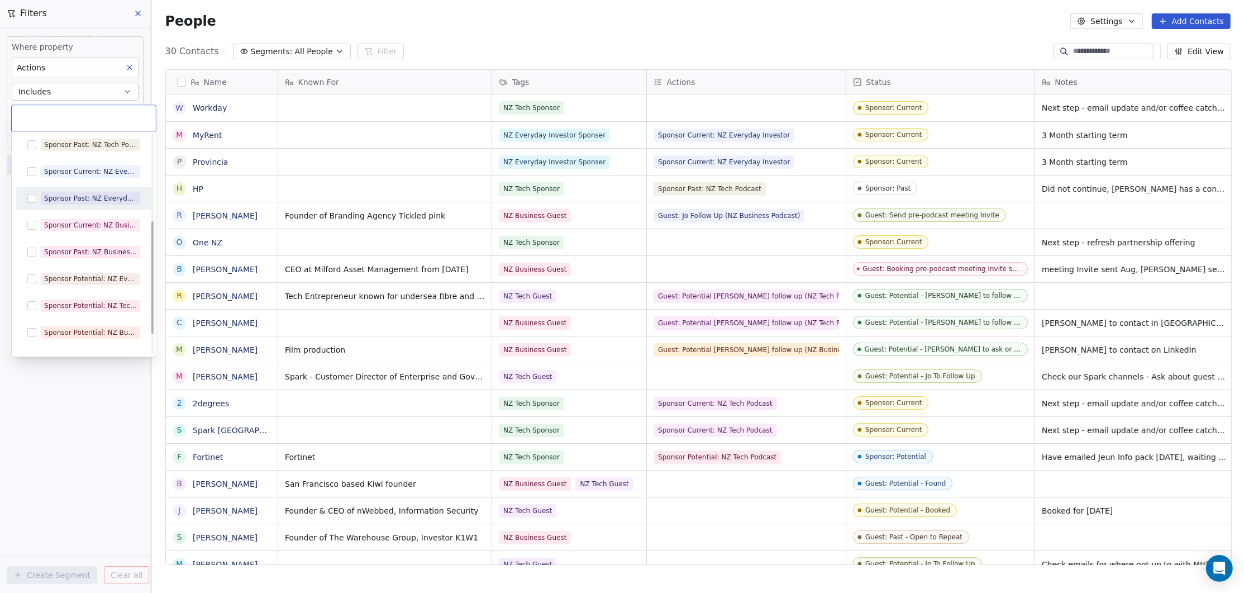
scroll to position [203, 0]
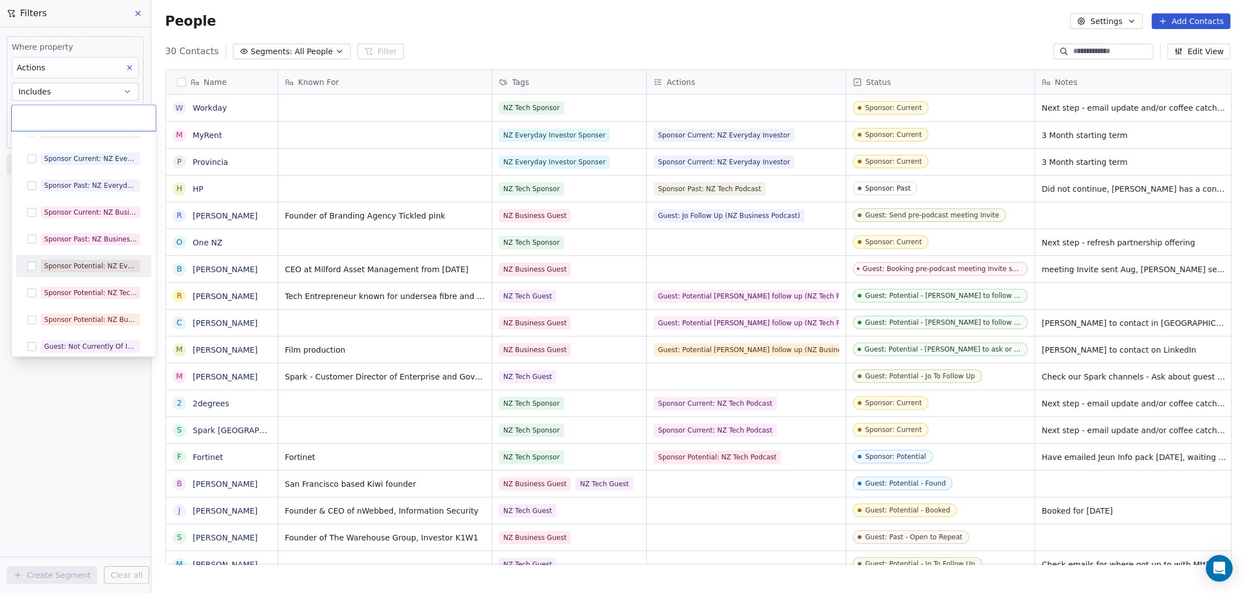
click at [33, 267] on button "Suggestions" at bounding box center [31, 265] width 9 height 9
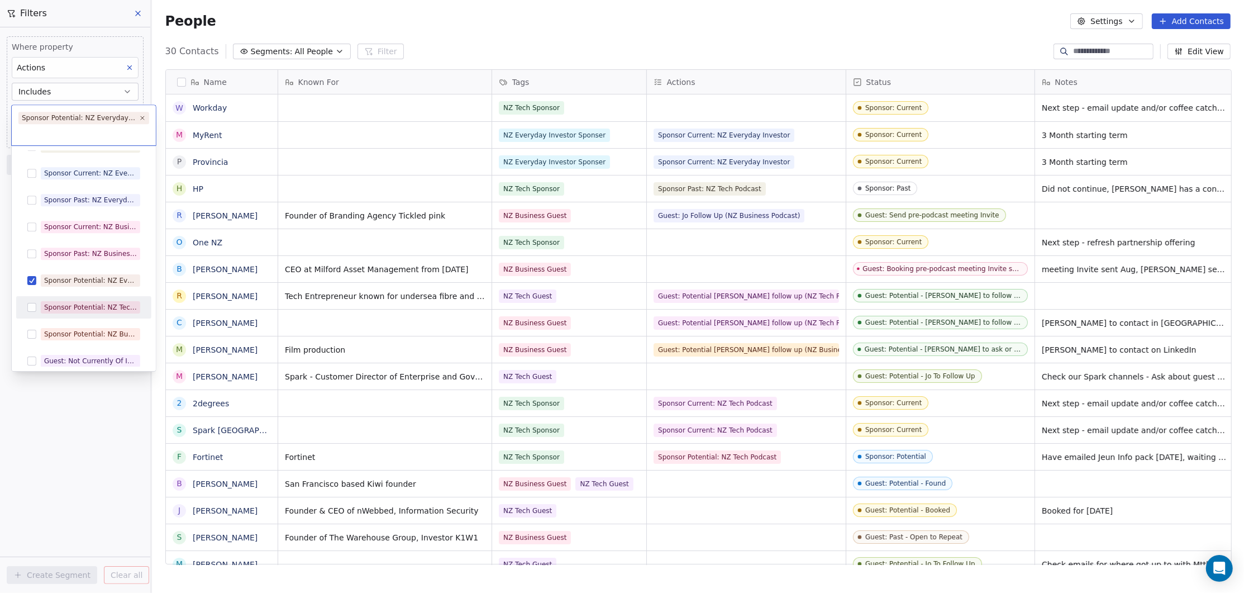
click at [32, 306] on button "Suggestions" at bounding box center [31, 307] width 9 height 9
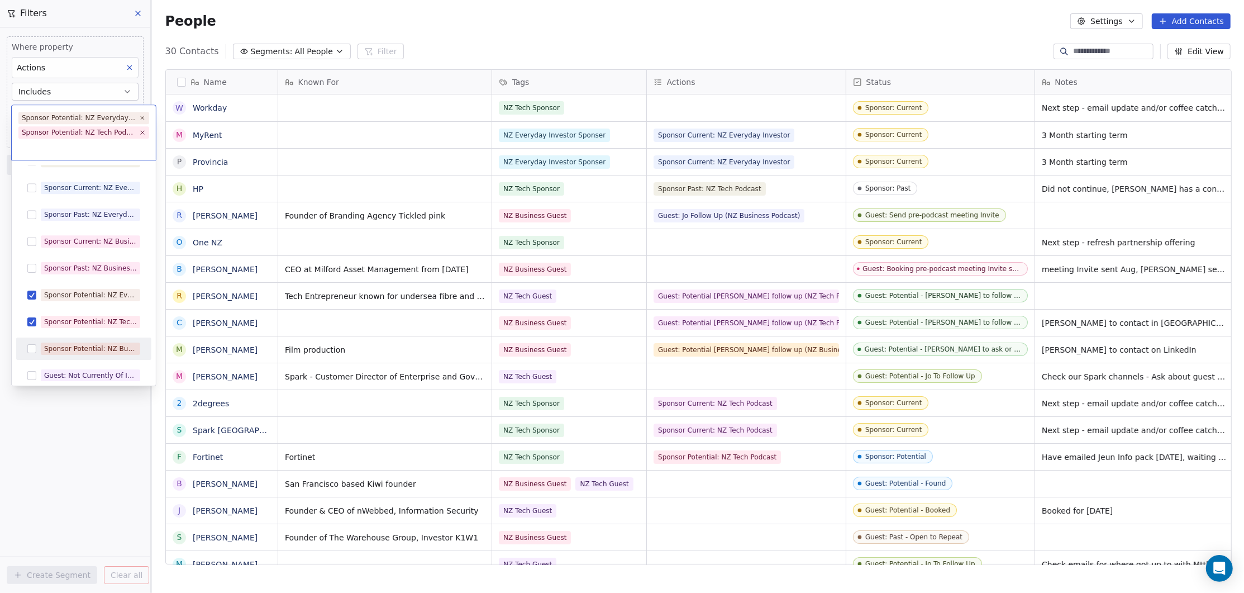
click at [32, 346] on button "Suggestions" at bounding box center [31, 348] width 9 height 9
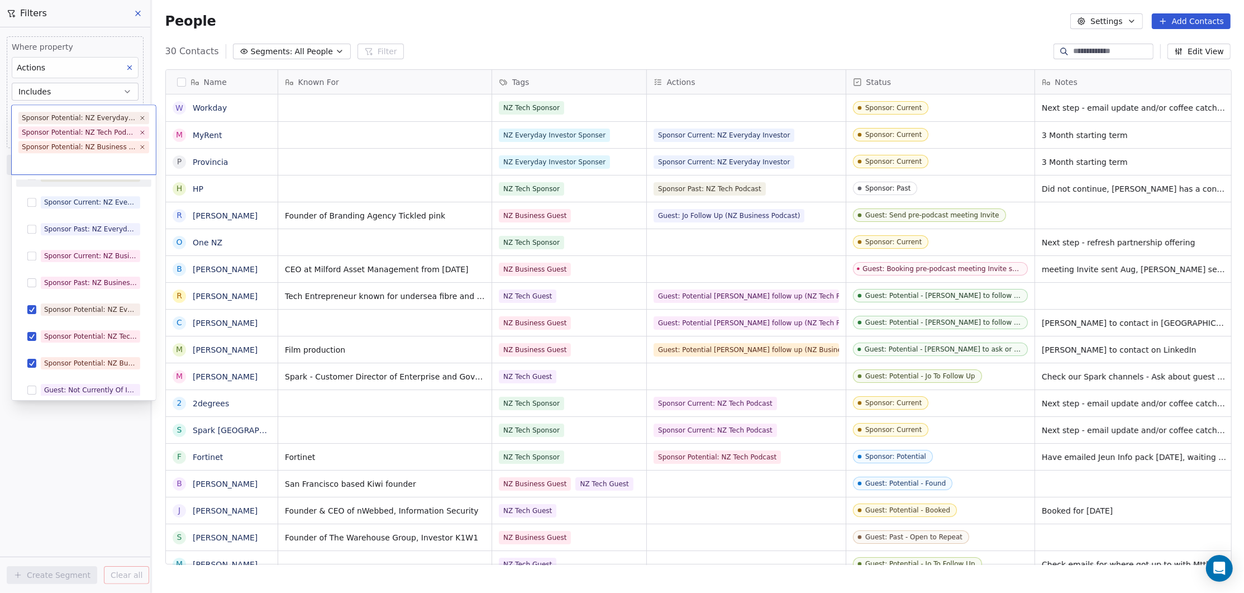
scroll to position [2, 0]
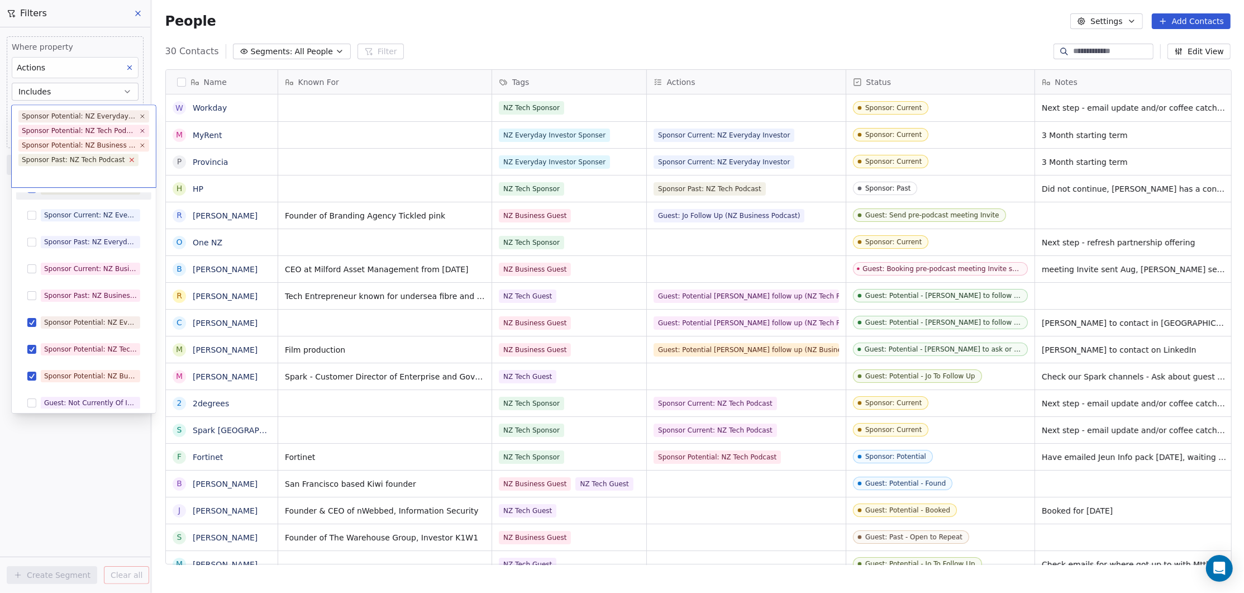
click at [128, 158] on icon at bounding box center [131, 159] width 7 height 7
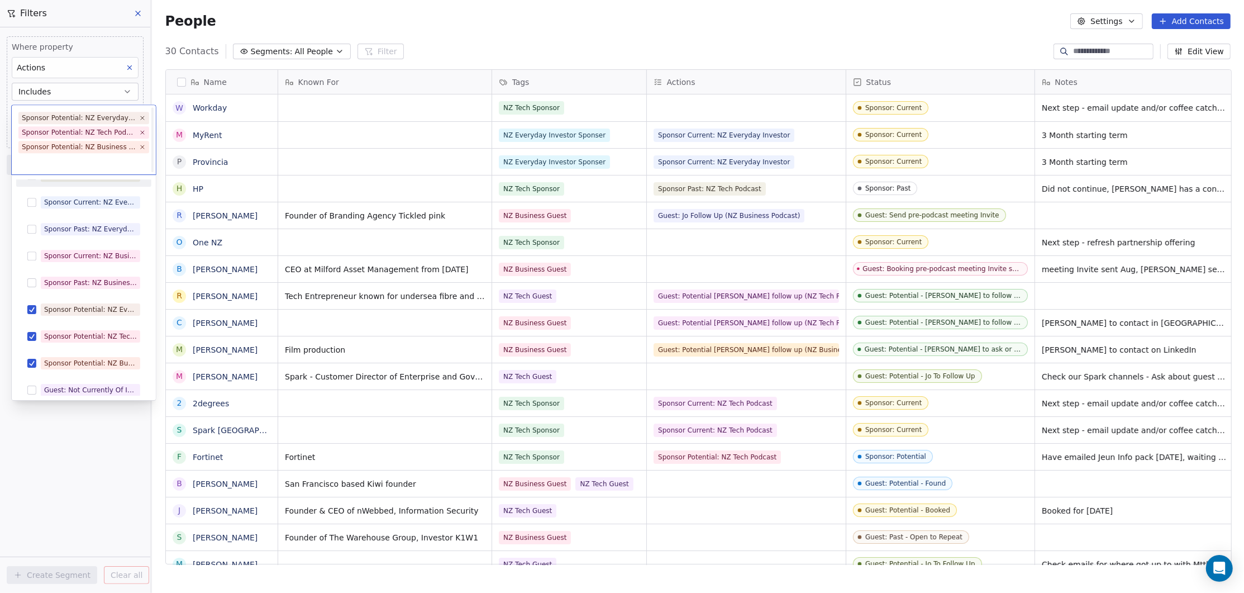
scroll to position [0, 0]
click at [92, 30] on html "P Podcasts NZ studio Contacts People Marketing Workflows Campaigns Sales Pipeli…" at bounding box center [622, 296] width 1244 height 593
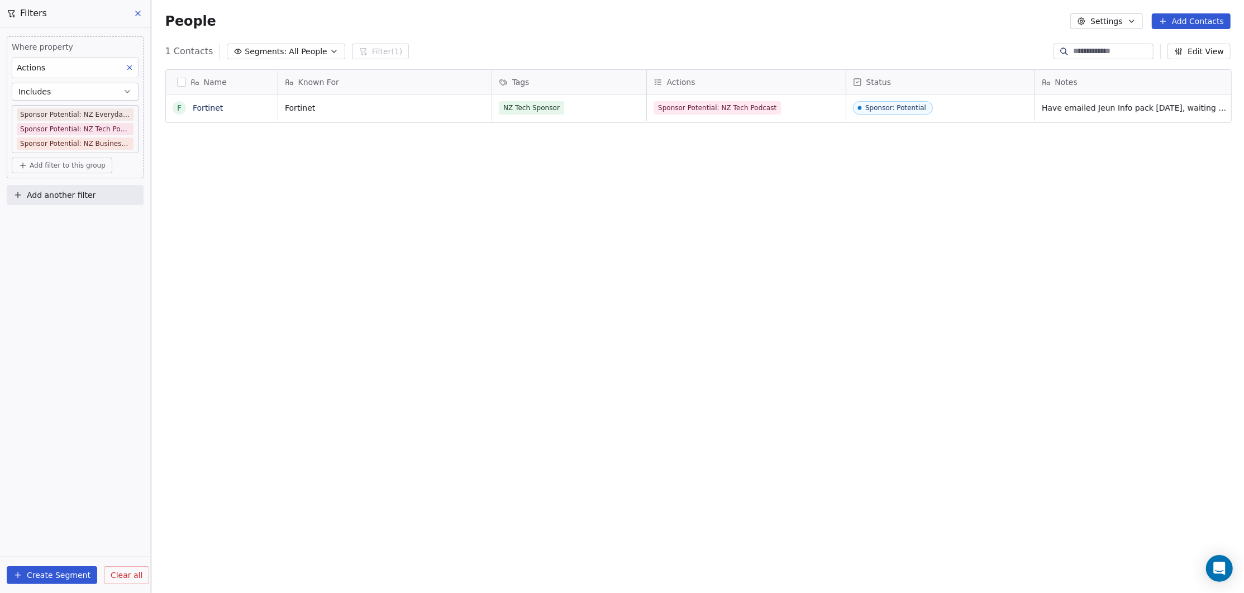
scroll to position [514, 1085]
click at [49, 574] on button "Create Segment" at bounding box center [52, 575] width 91 height 18
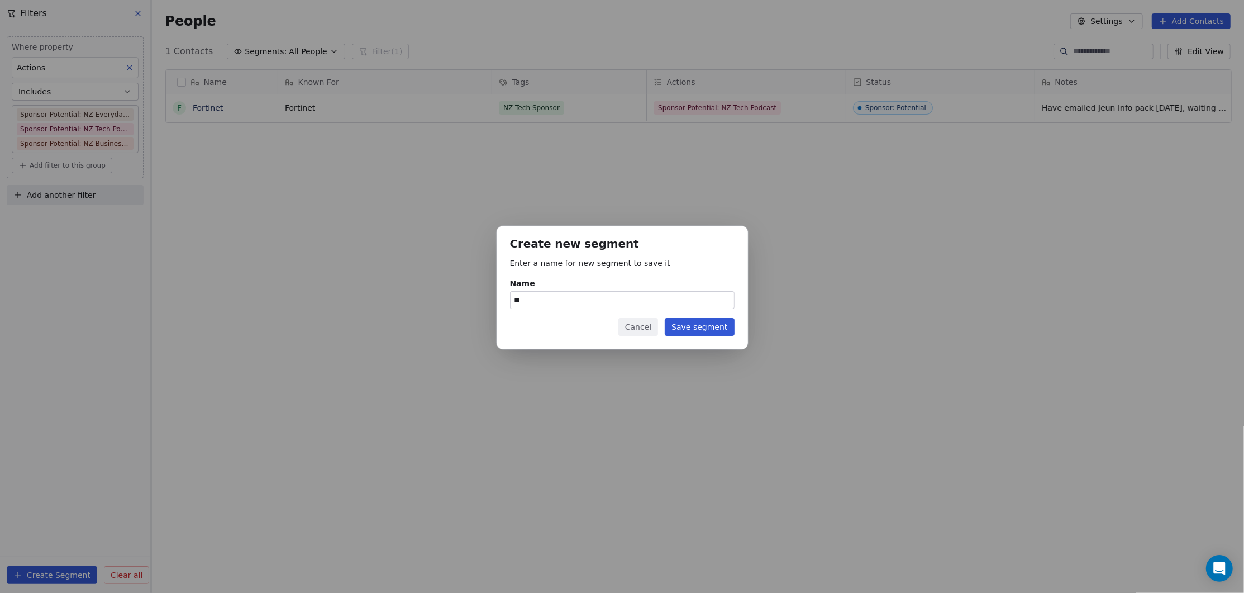
type input "*"
drag, startPoint x: 630, startPoint y: 304, endPoint x: 484, endPoint y: 301, distance: 145.3
click at [484, 301] on div "**********" at bounding box center [622, 296] width 1244 height 177
click at [528, 298] on input "**********" at bounding box center [622, 300] width 223 height 17
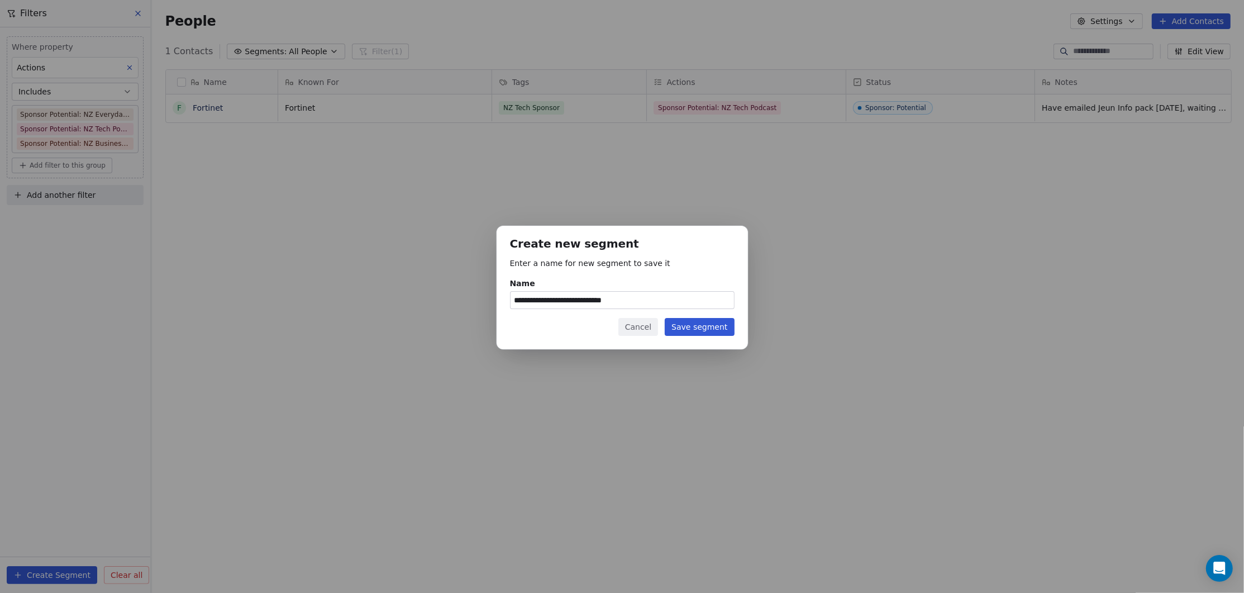
click at [528, 298] on input "**********" at bounding box center [622, 300] width 223 height 17
type input "**********"
click at [698, 325] on button "Save segment" at bounding box center [699, 327] width 69 height 18
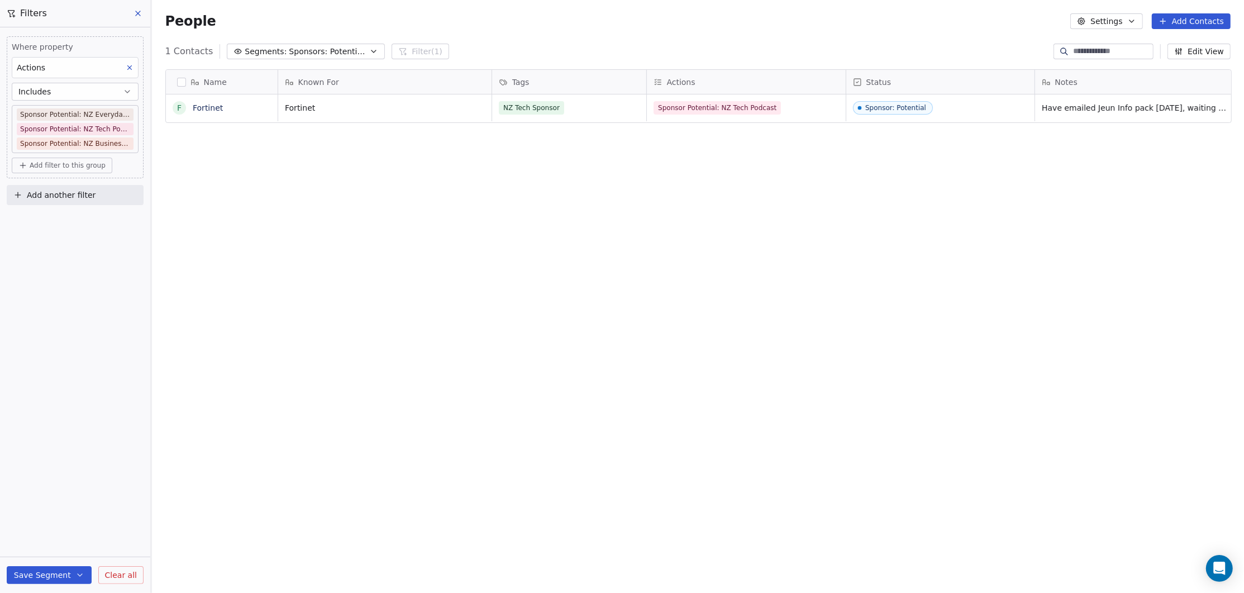
click at [372, 50] on icon "button" at bounding box center [374, 51] width 4 height 2
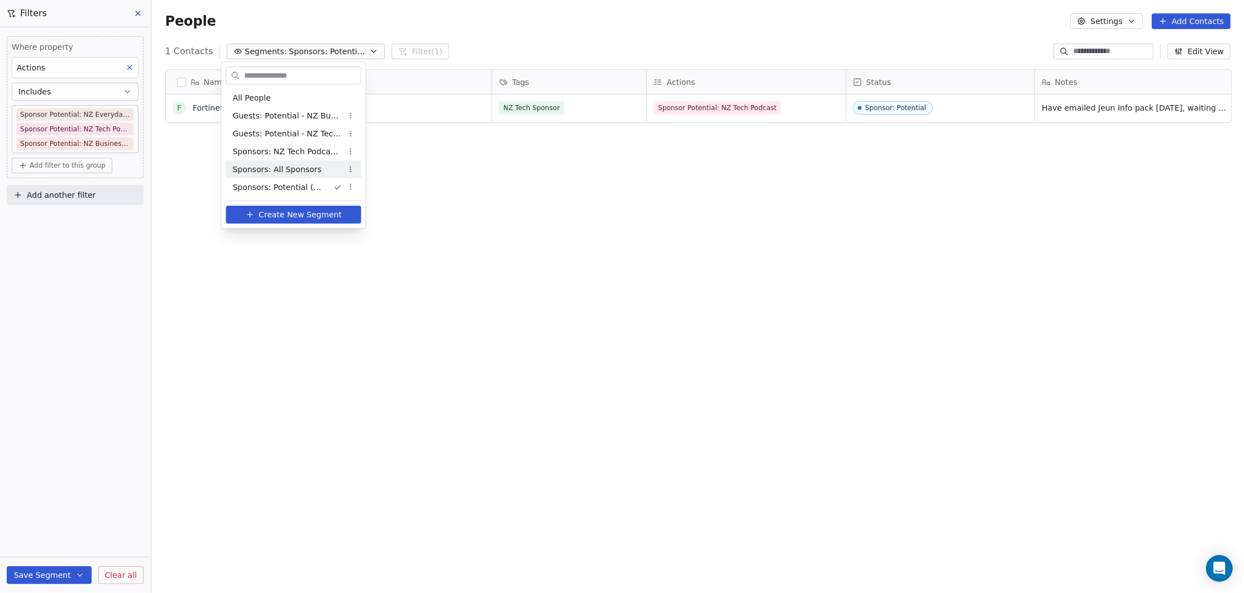
click at [294, 169] on span "Sponsors: All Sponsors" at bounding box center [276, 170] width 89 height 12
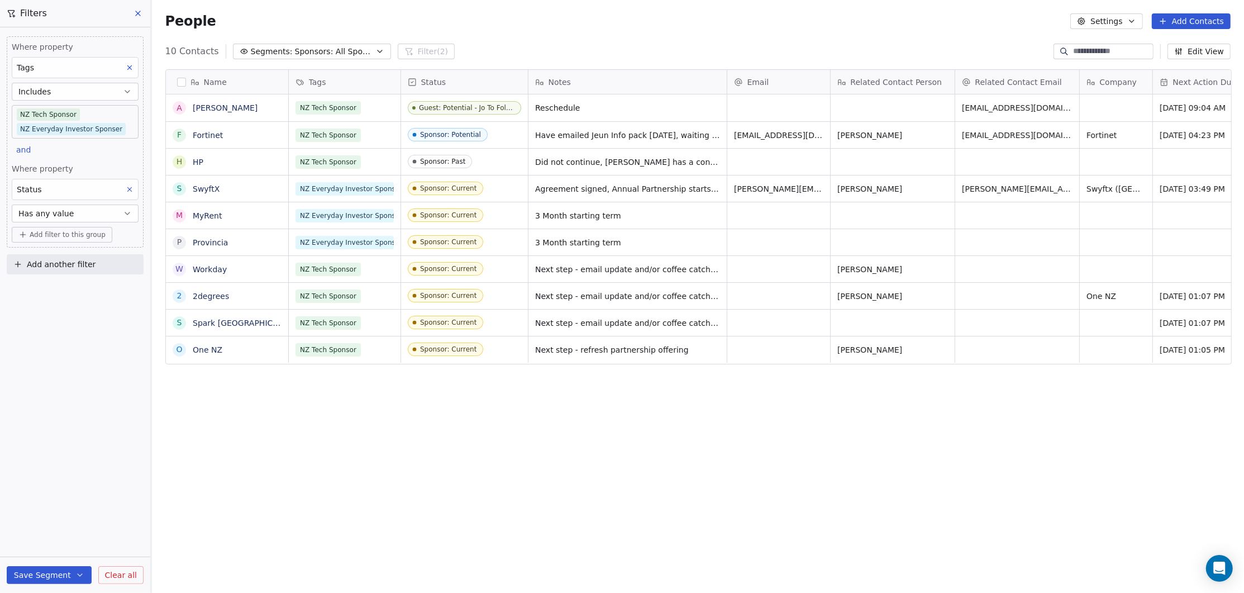
click at [1206, 50] on button "Edit View" at bounding box center [1199, 52] width 63 height 16
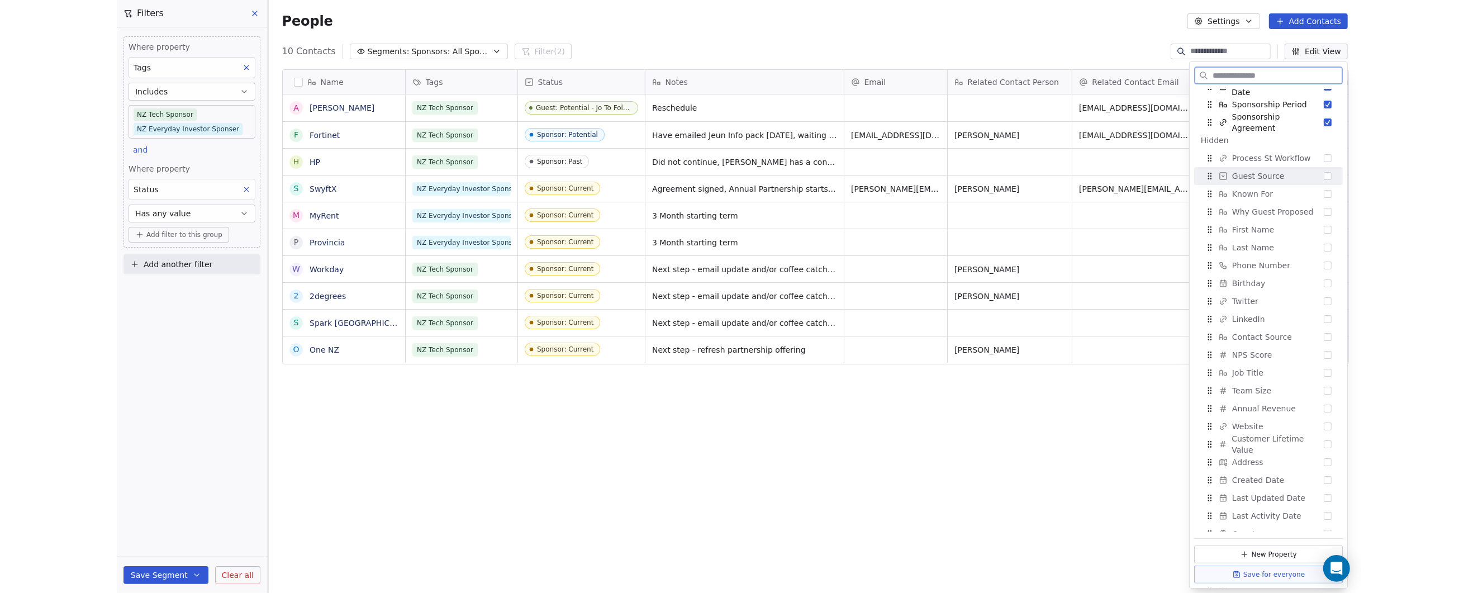
scroll to position [0, 0]
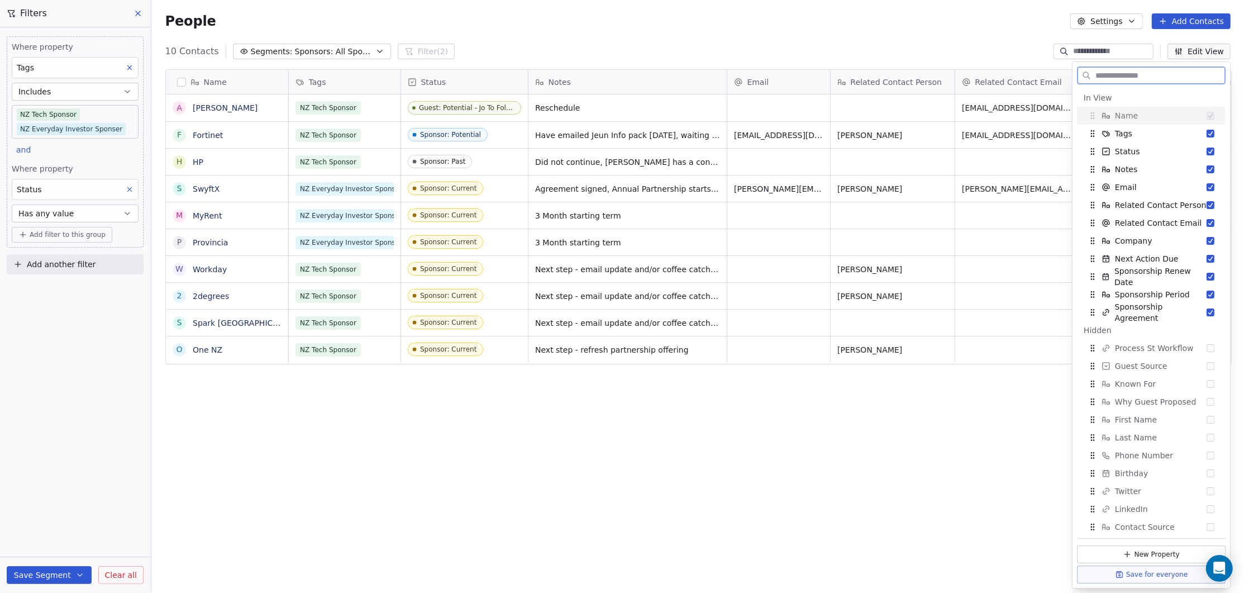
click at [1139, 71] on input "text" at bounding box center [1159, 76] width 132 height 16
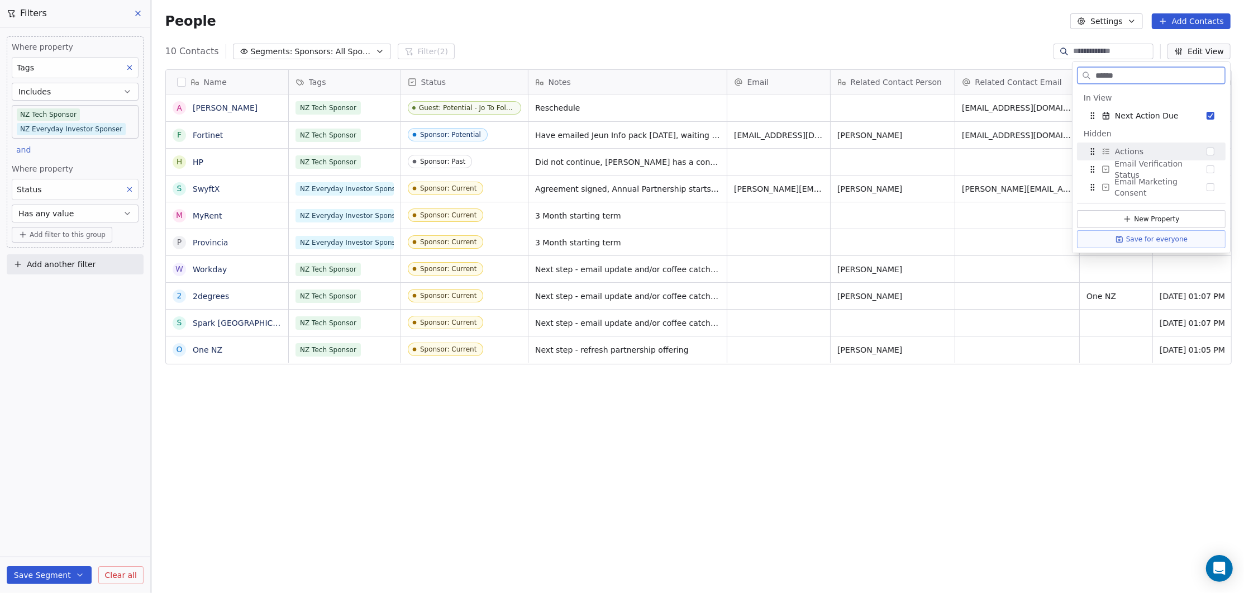
type input "******"
click at [1212, 151] on button "Suggestions" at bounding box center [1211, 151] width 8 height 8
click at [1114, 463] on div "Name A Adrian Griffin F Fortinet H HP S SwyftX M MyRent P Provincia W Workday 2…" at bounding box center [698, 321] width 1092 height 522
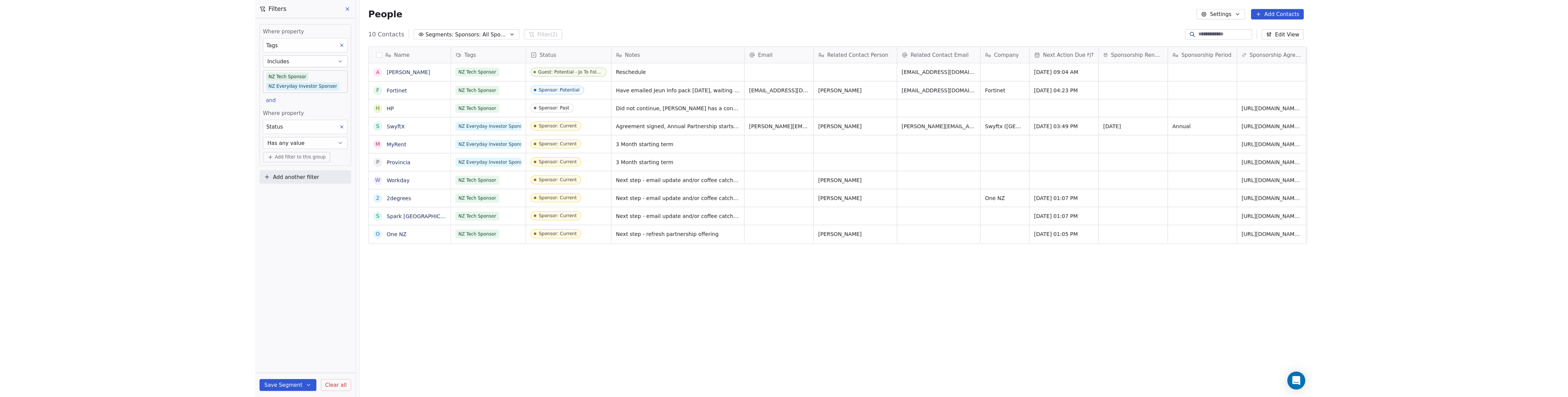
scroll to position [345, 1468]
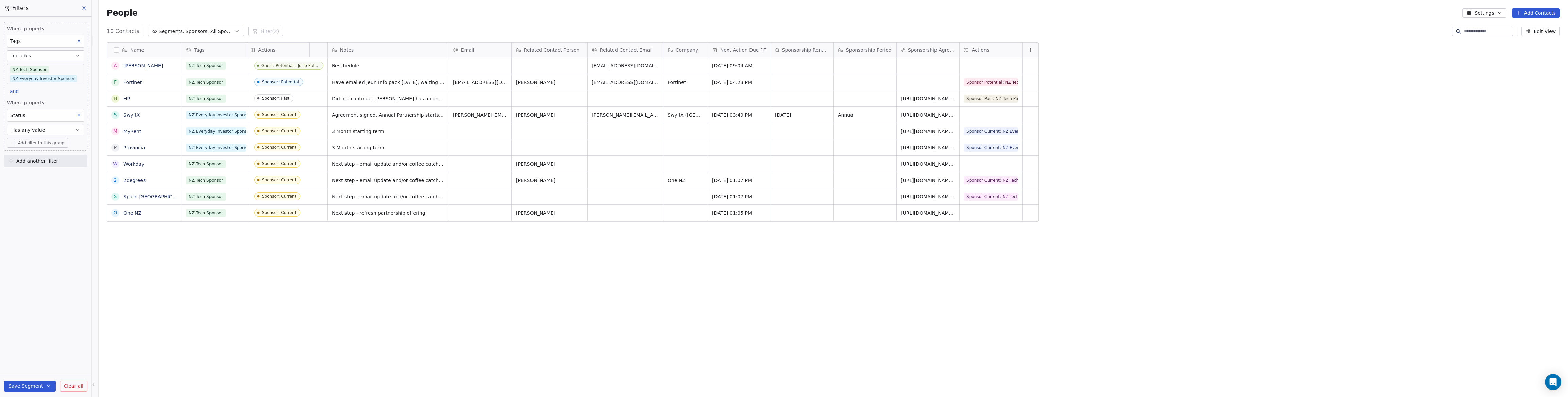
drag, startPoint x: 980, startPoint y: 49, endPoint x: 315, endPoint y: 75, distance: 665.5
click at [315, 75] on div "Name A Adrian Griffin F Fortinet H HP S SwyftX M MyRent P Provincia W Workday 2…" at bounding box center [573, 132] width 931 height 180
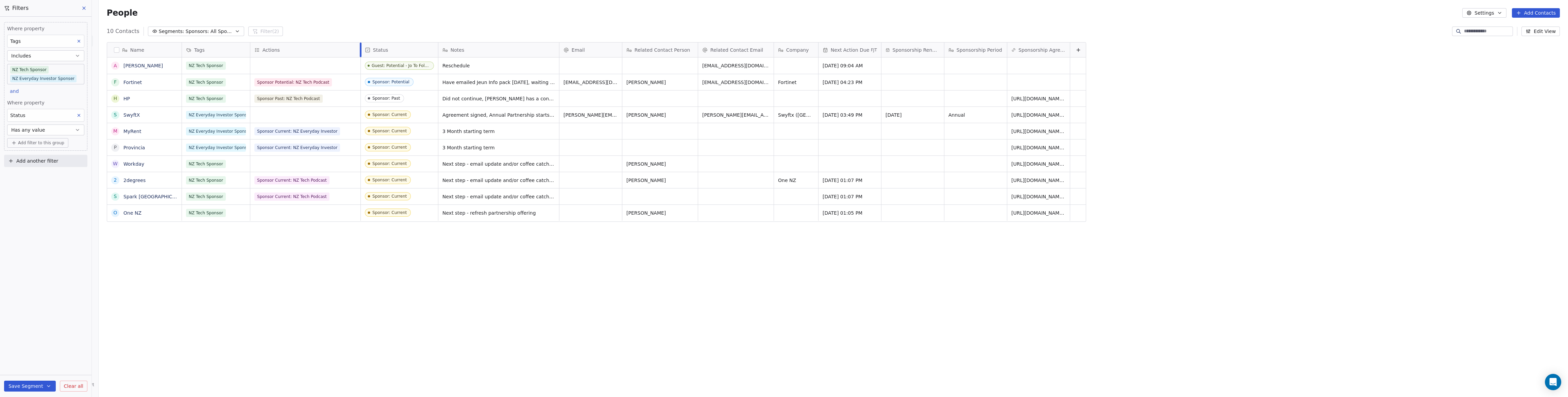
drag, startPoint x: 309, startPoint y: 48, endPoint x: 357, endPoint y: 46, distance: 48.0
click at [360, 46] on div at bounding box center [360, 50] width 2 height 15
click at [291, 213] on div "grid" at bounding box center [305, 213] width 110 height 16
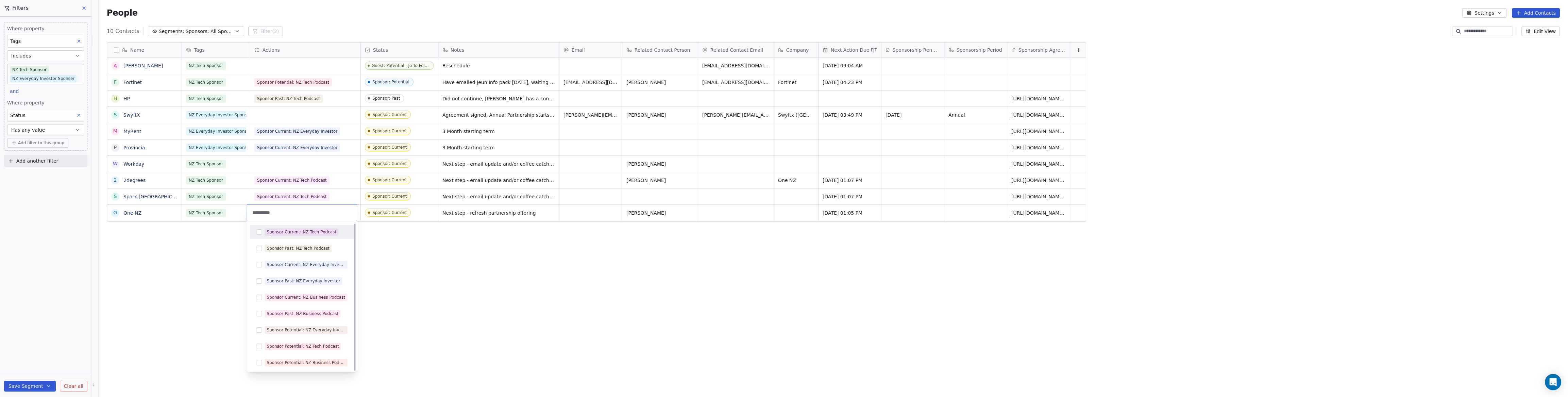
scroll to position [0, 0]
type input "**********"
click at [259, 234] on button "Suggestions" at bounding box center [259, 233] width 5 height 5
click at [303, 161] on html "P Podcasts NZ studio Contacts People Marketing Workflows Campaigns Sales Pipeli…" at bounding box center [784, 198] width 1568 height 397
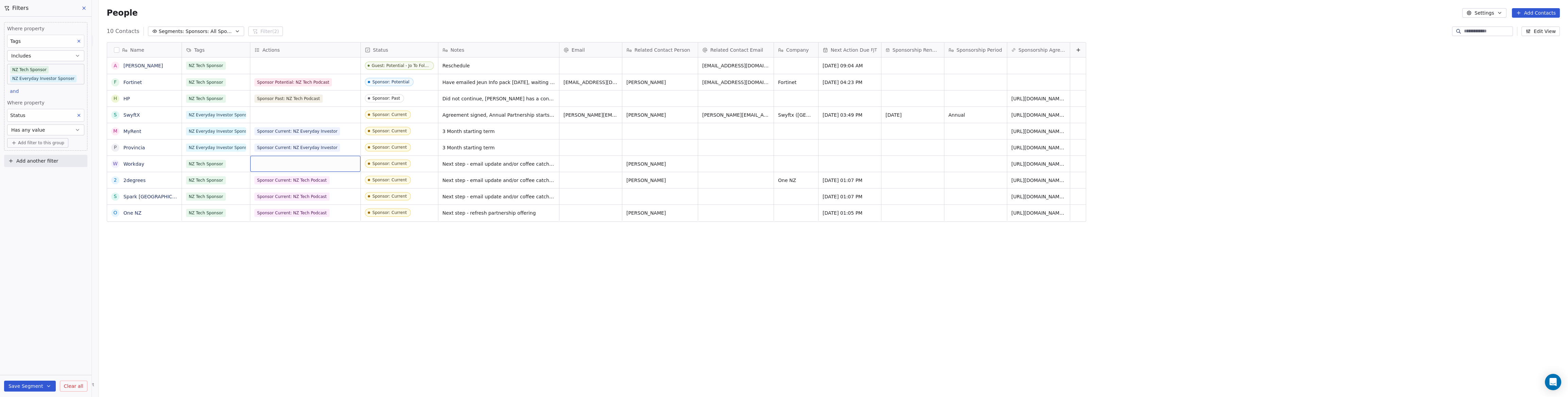
click at [280, 162] on div "grid" at bounding box center [305, 164] width 110 height 16
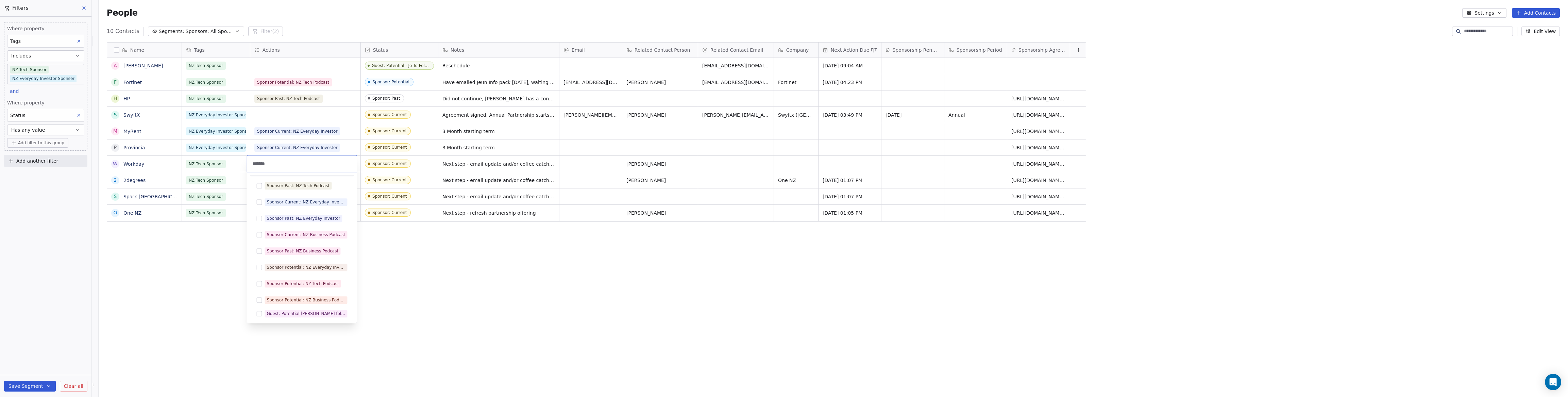
scroll to position [1, 0]
type input "*******"
click at [259, 183] on button "Suggestions" at bounding box center [259, 183] width 5 height 5
click at [282, 114] on html "P Podcasts NZ studio Contacts People Marketing Workflows Campaigns Sales Pipeli…" at bounding box center [784, 198] width 1568 height 397
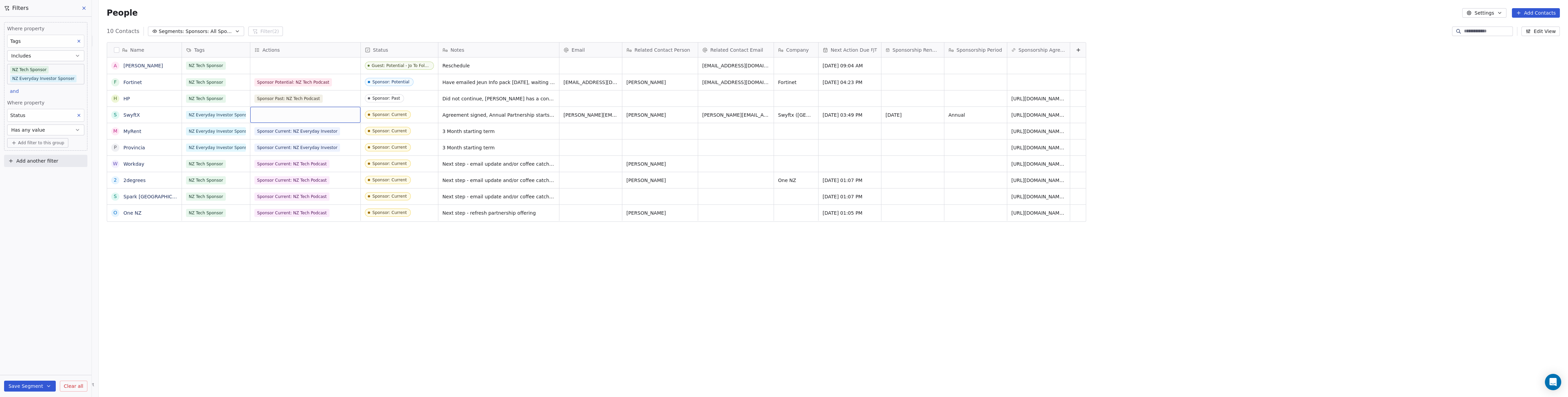
click at [279, 114] on div "grid" at bounding box center [305, 114] width 110 height 16
type input "**********"
click at [259, 150] on button "Suggestions" at bounding box center [259, 152] width 5 height 5
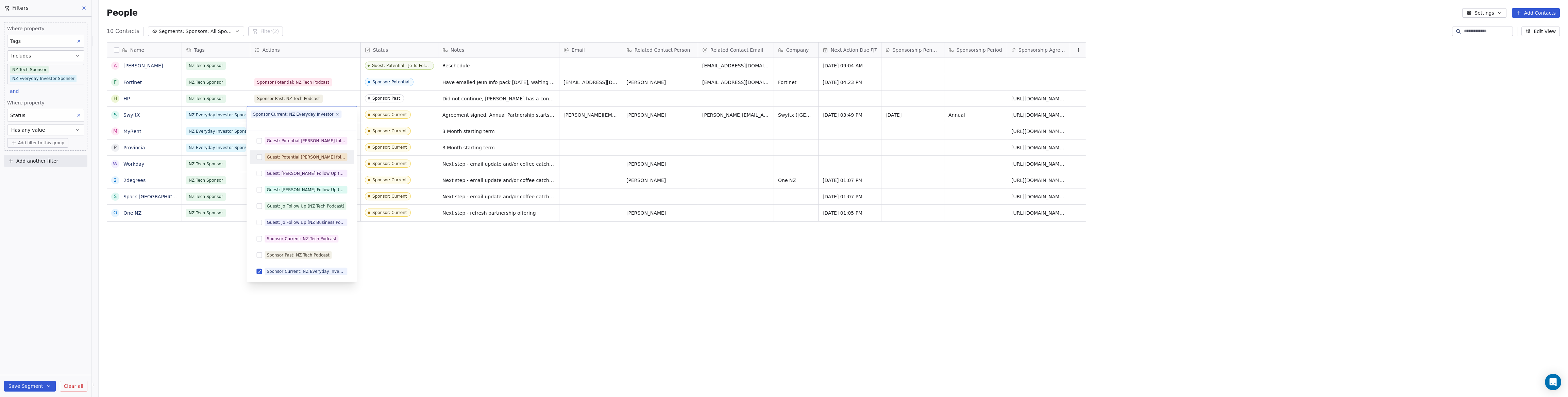
click at [450, 263] on html "P Podcasts NZ studio Contacts People Marketing Workflows Campaigns Sales Pipeli…" at bounding box center [784, 198] width 1568 height 397
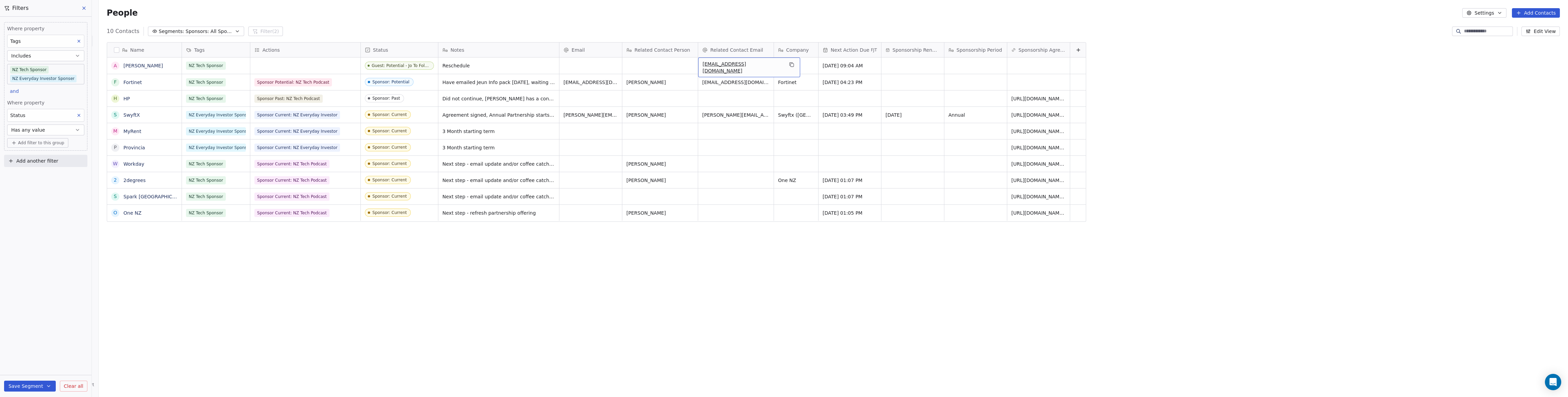
click at [748, 66] on span "[EMAIL_ADDRESS][DOMAIN_NAME]" at bounding box center [743, 67] width 81 height 13
drag, startPoint x: 746, startPoint y: 65, endPoint x: 704, endPoint y: 65, distance: 42.0
click at [704, 65] on span "[EMAIL_ADDRESS][DOMAIN_NAME]" at bounding box center [743, 67] width 81 height 13
drag, startPoint x: 699, startPoint y: 66, endPoint x: 754, endPoint y: 62, distance: 55.1
click at [754, 62] on div "[EMAIL_ADDRESS][DOMAIN_NAME]" at bounding box center [749, 67] width 102 height 19
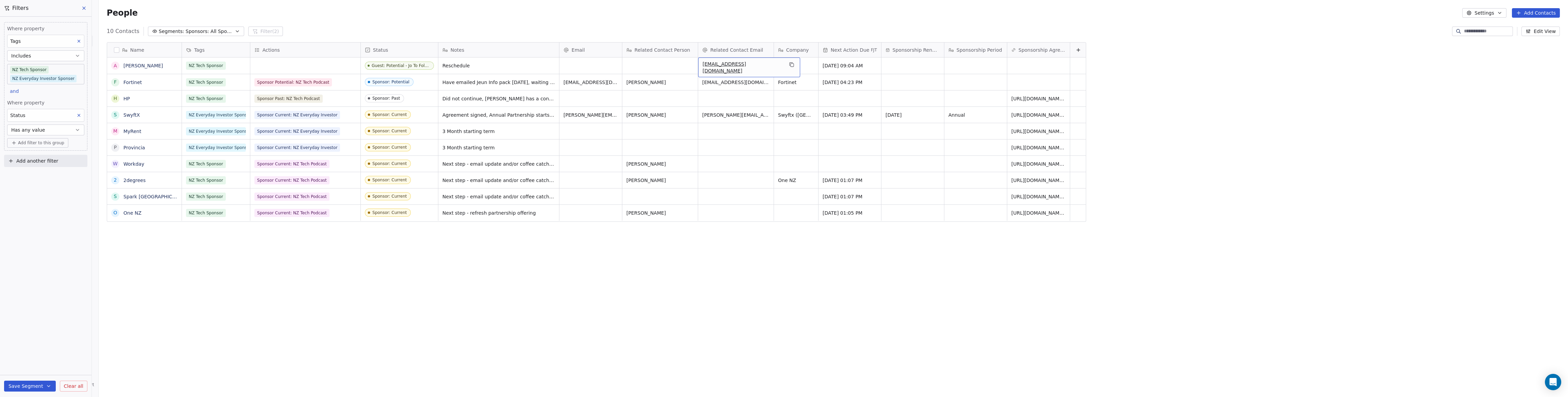
click at [749, 63] on span "[EMAIL_ADDRESS][DOMAIN_NAME]" at bounding box center [743, 67] width 81 height 13
type input "*"
click at [702, 24] on html "P Podcasts NZ studio Contacts People Marketing Workflows Campaigns Sales Pipeli…" at bounding box center [784, 198] width 1568 height 397
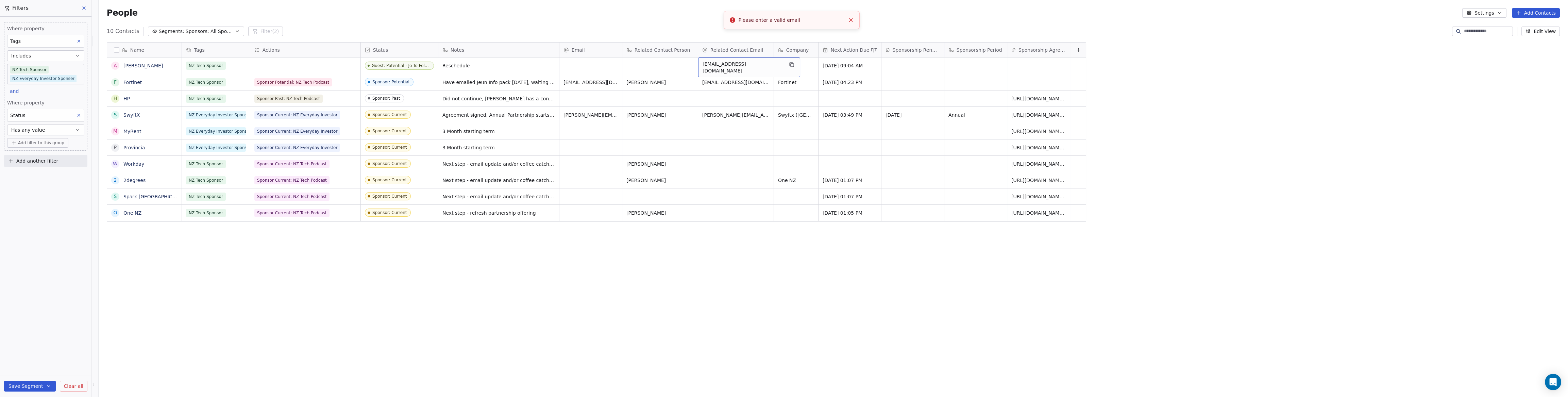
click at [727, 65] on span "[EMAIL_ADDRESS][DOMAIN_NAME]" at bounding box center [743, 67] width 81 height 13
click at [716, 32] on html "P Podcasts NZ studio Contacts People Marketing Workflows Campaigns Sales Pipeli…" at bounding box center [784, 198] width 1568 height 397
click at [718, 30] on html "P Podcasts NZ studio Contacts People Marketing Workflows Campaigns Sales Pipeli…" at bounding box center [784, 198] width 1568 height 397
click at [748, 68] on span "[EMAIL_ADDRESS][DOMAIN_NAME]" at bounding box center [743, 67] width 81 height 13
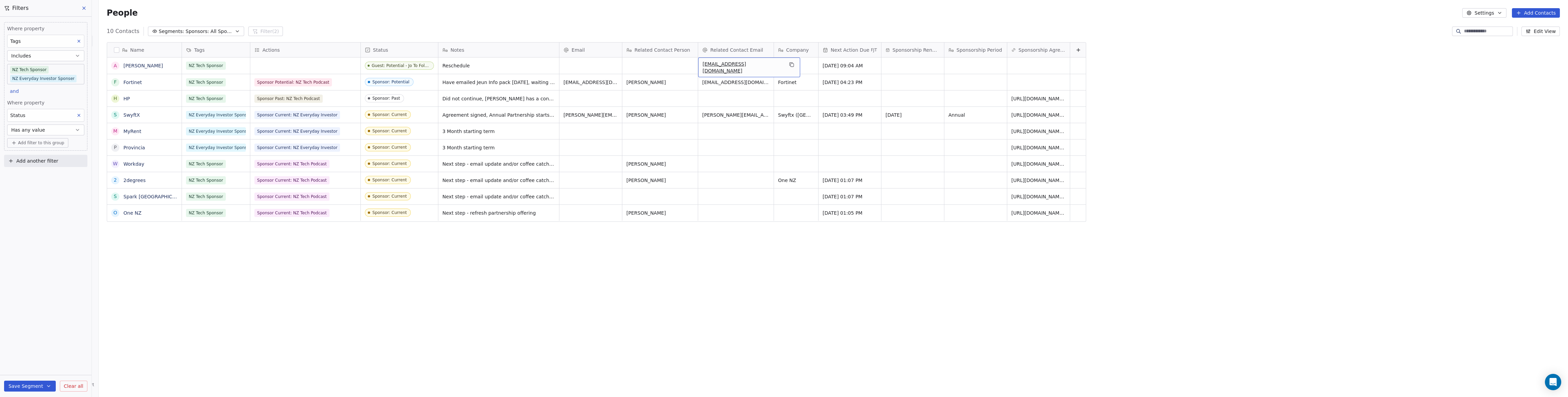
click at [747, 66] on span "[EMAIL_ADDRESS][DOMAIN_NAME]" at bounding box center [743, 67] width 81 height 13
click at [738, 31] on html "P Podcasts NZ studio Contacts People Marketing Workflows Campaigns Sales Pipeli…" at bounding box center [784, 198] width 1568 height 397
click at [750, 68] on span "[EMAIL_ADDRESS][DOMAIN_NAME]" at bounding box center [743, 67] width 81 height 13
click at [741, 67] on input "**********" at bounding box center [733, 66] width 73 height 13
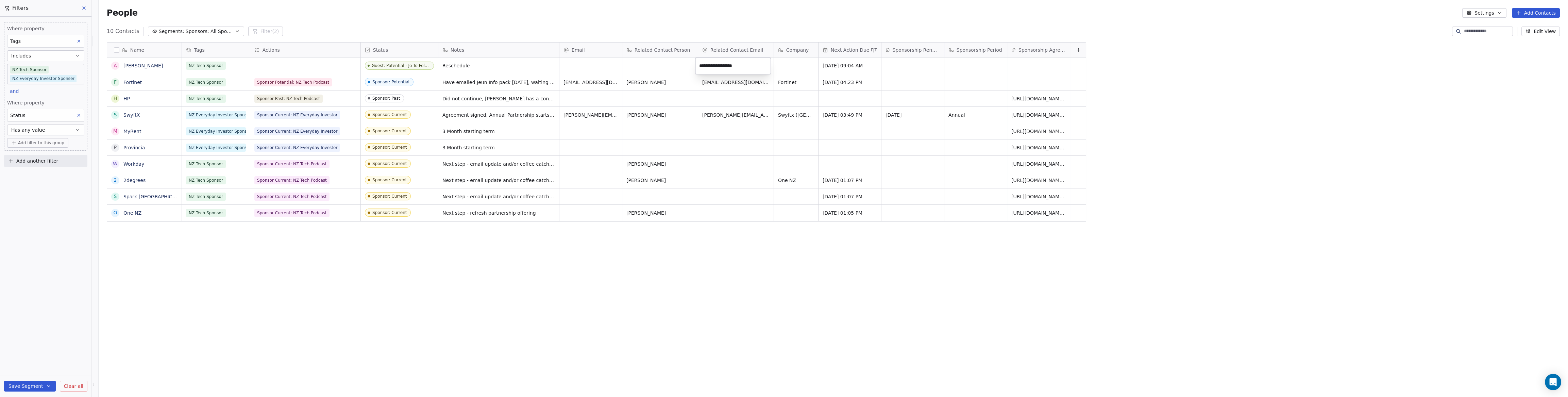
click at [741, 67] on input "**********" at bounding box center [733, 66] width 73 height 13
type input "*****"
click at [738, 27] on html "P Podcasts NZ studio Contacts People Marketing Workflows Campaigns Sales Pipeli…" at bounding box center [784, 198] width 1568 height 397
click at [748, 32] on div "10 Contacts Segments: Sponsors: All Sponsors Filter (2) Edit View" at bounding box center [833, 31] width 1469 height 11
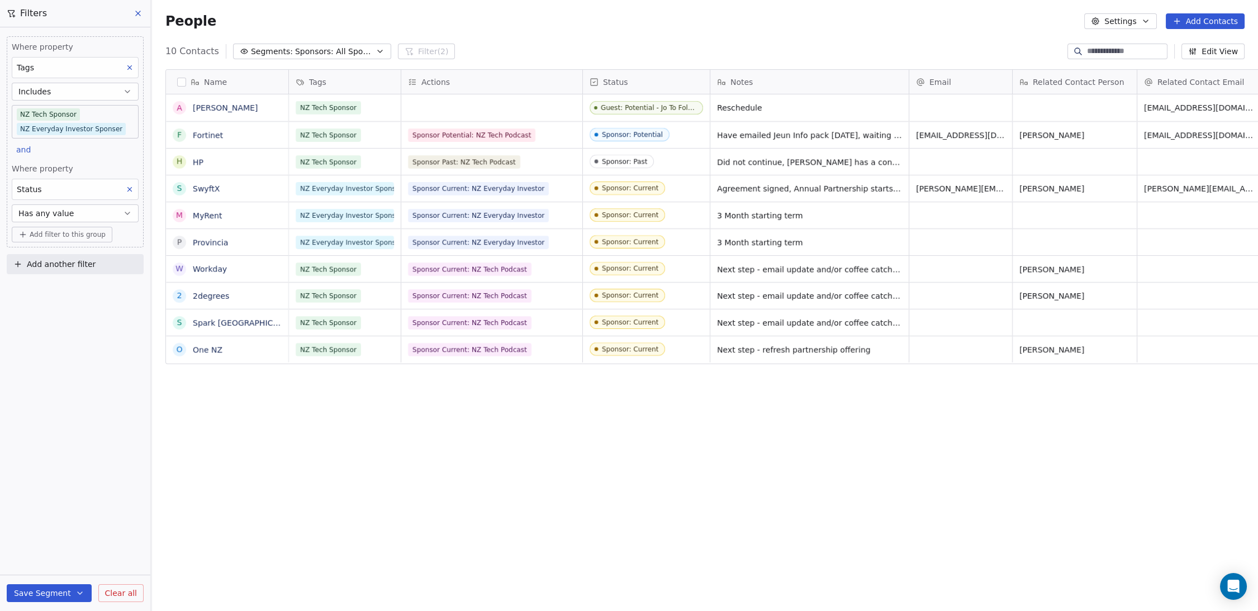
scroll to position [8, 8]
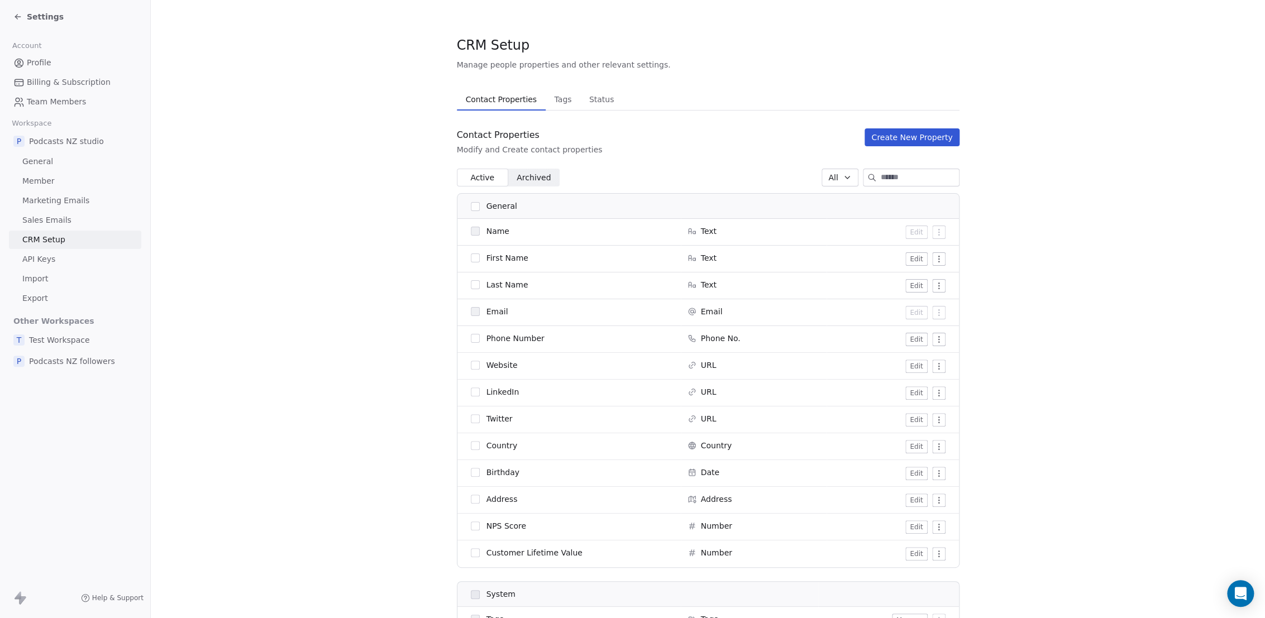
click at [920, 338] on button "Edit" at bounding box center [917, 339] width 22 height 13
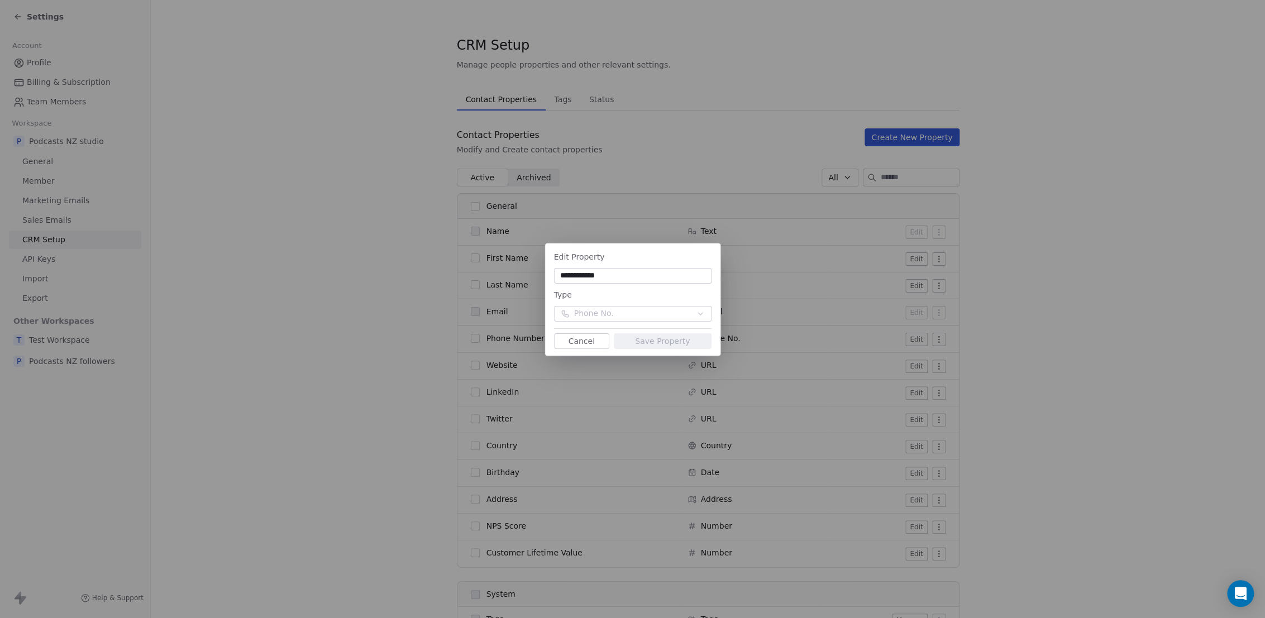
click at [596, 340] on button "Cancel" at bounding box center [581, 342] width 55 height 16
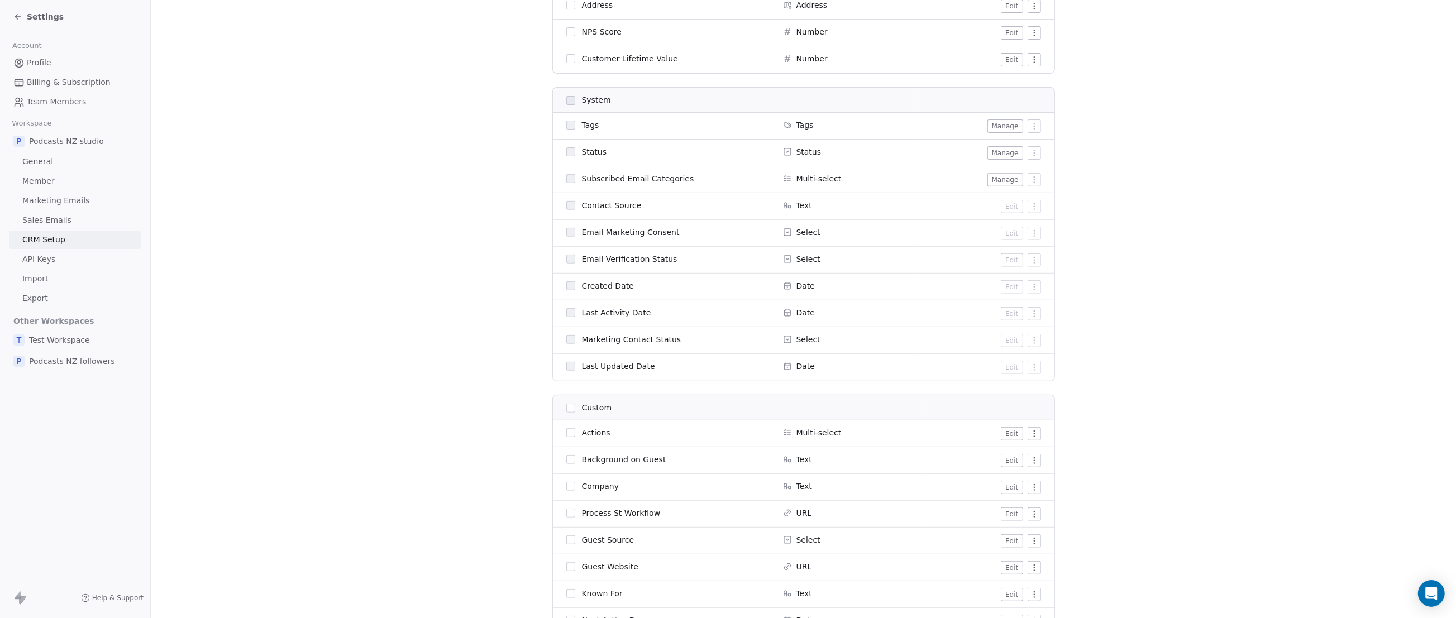
scroll to position [508, 0]
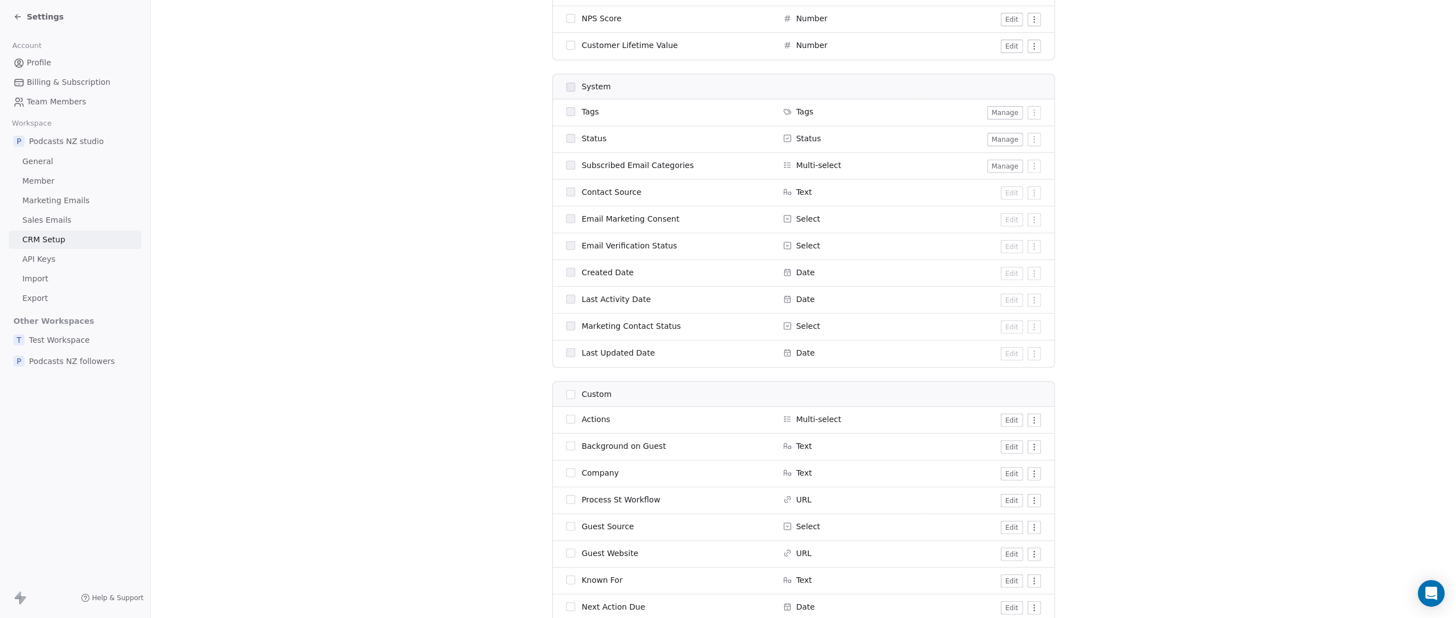
click at [1008, 417] on button "Edit" at bounding box center [1012, 420] width 22 height 13
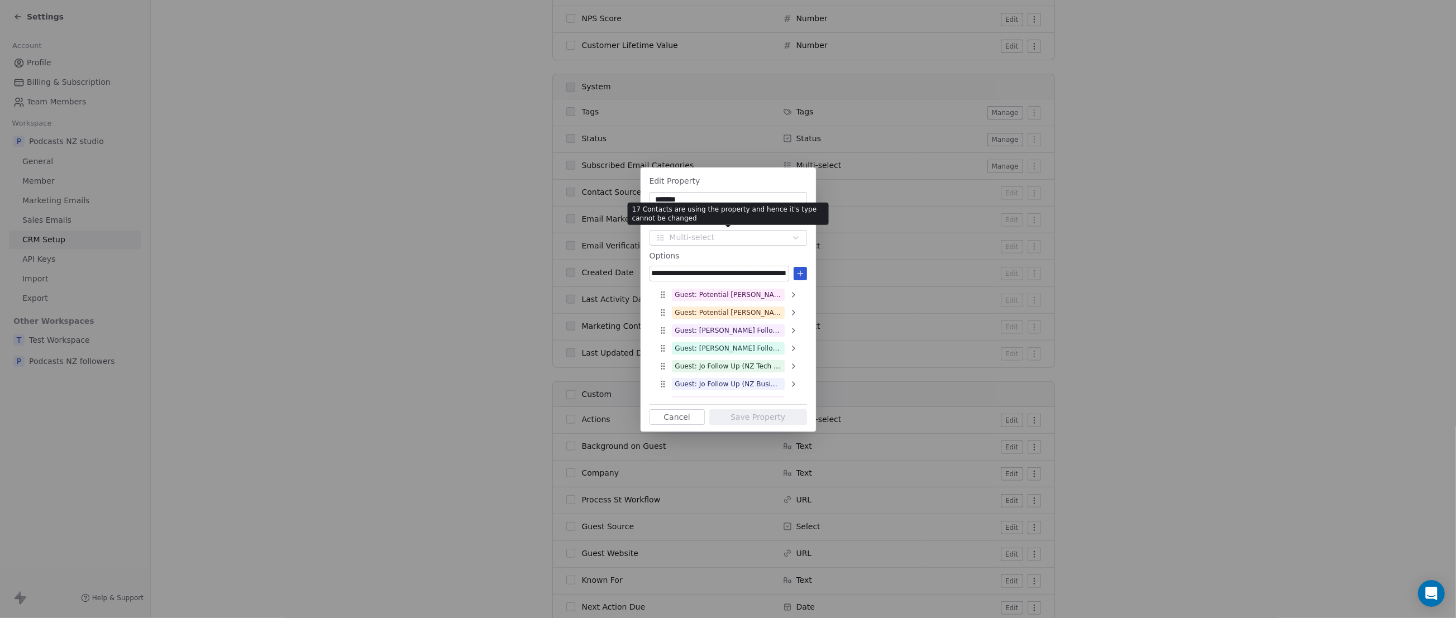
type input "**********"
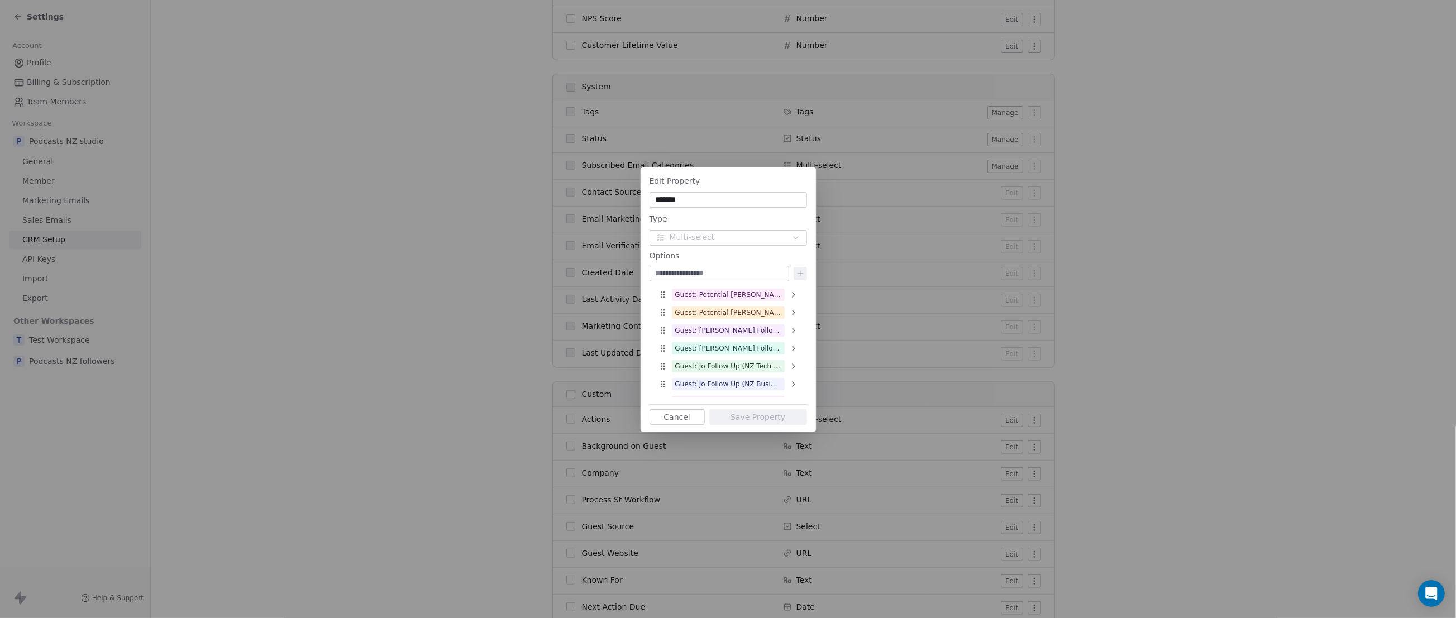
click at [1134, 212] on div "Edit Property ******* Type Multi-select Options Guest: Potential [PERSON_NAME] …" at bounding box center [728, 309] width 1456 height 319
click at [713, 274] on input at bounding box center [719, 273] width 135 height 11
click at [685, 275] on input "**********" at bounding box center [719, 273] width 135 height 11
click at [696, 274] on input "**********" at bounding box center [719, 273] width 135 height 11
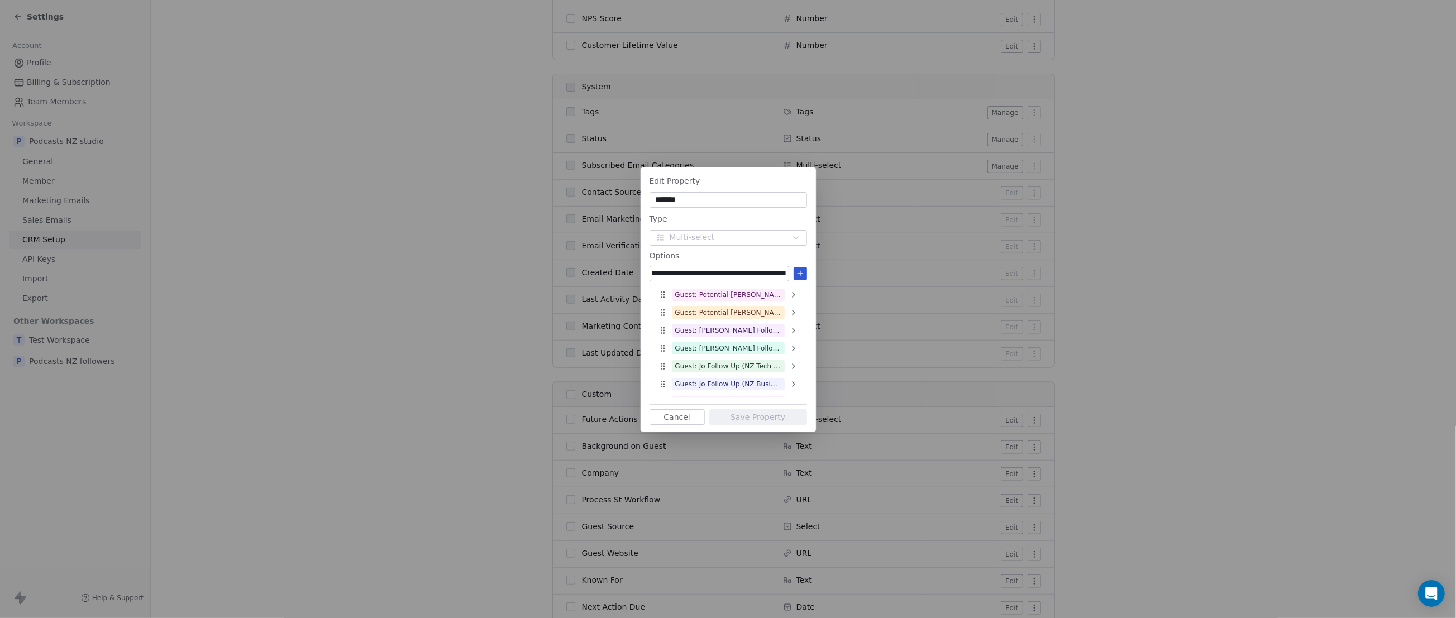
click at [696, 274] on input "**********" at bounding box center [719, 273] width 135 height 11
type input "**********"
click at [693, 266] on div "**********" at bounding box center [720, 274] width 140 height 16
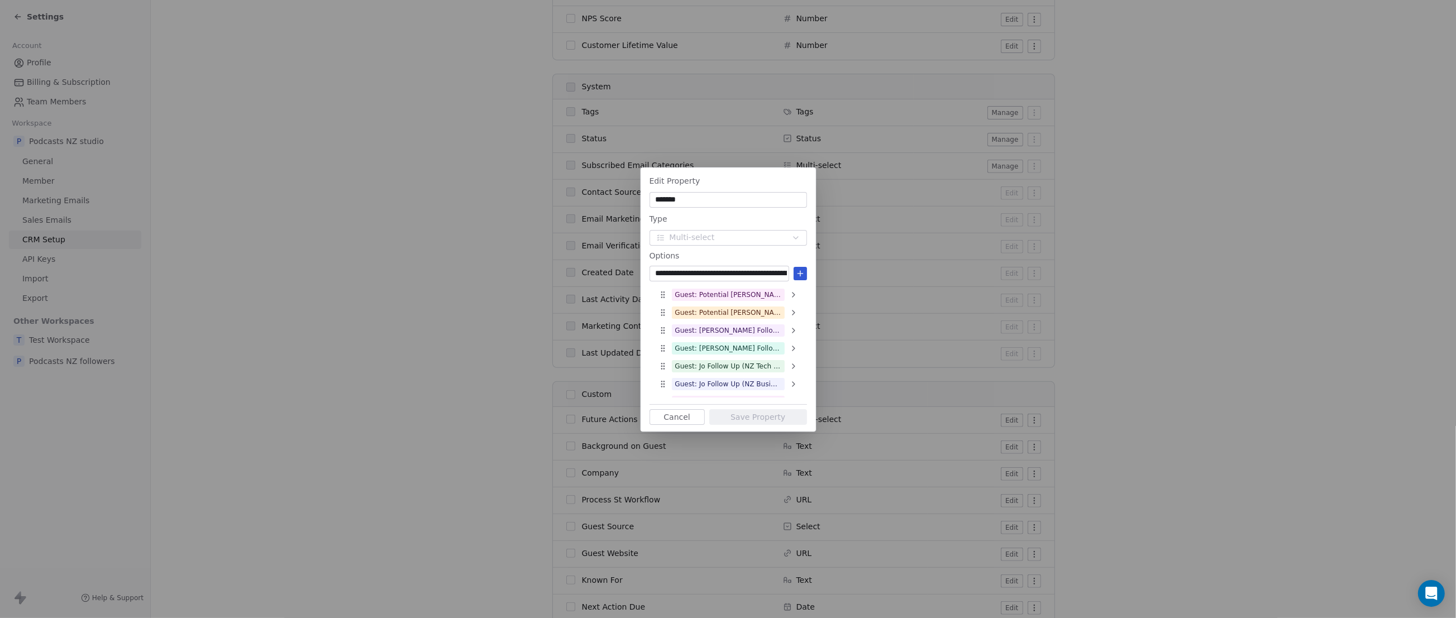
click at [701, 274] on input "**********" at bounding box center [719, 273] width 135 height 11
click at [798, 270] on icon at bounding box center [800, 273] width 9 height 9
click at [679, 273] on input at bounding box center [719, 273] width 135 height 11
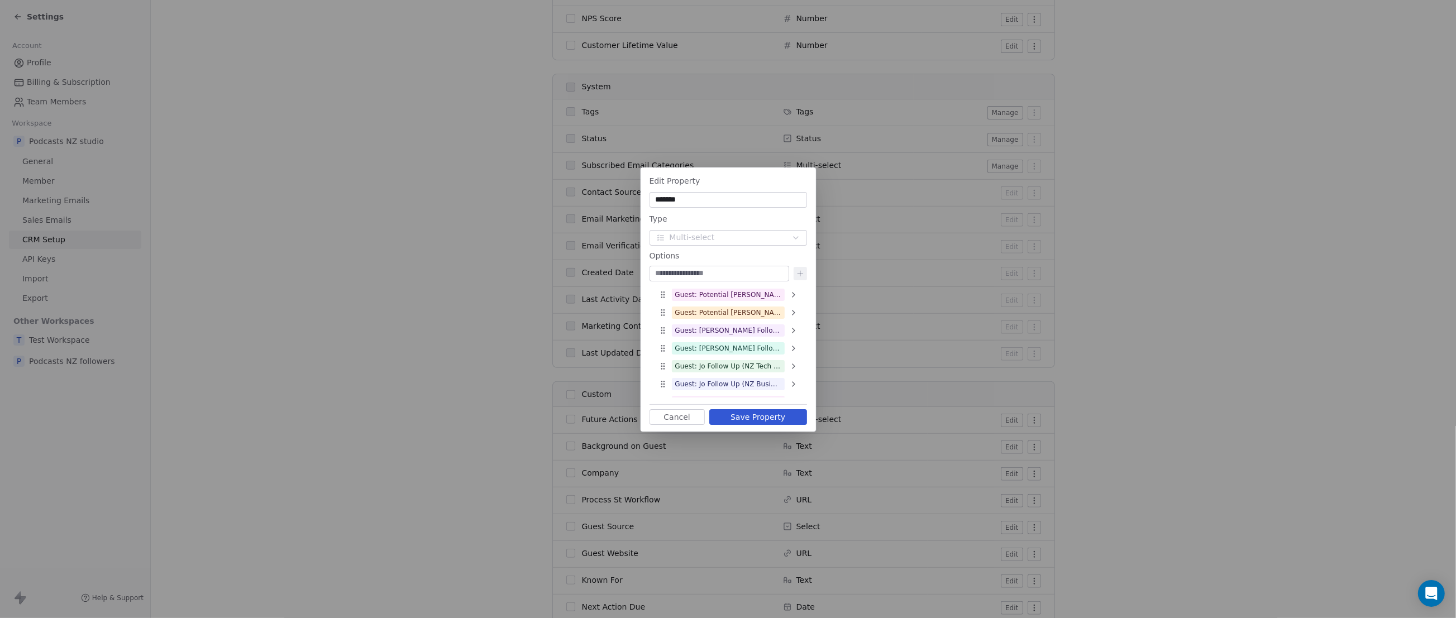
paste input "**********"
click at [749, 271] on input "**********" at bounding box center [719, 273] width 135 height 11
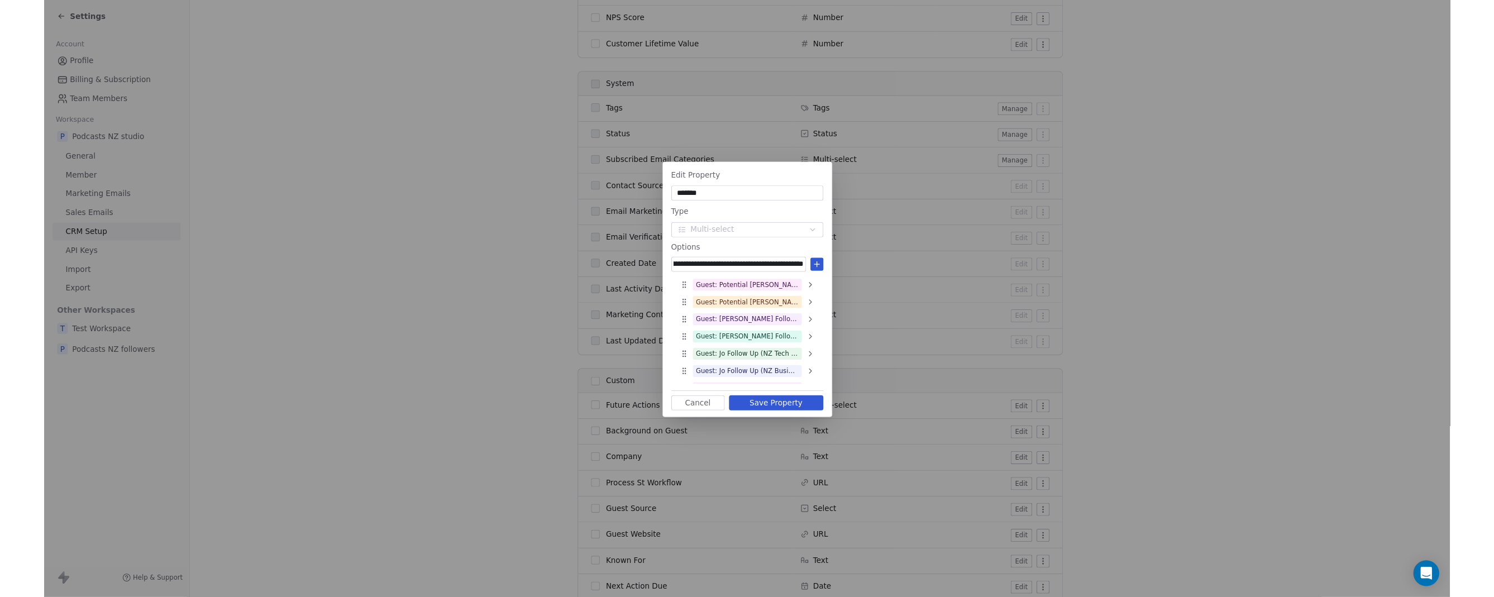
scroll to position [0, 0]
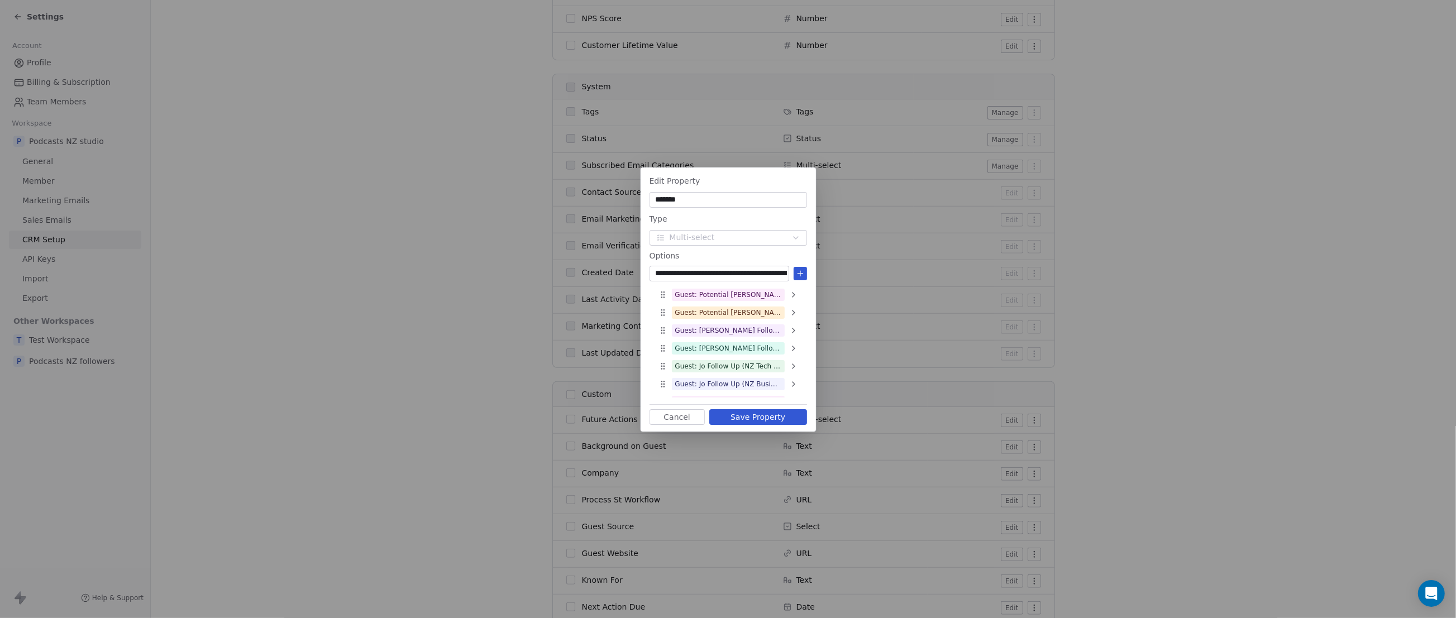
drag, startPoint x: 754, startPoint y: 271, endPoint x: 596, endPoint y: 274, distance: 157.6
click at [596, 274] on div "**********" at bounding box center [728, 309] width 1456 height 319
click at [678, 275] on input "**********" at bounding box center [719, 273] width 135 height 11
type input "**********"
click at [803, 275] on icon at bounding box center [800, 273] width 9 height 9
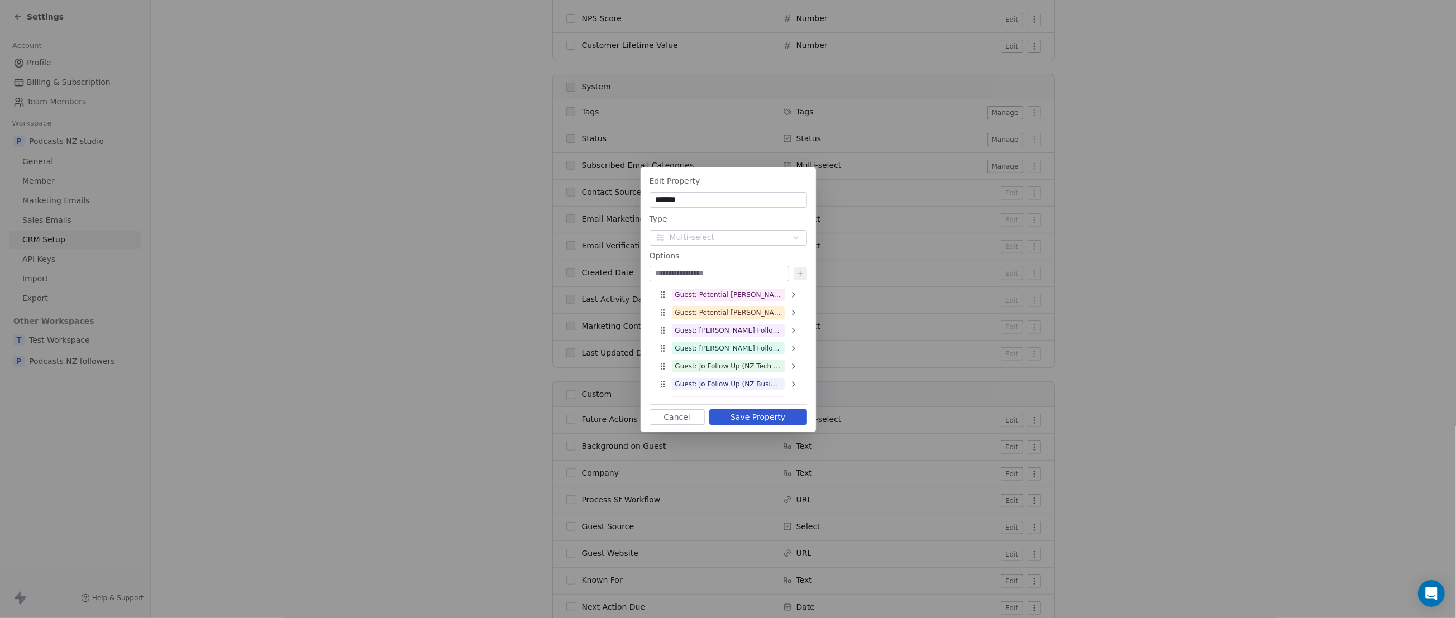
click at [754, 416] on button "Save Property" at bounding box center [759, 418] width 98 height 16
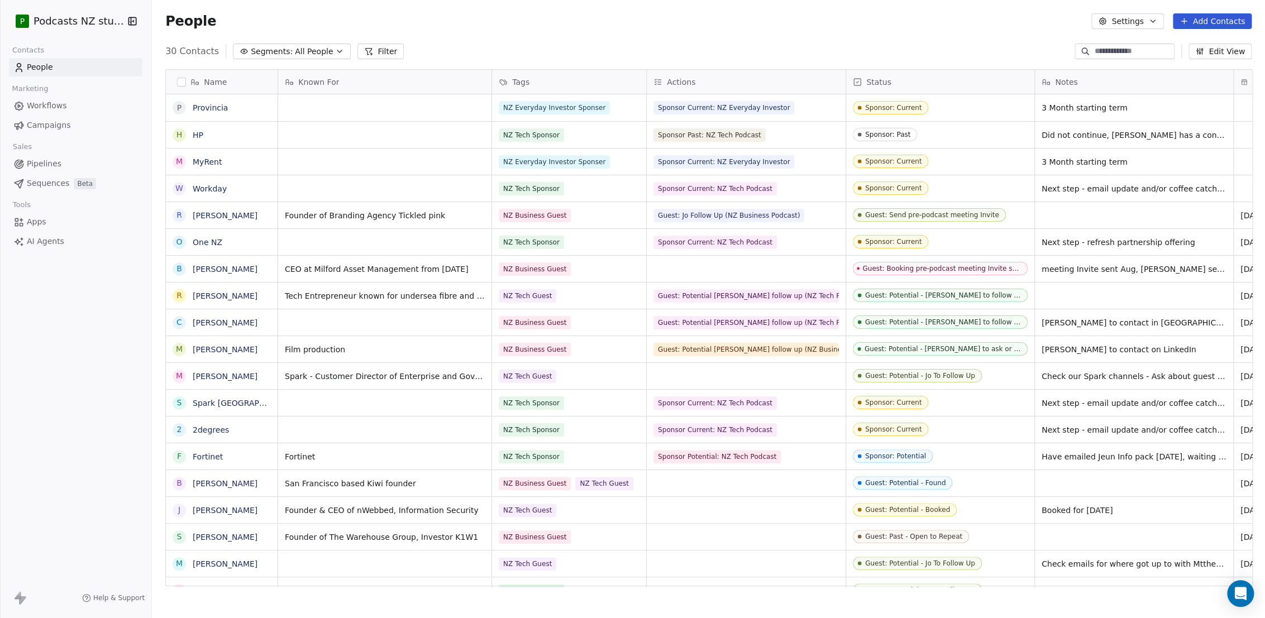
scroll to position [536, 1106]
click at [335, 52] on icon "button" at bounding box center [339, 51] width 9 height 9
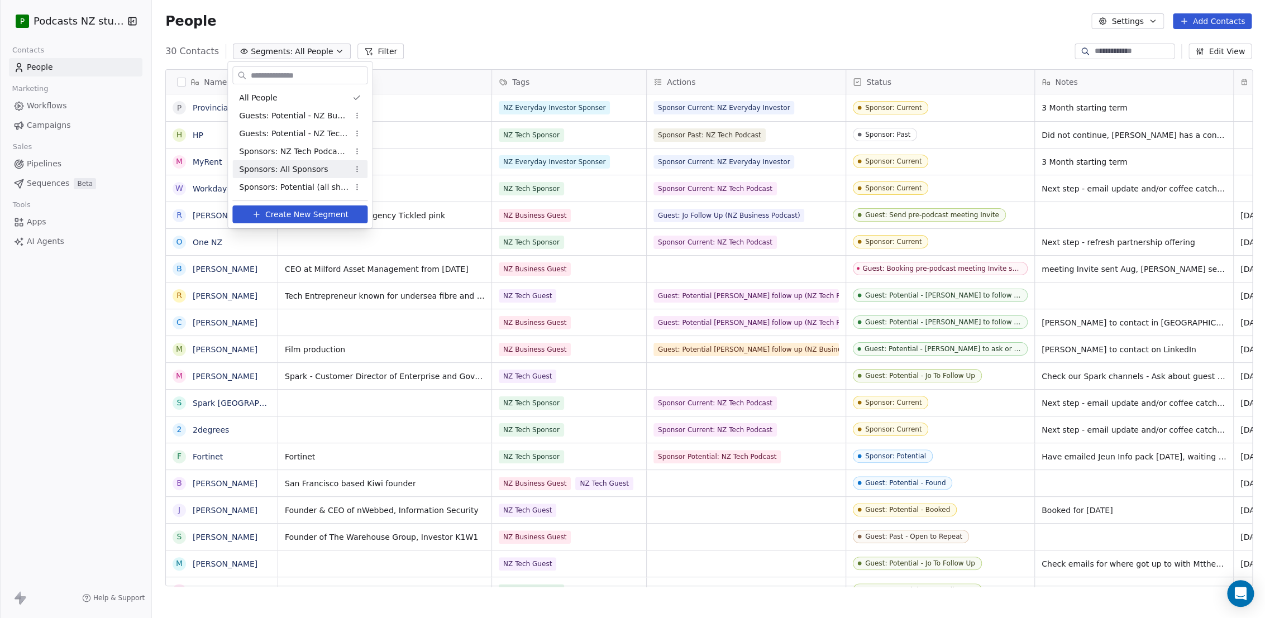
click at [293, 171] on span "Sponsors: All Sponsors" at bounding box center [283, 170] width 89 height 12
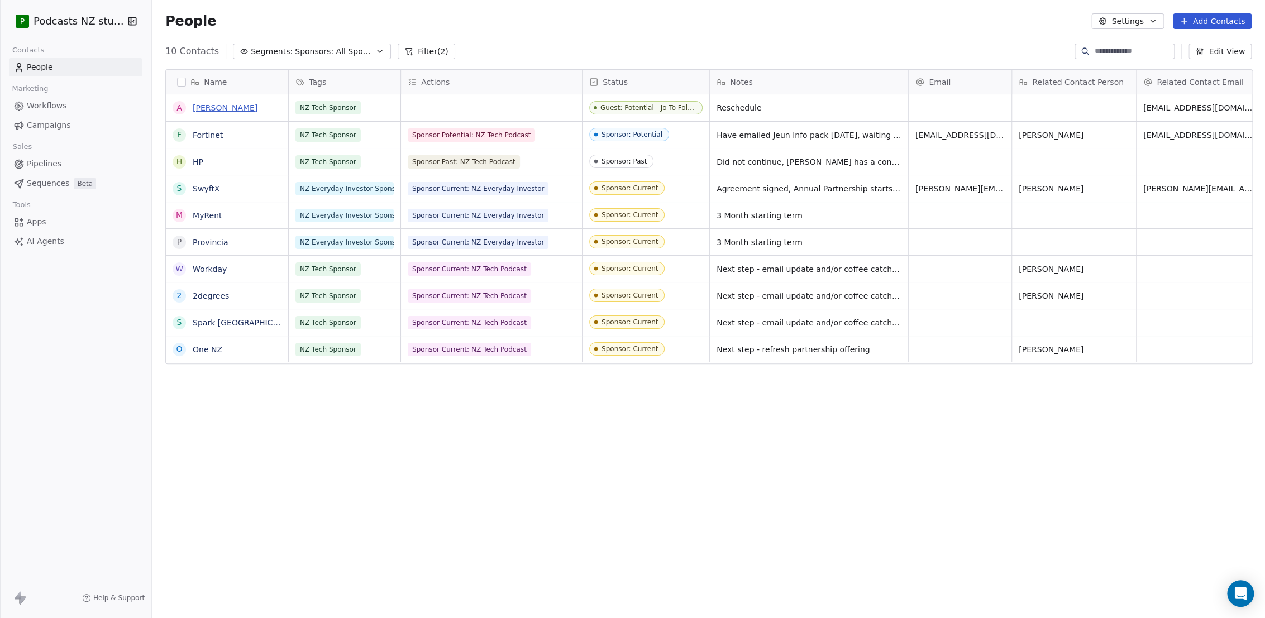
click at [238, 107] on link "[PERSON_NAME]" at bounding box center [225, 107] width 65 height 9
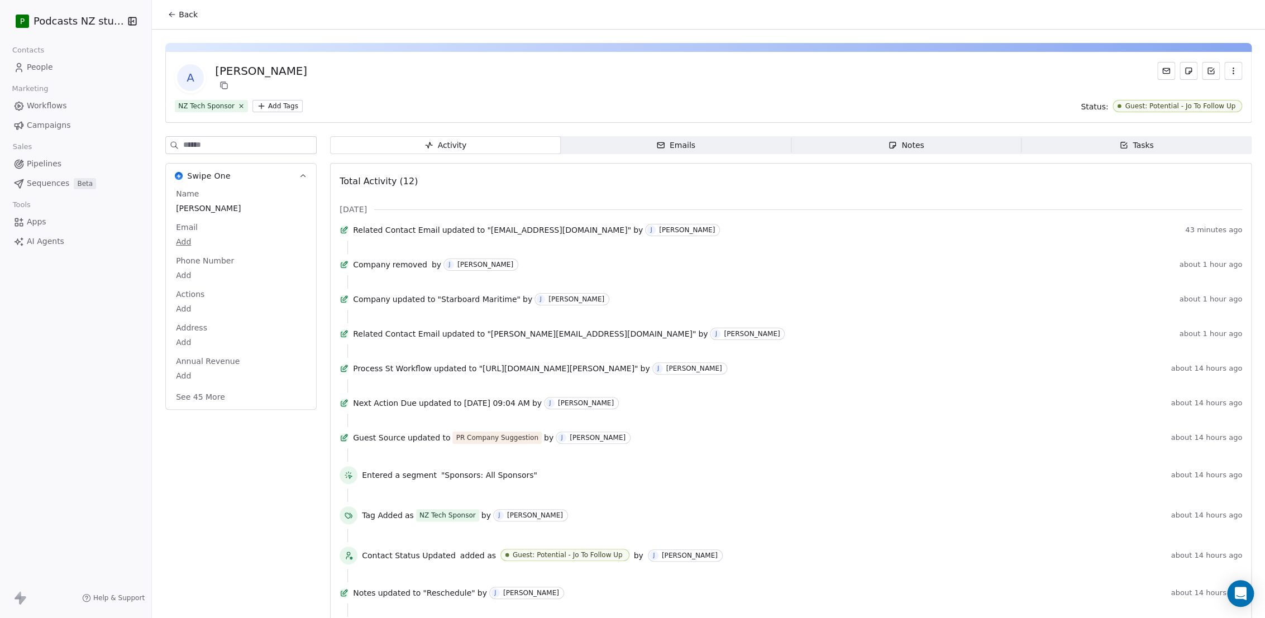
drag, startPoint x: 284, startPoint y: 72, endPoint x: 208, endPoint y: 69, distance: 76.6
click at [208, 69] on div "A Adrian Griffin" at bounding box center [709, 77] width 1068 height 31
copy div "[PERSON_NAME]"
click at [179, 16] on span "Back" at bounding box center [188, 14] width 19 height 11
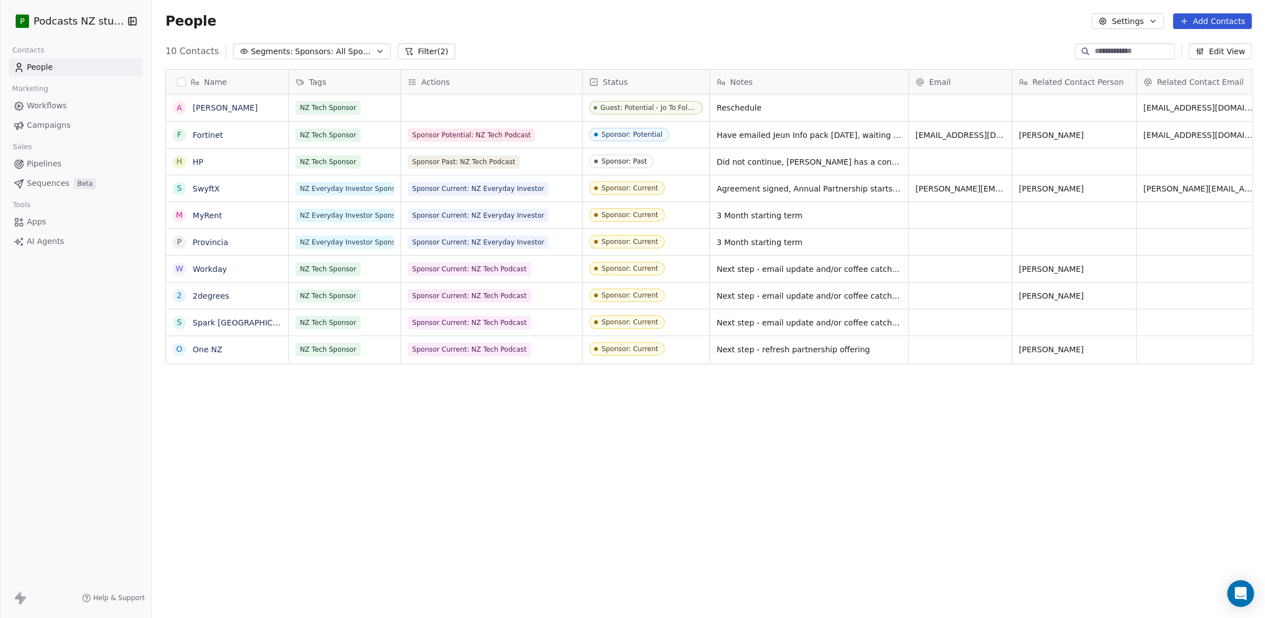
scroll to position [536, 1106]
click at [440, 111] on div "grid" at bounding box center [491, 107] width 181 height 27
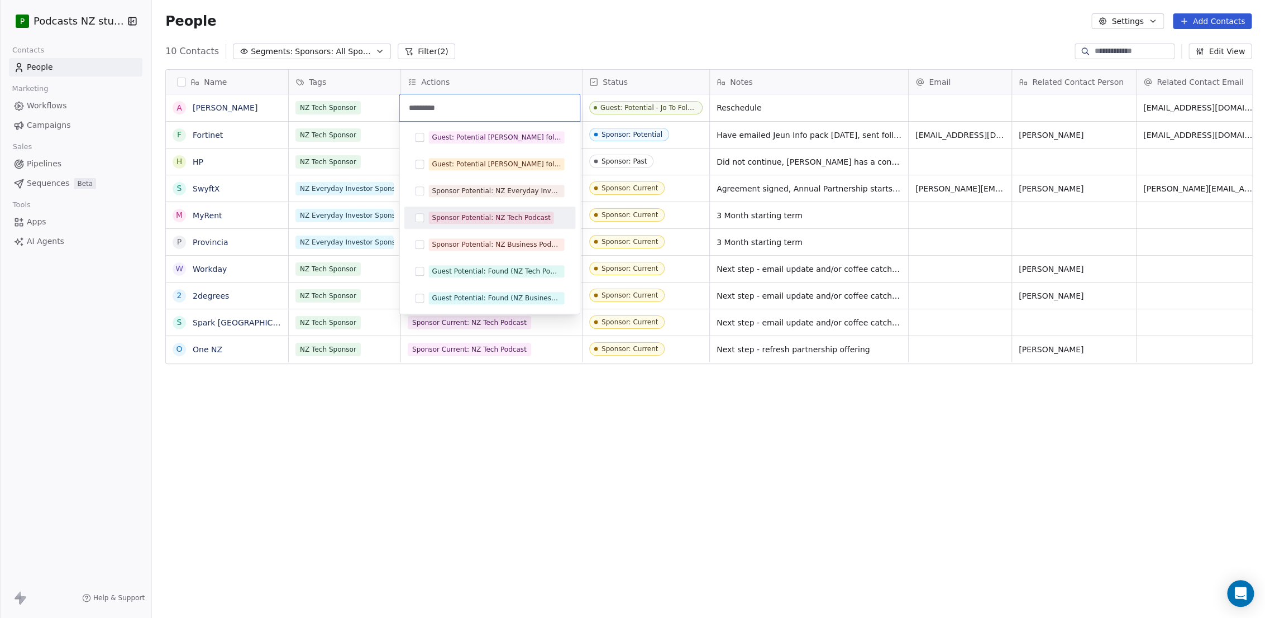
type input "*********"
click at [419, 220] on button "Suggestions" at bounding box center [419, 217] width 9 height 9
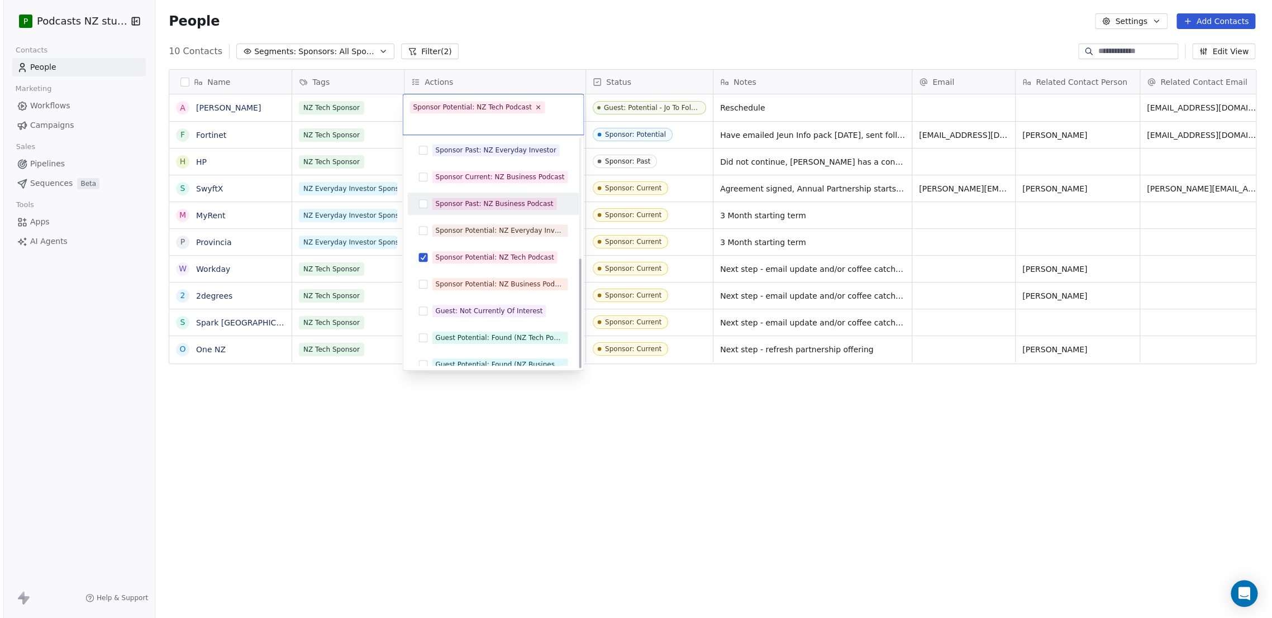
scroll to position [251, 0]
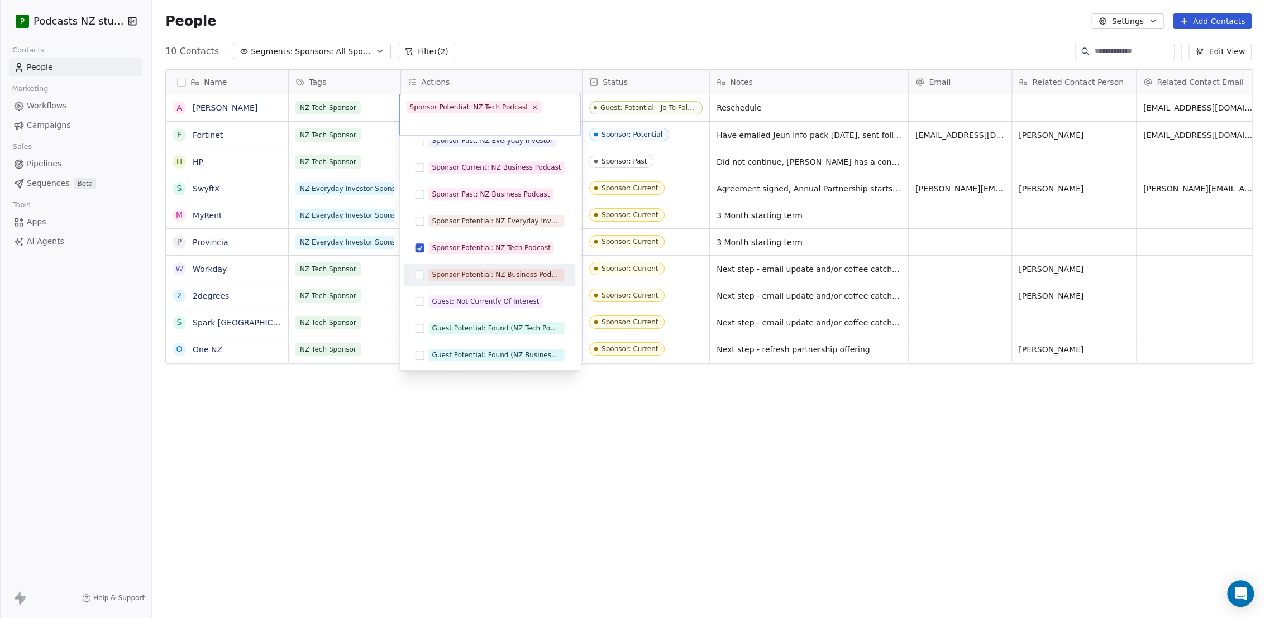
click at [421, 270] on button "Suggestions" at bounding box center [419, 274] width 9 height 9
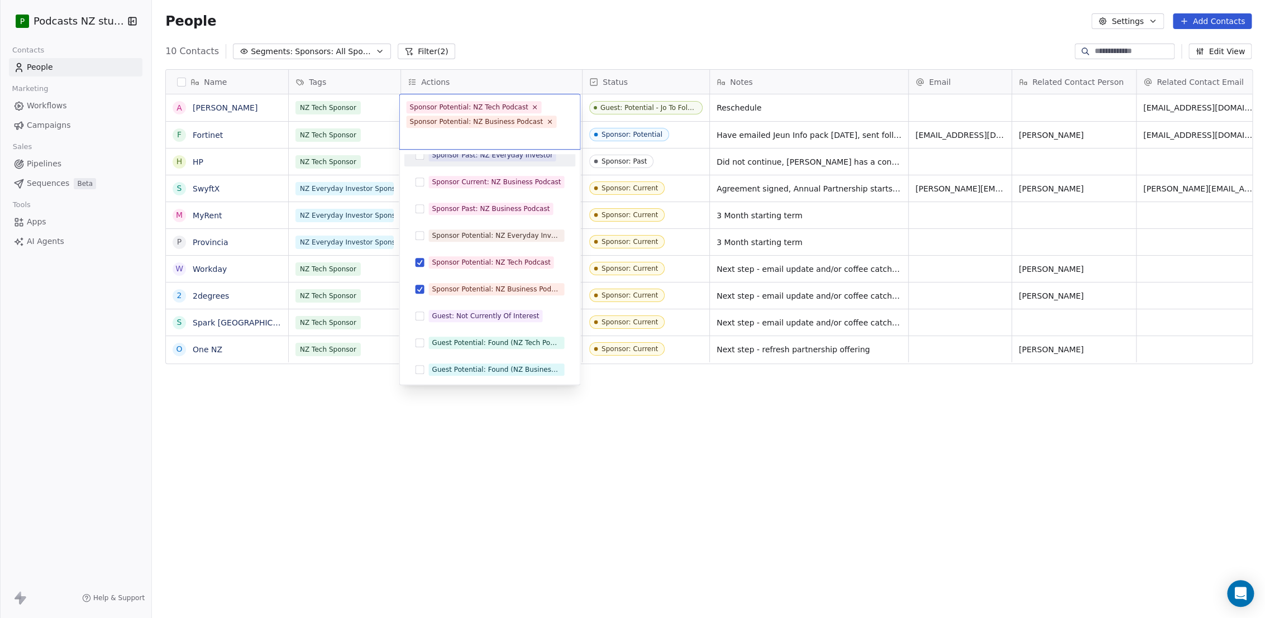
click at [517, 38] on html "P Podcasts NZ studio Contacts People Marketing Workflows Campaigns Sales Pipeli…" at bounding box center [632, 309] width 1265 height 618
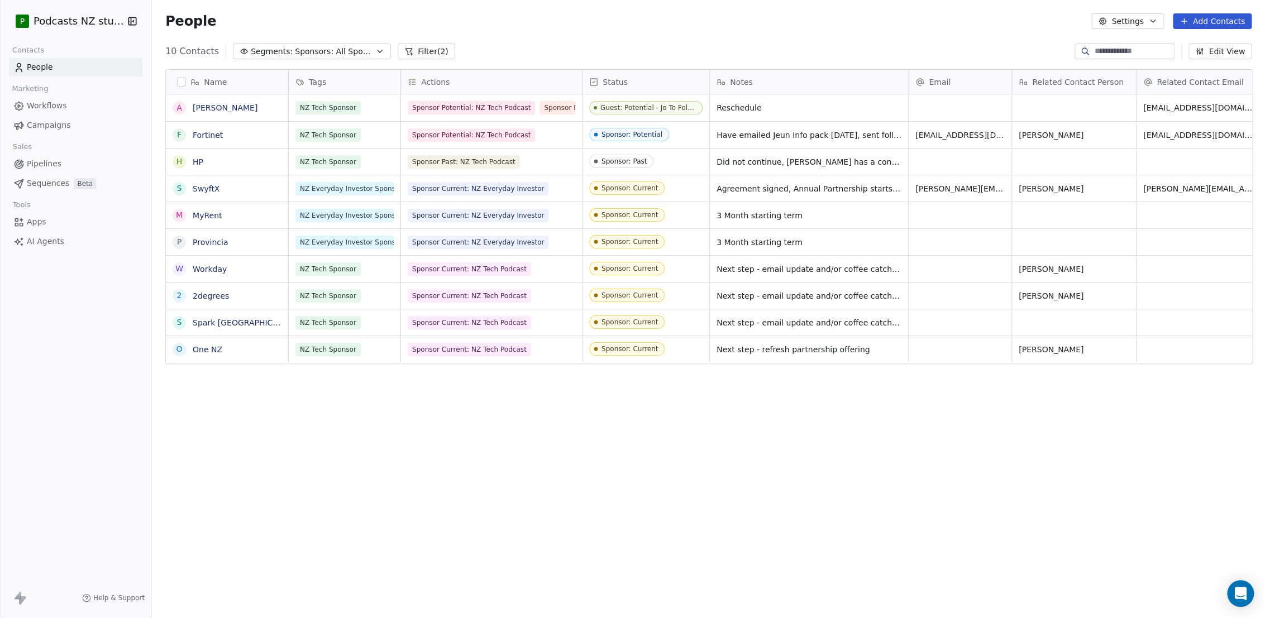
click at [517, 38] on div "People Settings Add Contacts" at bounding box center [708, 21] width 1113 height 42
drag, startPoint x: 517, startPoint y: 38, endPoint x: 496, endPoint y: 39, distance: 21.3
click at [488, 40] on div "People Settings Add Contacts" at bounding box center [708, 21] width 1113 height 42
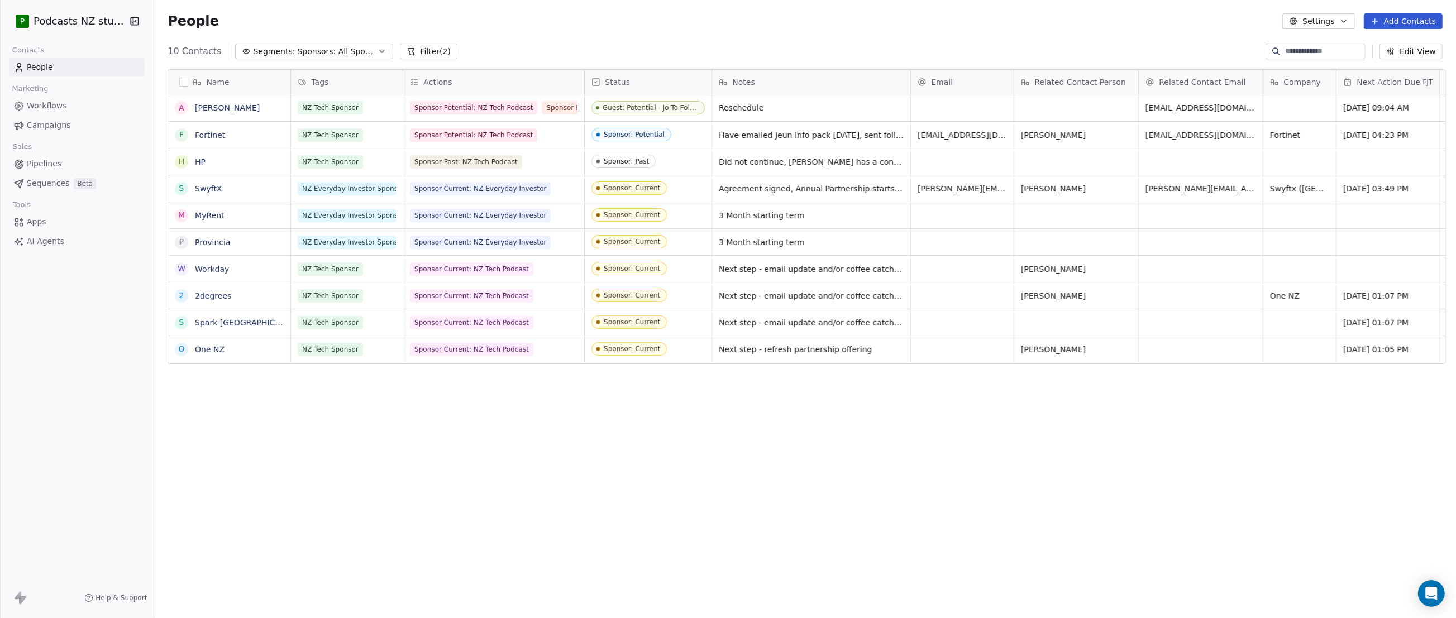
scroll to position [536, 1298]
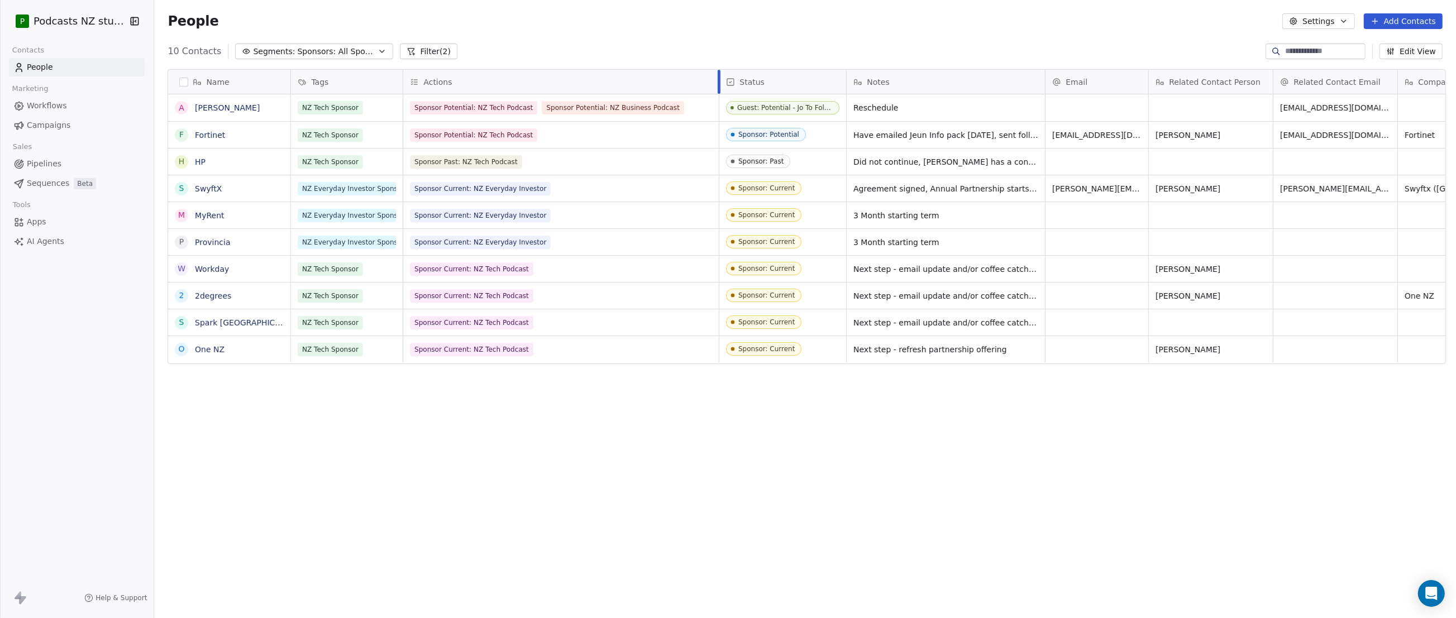
drag, startPoint x: 579, startPoint y: 85, endPoint x: 714, endPoint y: 82, distance: 134.7
click at [718, 82] on div at bounding box center [719, 82] width 3 height 24
drag, startPoint x: 743, startPoint y: 107, endPoint x: 829, endPoint y: 106, distance: 86.0
click at [829, 106] on div "Guest: Potential - Jo To Follow Up" at bounding box center [794, 108] width 110 height 8
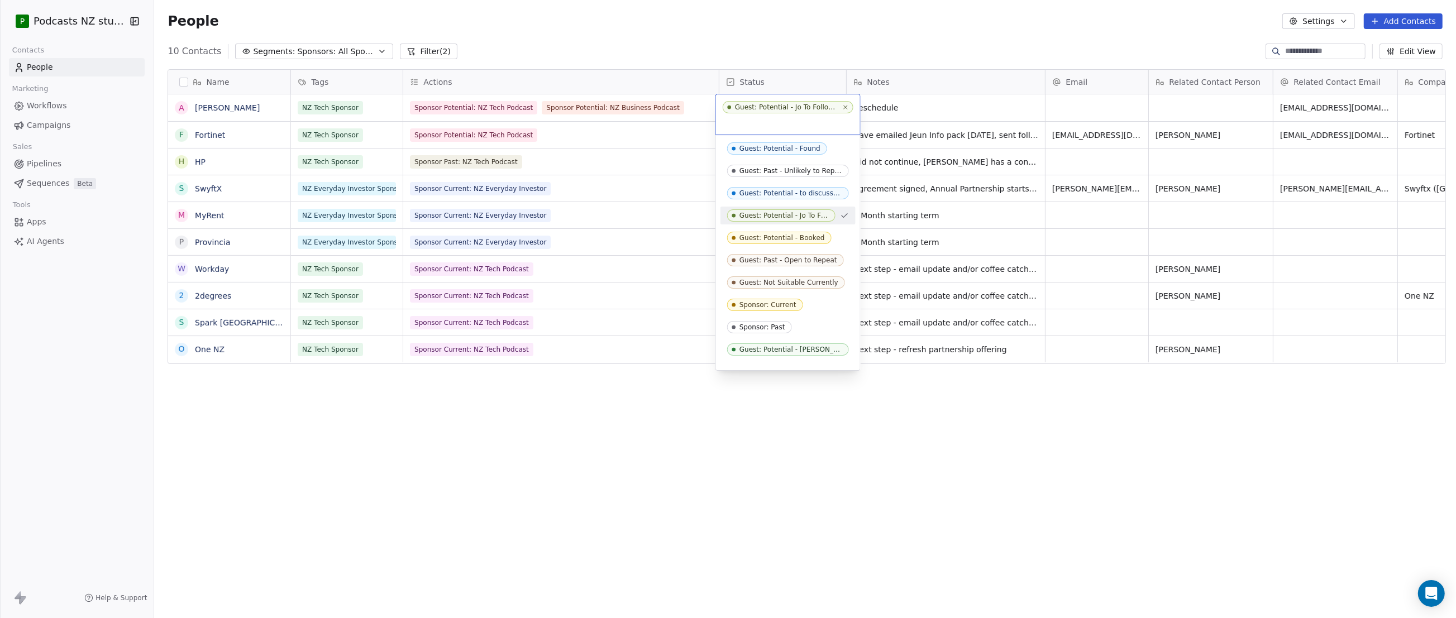
click at [798, 106] on div "Guest: Potential - Jo To Follow Up" at bounding box center [786, 107] width 102 height 8
copy span
click at [758, 40] on html "P Podcasts NZ studio Contacts People Marketing Workflows Campaigns Sales Pipeli…" at bounding box center [728, 309] width 1456 height 618
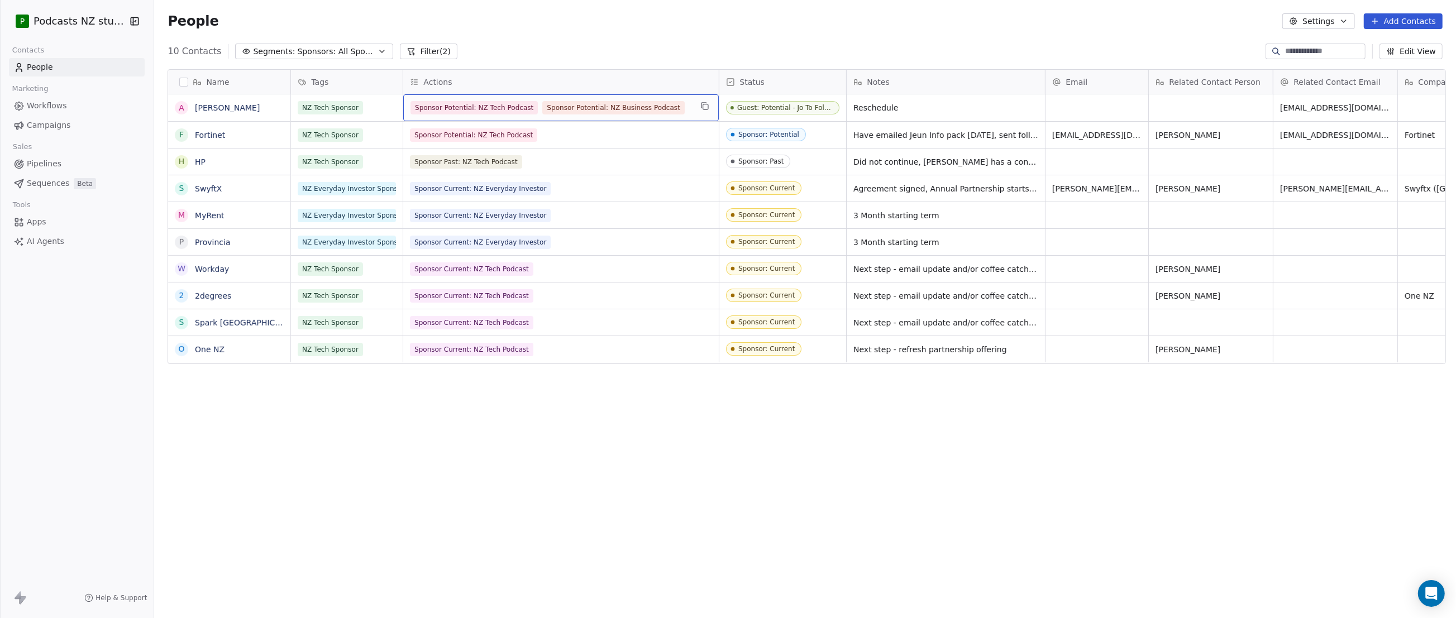
click at [674, 104] on div "Sponsor Potential: NZ Tech Podcast Sponsor Potential: NZ Business Podcast" at bounding box center [551, 107] width 281 height 13
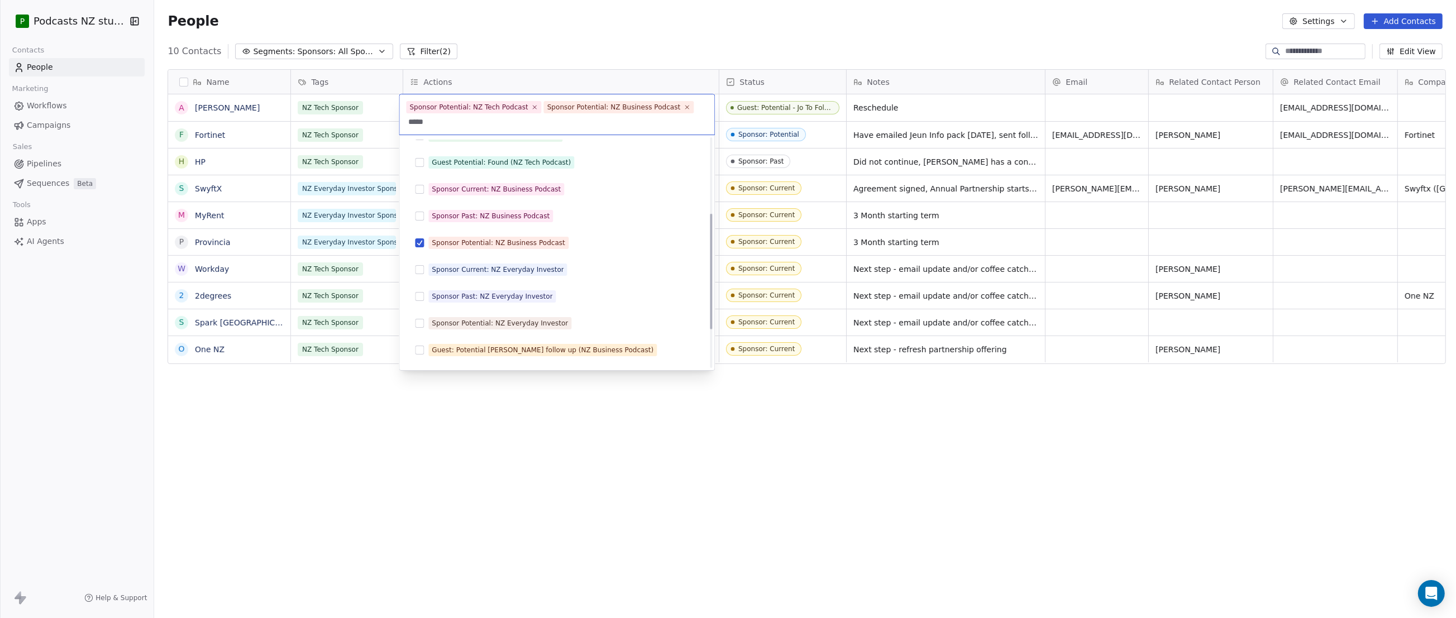
scroll to position [0, 0]
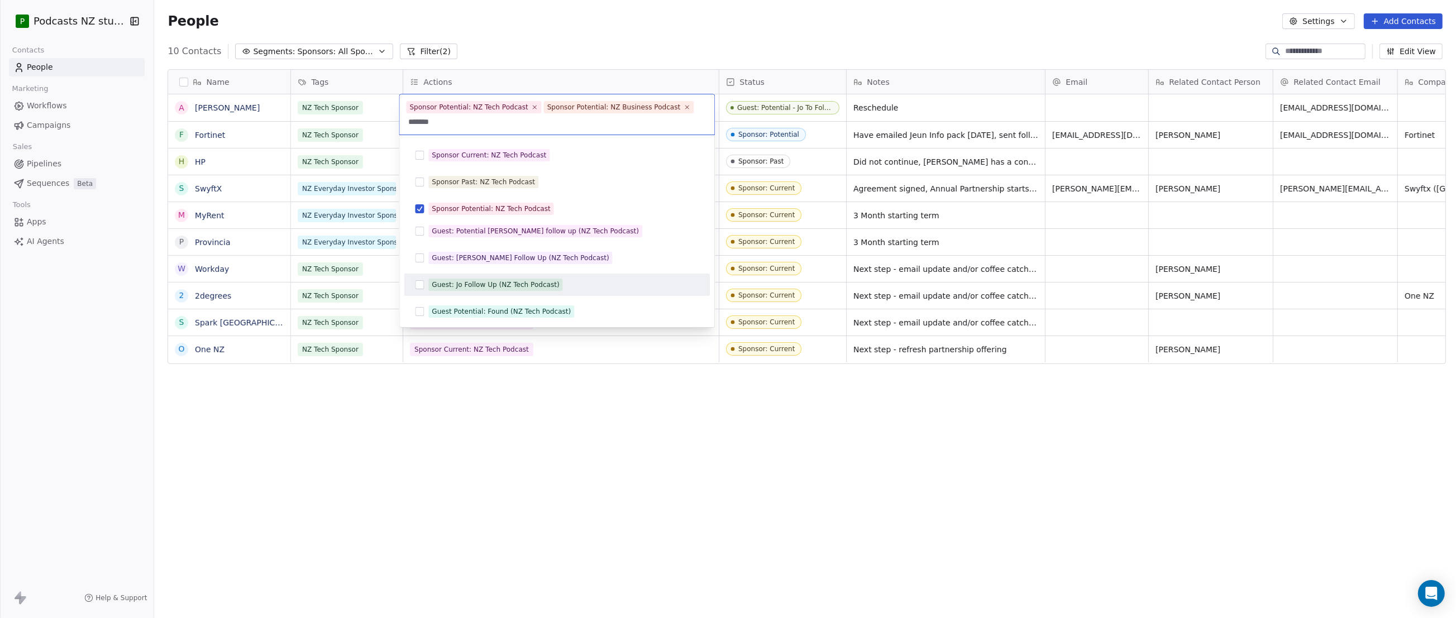
type input "*******"
click at [420, 285] on button "Suggestions" at bounding box center [419, 284] width 9 height 9
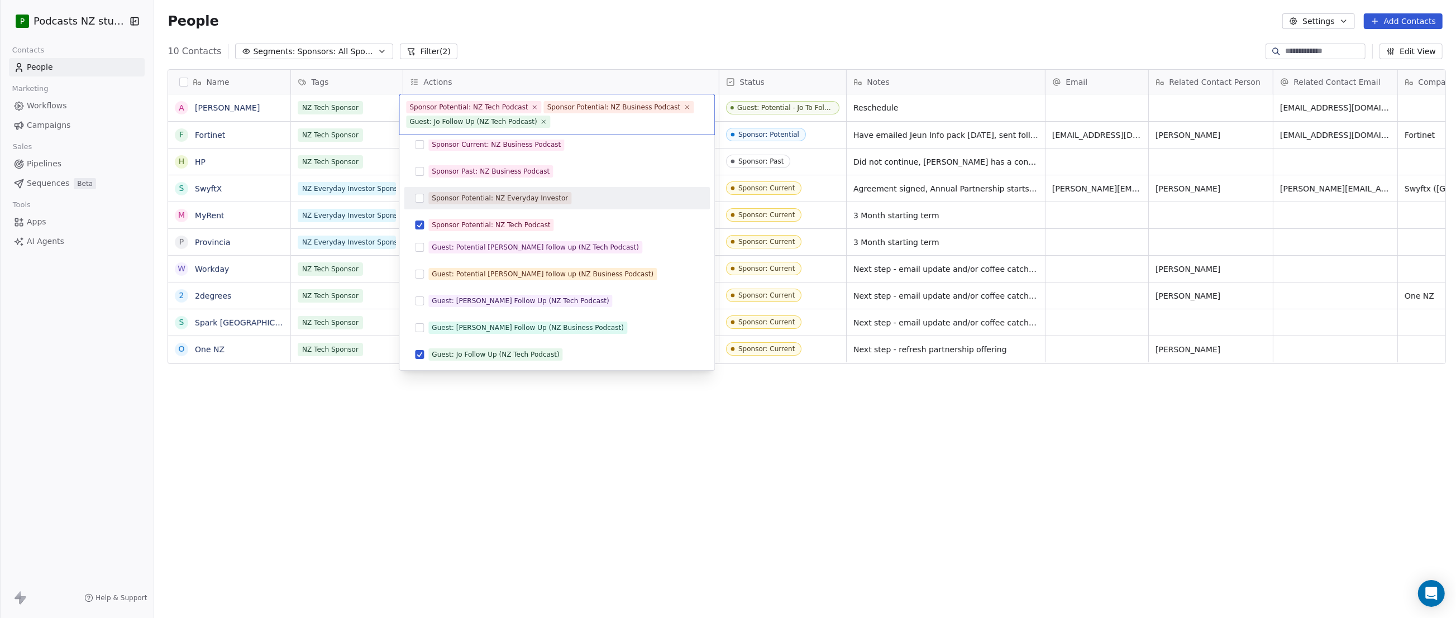
click at [626, 36] on html "P Podcasts NZ studio Contacts People Marketing Workflows Campaigns Sales Pipeli…" at bounding box center [728, 309] width 1456 height 618
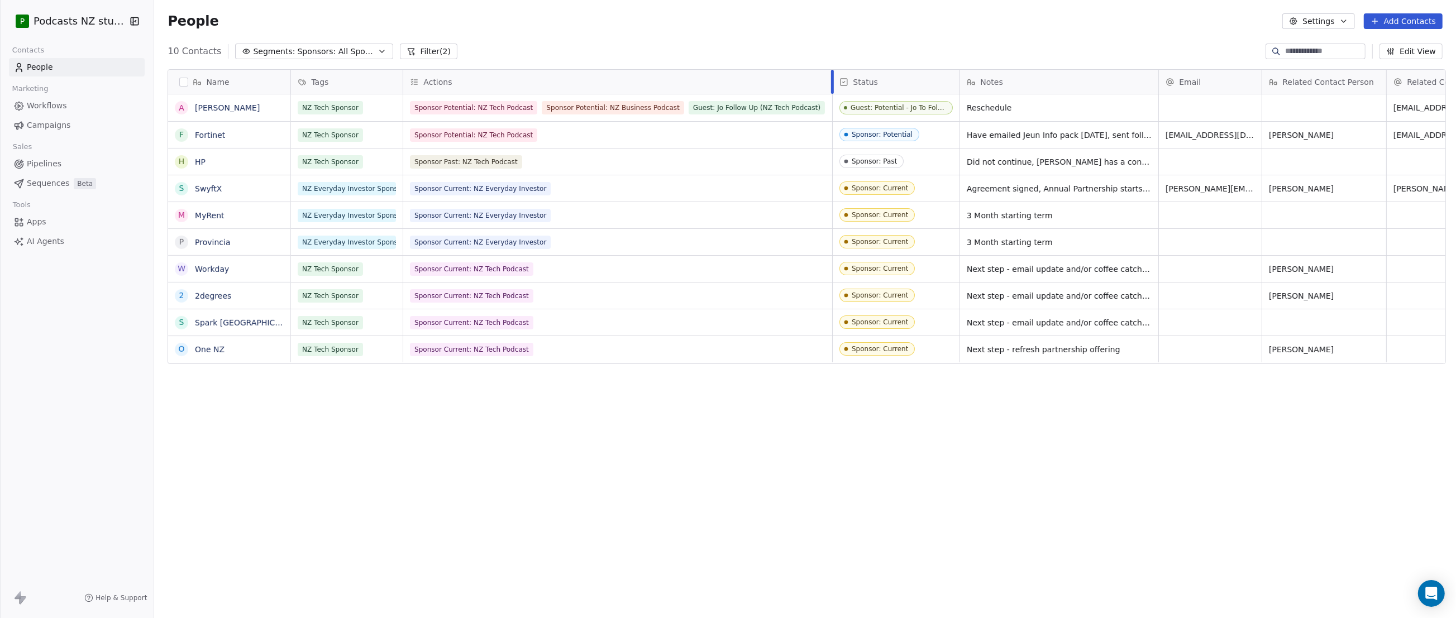
drag, startPoint x: 715, startPoint y: 83, endPoint x: 828, endPoint y: 77, distance: 113.6
click at [831, 77] on div at bounding box center [832, 82] width 3 height 24
click at [357, 109] on div "NZ Tech Sponsor" at bounding box center [336, 107] width 77 height 13
click at [301, 204] on button "Suggestions" at bounding box center [303, 204] width 9 height 9
click at [303, 173] on button "Suggestions" at bounding box center [303, 173] width 9 height 9
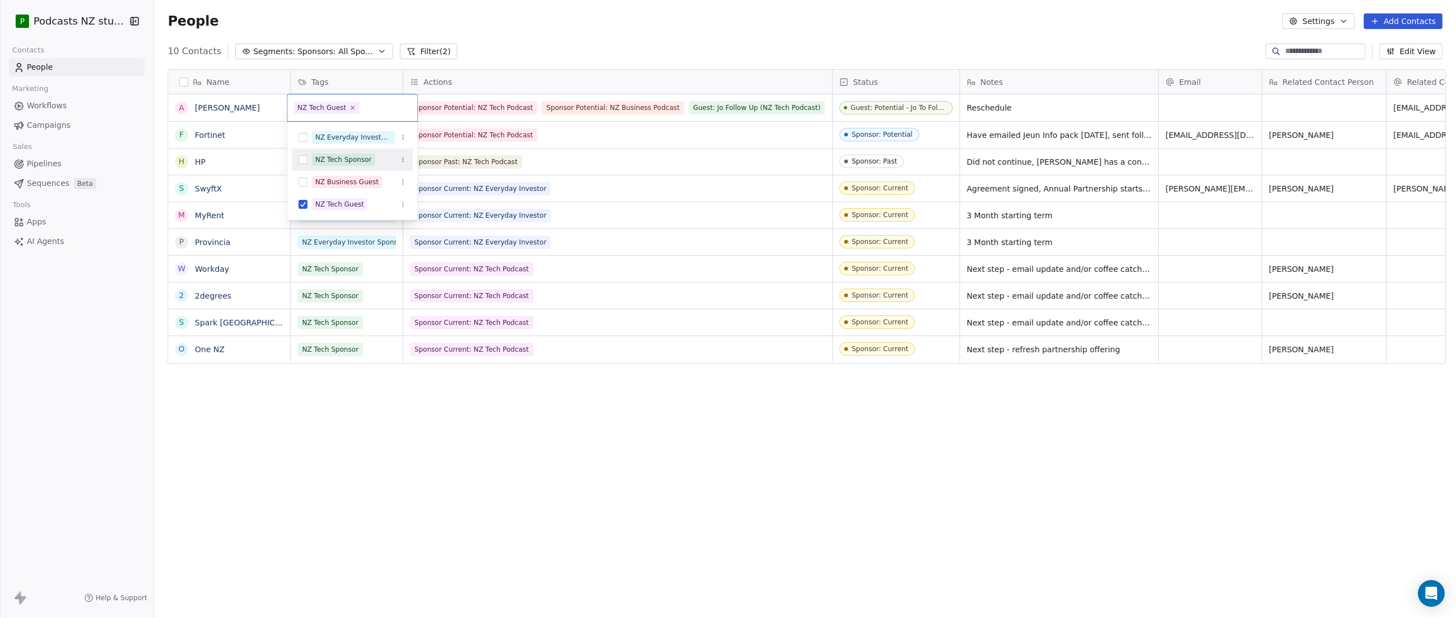
click at [302, 158] on button "Suggestions" at bounding box center [303, 159] width 9 height 9
click at [493, 42] on html "P Podcasts NZ studio Contacts People Marketing Workflows Campaigns Sales Pipeli…" at bounding box center [728, 309] width 1456 height 618
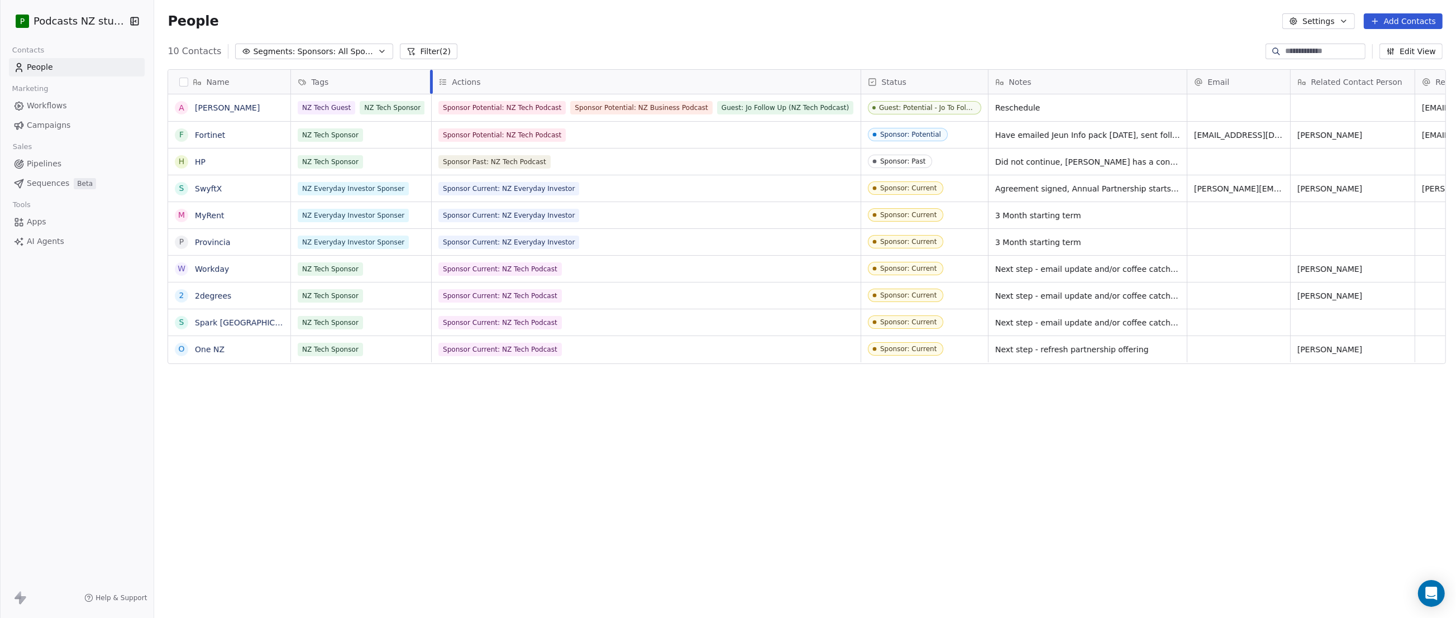
drag, startPoint x: 398, startPoint y: 83, endPoint x: 425, endPoint y: 81, distance: 26.9
click at [430, 81] on div at bounding box center [431, 82] width 3 height 24
click at [527, 51] on div "10 Contacts Segments: Sponsors: All Sponsors Filter (2) Edit View" at bounding box center [805, 51] width 1302 height 18
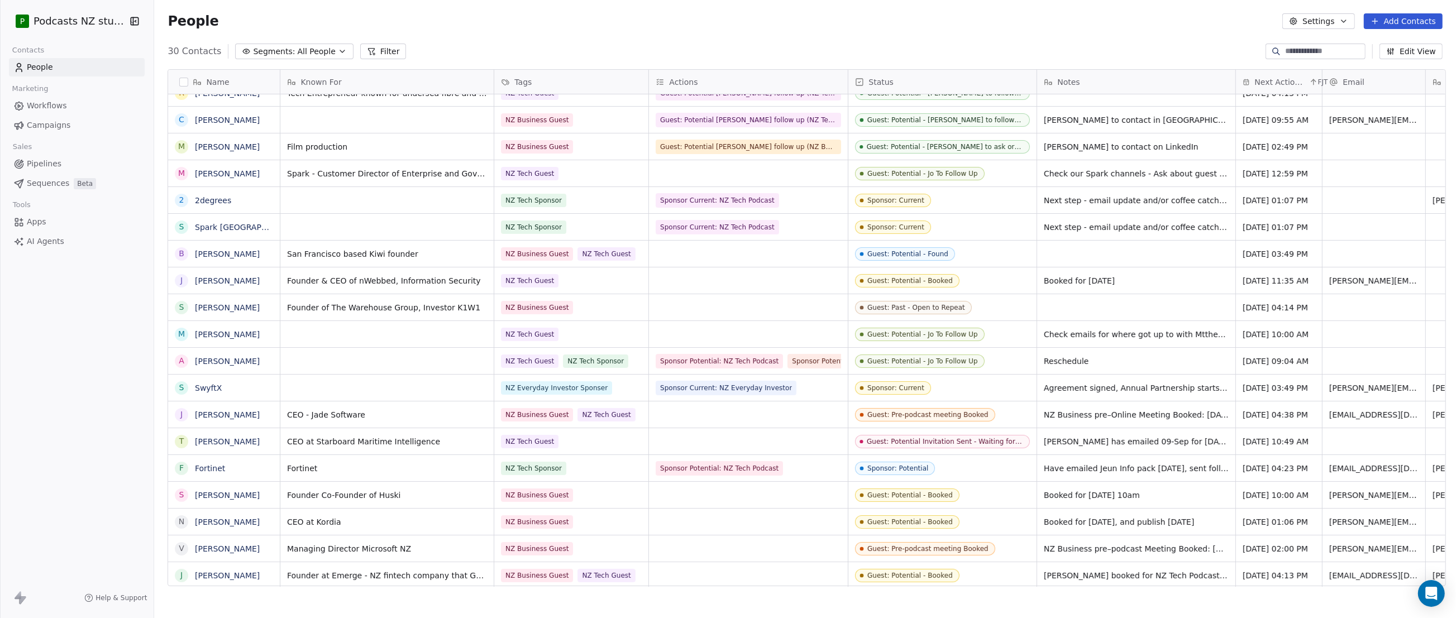
click at [1096, 358] on div "Reschedule" at bounding box center [1136, 361] width 198 height 26
click at [1085, 360] on div "Reschedule" at bounding box center [1136, 361] width 198 height 26
click at [1065, 359] on span "Reschedule" at bounding box center [1066, 361] width 45 height 11
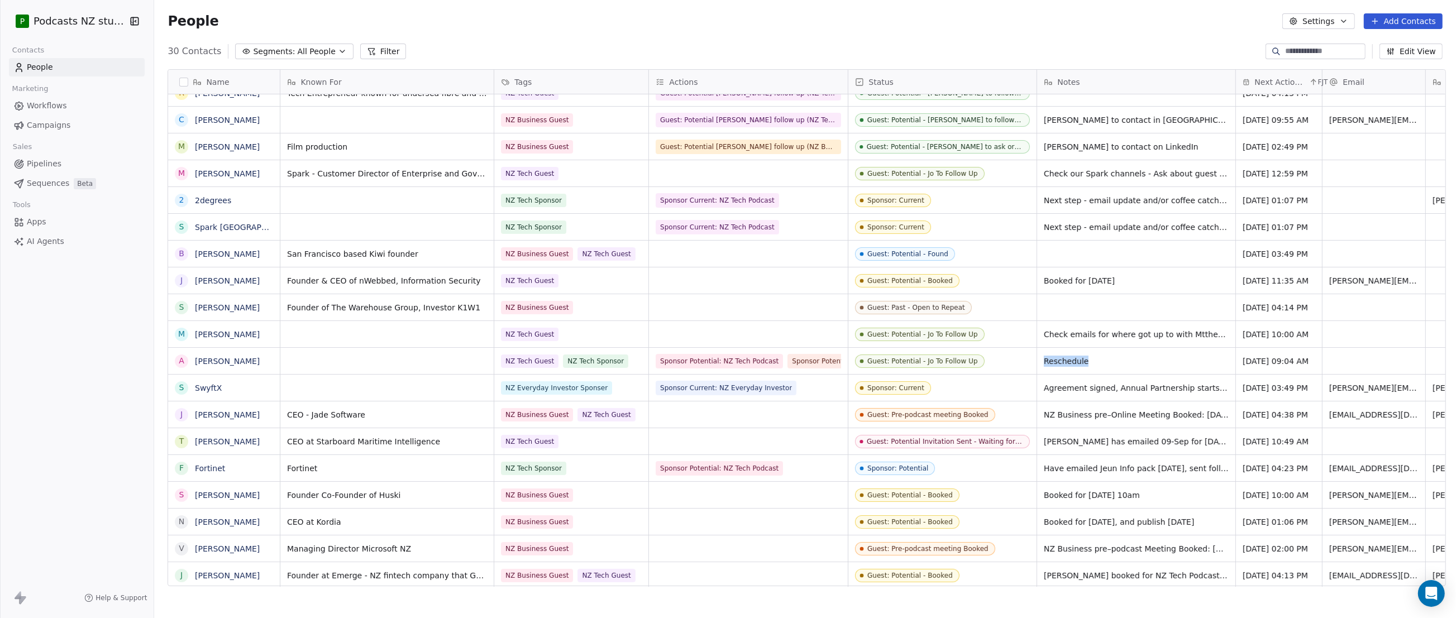
click at [1065, 359] on span "Reschedule" at bounding box center [1066, 361] width 45 height 11
drag, startPoint x: 1065, startPoint y: 359, endPoint x: 1076, endPoint y: 360, distance: 11.2
click at [1076, 360] on span "Reschedule" at bounding box center [1066, 361] width 45 height 11
click at [1078, 362] on span "Reschedule" at bounding box center [1066, 361] width 45 height 11
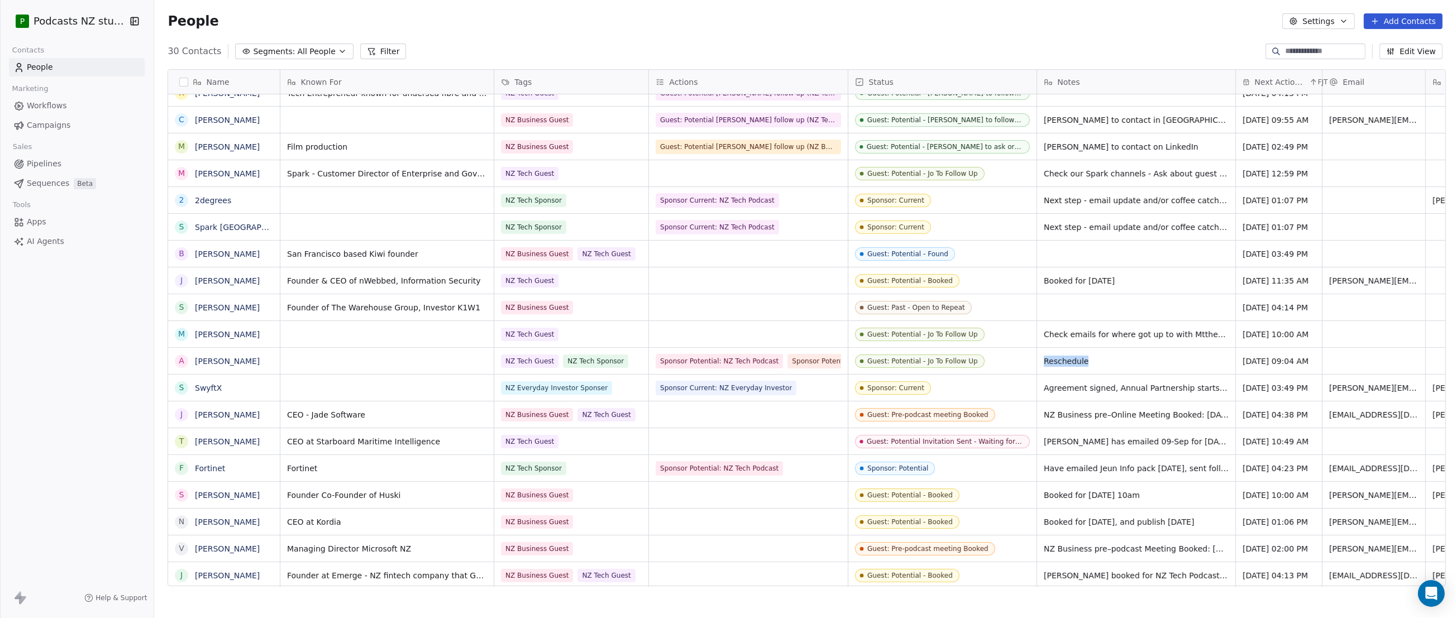
click at [1078, 362] on span "Reschedule" at bounding box center [1066, 361] width 45 height 11
drag, startPoint x: 1078, startPoint y: 362, endPoint x: 1058, endPoint y: 362, distance: 20.1
click at [1058, 362] on span "Reschedule" at bounding box center [1066, 361] width 45 height 11
click at [1044, 363] on span "Reschedule" at bounding box center [1066, 361] width 45 height 11
drag, startPoint x: 1044, startPoint y: 363, endPoint x: 1070, endPoint y: 363, distance: 25.7
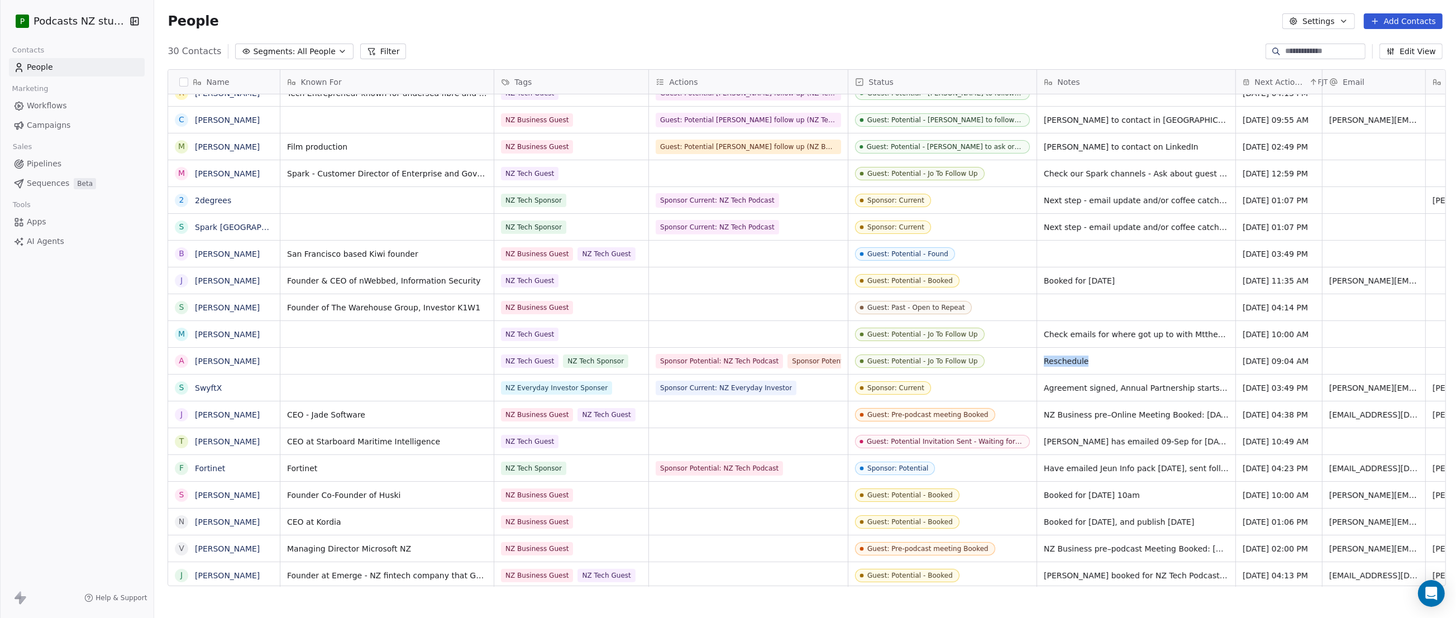
click at [1070, 363] on span "Reschedule" at bounding box center [1066, 361] width 45 height 11
drag, startPoint x: 1070, startPoint y: 363, endPoint x: 1078, endPoint y: 362, distance: 7.8
click at [1078, 362] on span "Reschedule" at bounding box center [1066, 361] width 45 height 11
click at [1076, 363] on span "Reschedule" at bounding box center [1066, 361] width 45 height 11
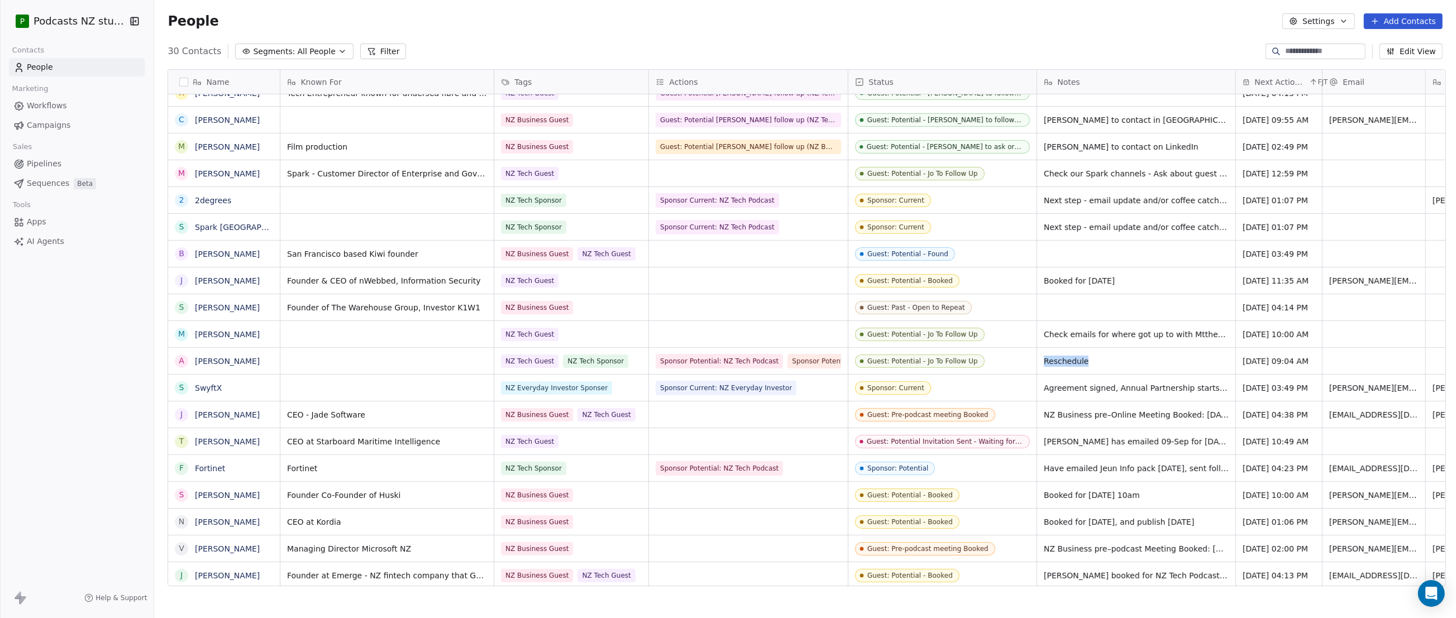
click at [1076, 363] on span "Reschedule" at bounding box center [1066, 361] width 45 height 11
click at [1079, 363] on span "Reschedule" at bounding box center [1066, 361] width 45 height 11
click at [1081, 361] on div "Reschedule" at bounding box center [1136, 361] width 198 height 26
click at [1078, 361] on span "Reschedule" at bounding box center [1066, 361] width 45 height 11
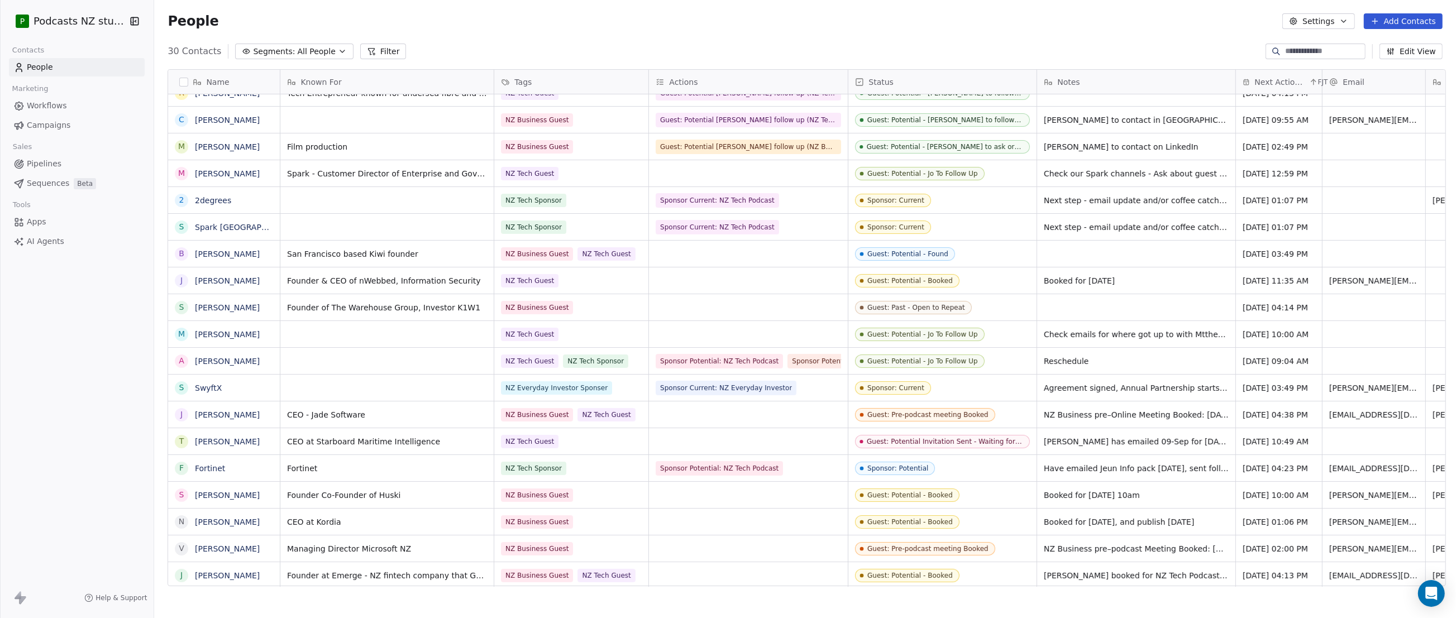
click at [1096, 361] on div "Reschedule" at bounding box center [1136, 361] width 198 height 26
drag, startPoint x: 1096, startPoint y: 361, endPoint x: 1036, endPoint y: 358, distance: 59.9
click at [1037, 358] on div "Reschedule" at bounding box center [1136, 361] width 198 height 26
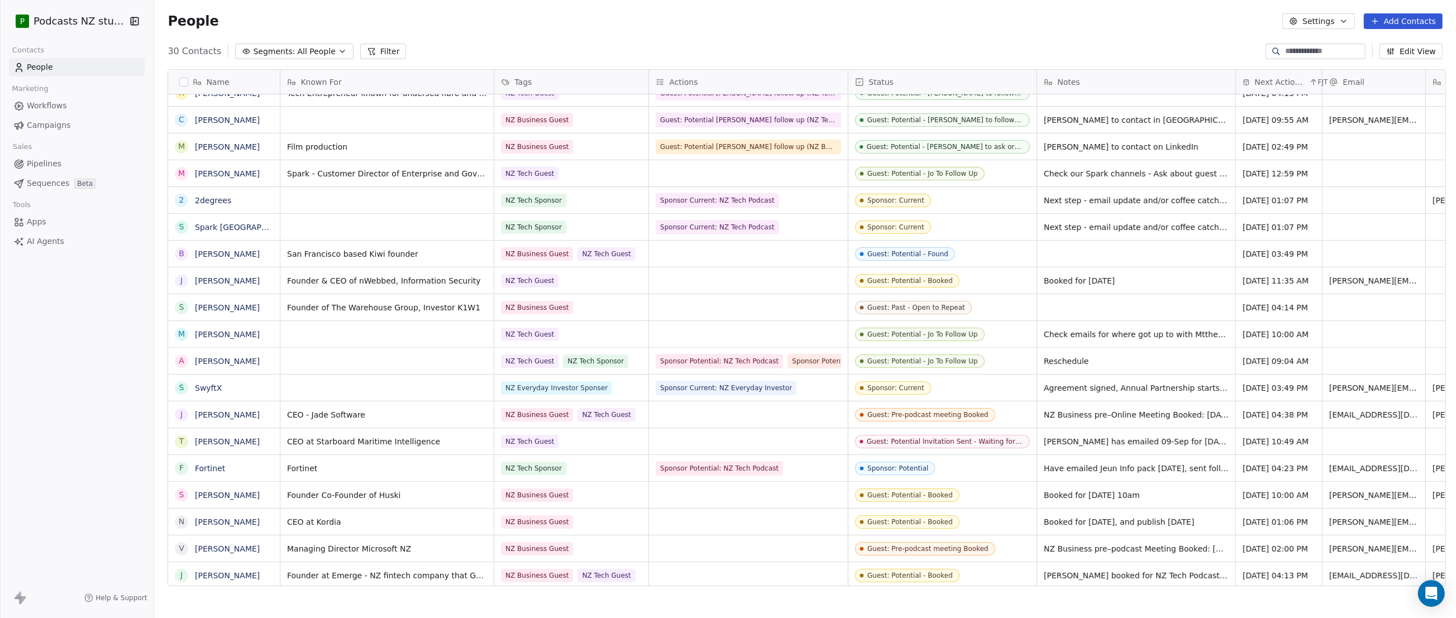
click at [1047, 359] on span "Reschedule" at bounding box center [1066, 361] width 45 height 11
click at [212, 359] on link "[PERSON_NAME]" at bounding box center [227, 361] width 65 height 9
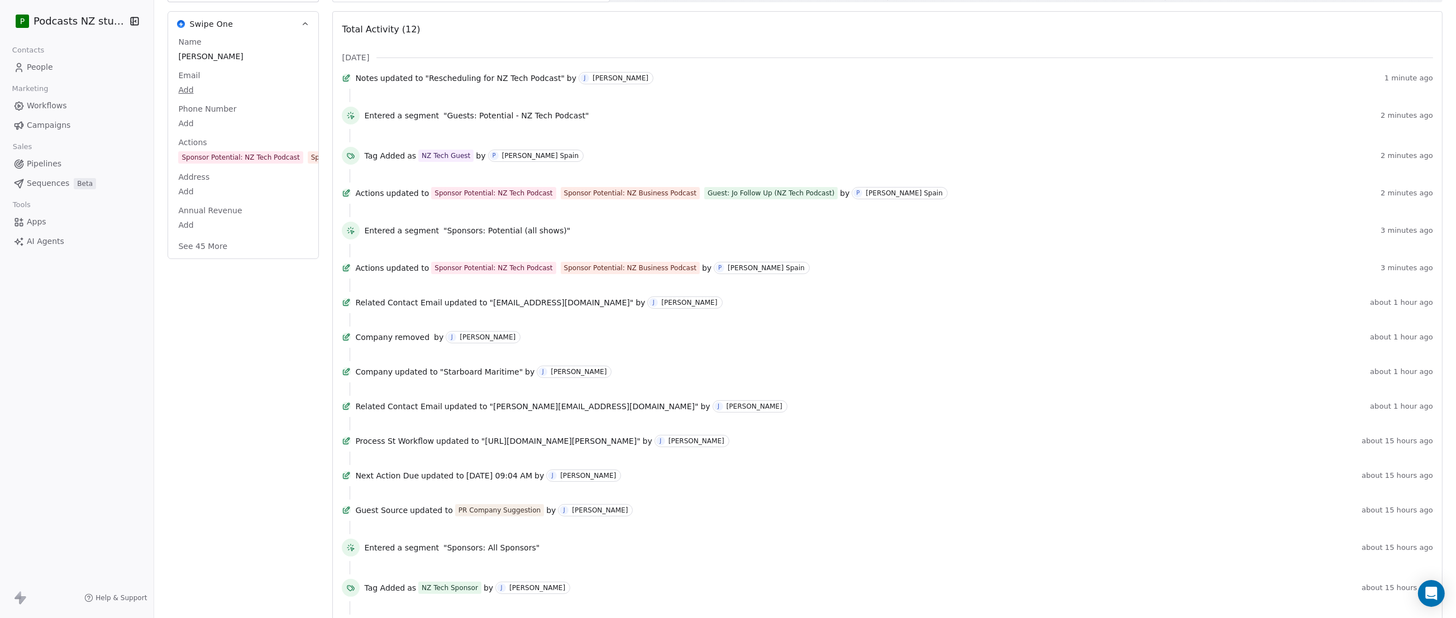
click at [195, 245] on button "See 45 More" at bounding box center [203, 246] width 63 height 20
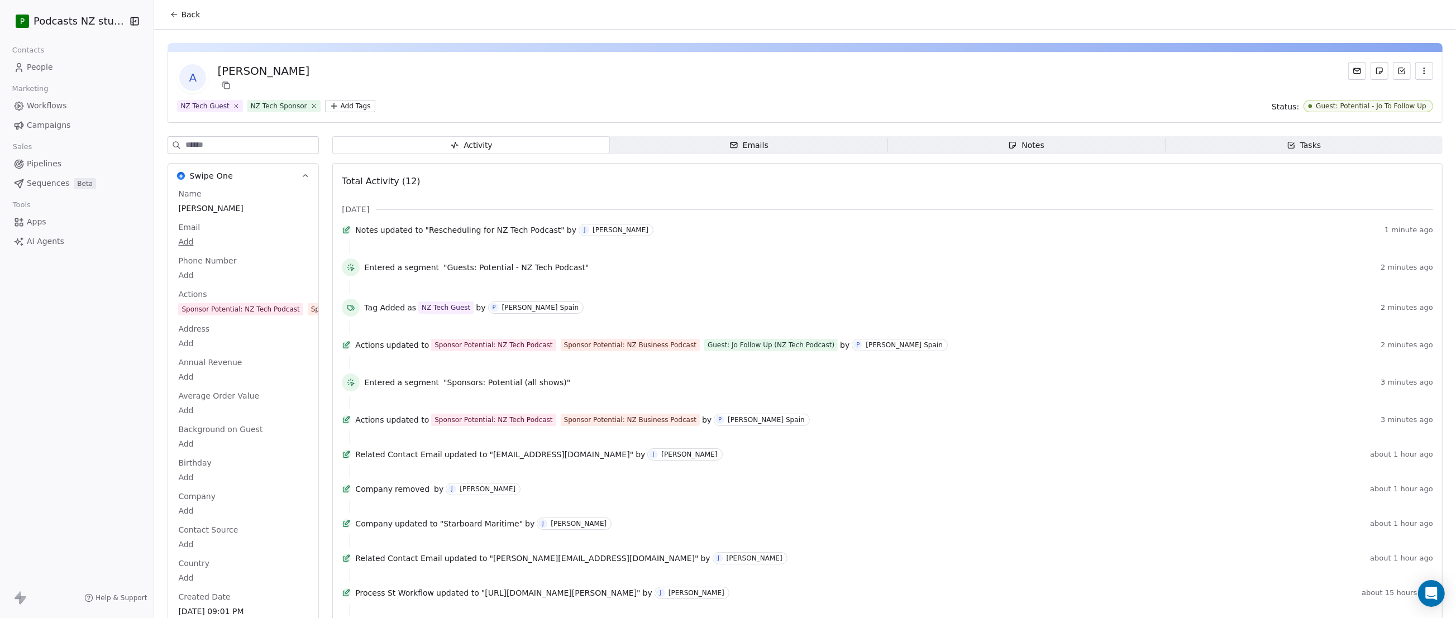
click at [172, 12] on icon at bounding box center [173, 13] width 2 height 2
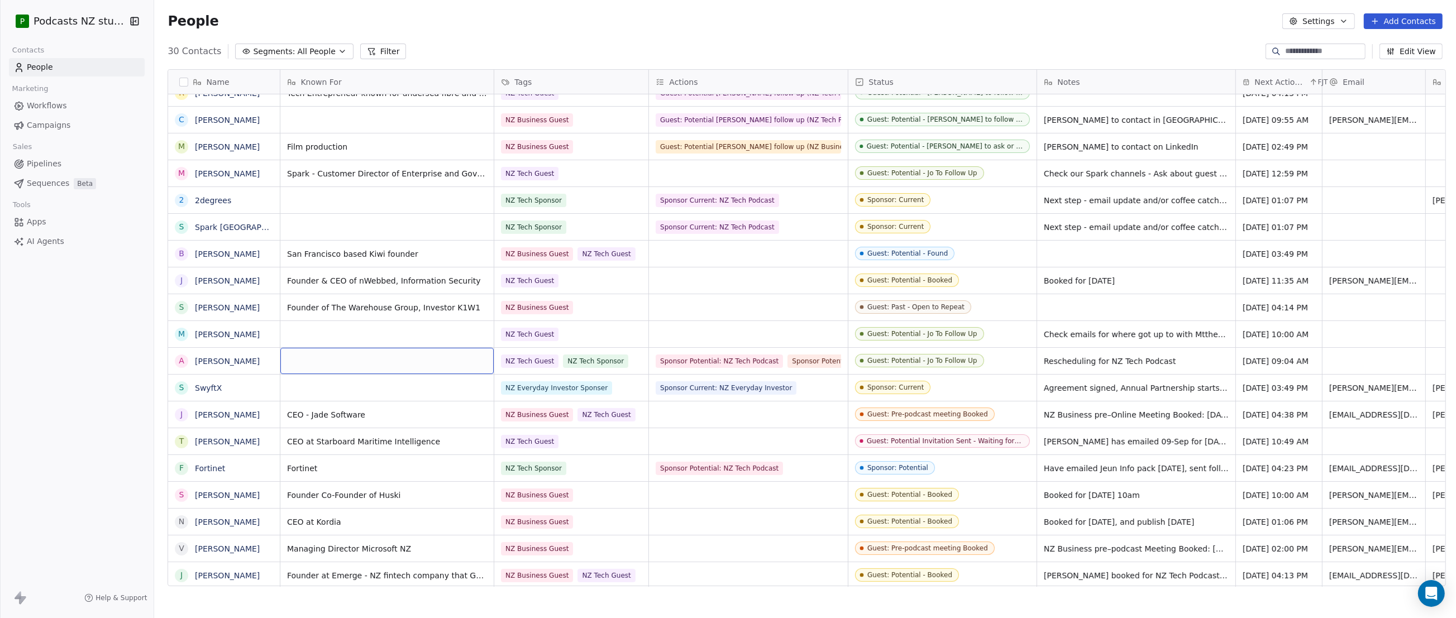
click at [292, 359] on div "grid" at bounding box center [386, 361] width 213 height 26
type textarea "**********"
click at [707, 44] on html "P Podcasts NZ studio Contacts People Marketing Workflows Campaigns Sales Pipeli…" at bounding box center [728, 309] width 1456 height 618
click at [693, 80] on div "Actions" at bounding box center [747, 82] width 183 height 11
click at [692, 106] on span "Edit property" at bounding box center [691, 105] width 51 height 11
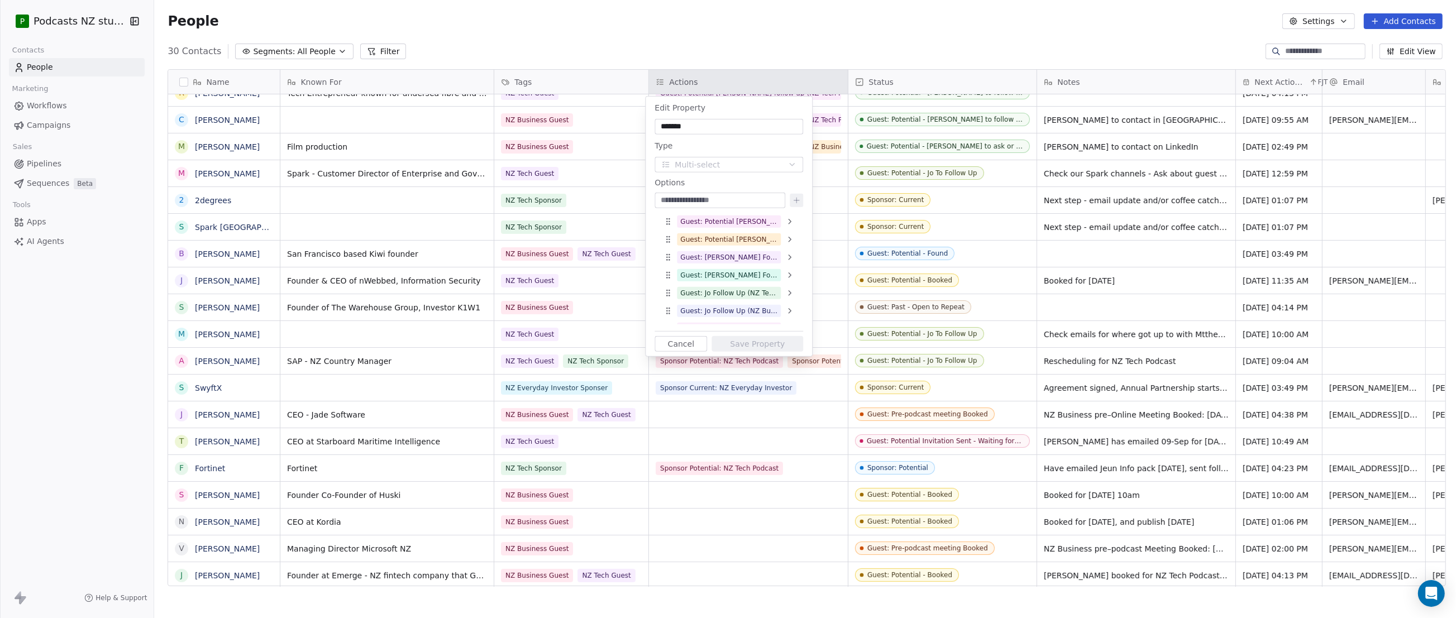
click at [699, 128] on input "*******" at bounding box center [729, 126] width 144 height 11
type input "**********"
click at [767, 343] on button "Save Property" at bounding box center [758, 344] width 92 height 16
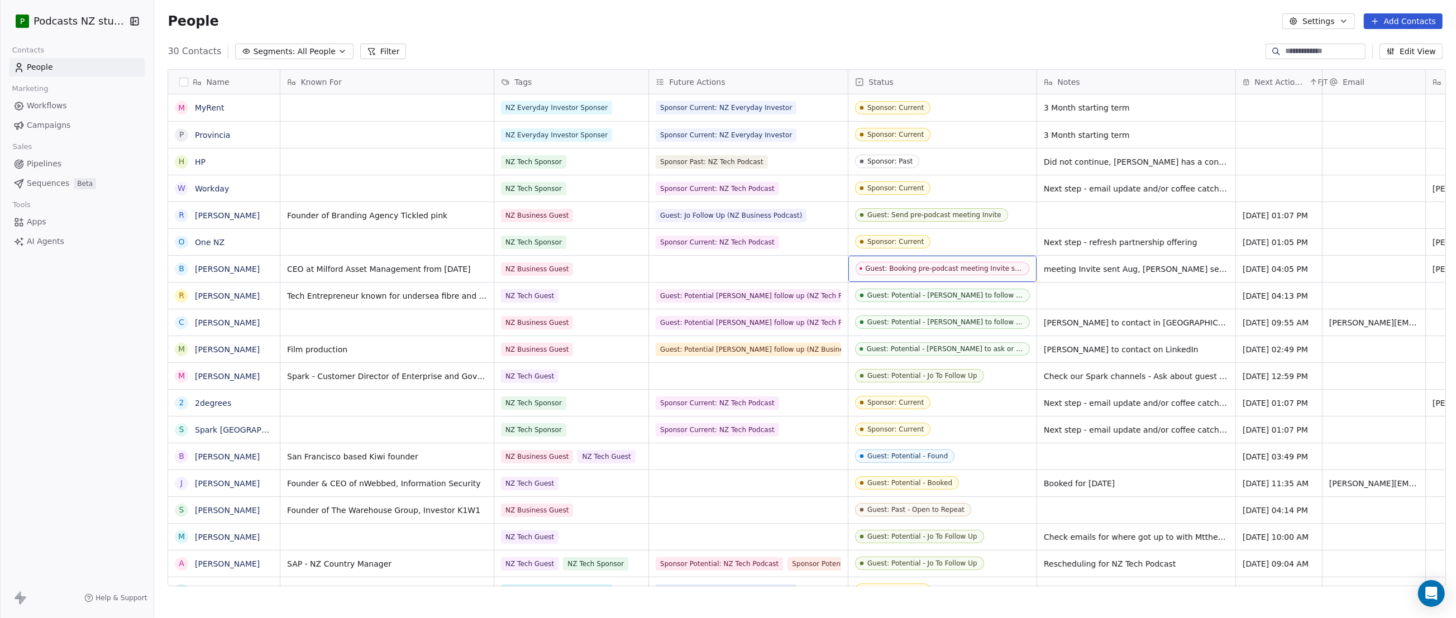
drag, startPoint x: 867, startPoint y: 268, endPoint x: 922, endPoint y: 264, distance: 55.4
click at [922, 265] on div "Guest: Booking pre-podcast meeting Invite sent - Waiting for Reply" at bounding box center [945, 269] width 158 height 8
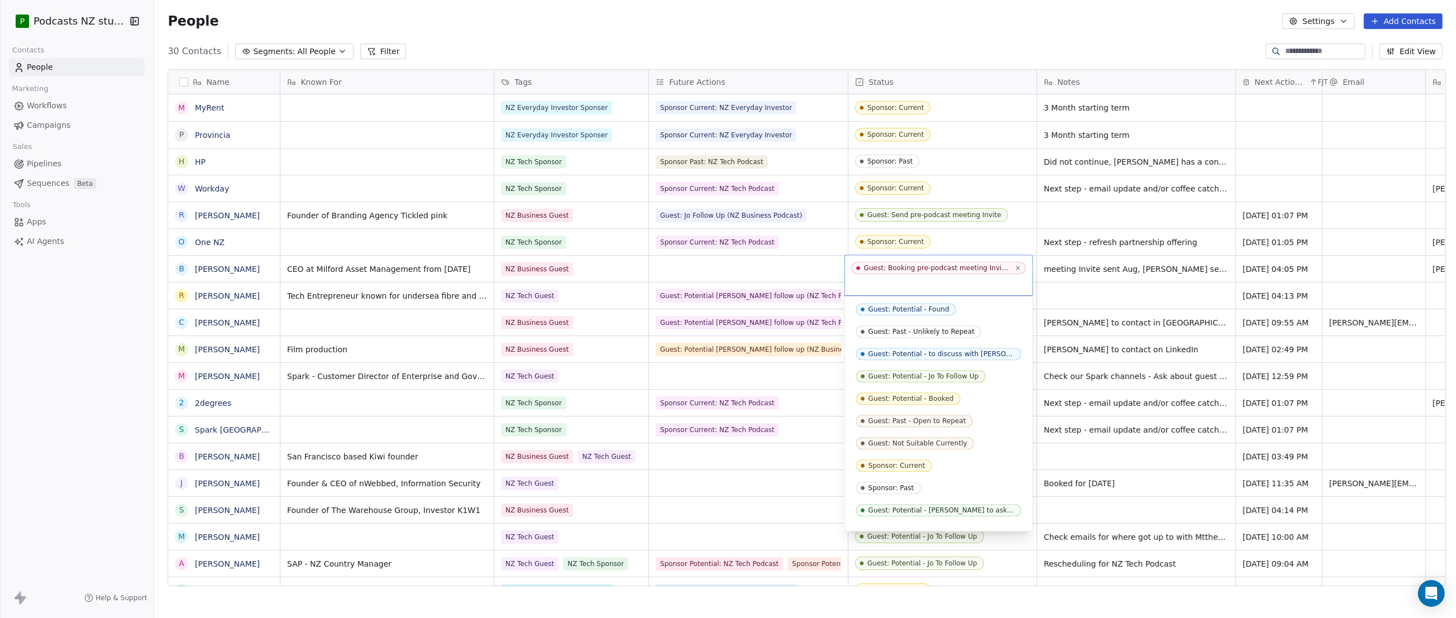
scroll to position [37, 0]
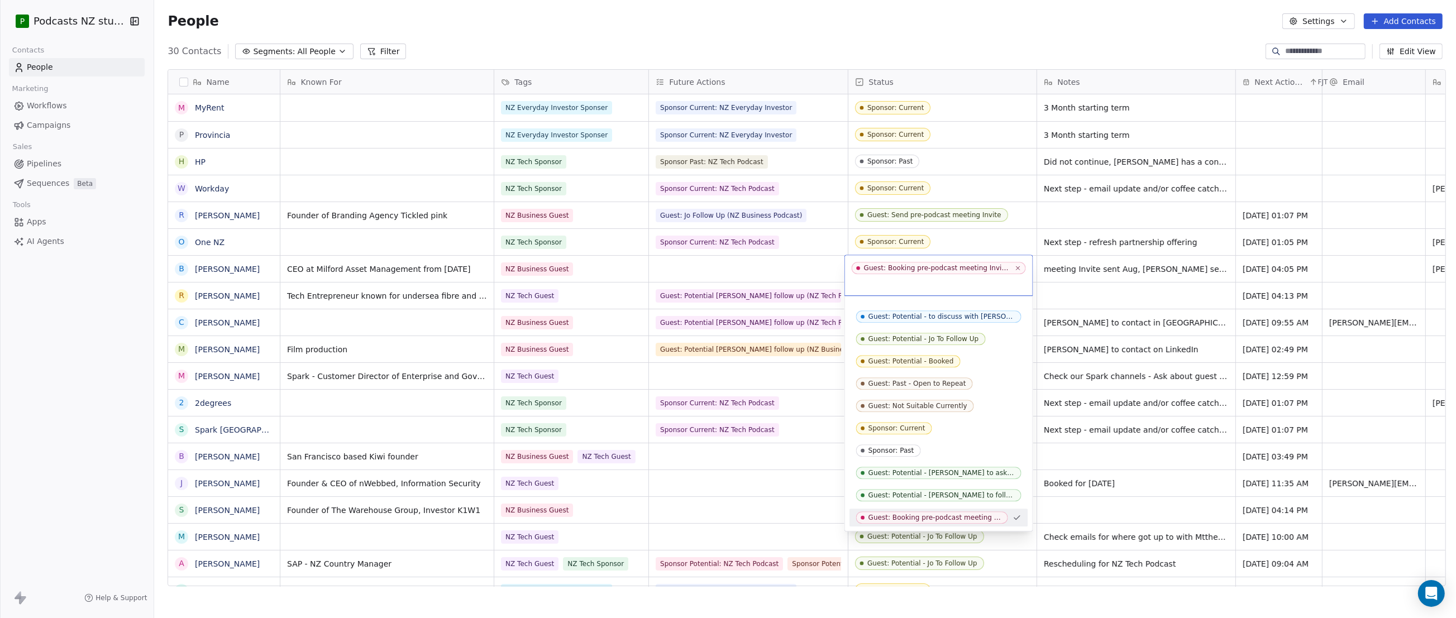
click at [883, 22] on html "P Podcasts NZ studio Contacts People Marketing Workflows Campaigns Sales Pipeli…" at bounding box center [728, 309] width 1456 height 618
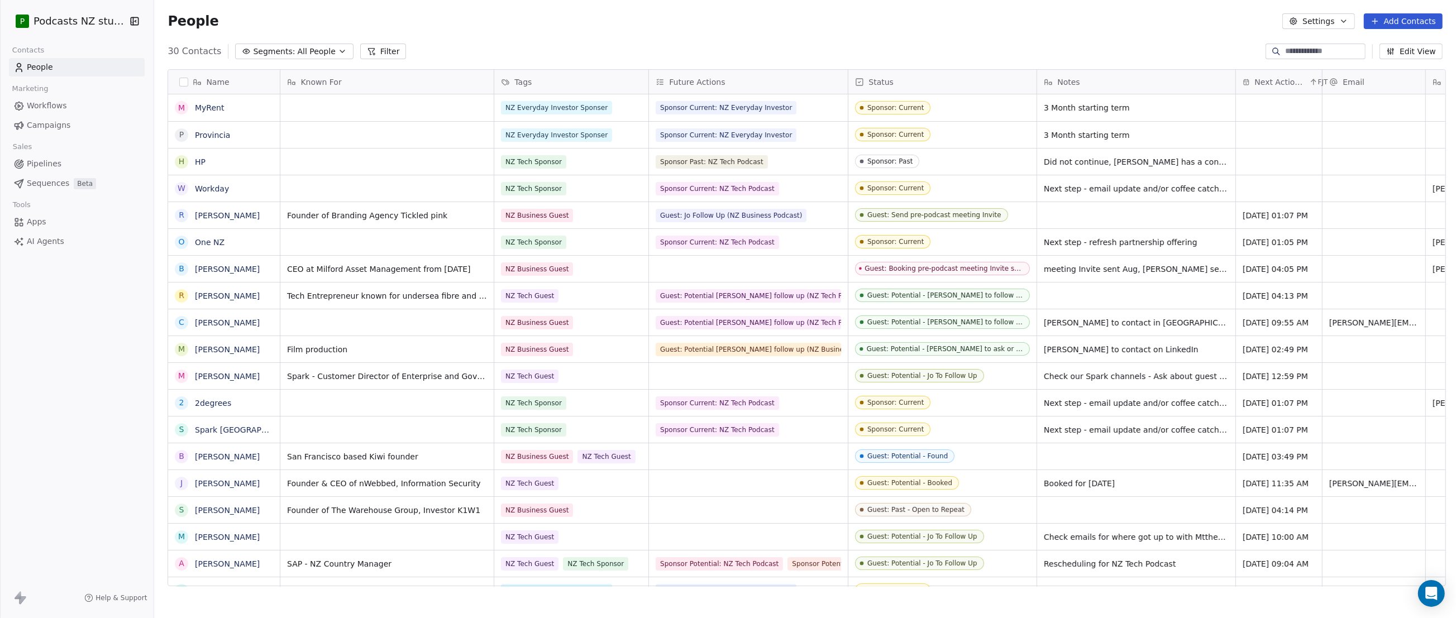
click at [1089, 83] on div "Notes" at bounding box center [1135, 82] width 183 height 11
click at [1089, 83] on html "P Podcasts NZ studio Contacts People Marketing Workflows Campaigns Sales Pipeli…" at bounding box center [728, 309] width 1456 height 618
click at [1076, 106] on span "Edit property" at bounding box center [1080, 105] width 51 height 11
click at [1077, 128] on input "*****" at bounding box center [1118, 126] width 144 height 11
type input "**********"
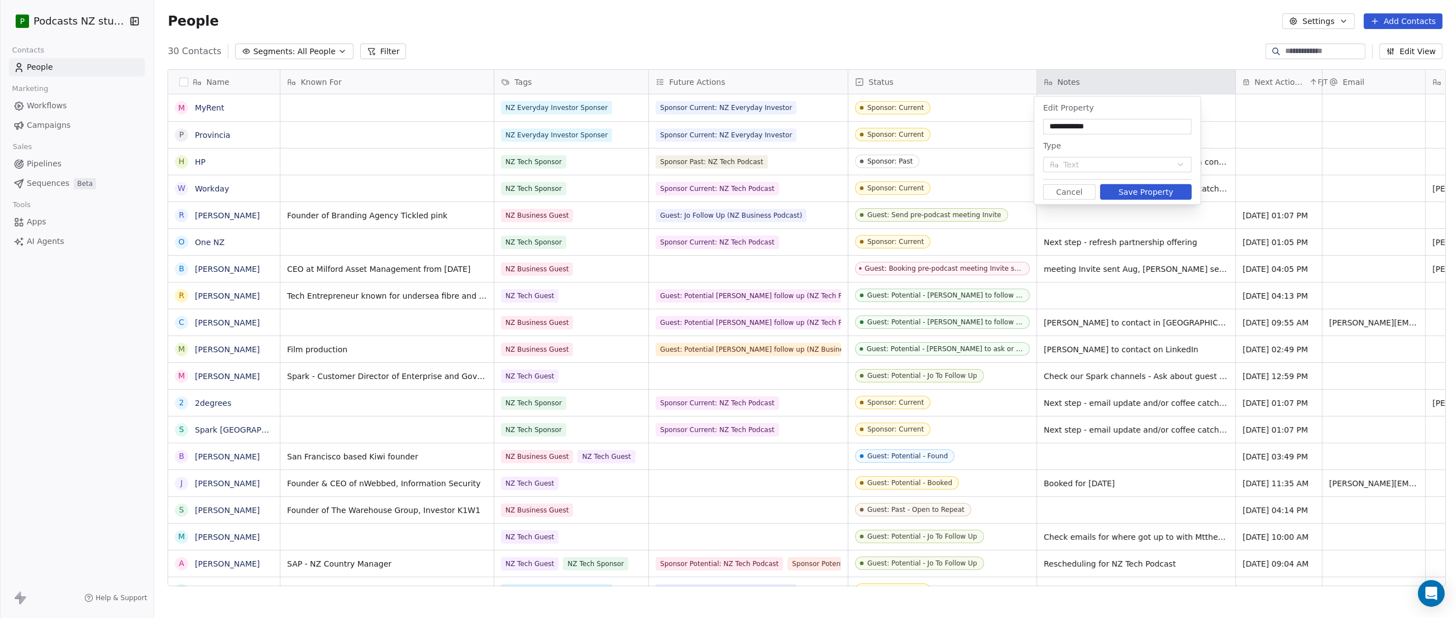
click at [1142, 194] on button "Save Property" at bounding box center [1147, 192] width 92 height 16
click at [455, 23] on div "People Settings Add Contacts" at bounding box center [805, 21] width 1275 height 16
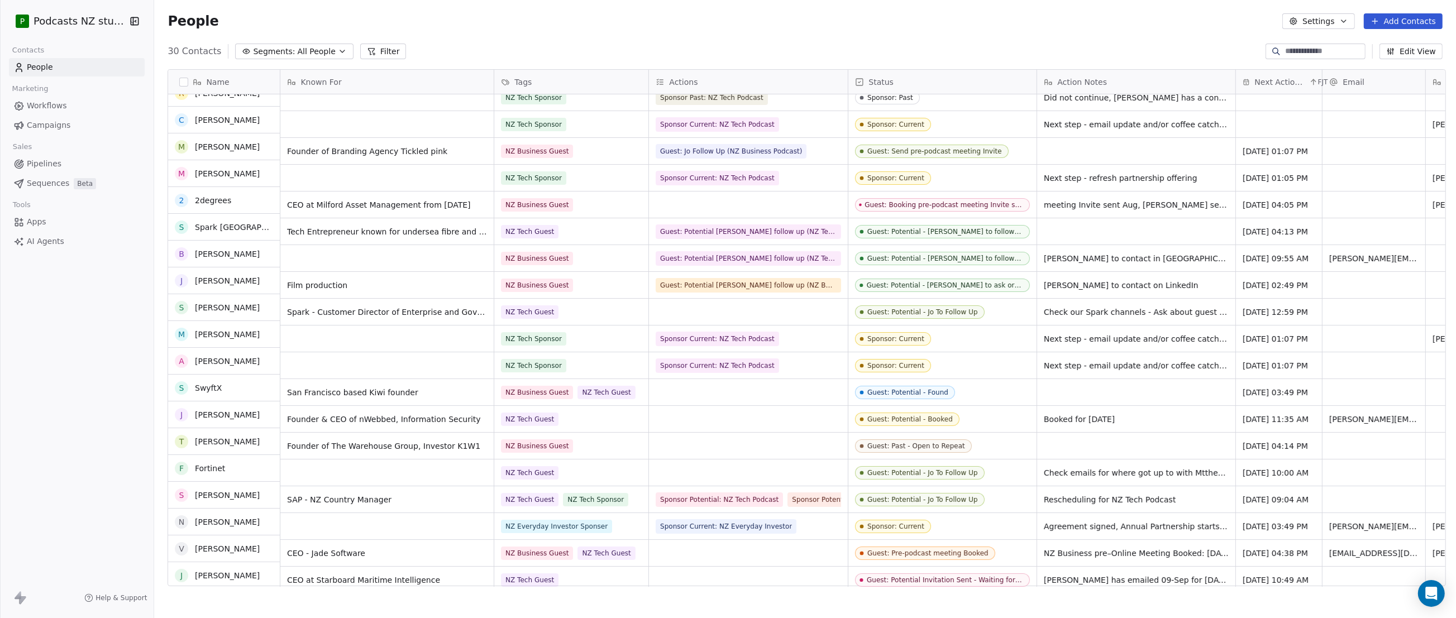
scroll to position [50, 0]
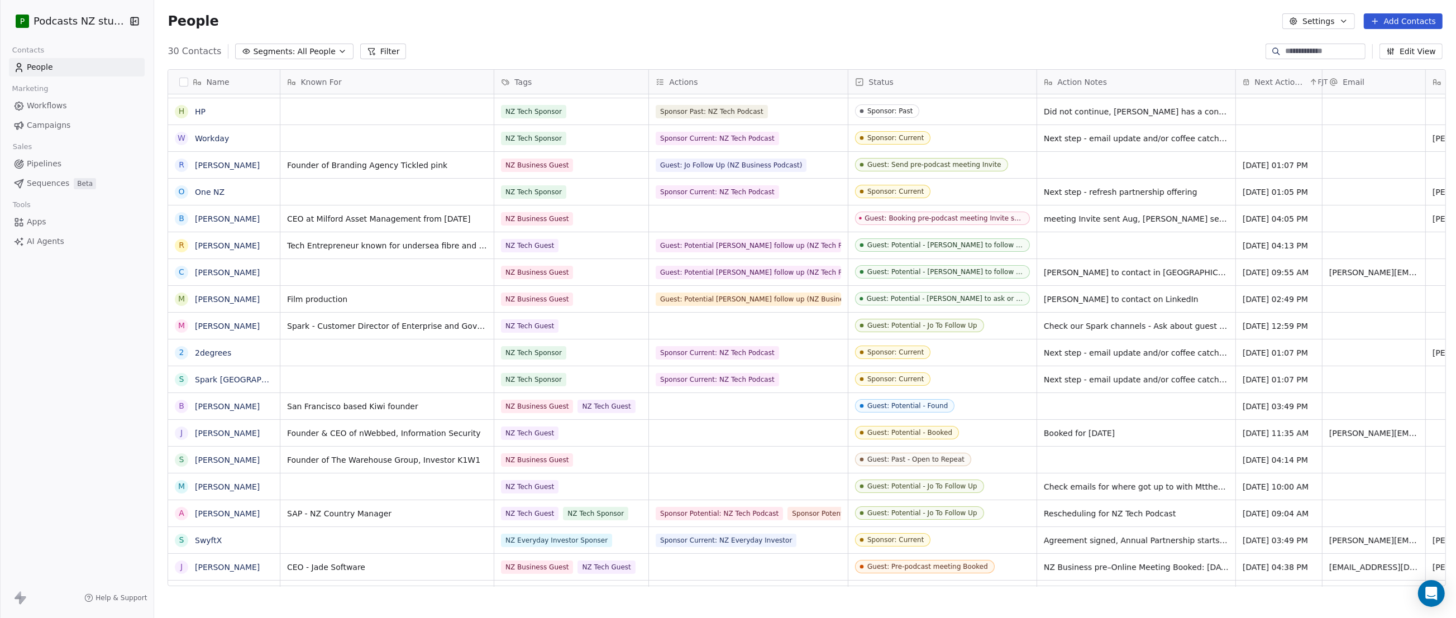
click at [422, 28] on div "People Settings Add Contacts" at bounding box center [805, 21] width 1275 height 16
click at [338, 47] on icon "button" at bounding box center [342, 51] width 9 height 9
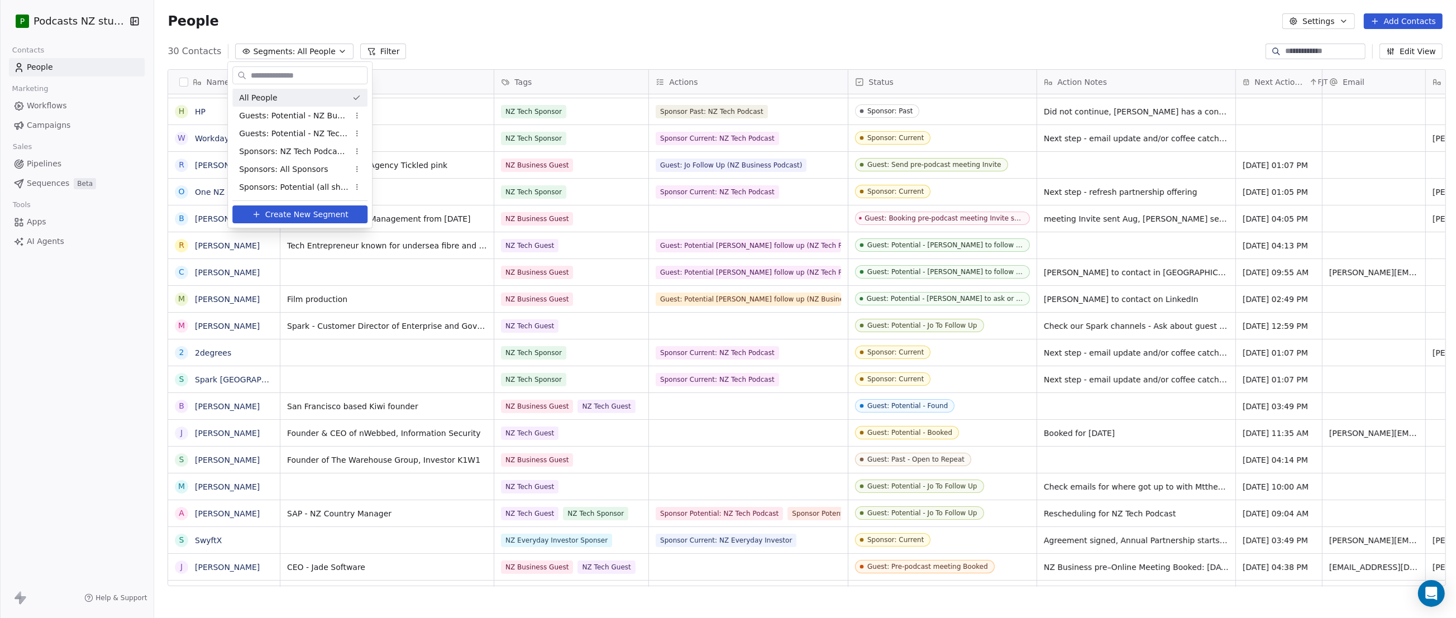
click at [496, 28] on html "P Podcasts NZ studio Contacts People Marketing Workflows Campaigns Sales Pipeli…" at bounding box center [728, 309] width 1456 height 618
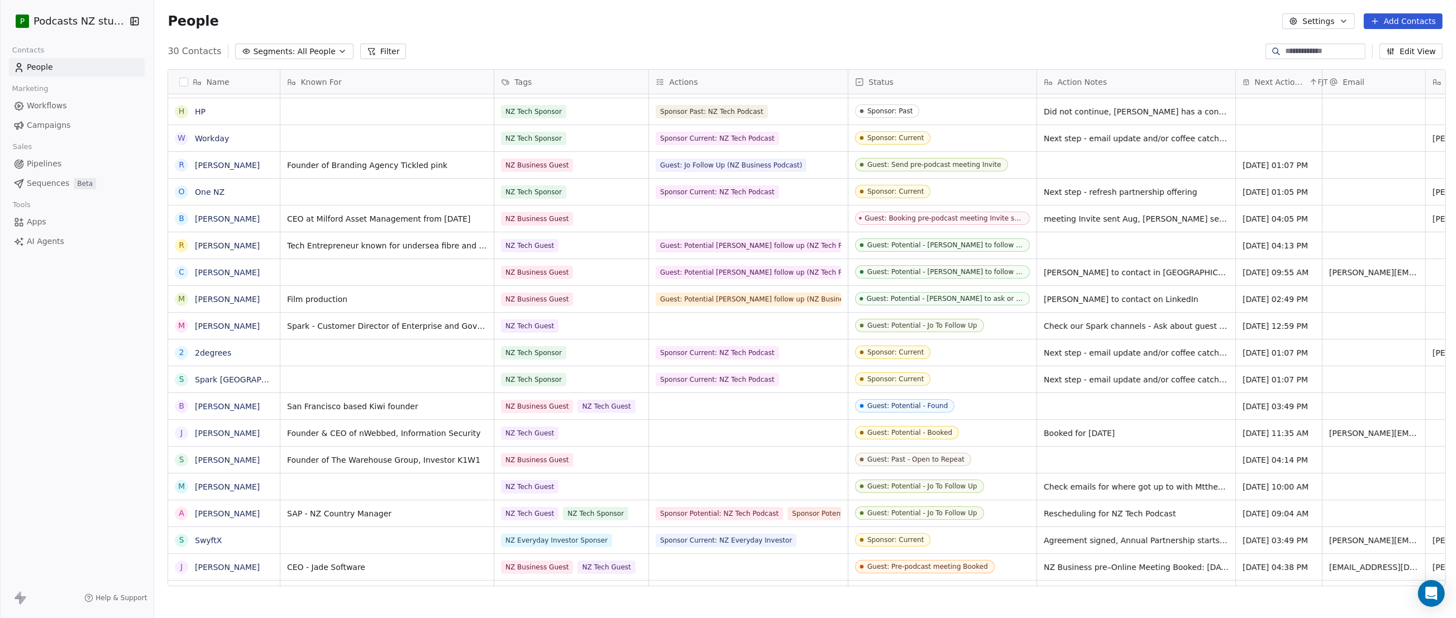
click at [298, 50] on span "All People" at bounding box center [316, 52] width 38 height 12
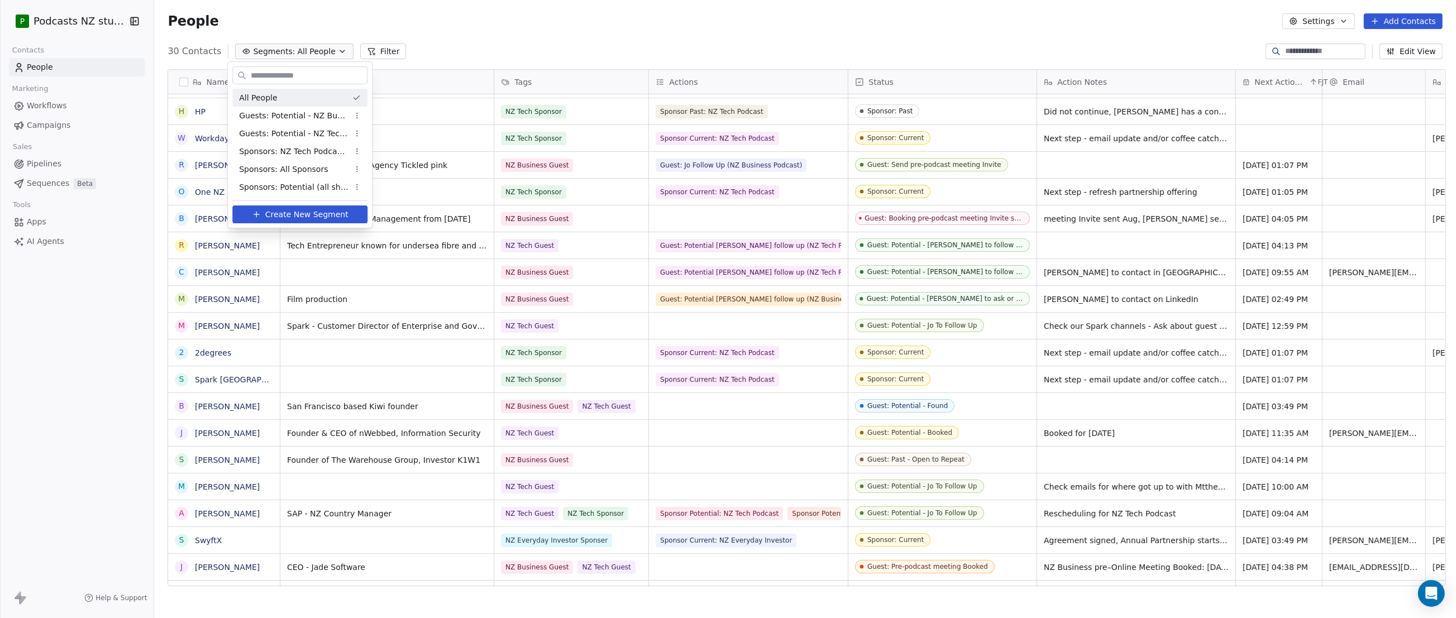
click at [480, 45] on html "P Podcasts NZ studio Contacts People Marketing Workflows Campaigns Sales Pipeli…" at bounding box center [728, 309] width 1456 height 618
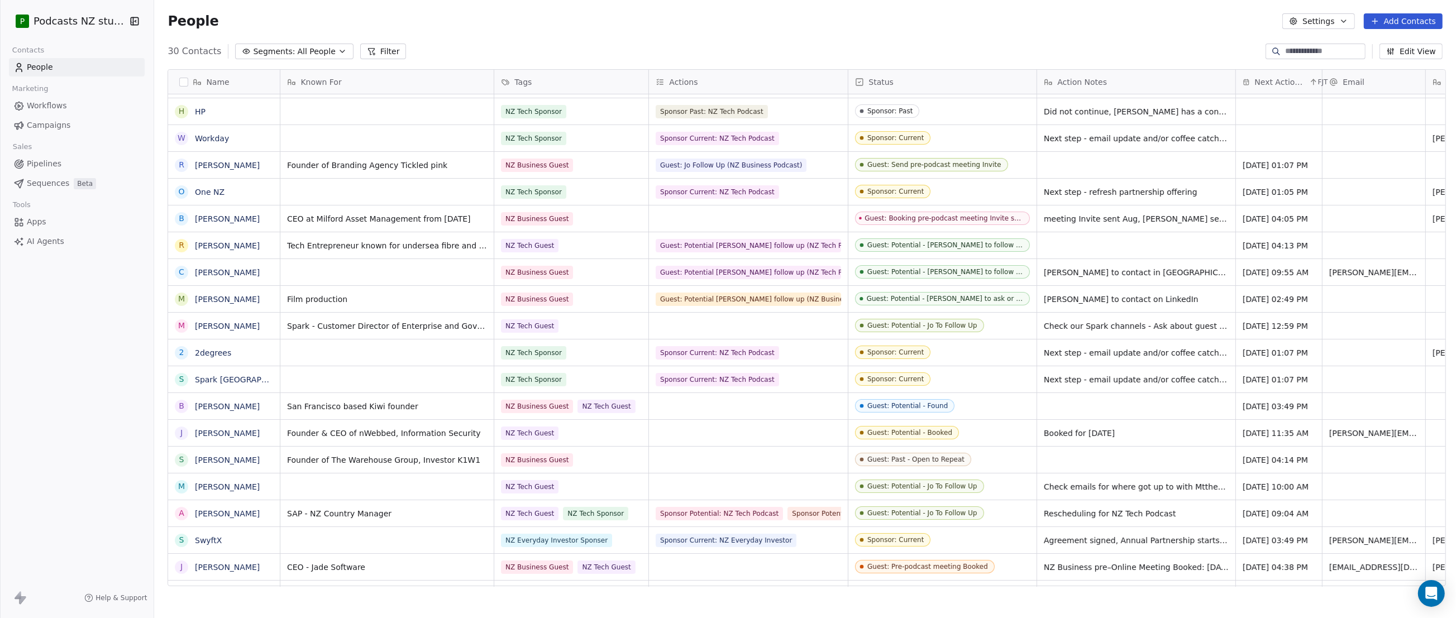
click at [292, 32] on div "People Settings Add Contacts" at bounding box center [805, 21] width 1302 height 42
drag, startPoint x: 427, startPoint y: 35, endPoint x: 421, endPoint y: 35, distance: 6.1
click at [427, 35] on div "People Settings Add Contacts" at bounding box center [805, 21] width 1302 height 42
click at [516, 33] on div "People Settings Add Contacts" at bounding box center [805, 21] width 1302 height 42
click at [338, 54] on icon "button" at bounding box center [342, 51] width 9 height 9
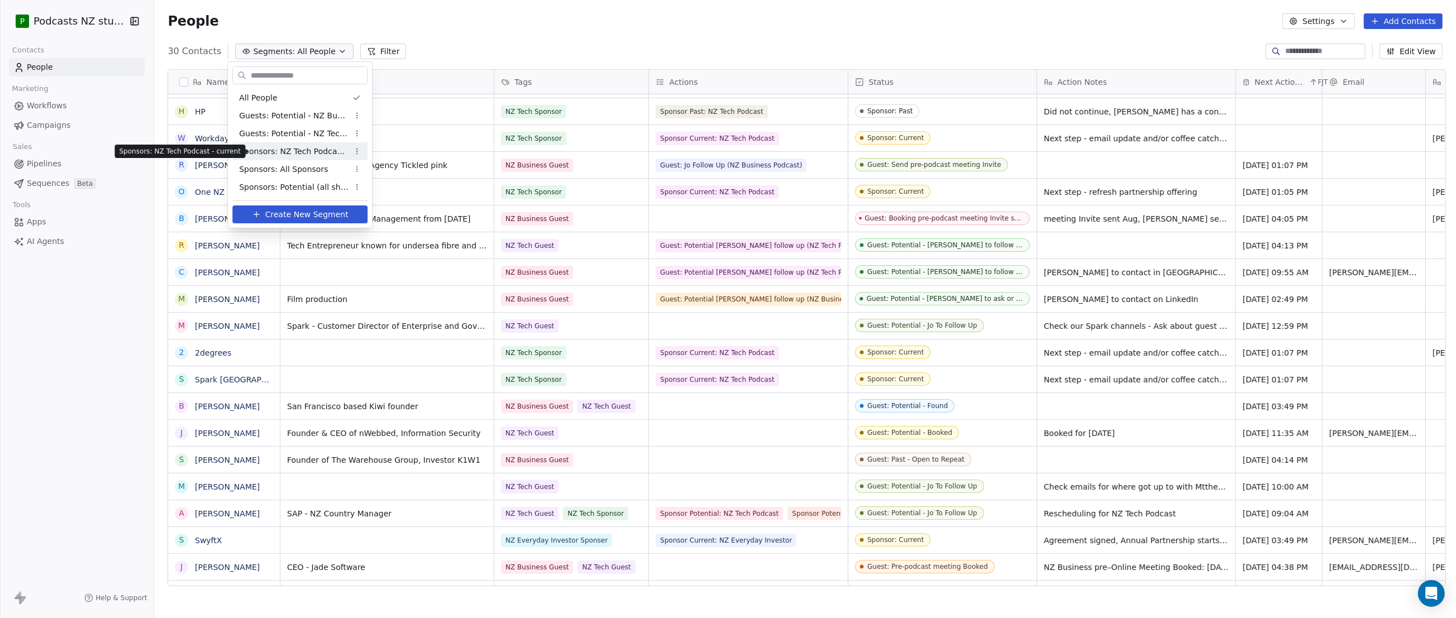
click at [293, 150] on span "Sponsors: NZ Tech Podcast - current" at bounding box center [293, 152] width 109 height 12
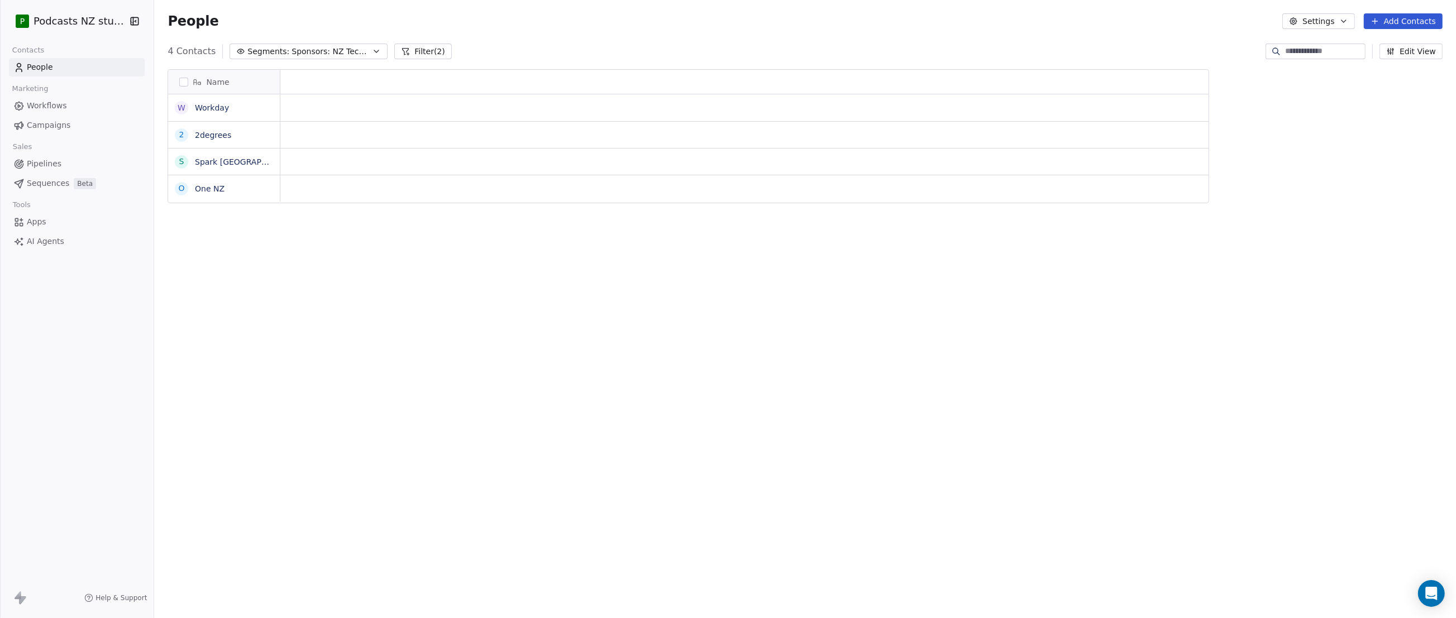
scroll to position [536, 1298]
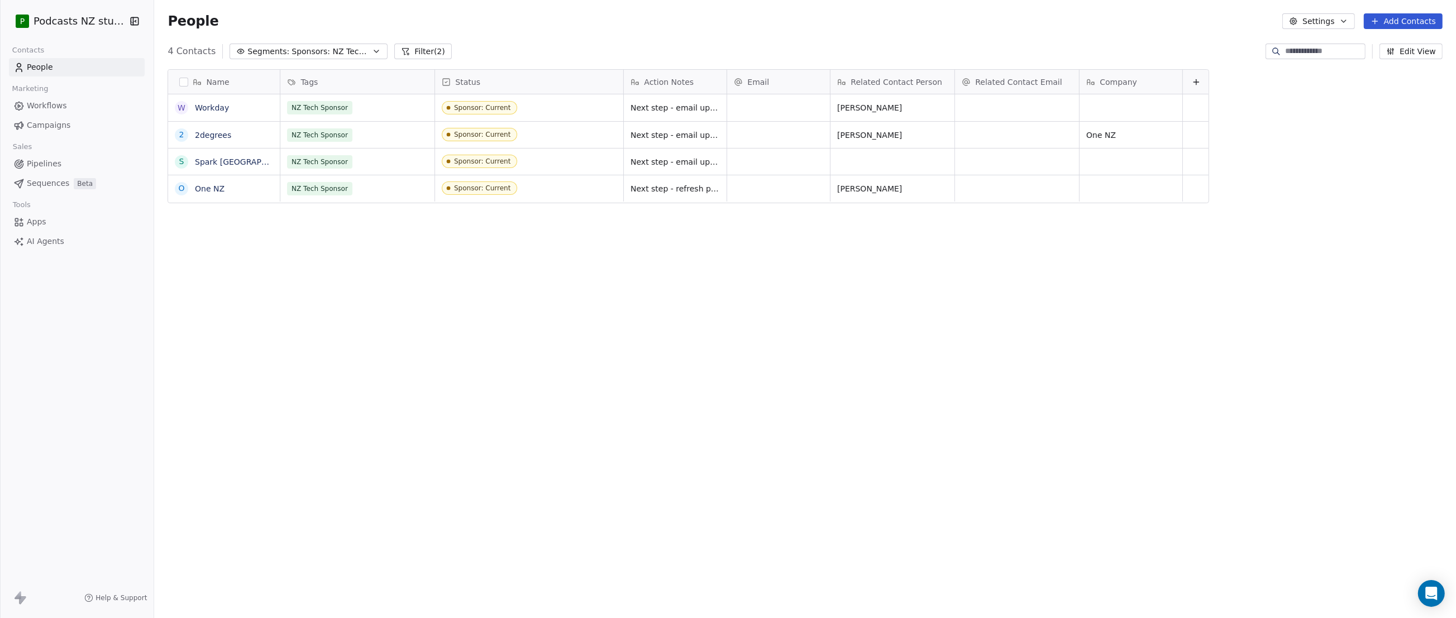
click at [372, 52] on icon "button" at bounding box center [376, 51] width 9 height 9
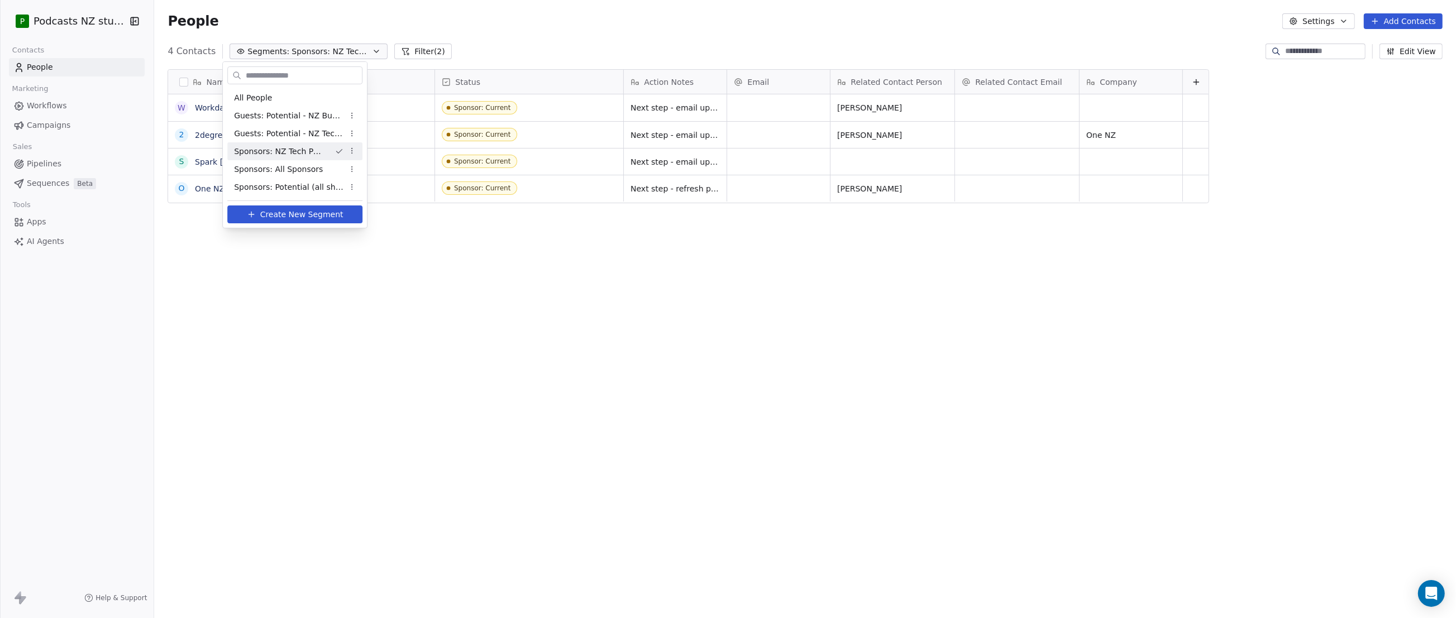
click at [352, 153] on html "P Podcasts NZ studio Contacts People Marketing Workflows Campaigns Sales Pipeli…" at bounding box center [728, 309] width 1456 height 618
click at [362, 174] on div "Edit" at bounding box center [387, 173] width 75 height 18
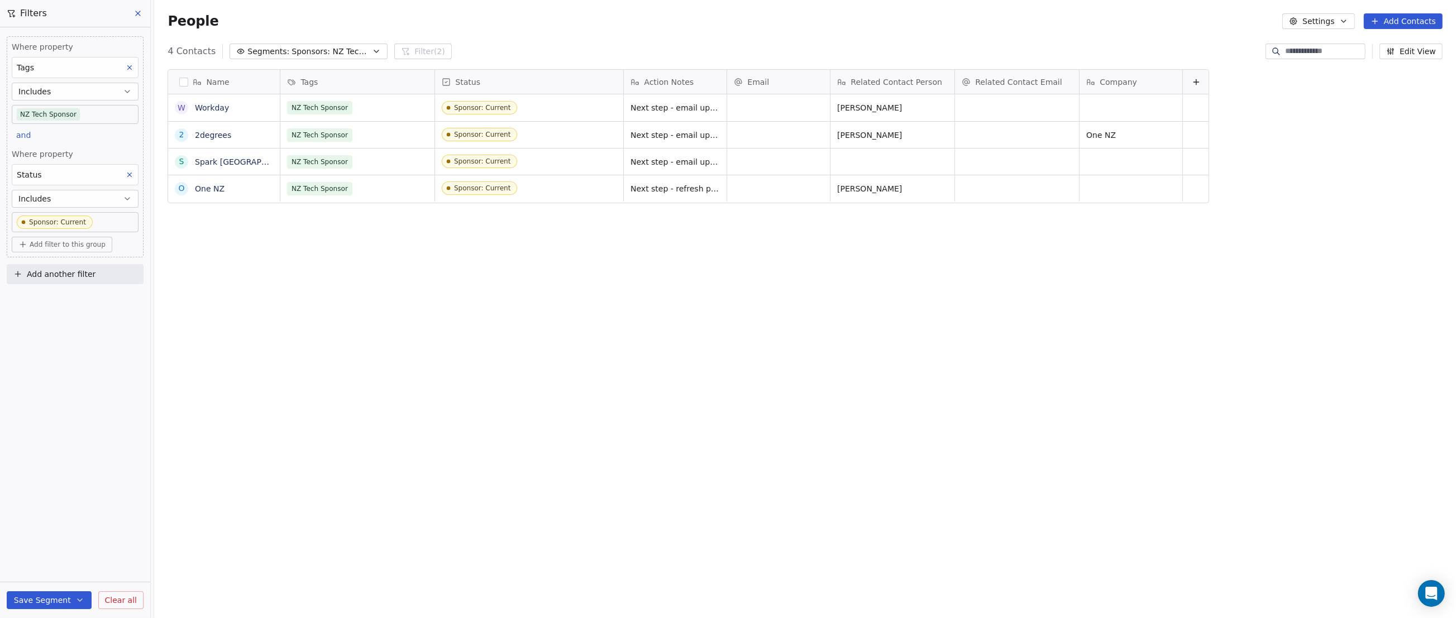
click at [1036, 49] on div "4 Contacts Segments: Sponsors: NZ Tech Podcast - current Filter (2) Edit View" at bounding box center [805, 51] width 1302 height 18
click at [139, 12] on icon at bounding box center [138, 13] width 4 height 4
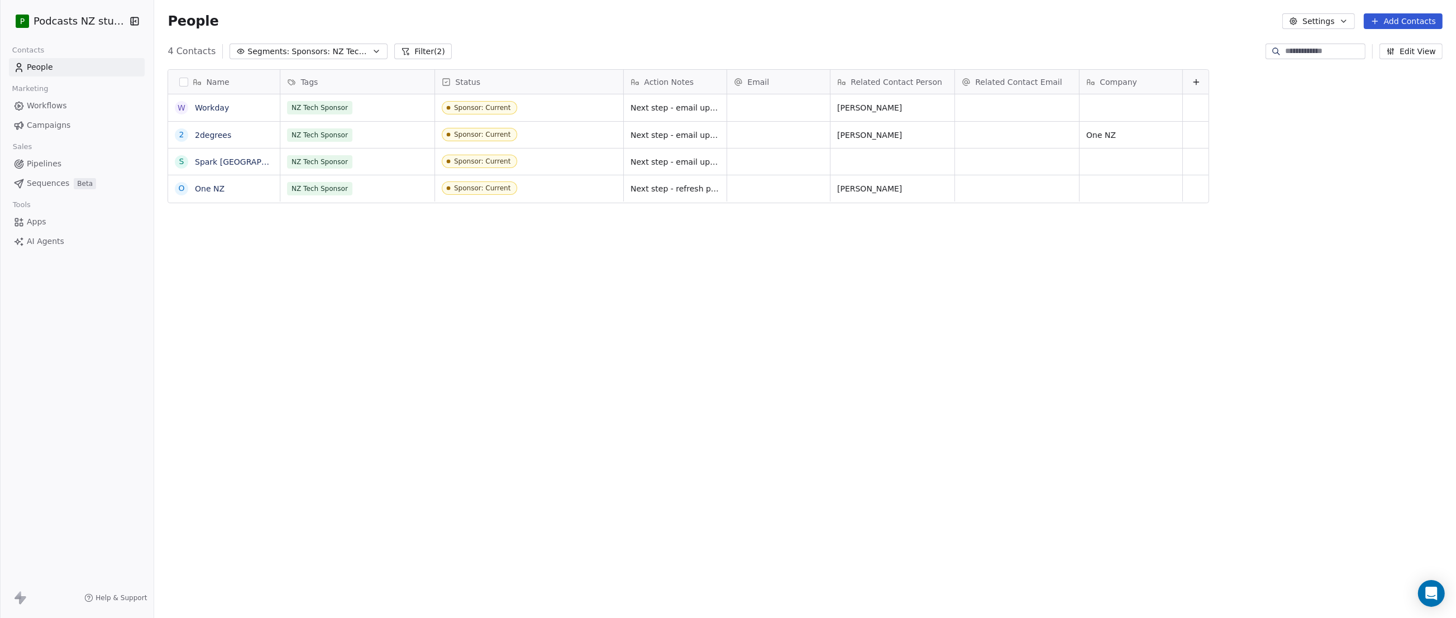
click at [1192, 80] on icon at bounding box center [1196, 82] width 9 height 9
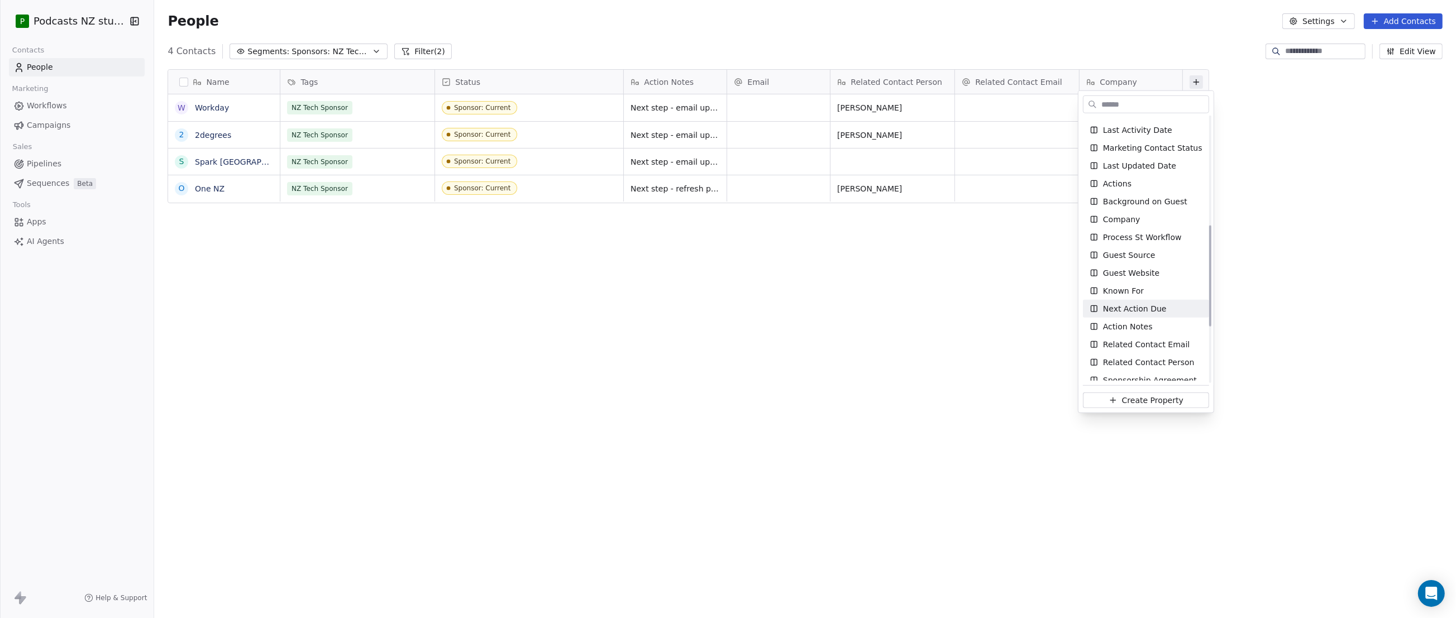
scroll to position [281, 0]
click at [1151, 220] on div "Actions" at bounding box center [1146, 221] width 113 height 11
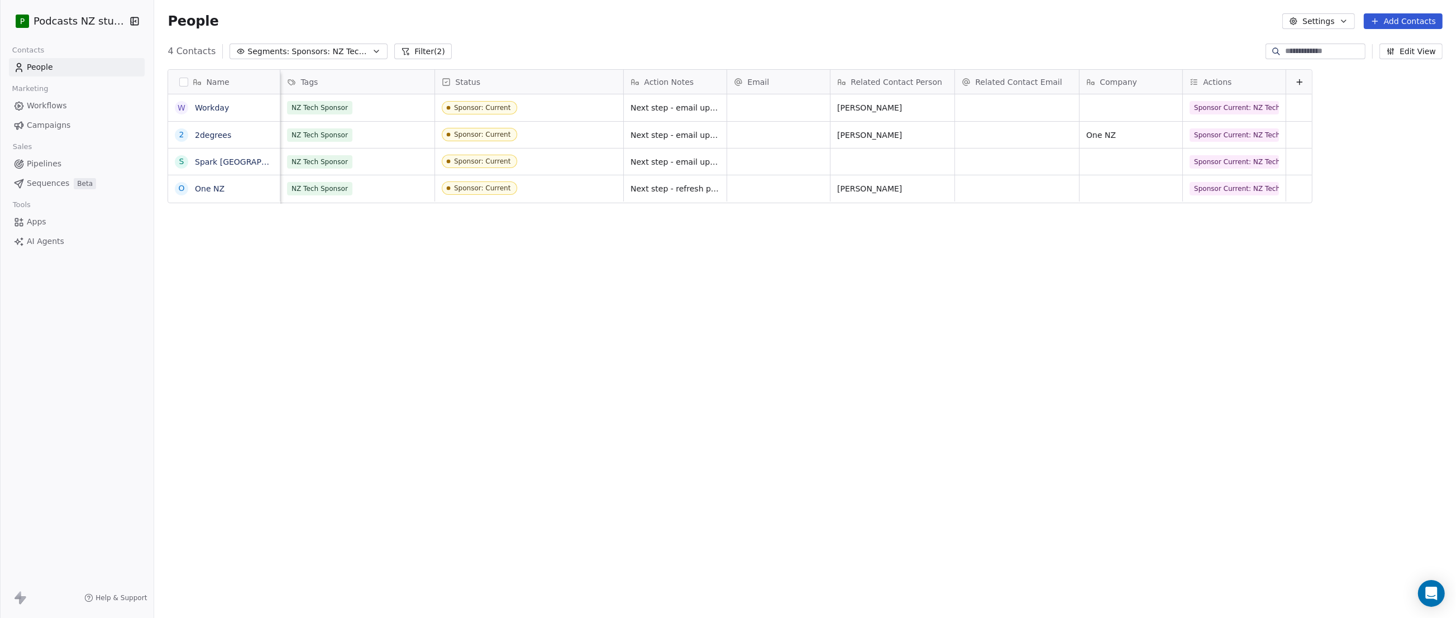
scroll to position [0, 8]
drag, startPoint x: 1229, startPoint y: 82, endPoint x: 572, endPoint y: 83, distance: 657.0
click at [572, 83] on div "Name W Workday 2 2degrees S Spark [GEOGRAPHIC_DATA] O One NZ Tags Status Action…" at bounding box center [740, 137] width 1144 height 134
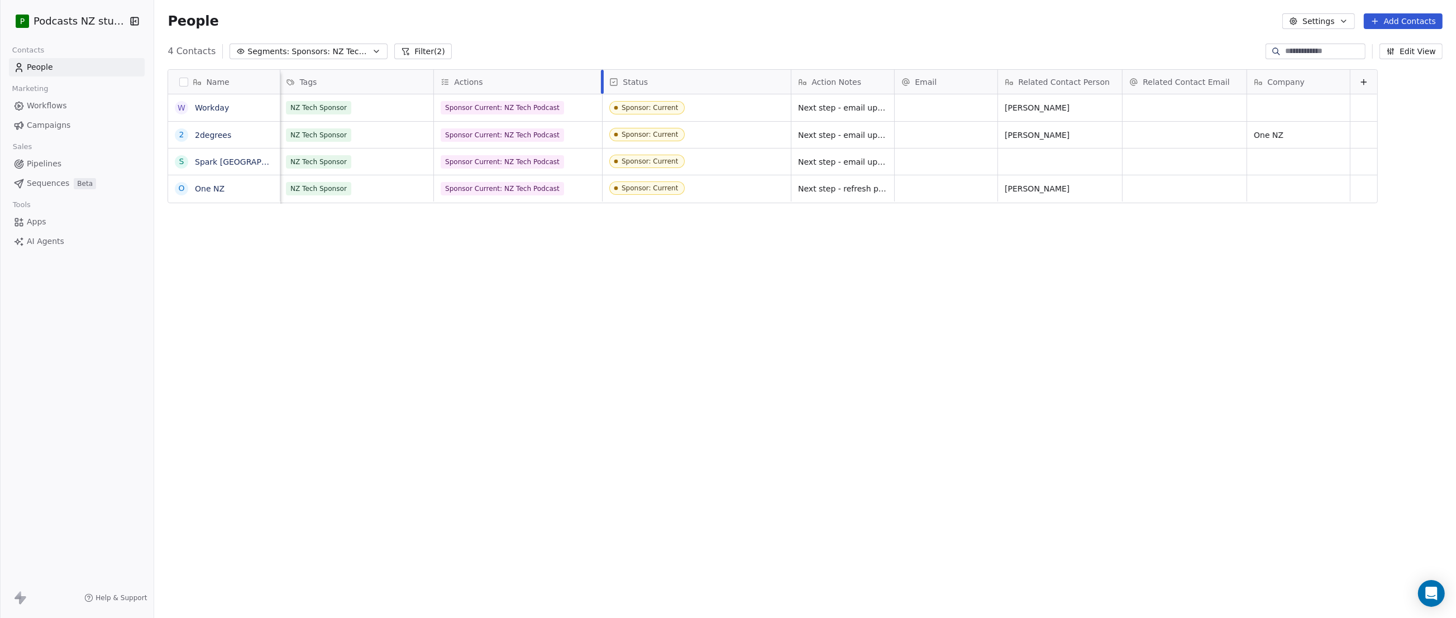
drag, startPoint x: 525, startPoint y: 77, endPoint x: 590, endPoint y: 77, distance: 65.4
click at [601, 77] on div at bounding box center [602, 82] width 3 height 24
click at [435, 79] on div at bounding box center [436, 82] width 3 height 24
click at [445, 109] on span "Sponsor Current: NZ Tech Podcast" at bounding box center [506, 107] width 123 height 13
click at [550, 45] on html "P Podcasts NZ studio Contacts People Marketing Workflows Campaigns Sales Pipeli…" at bounding box center [728, 309] width 1456 height 618
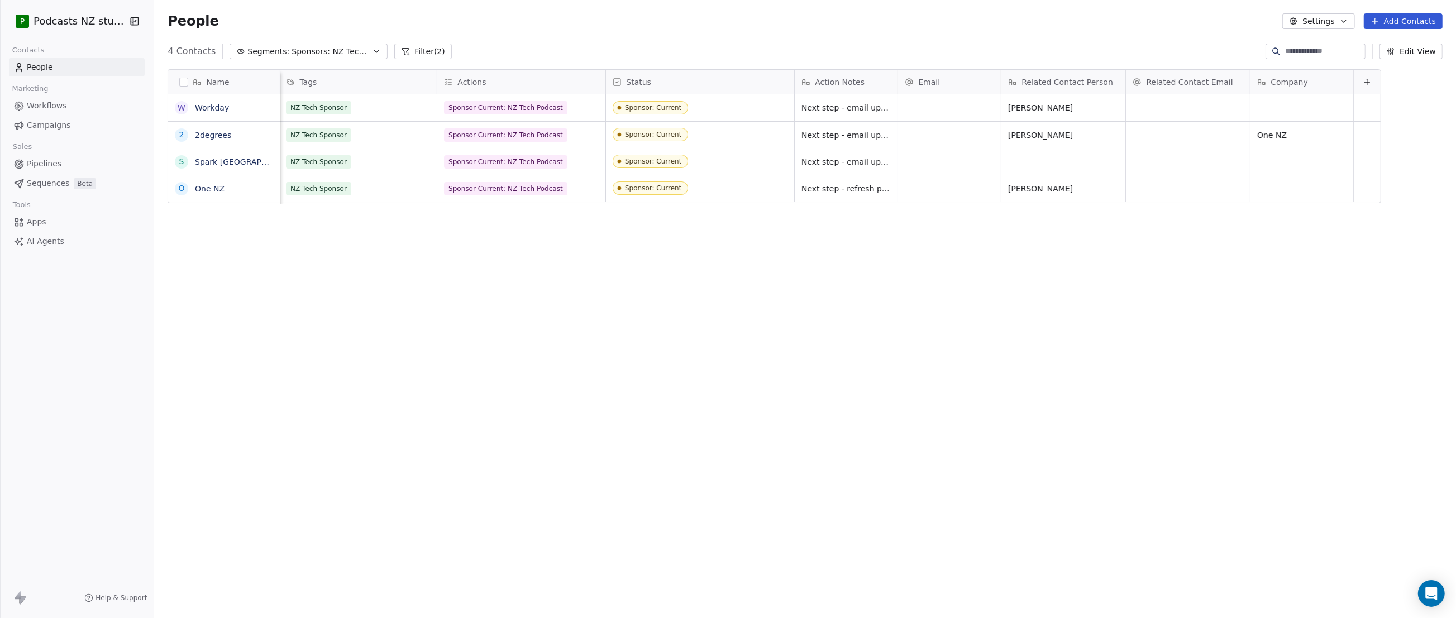
click at [338, 228] on div "Name W Workday 2 2degrees S Spark NZ O One NZ Tags Actions Status Action Notes …" at bounding box center [805, 332] width 1302 height 544
click at [280, 87] on div at bounding box center [281, 82] width 3 height 24
click at [491, 45] on div "4 Contacts Segments: Sponsors: NZ Tech Podcast - current Filter (2) Edit View" at bounding box center [805, 51] width 1302 height 18
drag, startPoint x: 278, startPoint y: 74, endPoint x: 284, endPoint y: 74, distance: 6.7
click at [287, 74] on div at bounding box center [288, 82] width 3 height 24
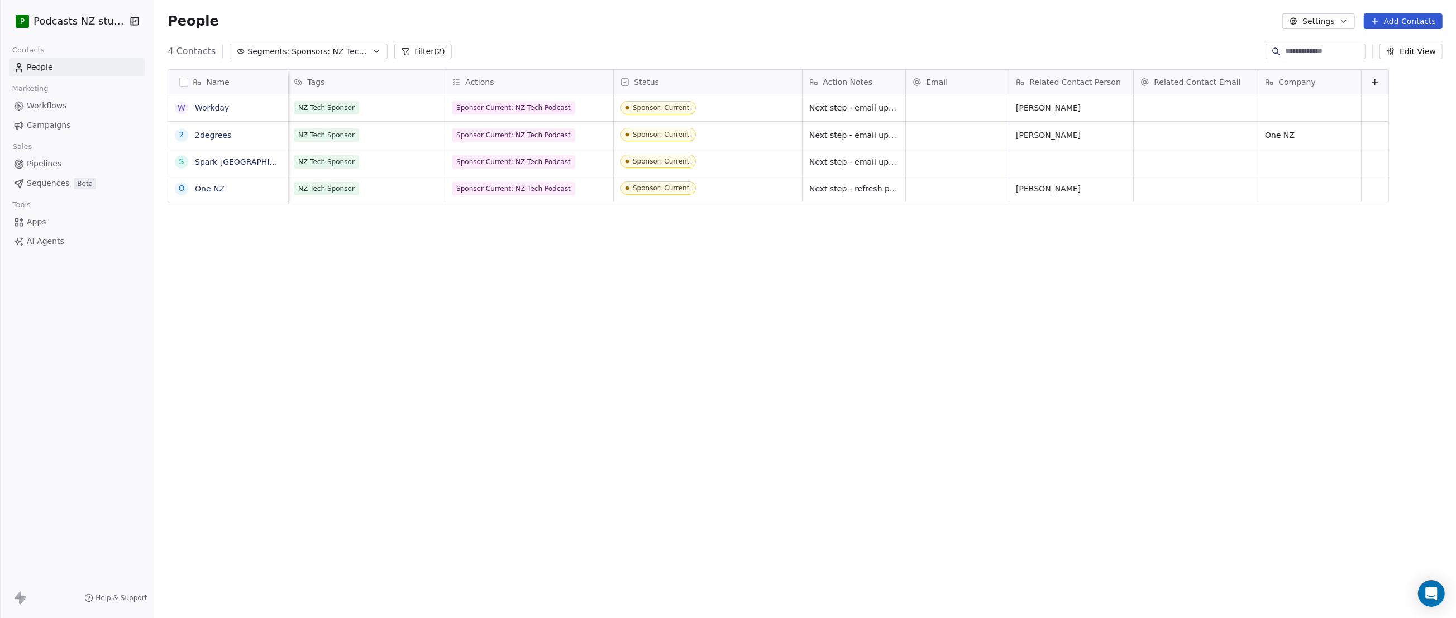
click at [494, 41] on div "People Settings Add Contacts" at bounding box center [805, 21] width 1302 height 42
click at [372, 49] on icon "button" at bounding box center [376, 51] width 9 height 9
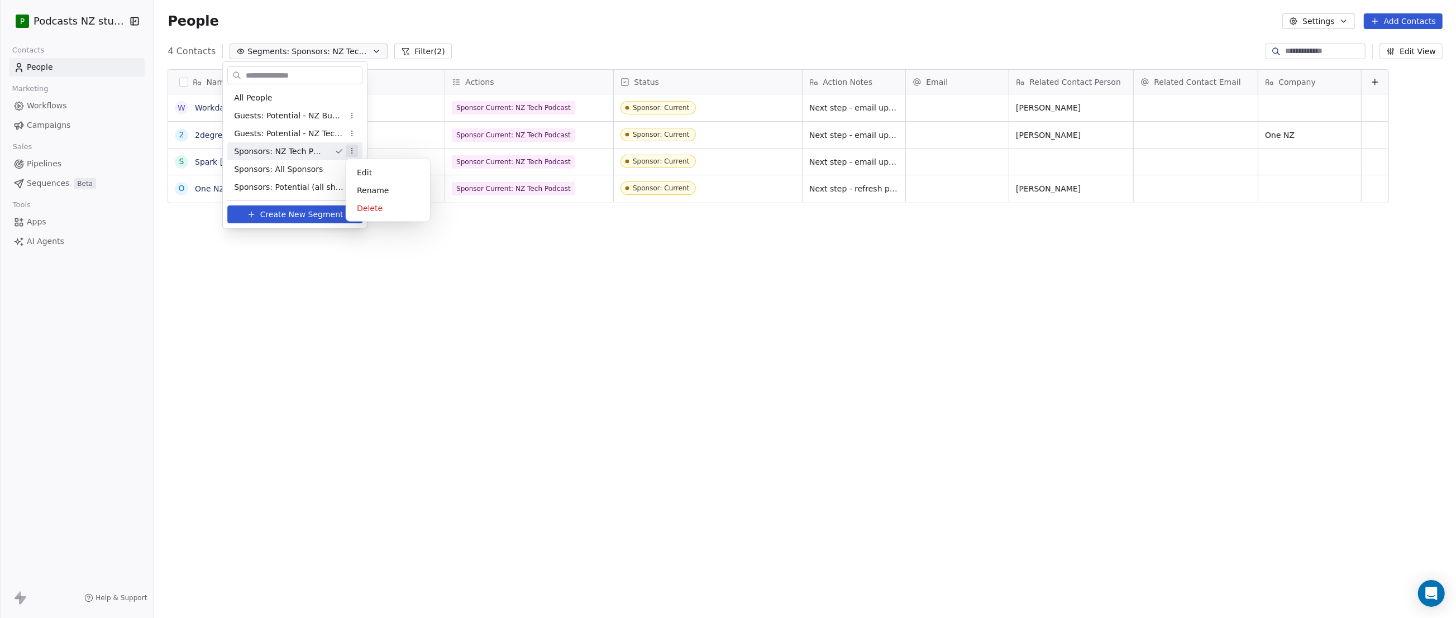
click at [353, 148] on html "P Podcasts NZ studio Contacts People Marketing Workflows Campaigns Sales Pipeli…" at bounding box center [728, 309] width 1456 height 618
click at [377, 177] on div "Edit" at bounding box center [387, 173] width 75 height 18
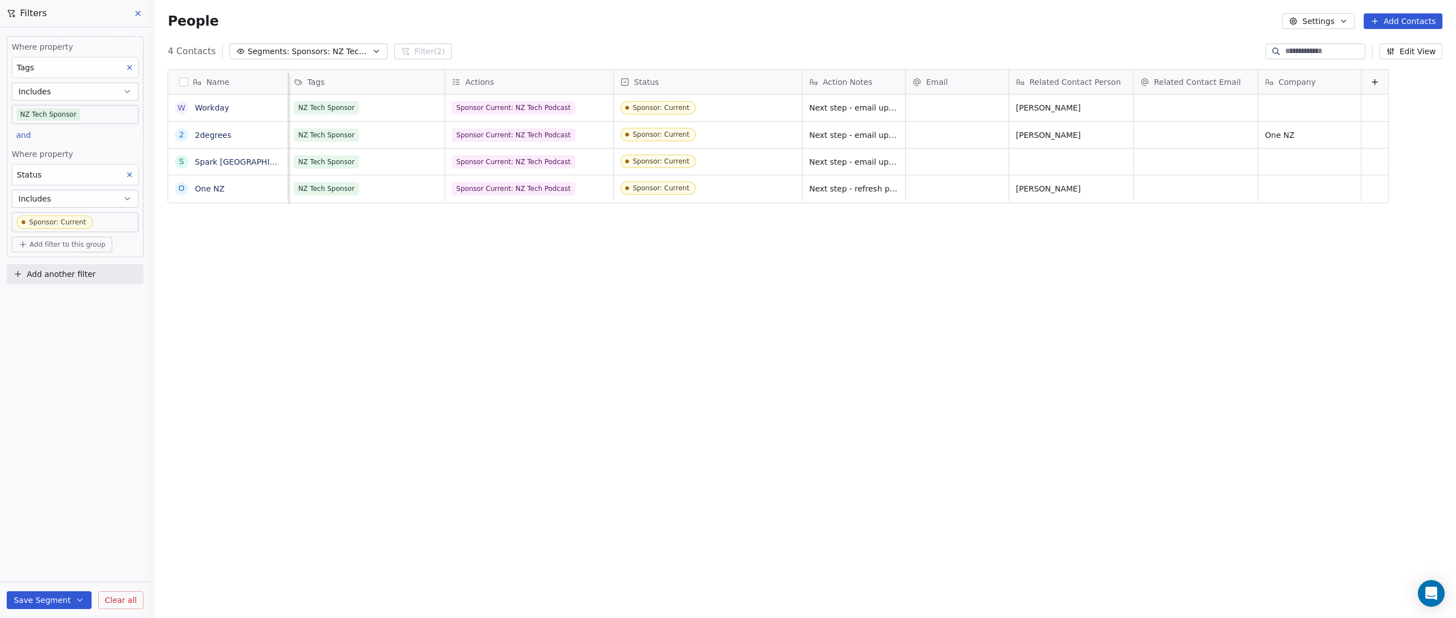
click at [54, 88] on button "Includes" at bounding box center [75, 92] width 127 height 18
click at [64, 92] on button "Includes" at bounding box center [75, 92] width 127 height 18
click at [70, 73] on div "Tags" at bounding box center [75, 67] width 127 height 21
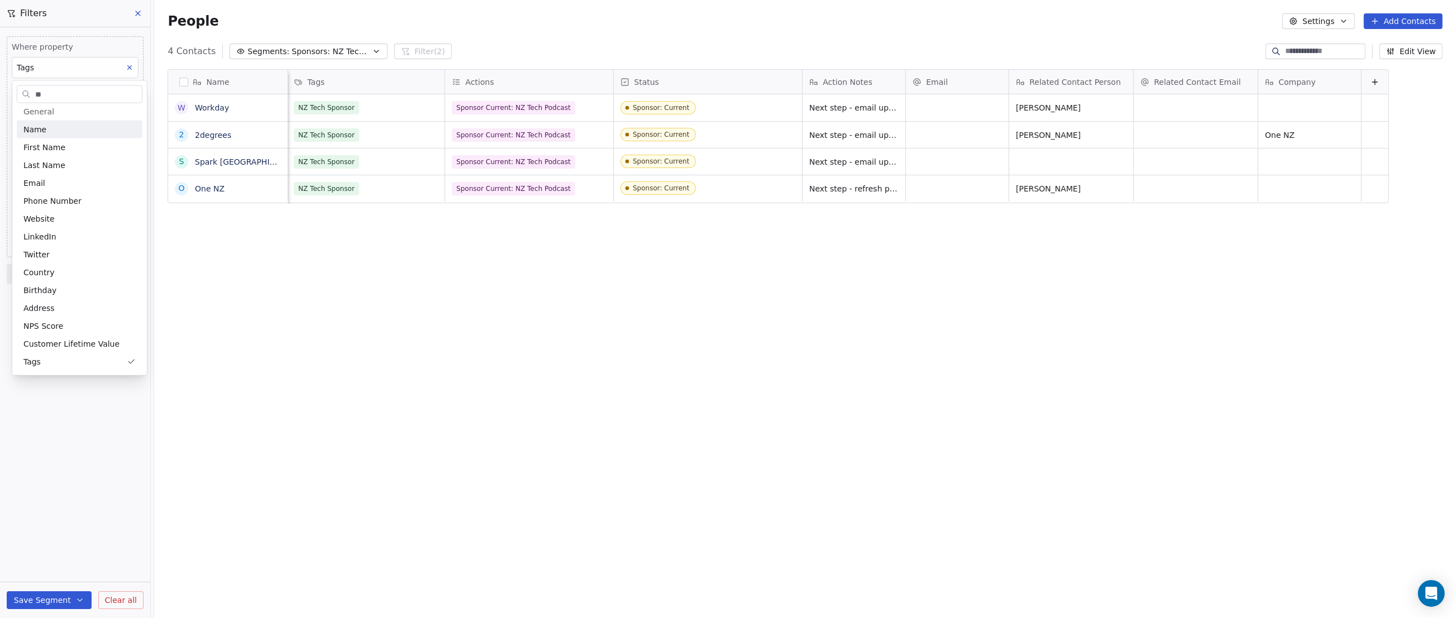
scroll to position [0, 0]
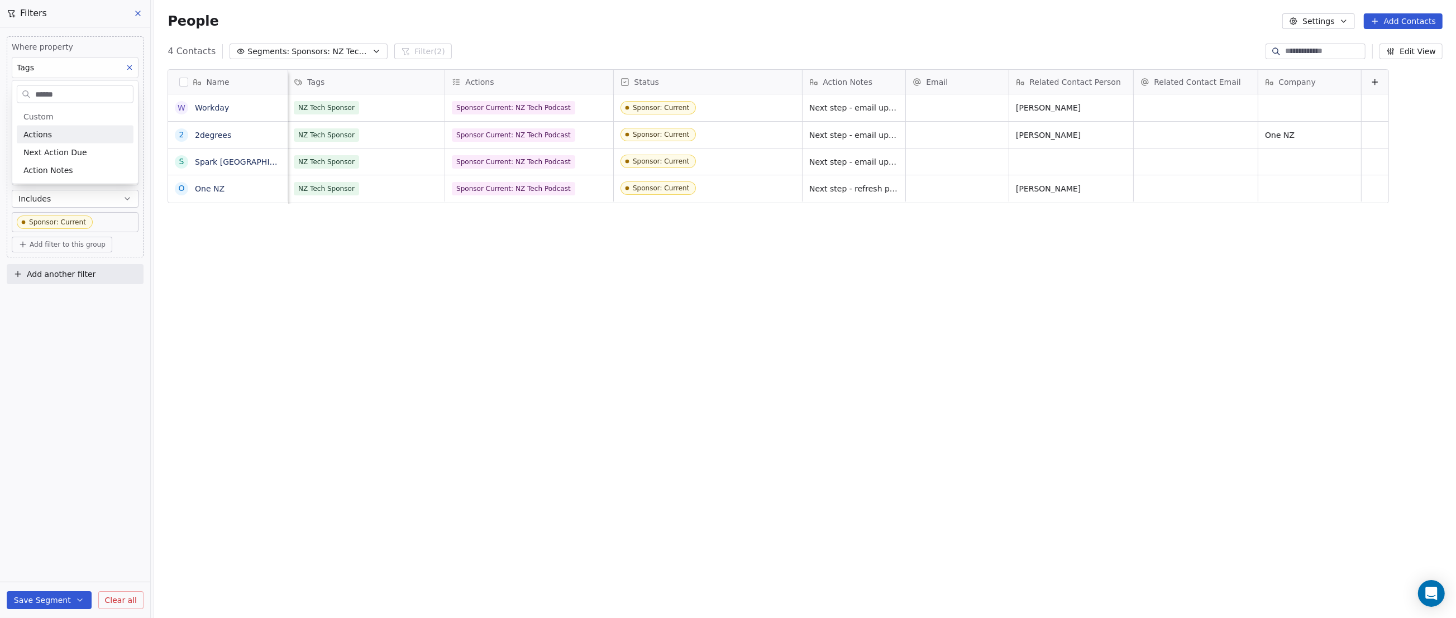
type input "******"
click at [57, 135] on div "Actions" at bounding box center [74, 134] width 103 height 11
click at [56, 113] on body "P Podcasts NZ studio Contacts People Marketing Workflows Campaigns Sales Pipeli…" at bounding box center [728, 309] width 1456 height 618
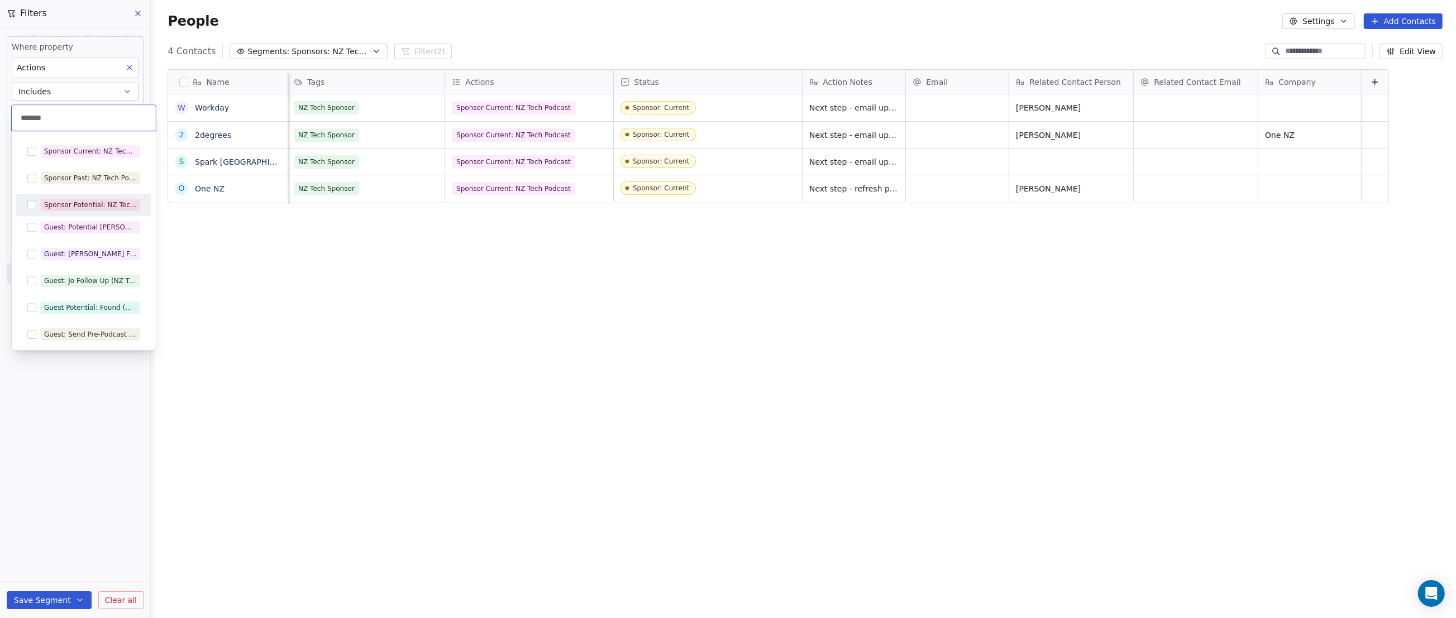
type input "*******"
click at [30, 203] on button "Suggestions" at bounding box center [31, 205] width 9 height 9
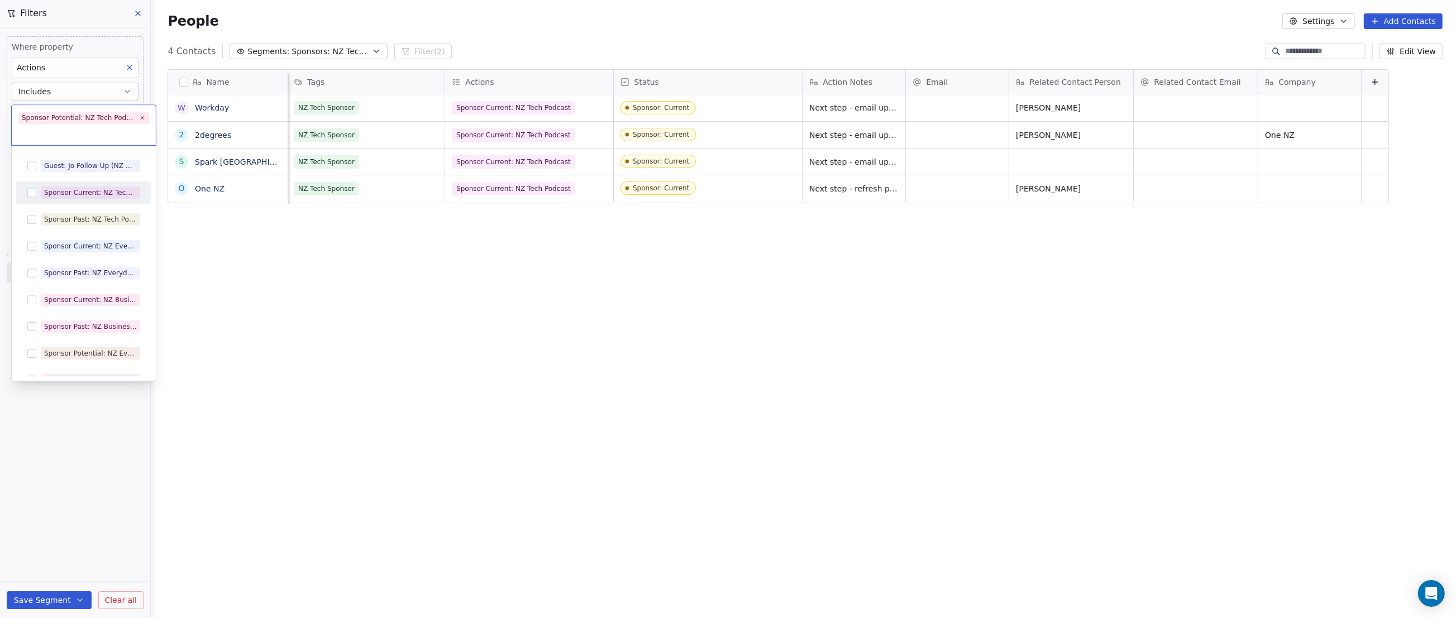
click at [32, 192] on button "Suggestions" at bounding box center [31, 192] width 9 height 9
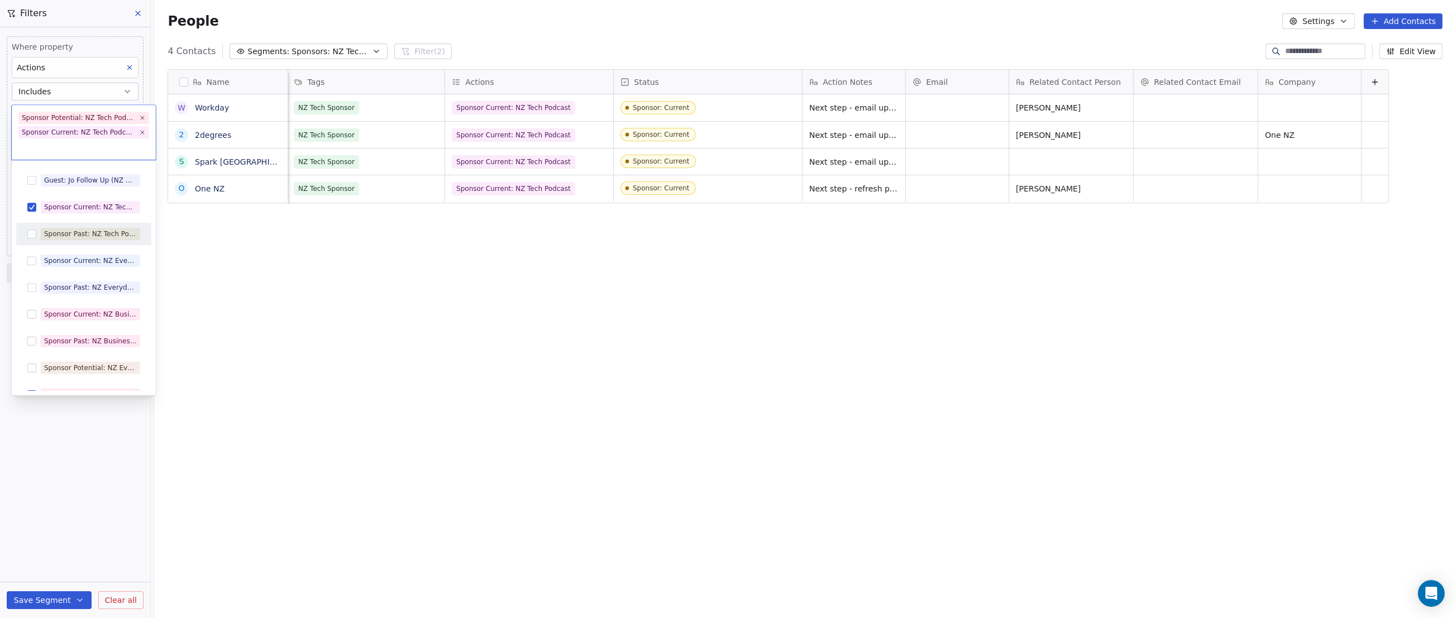
click at [30, 235] on button "Suggestions" at bounding box center [31, 234] width 9 height 9
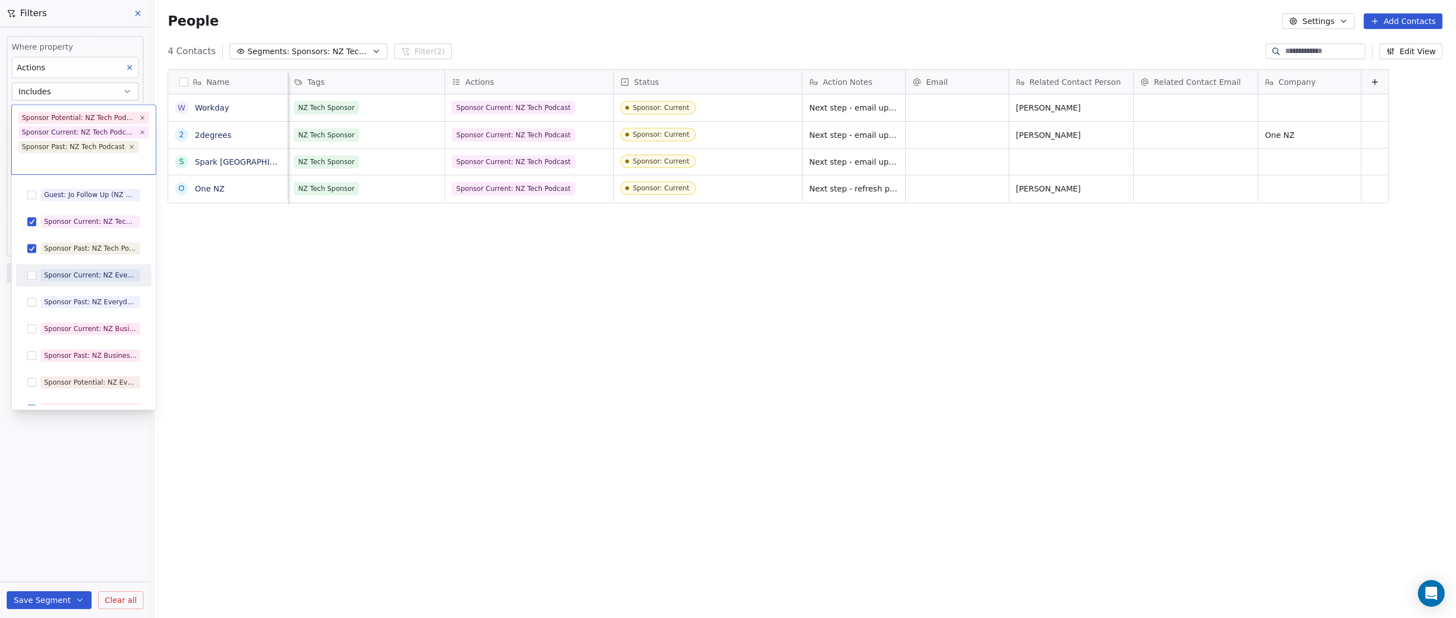
click at [68, 470] on html "P Podcasts NZ studio Contacts People Marketing Workflows Campaigns Sales Pipeli…" at bounding box center [728, 309] width 1456 height 618
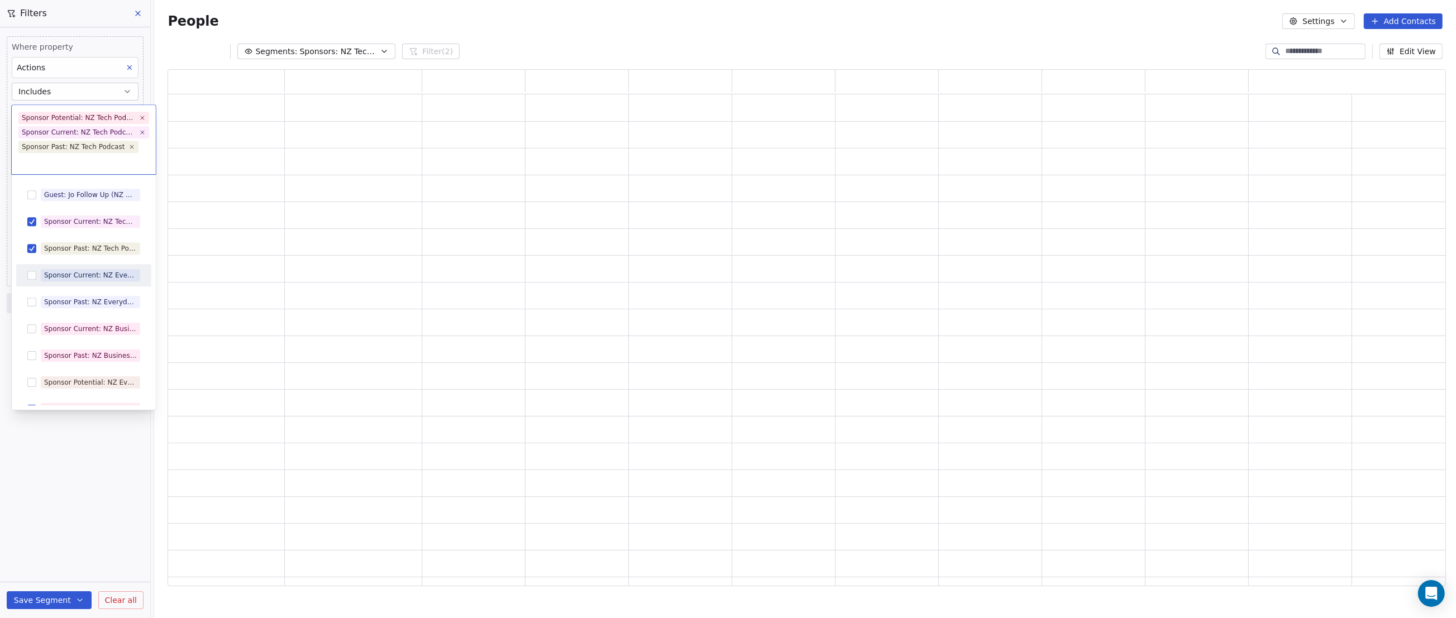
scroll to position [510, 1271]
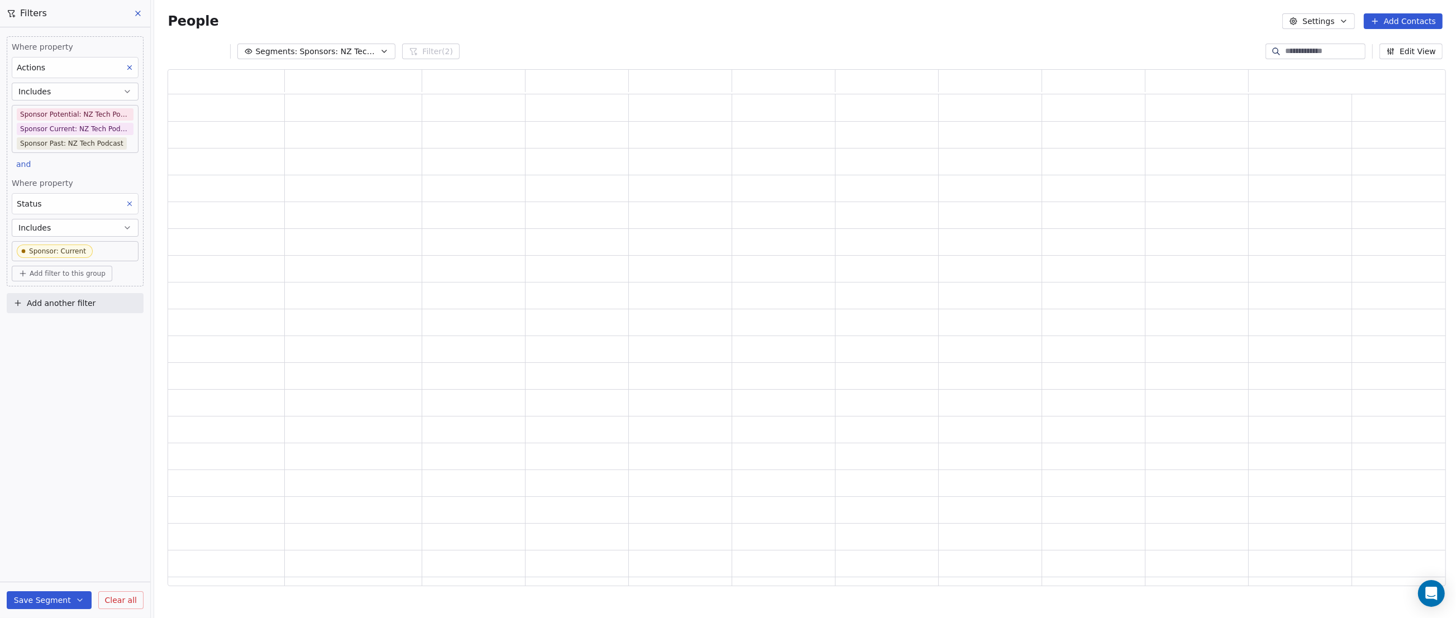
click at [37, 600] on button "Save Segment" at bounding box center [49, 601] width 85 height 18
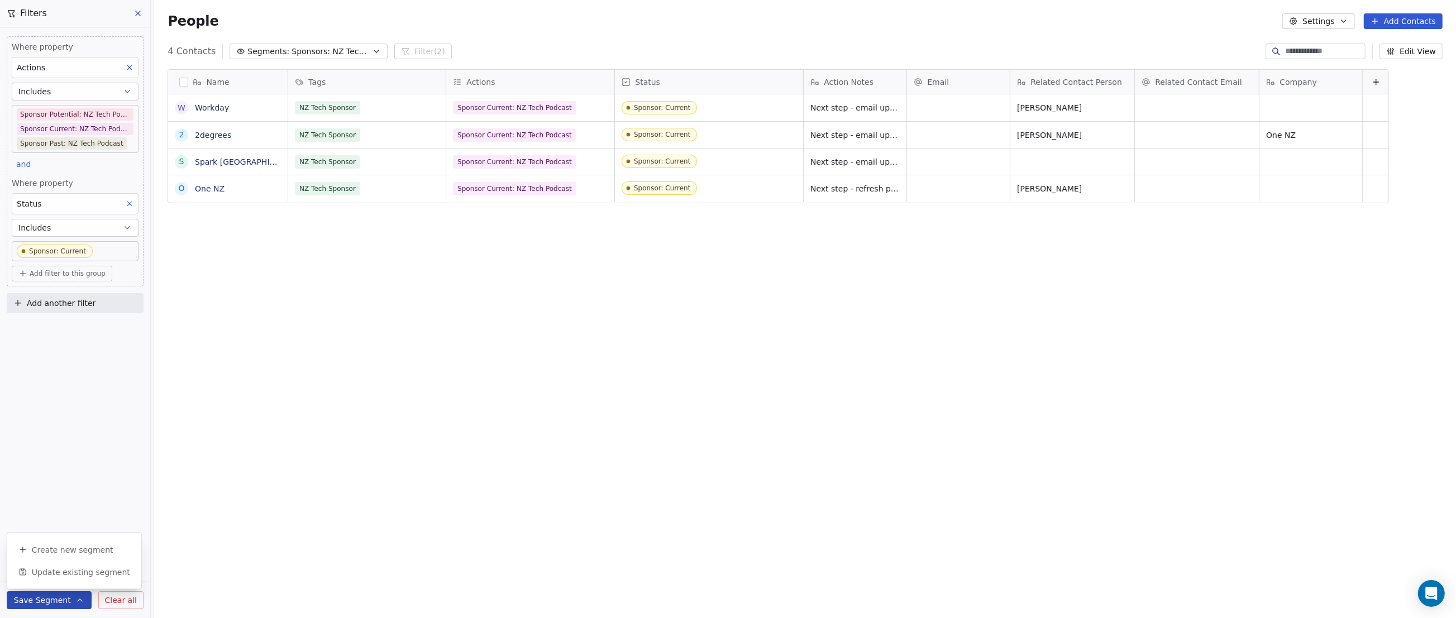
scroll to position [536, 1298]
click at [99, 253] on body "P Podcasts NZ studio Contacts People Marketing Workflows Campaigns Sales Pipeli…" at bounding box center [728, 309] width 1456 height 618
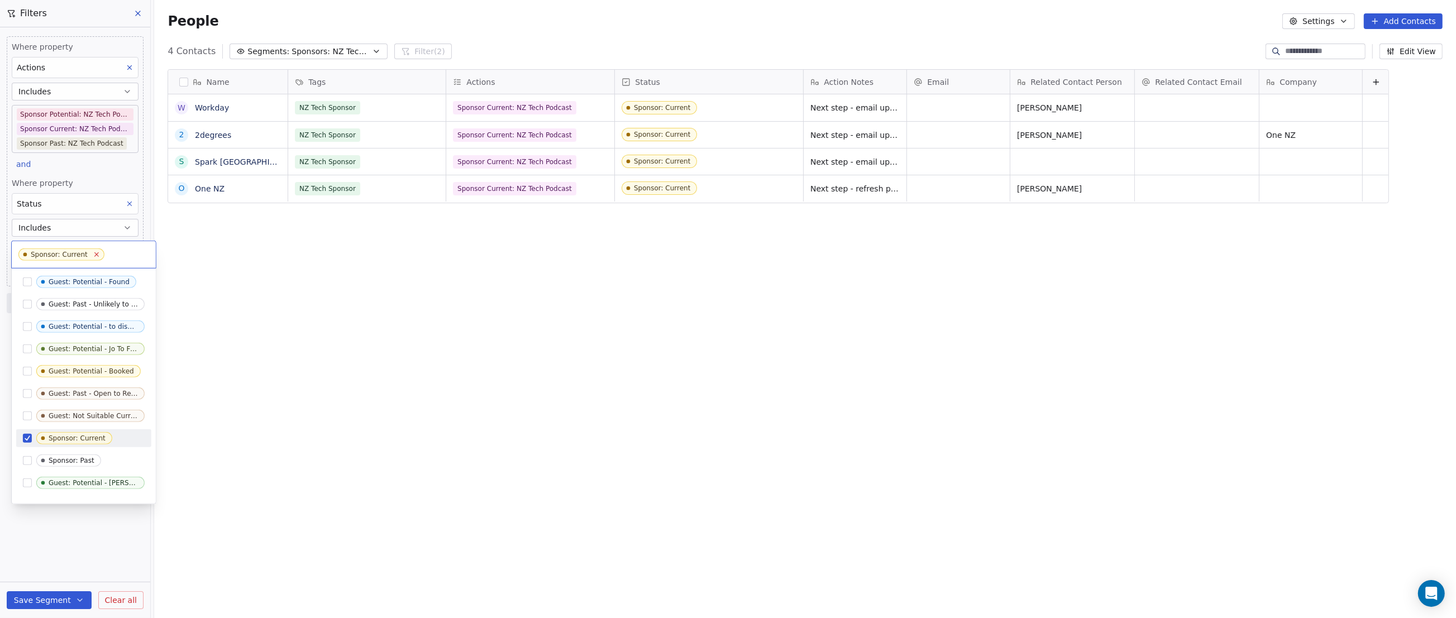
click at [95, 253] on icon at bounding box center [97, 255] width 4 height 4
click at [77, 535] on html "P Podcasts NZ studio Contacts People Marketing Workflows Campaigns Sales Pipeli…" at bounding box center [728, 309] width 1456 height 618
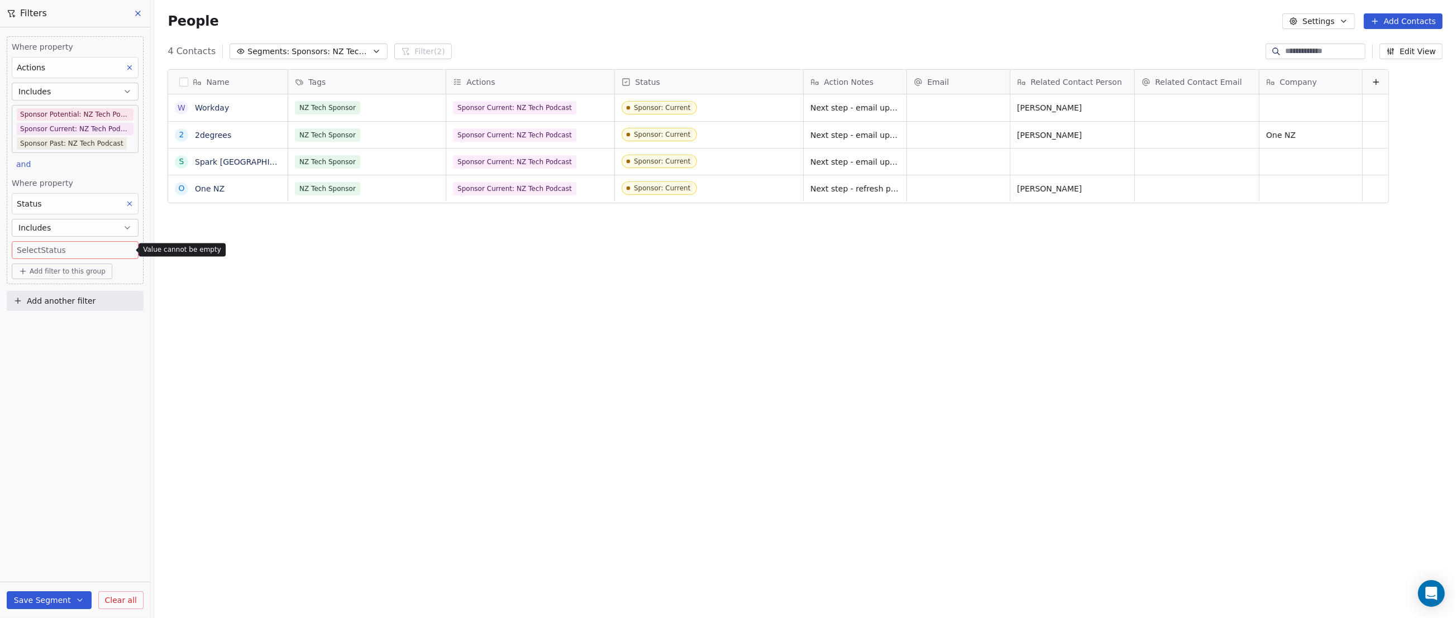
click at [126, 204] on icon at bounding box center [130, 204] width 8 height 8
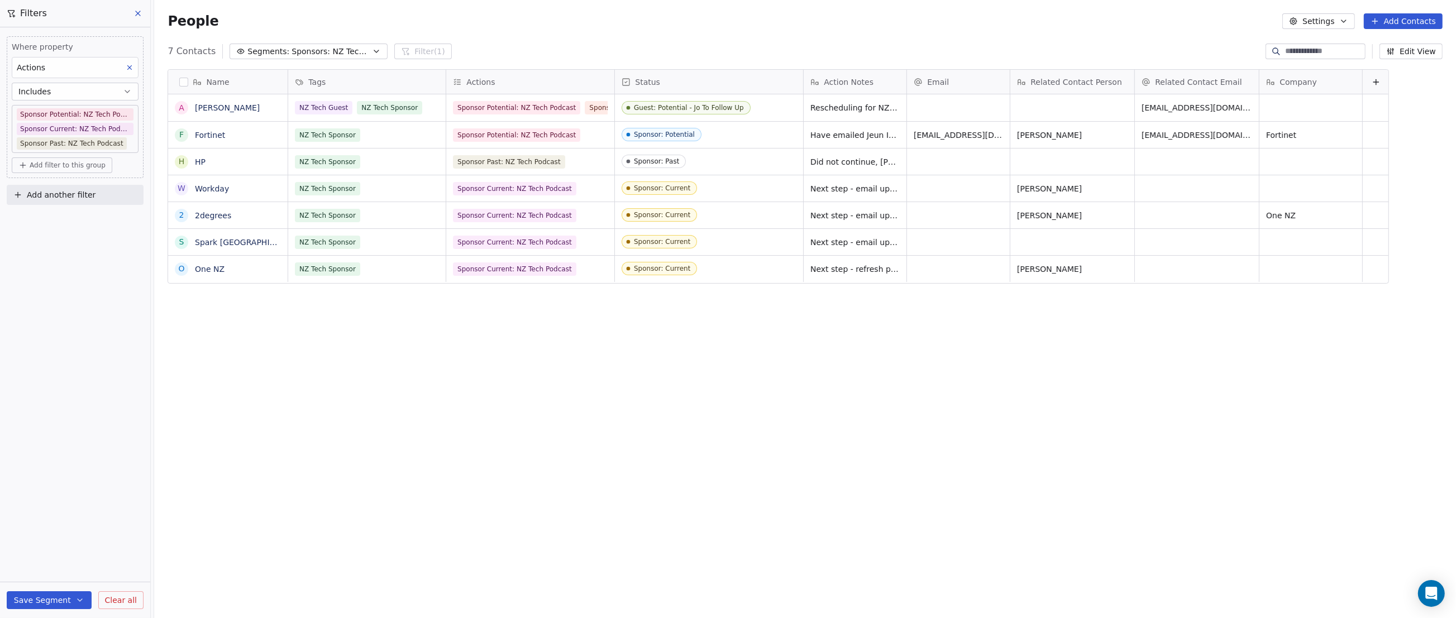
click at [31, 597] on button "Save Segment" at bounding box center [49, 601] width 85 height 18
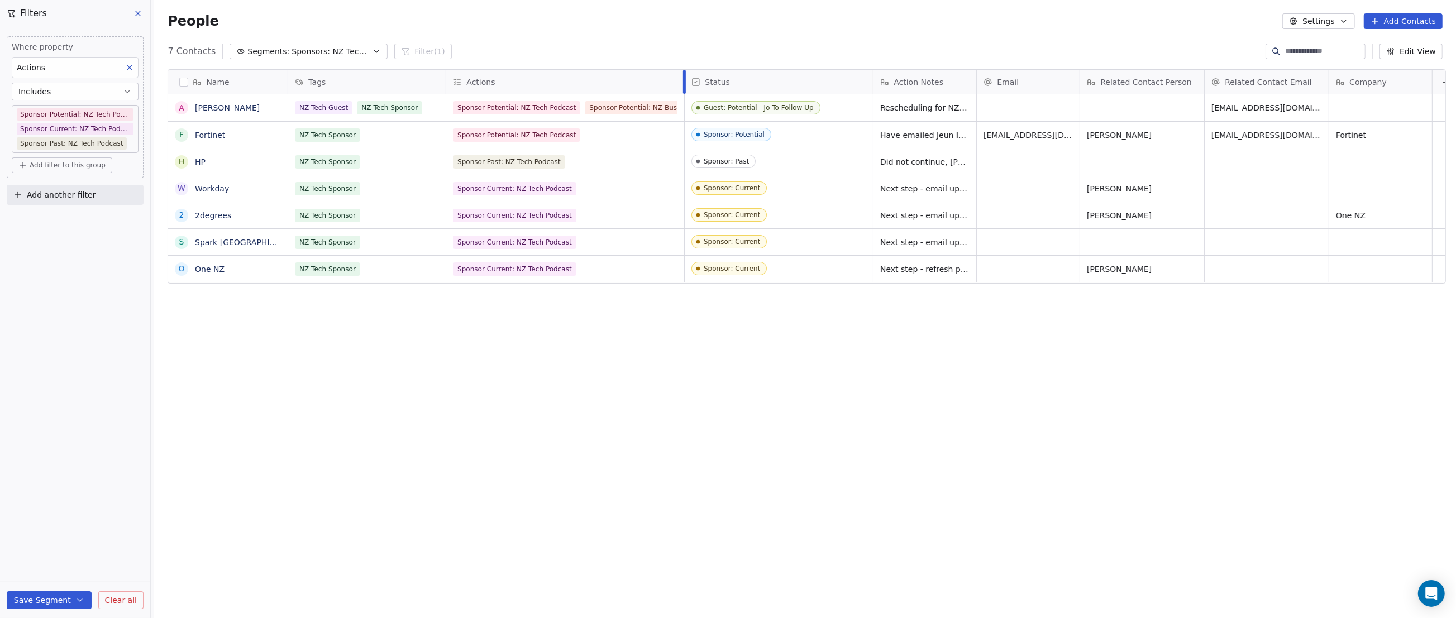
drag, startPoint x: 611, startPoint y: 84, endPoint x: 680, endPoint y: 83, distance: 69.8
click at [683, 83] on div at bounding box center [684, 82] width 3 height 24
drag, startPoint x: 819, startPoint y: 84, endPoint x: 805, endPoint y: 83, distance: 14.0
click at [805, 83] on div "Status" at bounding box center [778, 82] width 173 height 11
click at [705, 123] on span "Hide" at bounding box center [711, 123] width 18 height 11
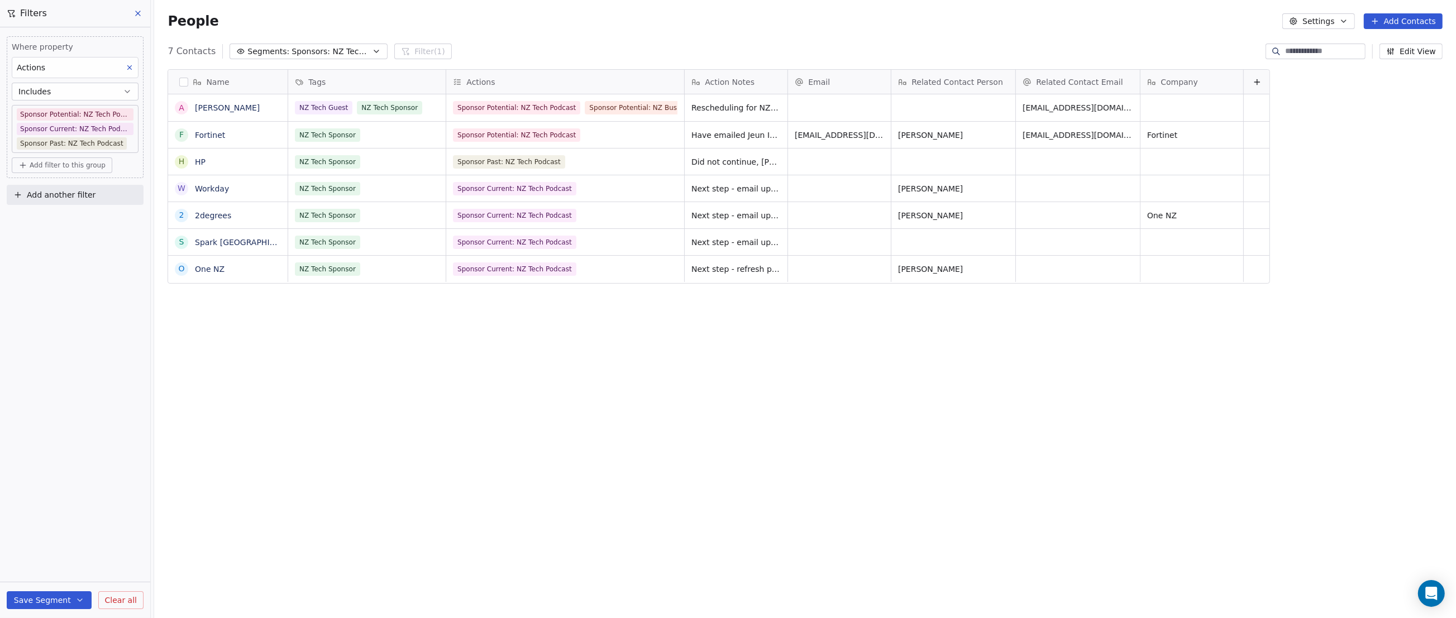
click at [751, 352] on div "Name A Adrian Griffin F Fortinet H HP W Workday 2 2degrees S Spark NZ O One NZ …" at bounding box center [805, 332] width 1302 height 544
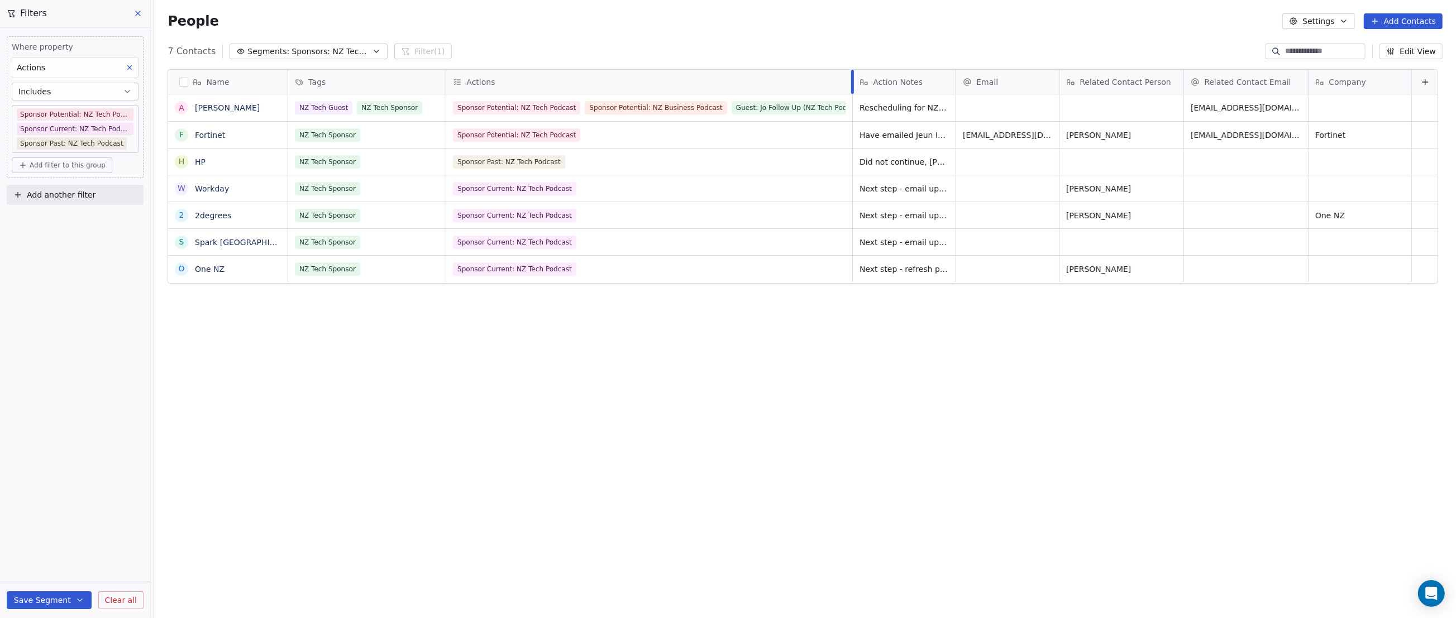
drag, startPoint x: 680, startPoint y: 78, endPoint x: 849, endPoint y: 76, distance: 168.2
click at [851, 76] on div at bounding box center [852, 82] width 3 height 24
click at [534, 336] on div "Name A Adrian Griffin F Fortinet H HP W Workday 2 2degrees S Spark NZ O One NZ …" at bounding box center [805, 332] width 1302 height 544
click at [354, 47] on span "Sponsors: NZ Tech Podcast - current" at bounding box center [331, 52] width 78 height 12
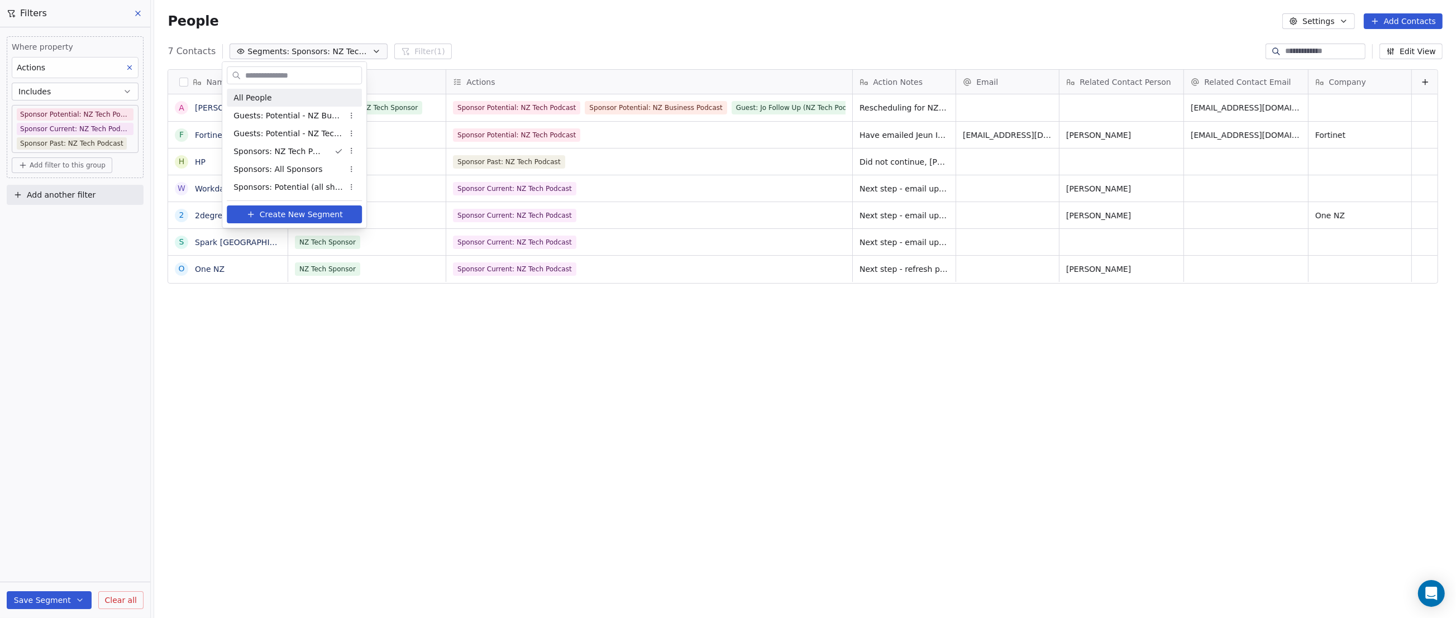
click at [264, 95] on span "All People" at bounding box center [253, 98] width 38 height 12
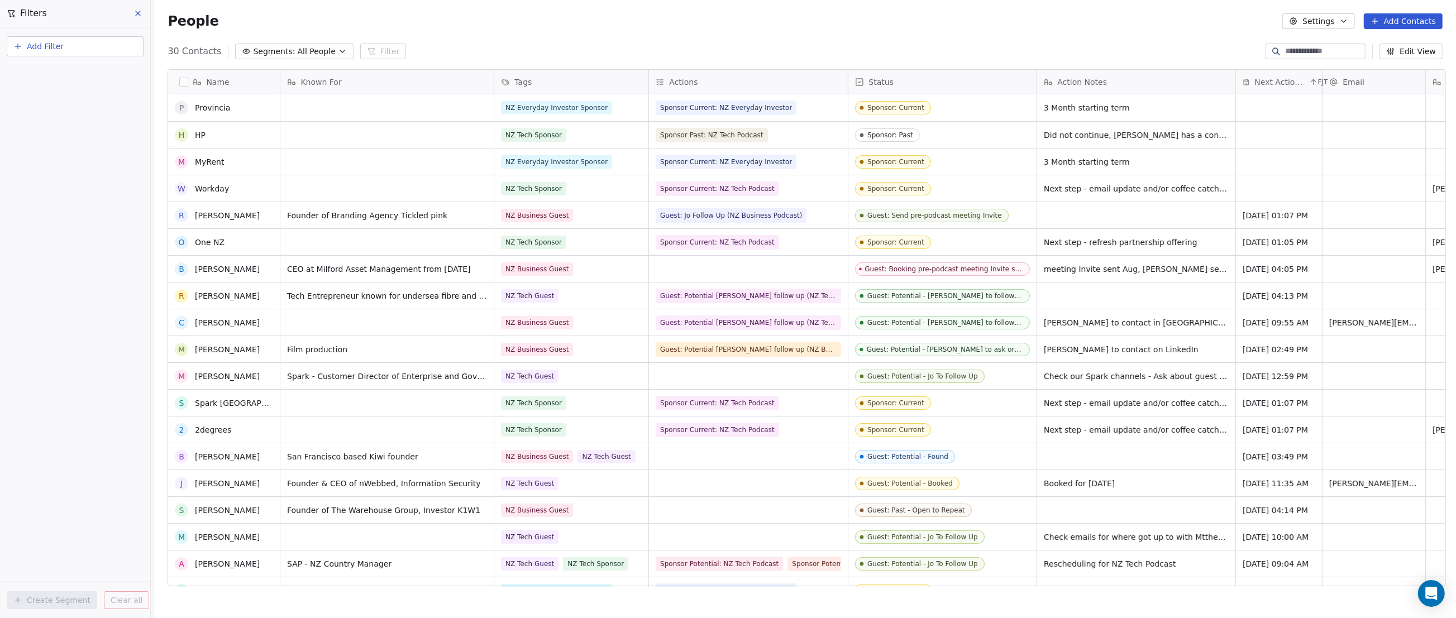
scroll to position [0, 0]
click at [899, 36] on div "People Settings Add Contacts" at bounding box center [805, 21] width 1302 height 42
click at [1274, 83] on span "Next Action Due" at bounding box center [1281, 82] width 52 height 11
click at [1280, 119] on span "Sort Ascending" at bounding box center [1283, 123] width 59 height 11
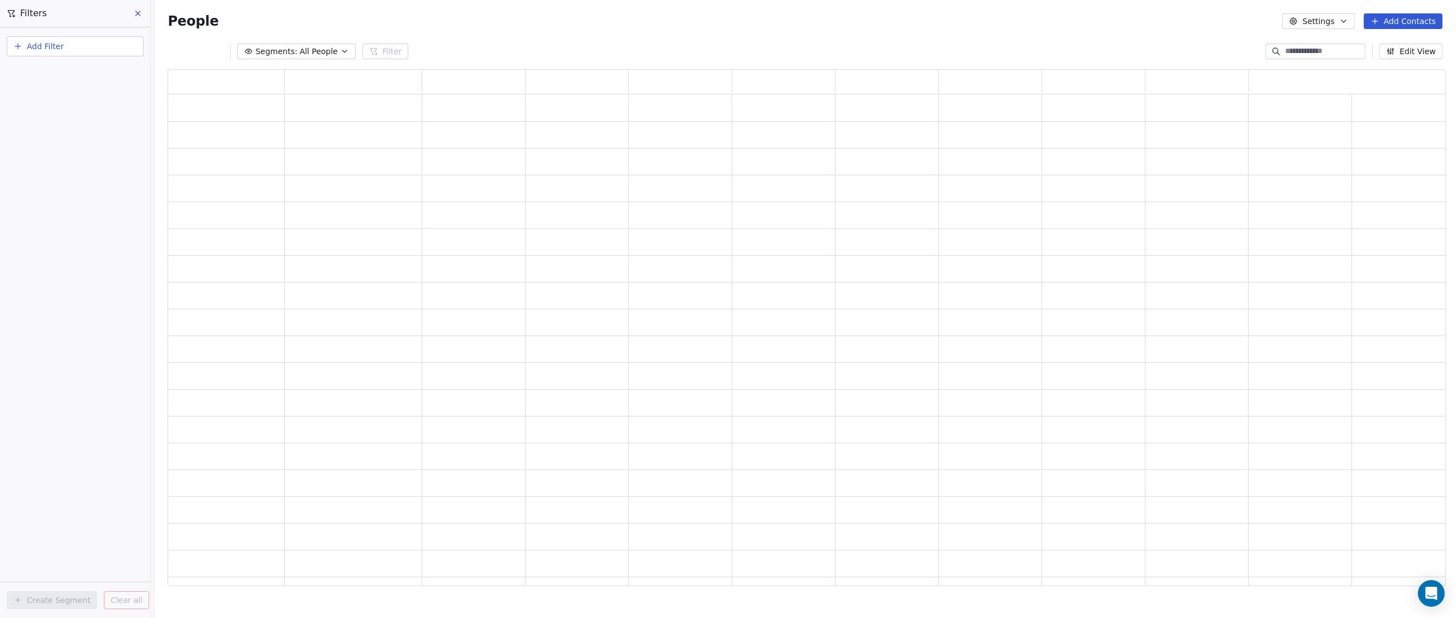
scroll to position [510, 1271]
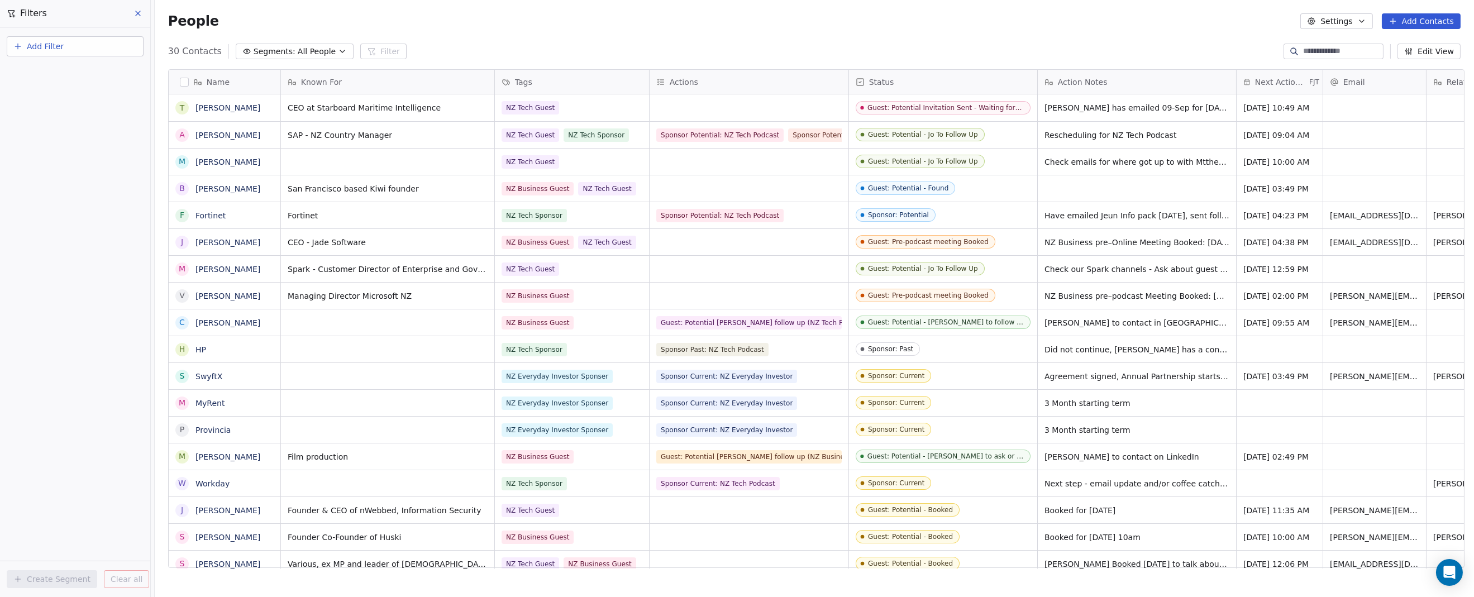
click at [1290, 81] on span "Next Action Due" at bounding box center [1281, 82] width 52 height 11
click at [1278, 121] on span "Sort Ascending" at bounding box center [1283, 123] width 59 height 11
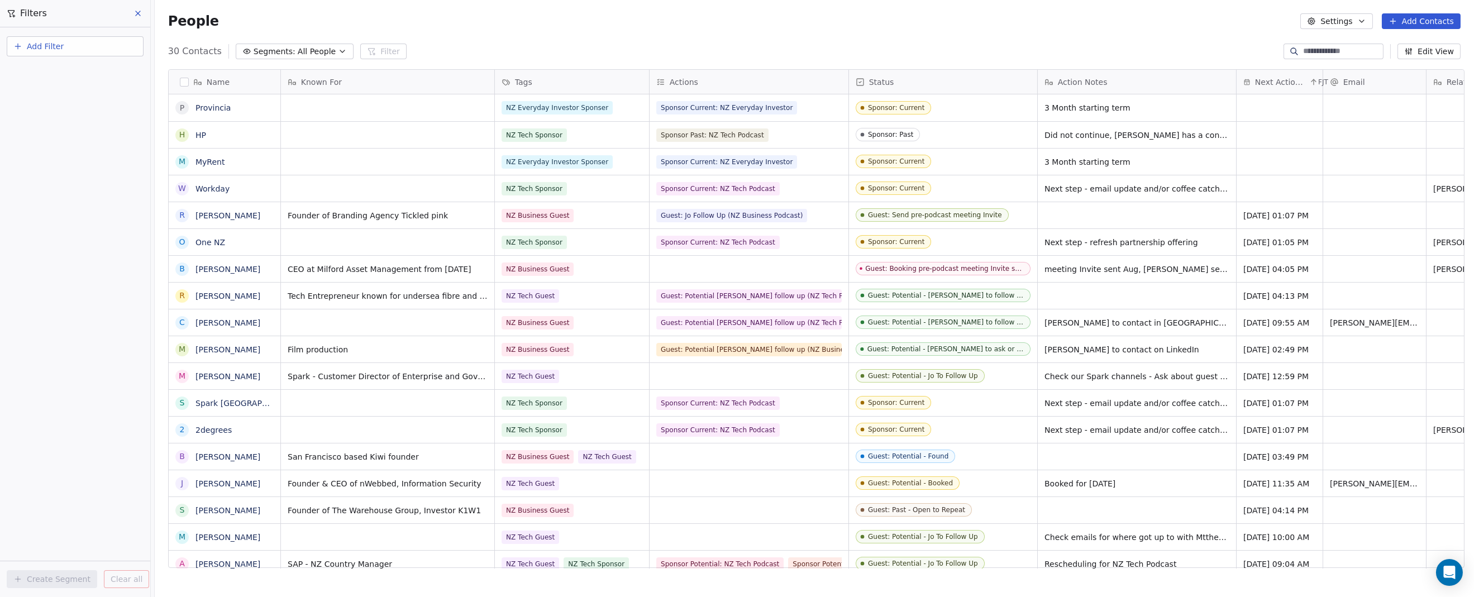
click at [1280, 84] on span "Next Action Due" at bounding box center [1281, 82] width 52 height 11
click at [1275, 139] on span "Sort Descending" at bounding box center [1286, 141] width 65 height 11
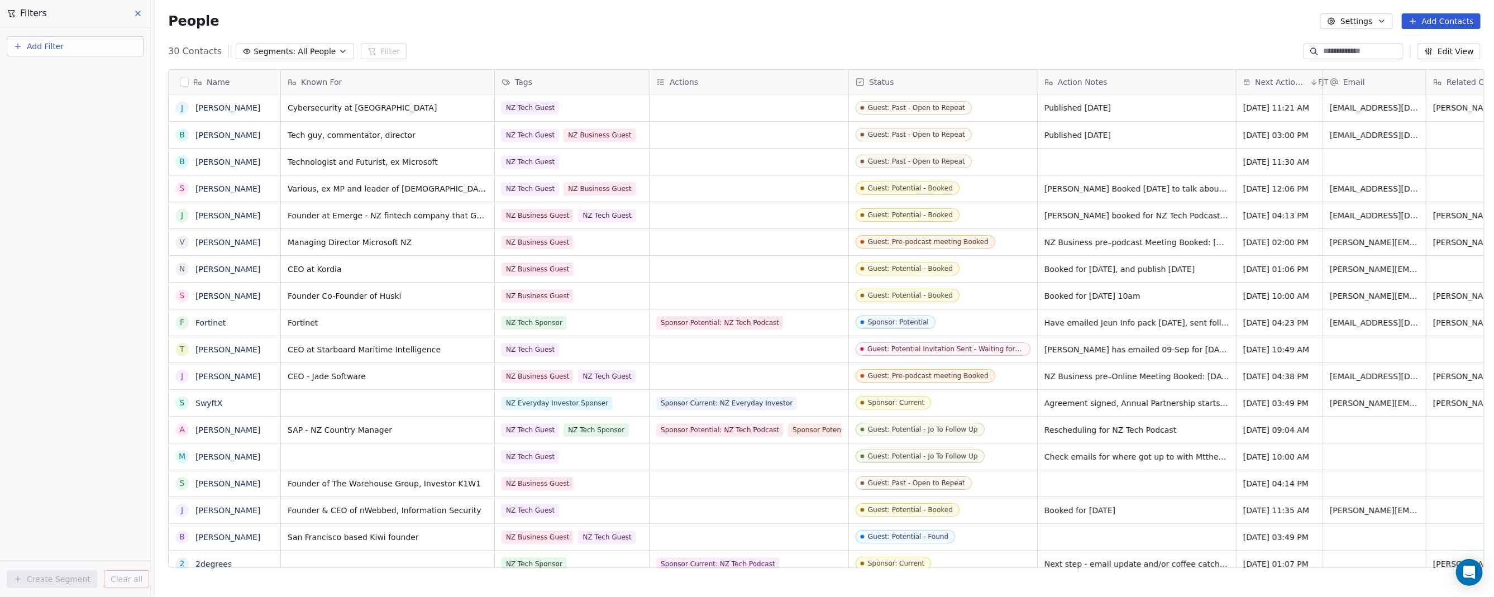
click at [482, 34] on div "People Settings Add Contacts" at bounding box center [825, 21] width 1340 height 42
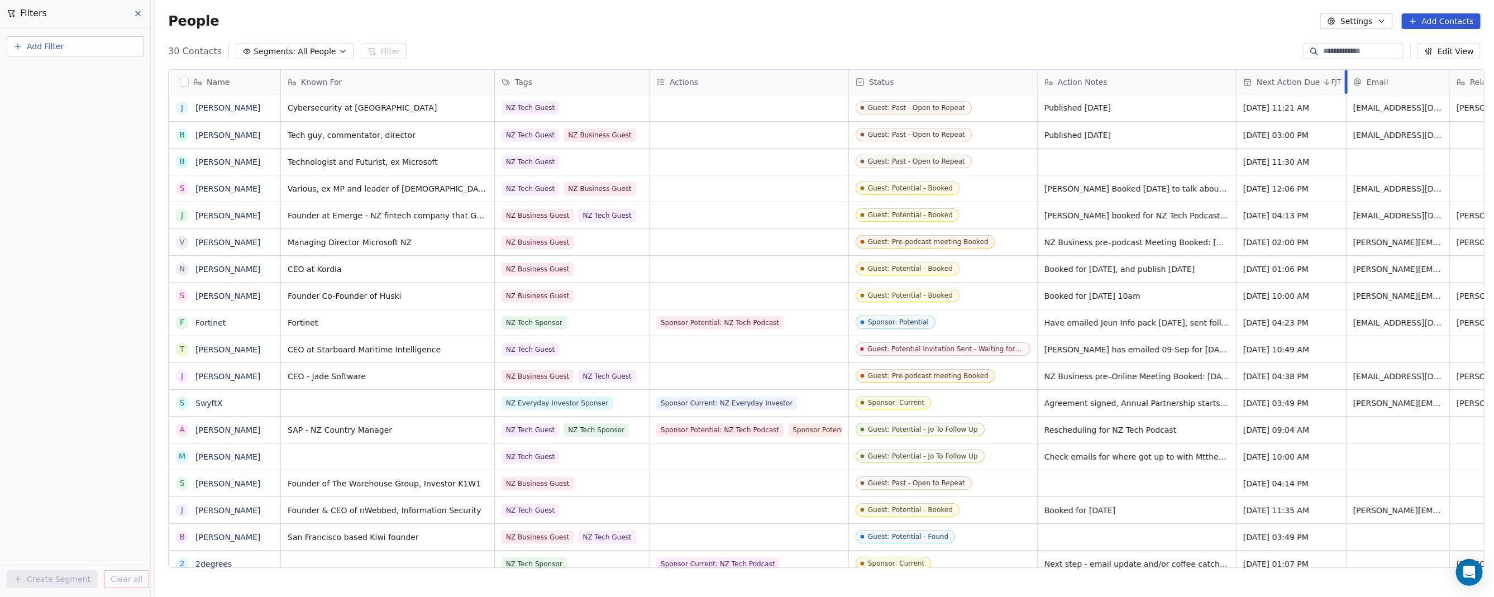
drag, startPoint x: 1318, startPoint y: 80, endPoint x: 1341, endPoint y: 77, distance: 23.6
click at [1345, 77] on div at bounding box center [1346, 82] width 3 height 24
click at [1272, 86] on span "Next Action Due" at bounding box center [1289, 82] width 64 height 11
click at [1279, 126] on span "Sort Ascending" at bounding box center [1283, 123] width 59 height 11
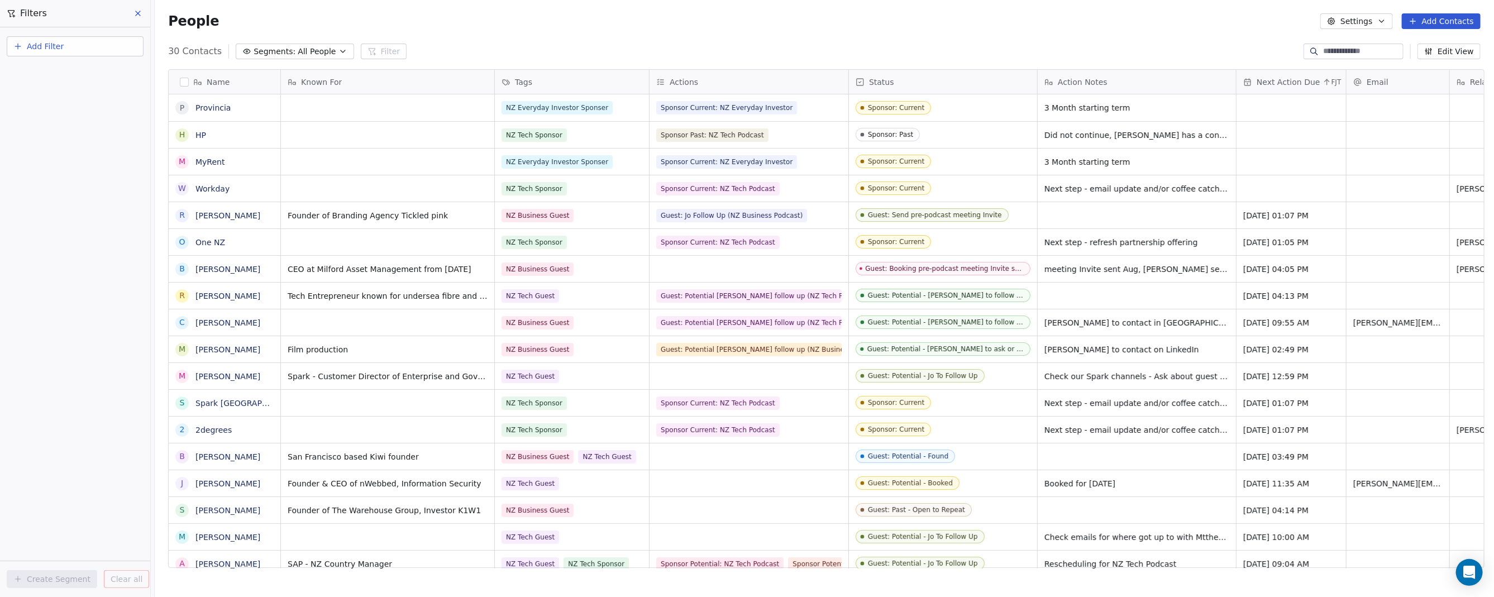
click at [1286, 83] on span "Next Action Due" at bounding box center [1289, 82] width 64 height 11
click at [1279, 119] on span "Sort Ascending" at bounding box center [1283, 123] width 59 height 11
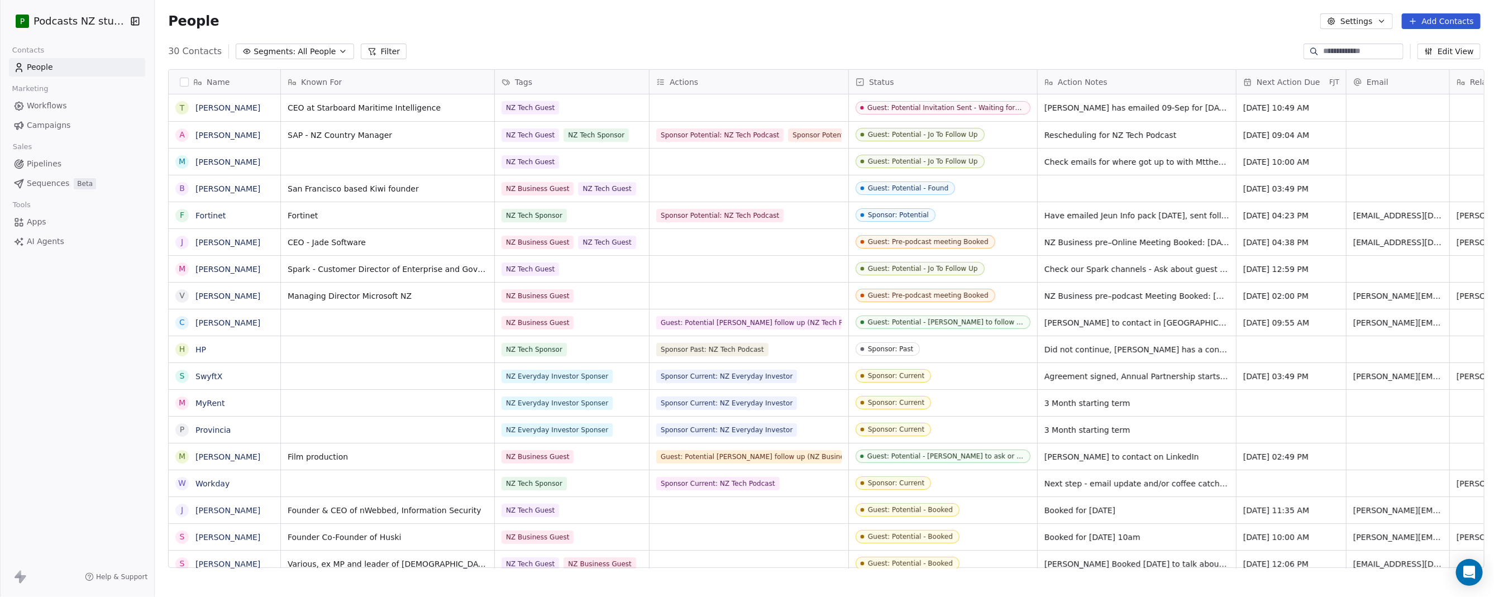
scroll to position [518, 1336]
click at [679, 39] on div "People Settings Add Contacts" at bounding box center [825, 21] width 1340 height 42
click at [334, 156] on div "grid" at bounding box center [387, 162] width 213 height 26
click at [360, 161] on textarea at bounding box center [360, 166] width 166 height 35
type textarea "*"
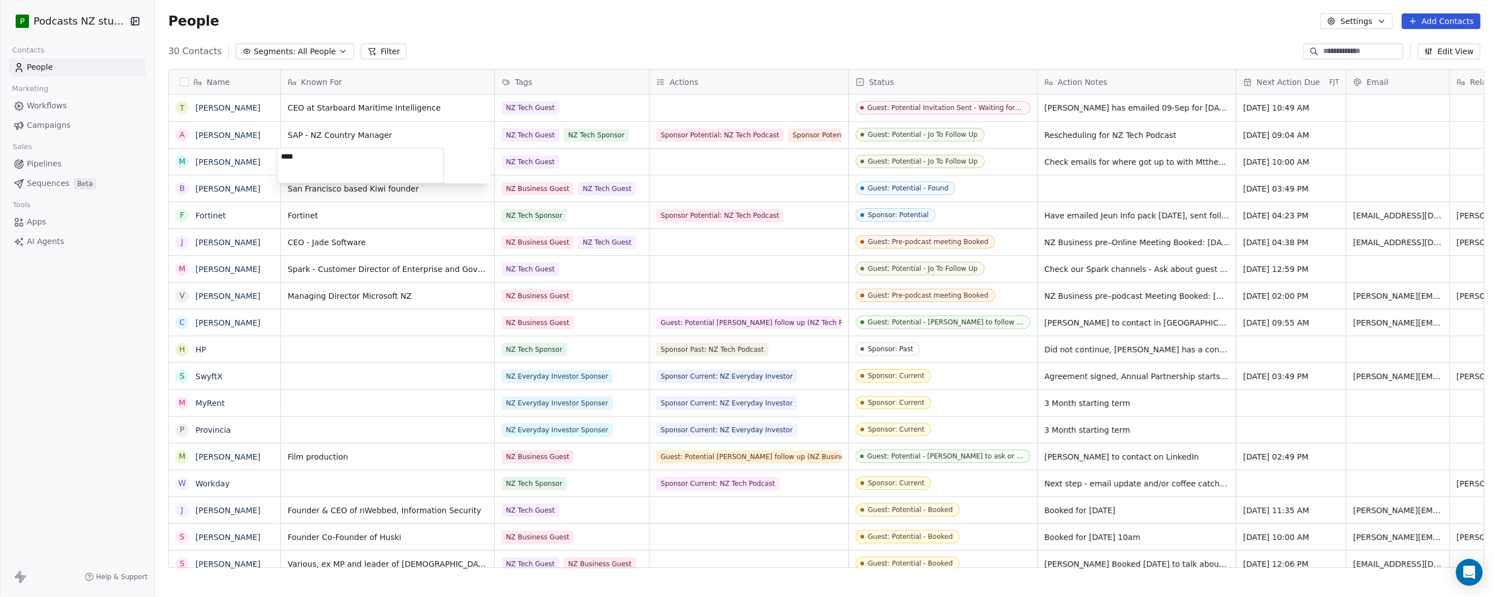
click at [307, 158] on textarea "***" at bounding box center [360, 166] width 166 height 35
type textarea "**********"
click at [360, 161] on span "Founder, Primo ()" at bounding box center [377, 161] width 179 height 11
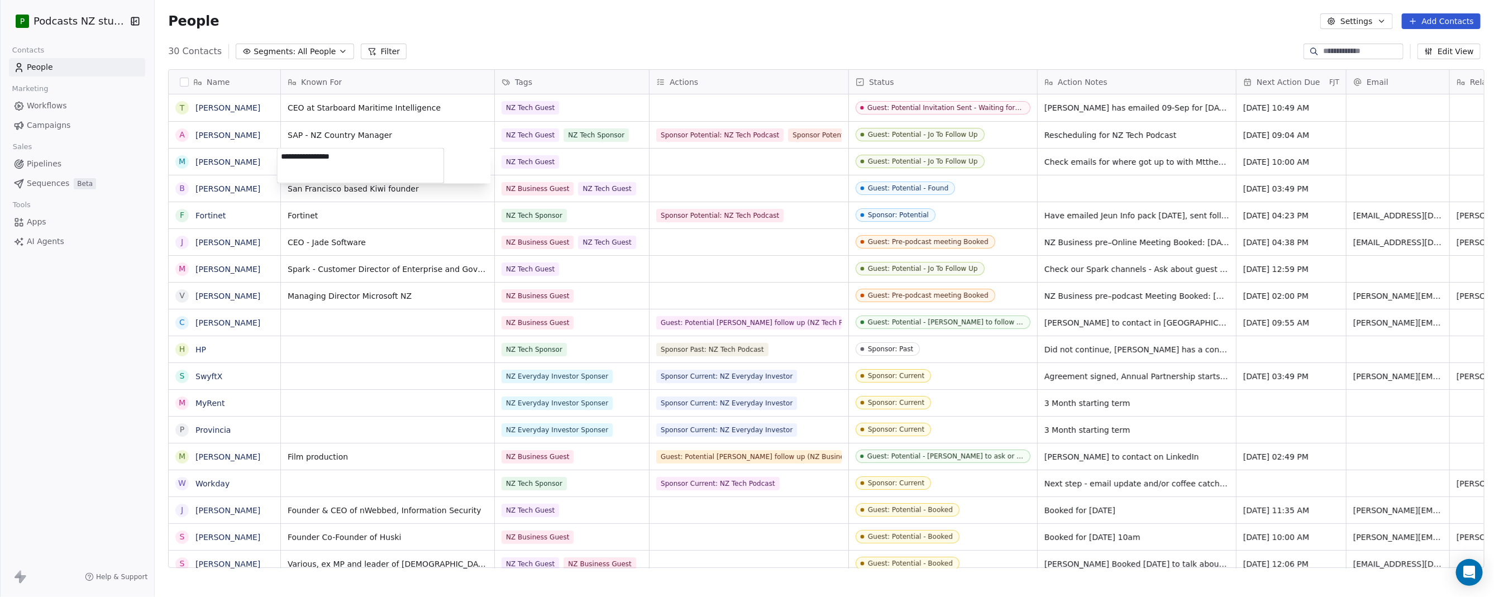
click at [341, 156] on textarea "**********" at bounding box center [360, 166] width 166 height 35
type textarea "**********"
drag, startPoint x: 996, startPoint y: 156, endPoint x: 994, endPoint y: 163, distance: 7.1
click at [996, 156] on html "P Podcasts NZ studio Contacts People Marketing Workflows Campaigns Sales Pipeli…" at bounding box center [747, 298] width 1494 height 597
click at [978, 161] on span "Guest: Potential - Jo To Follow Up" at bounding box center [933, 162] width 154 height 14
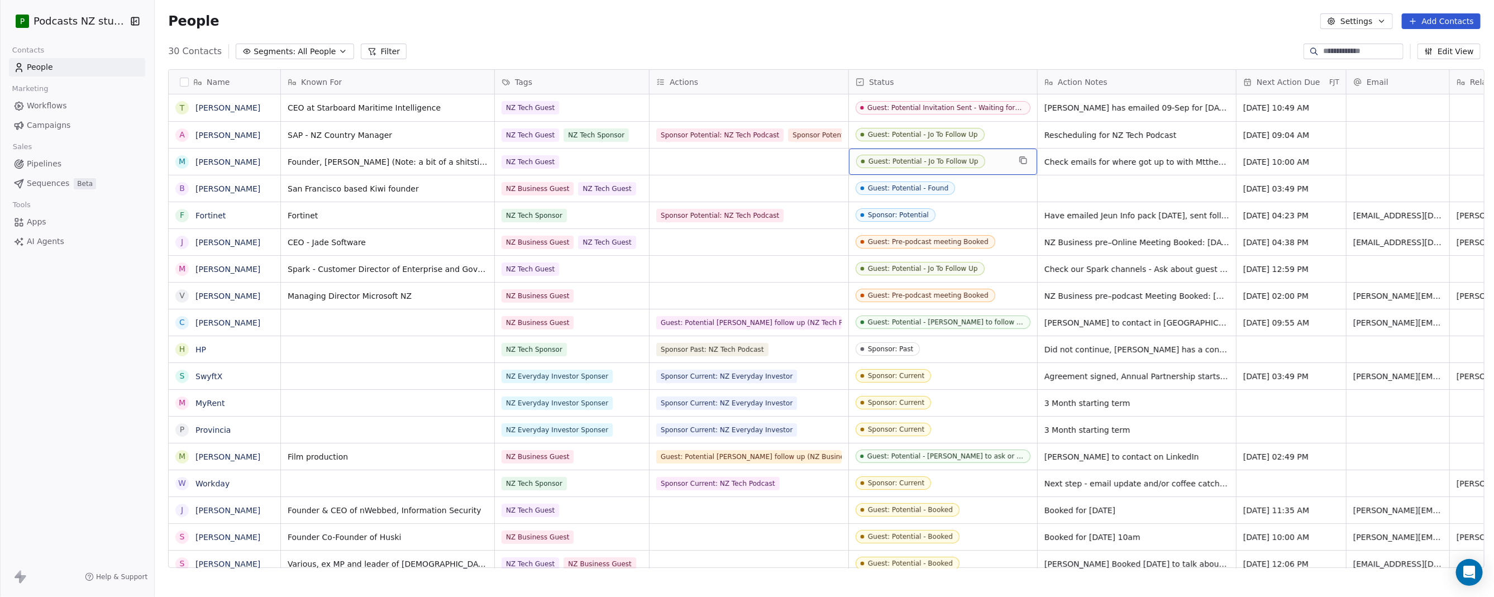
click at [978, 161] on span "Guest: Potential - Jo To Follow Up" at bounding box center [933, 162] width 154 height 14
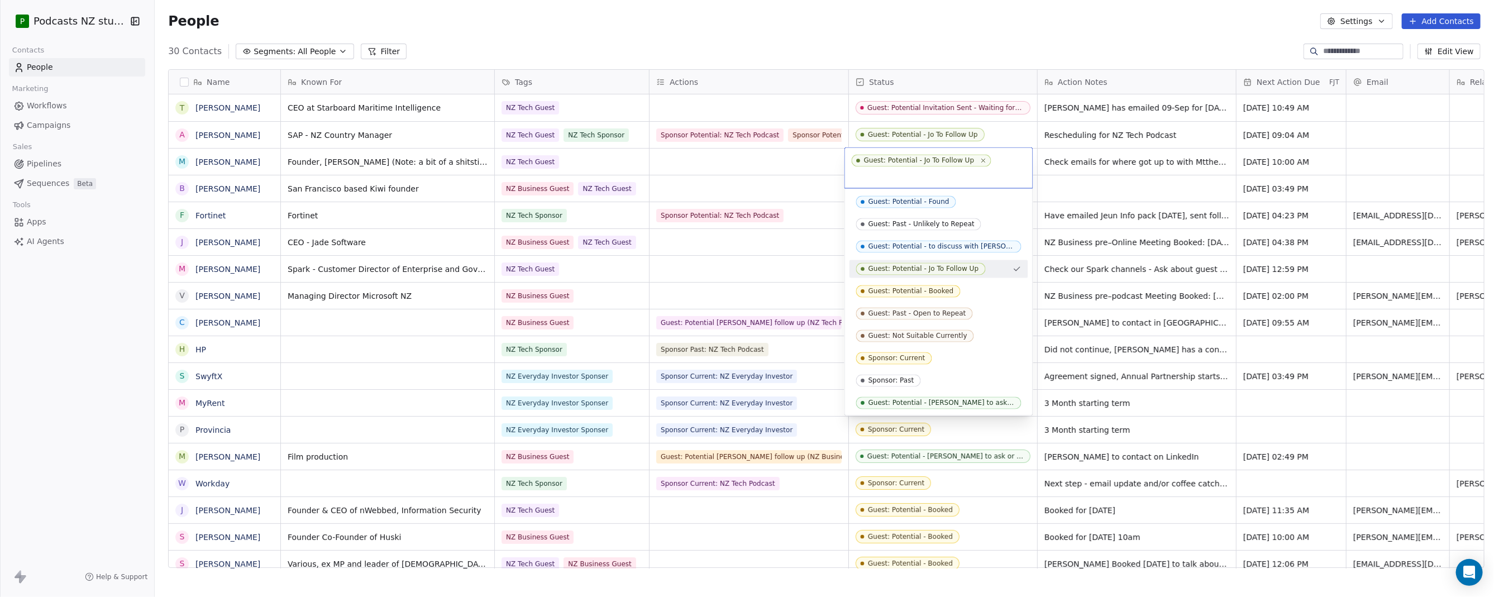
click at [1016, 265] on icon "Suggestions" at bounding box center [1017, 269] width 9 height 9
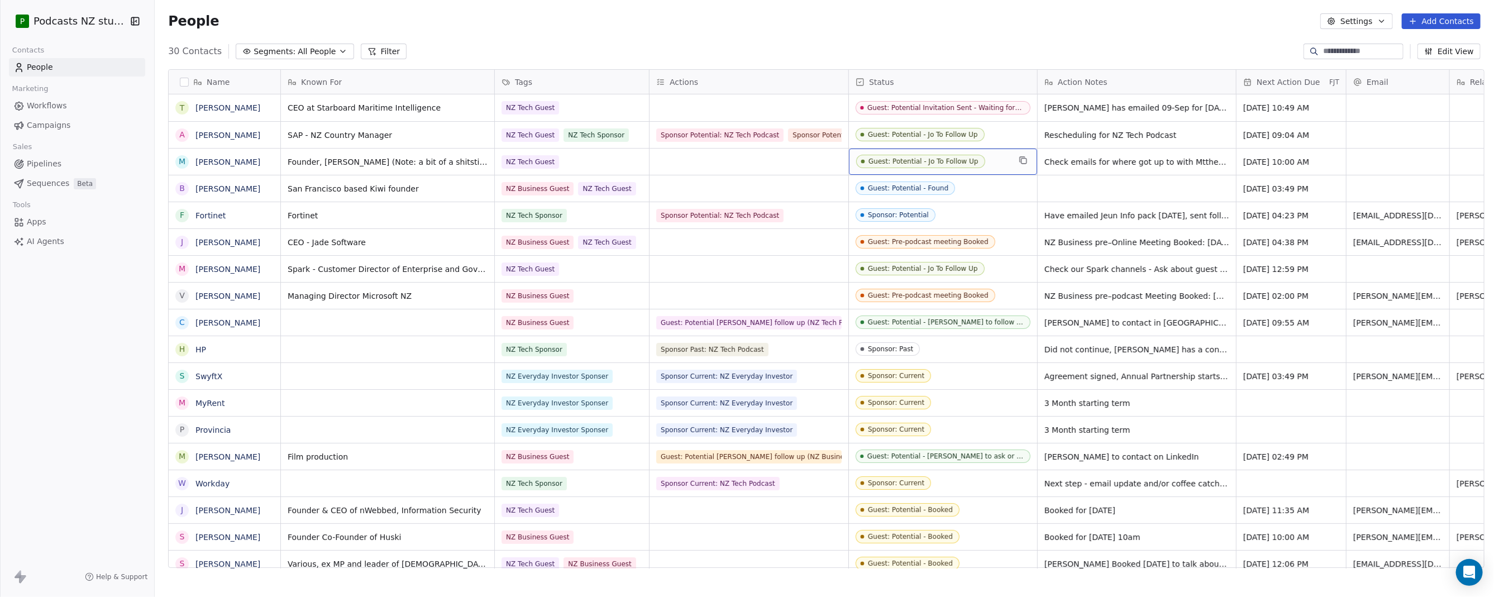
click at [980, 159] on span "Guest: Potential - Jo To Follow Up" at bounding box center [933, 162] width 154 height 14
click at [979, 163] on span "Guest: Potential - Jo To Follow Up" at bounding box center [933, 162] width 154 height 14
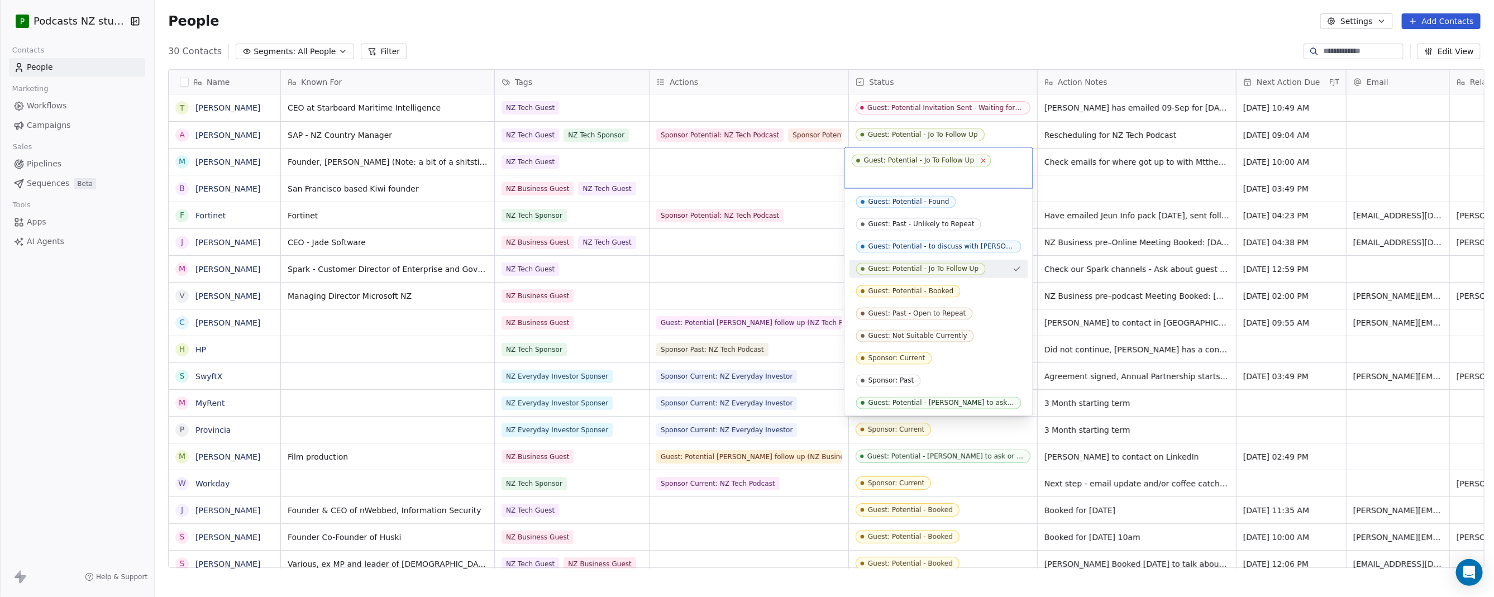
click at [980, 163] on icon at bounding box center [983, 160] width 7 height 7
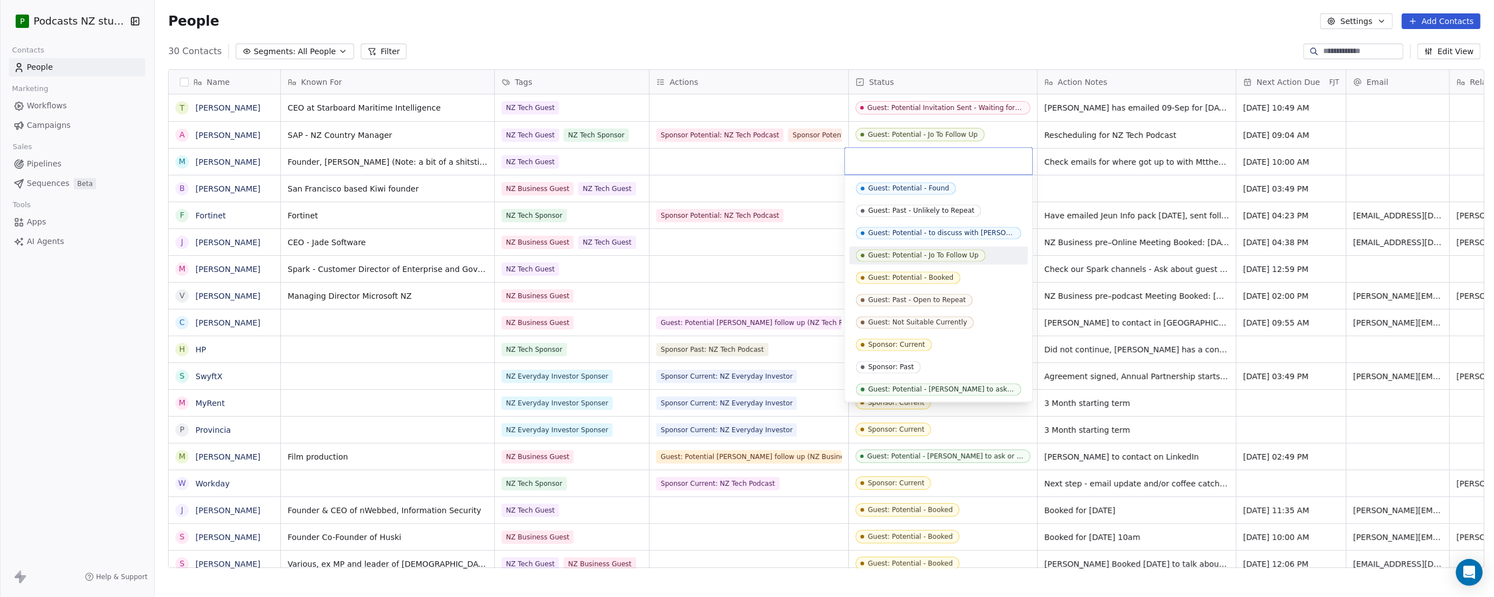
click at [759, 40] on html "P Podcasts NZ studio Contacts People Marketing Workflows Campaigns Sales Pipeli…" at bounding box center [747, 298] width 1494 height 597
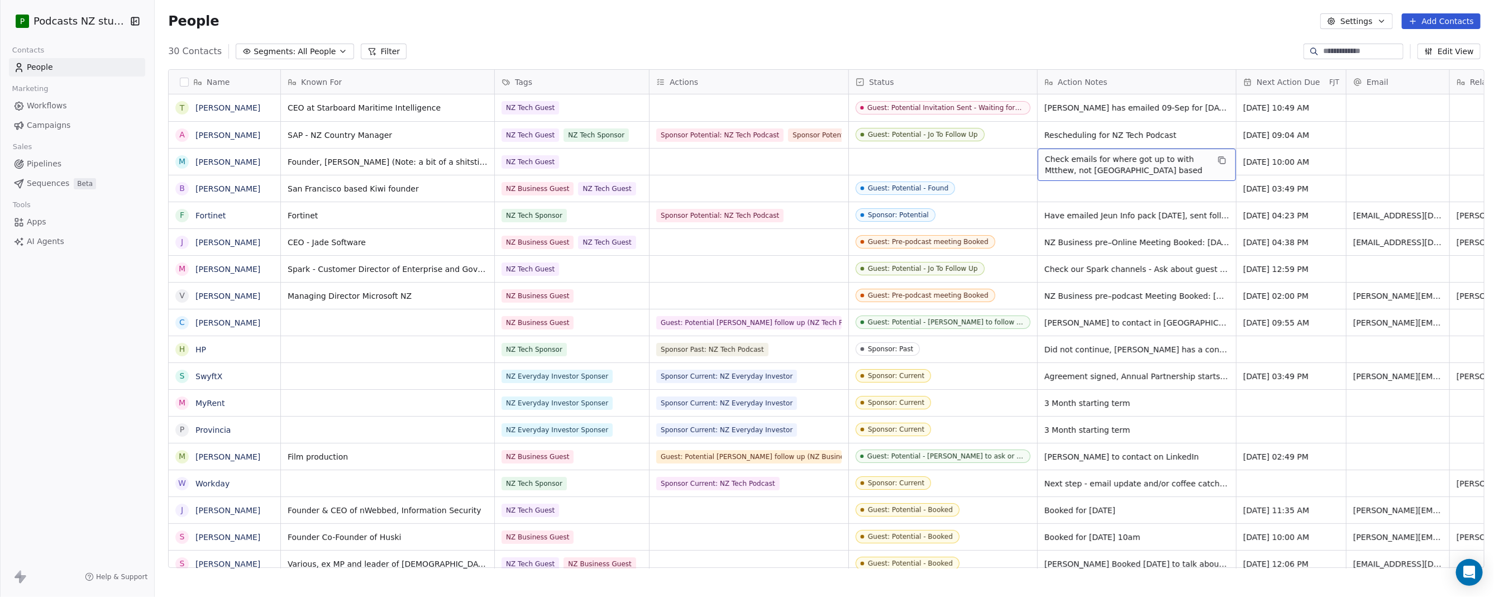
click at [1061, 164] on span "Check emails for where got up to with Mtthew, not [GEOGRAPHIC_DATA] based" at bounding box center [1127, 165] width 164 height 22
click at [1061, 164] on textarea "**********" at bounding box center [1118, 166] width 166 height 35
click at [1110, 52] on html "P Podcasts NZ studio Contacts People Marketing Workflows Campaigns Sales Pipeli…" at bounding box center [747, 298] width 1494 height 597
type textarea "**********"
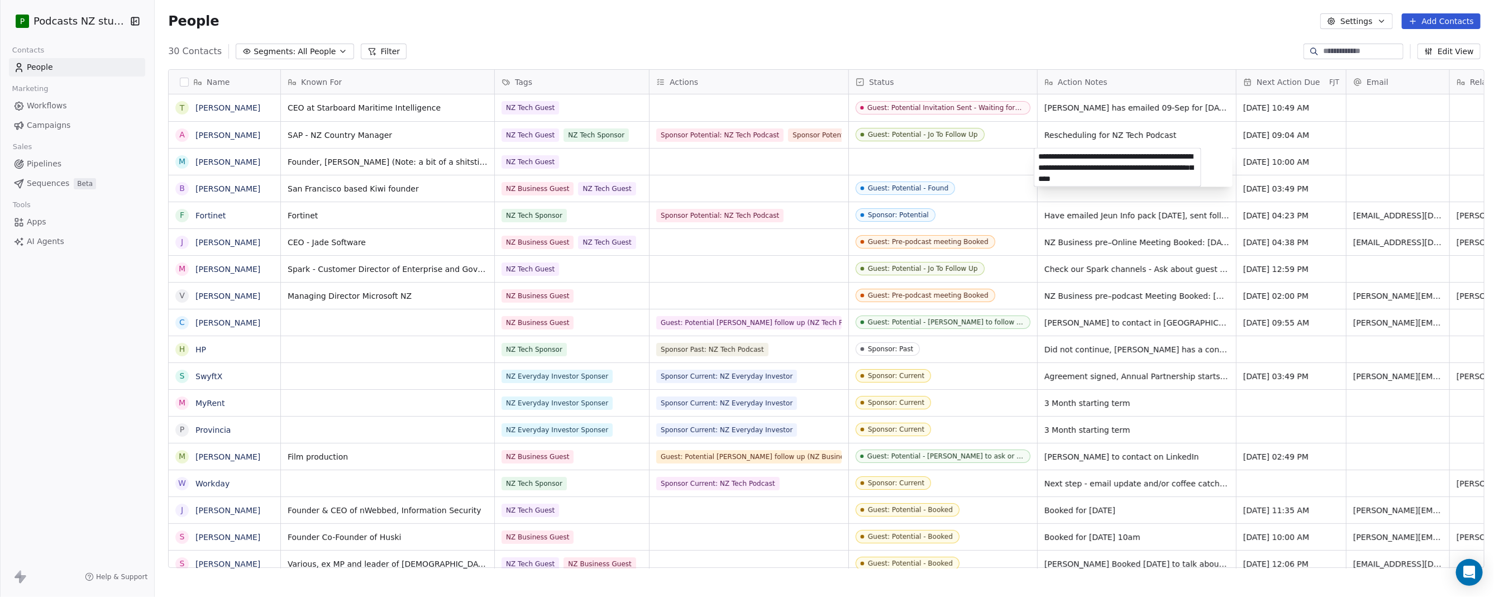
click at [1100, 36] on html "P Podcasts NZ studio Contacts People Marketing Workflows Campaigns Sales Pipeli…" at bounding box center [747, 298] width 1494 height 597
click at [1100, 36] on div "People Settings Add Contacts" at bounding box center [825, 21] width 1340 height 42
click at [968, 44] on div "30 Contacts Segments: All People Filter Edit View" at bounding box center [825, 51] width 1340 height 18
click at [54, 184] on span "Sequences" at bounding box center [48, 184] width 42 height 12
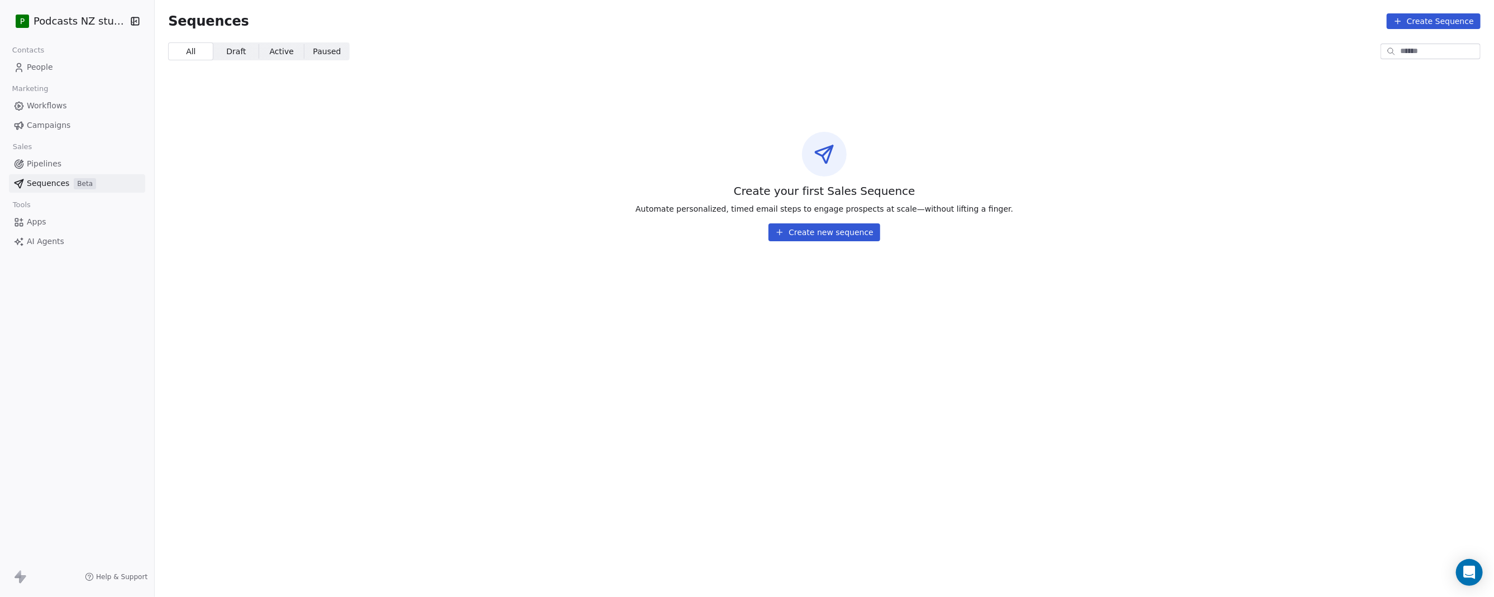
click at [227, 50] on span "Draft" at bounding box center [236, 52] width 20 height 12
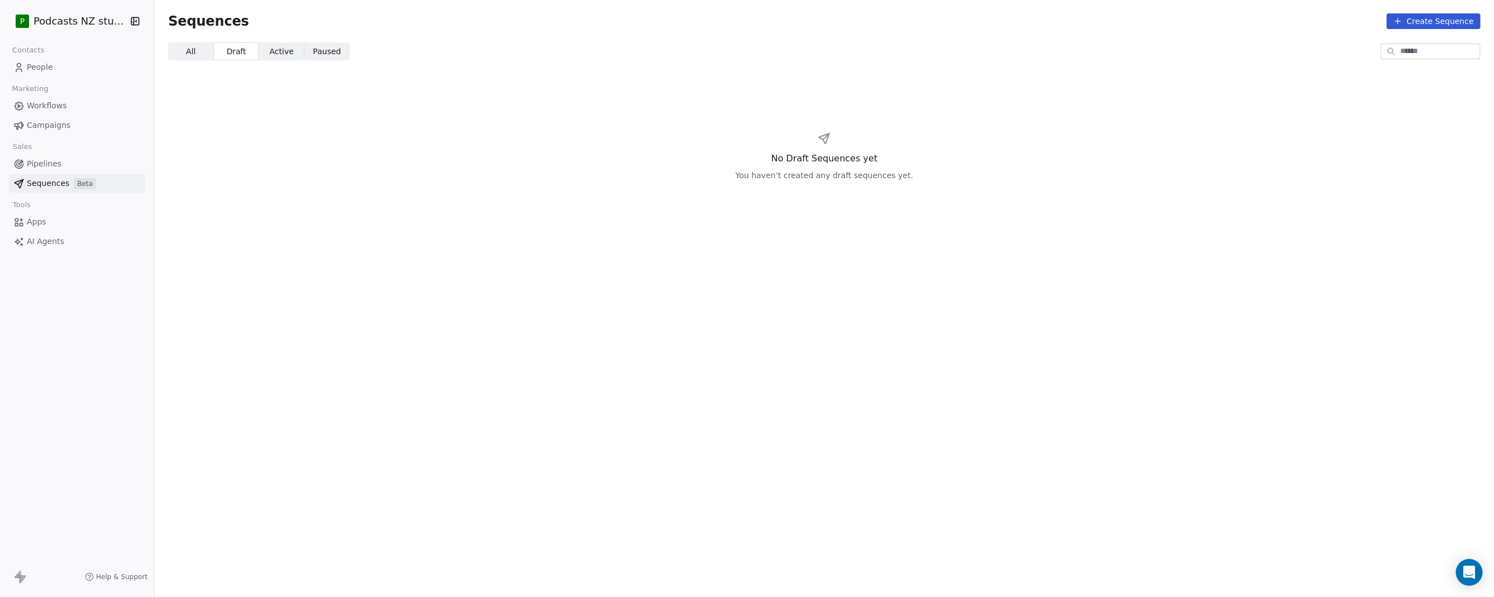
click at [270, 50] on span "Active" at bounding box center [282, 52] width 24 height 12
click at [313, 56] on span "Paused" at bounding box center [327, 52] width 28 height 12
click at [189, 56] on span "All" at bounding box center [190, 52] width 9 height 12
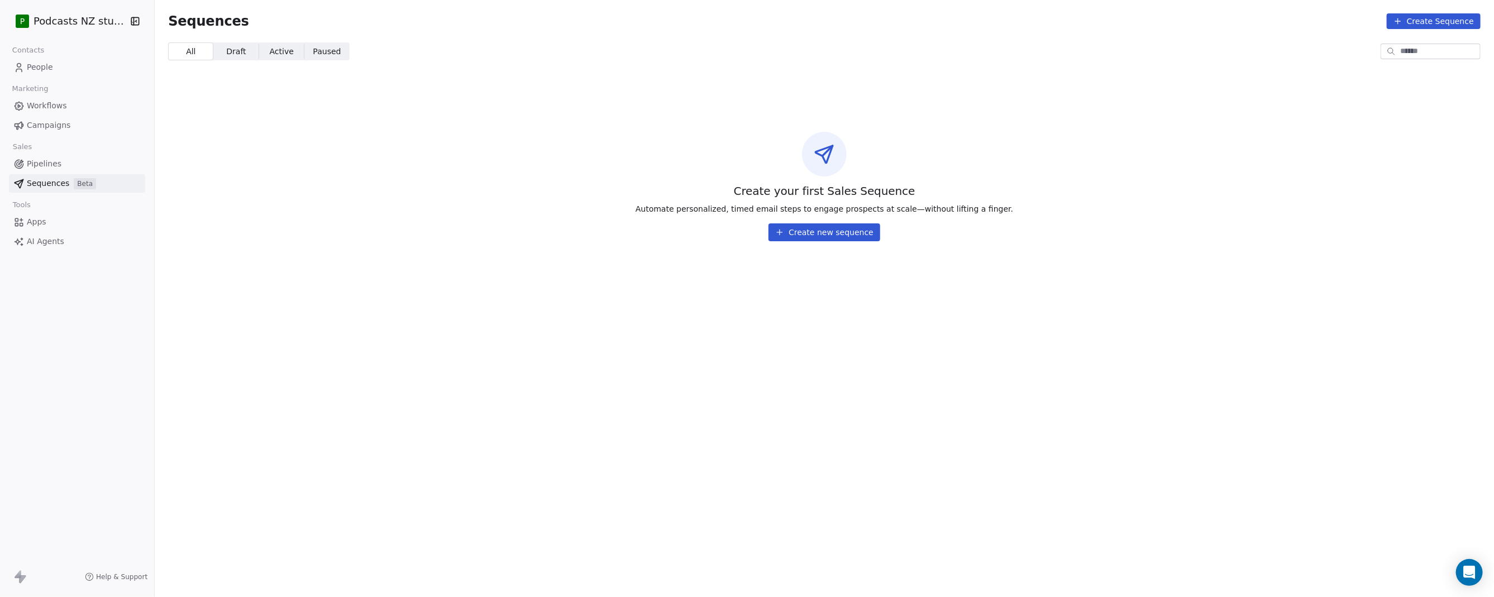
click at [56, 69] on link "People" at bounding box center [77, 67] width 136 height 18
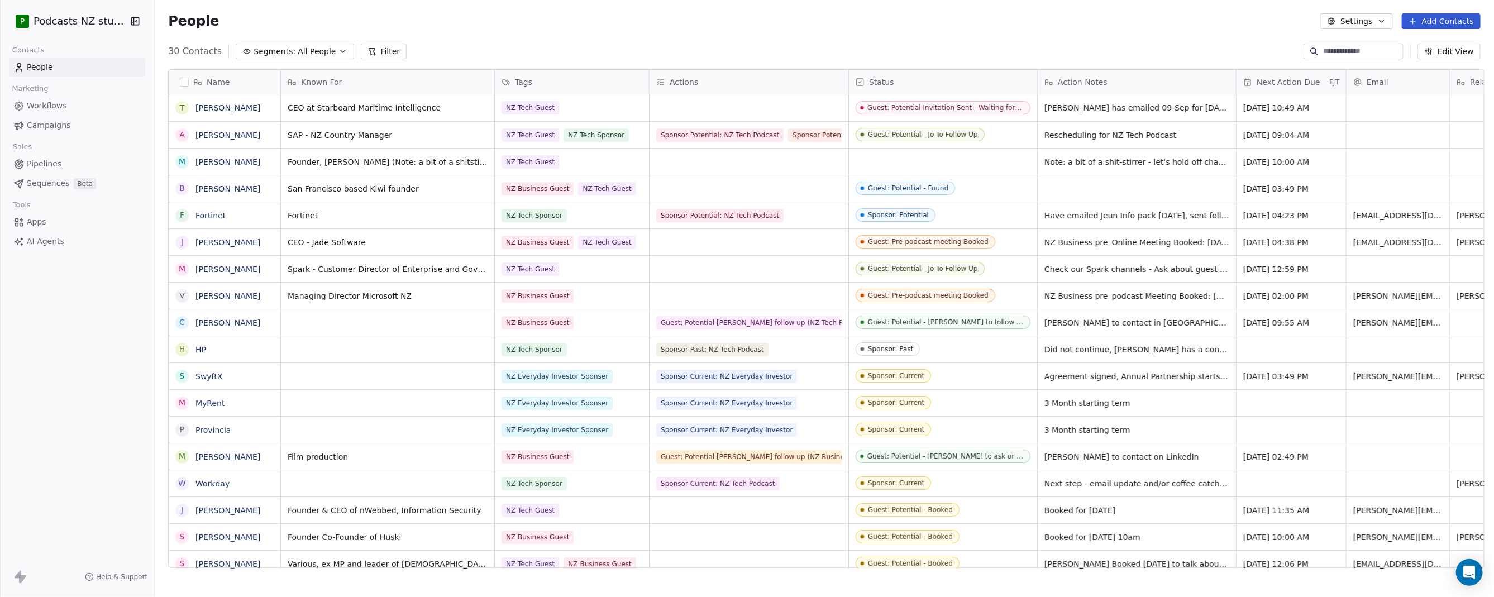
scroll to position [7, 0]
